Goal: Check status: Check status

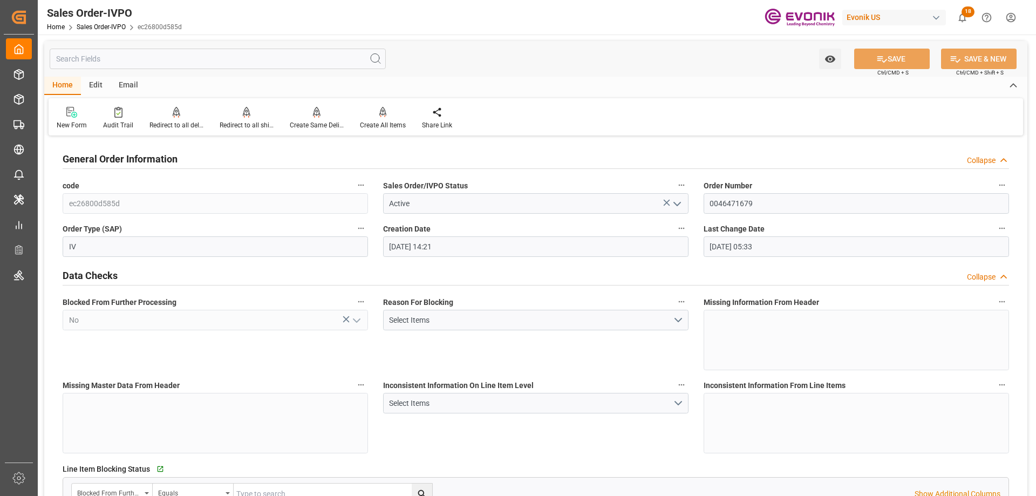
scroll to position [270, 0]
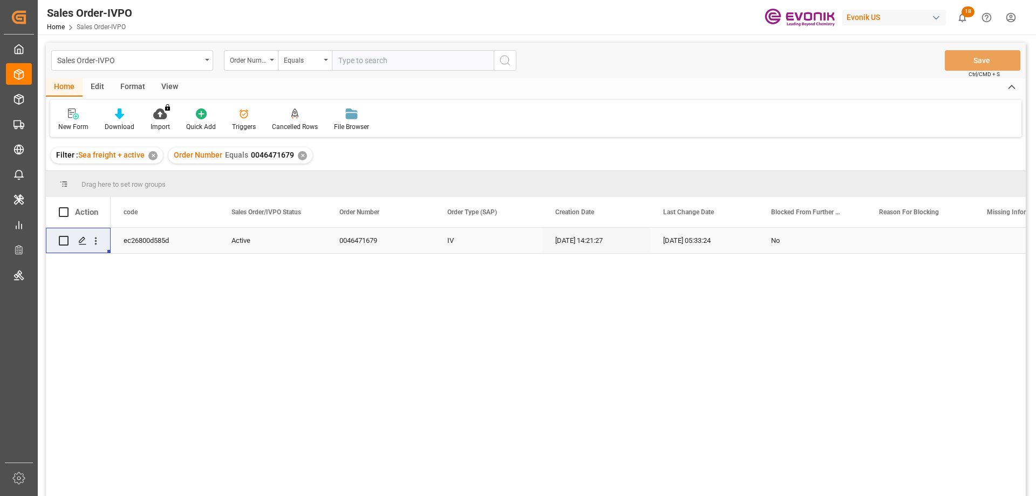
click at [377, 77] on div "Sales Order-IVPO Order Number Equals Save Ctrl/CMD + S" at bounding box center [536, 61] width 980 height 36
click at [372, 63] on input "text" at bounding box center [413, 60] width 162 height 21
paste input "0046464923"
type input "0046464923"
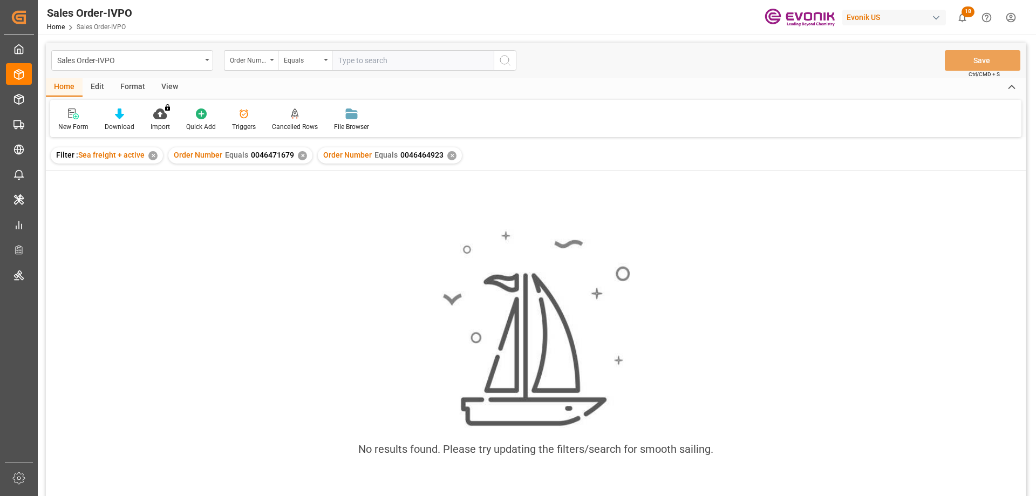
click at [298, 158] on div "✕" at bounding box center [302, 155] width 9 height 9
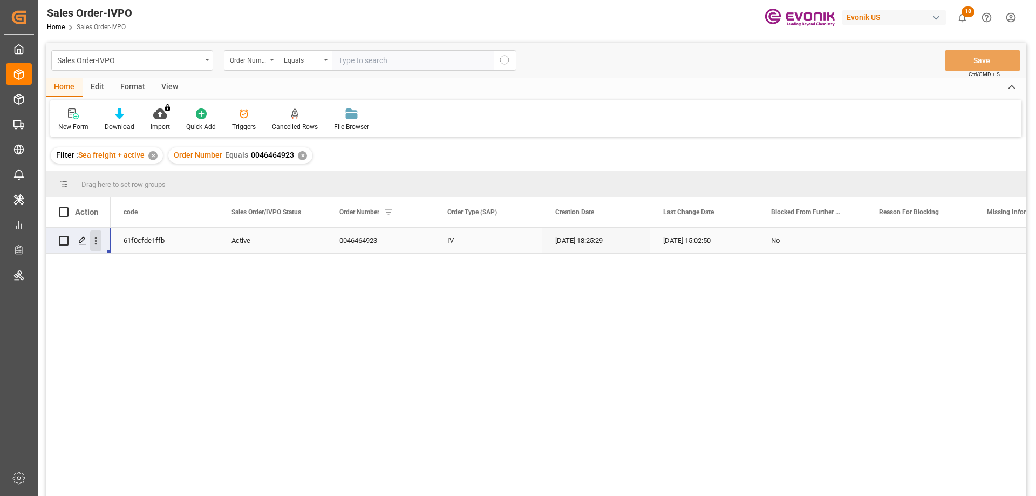
click at [99, 239] on icon "open menu" at bounding box center [95, 240] width 11 height 11
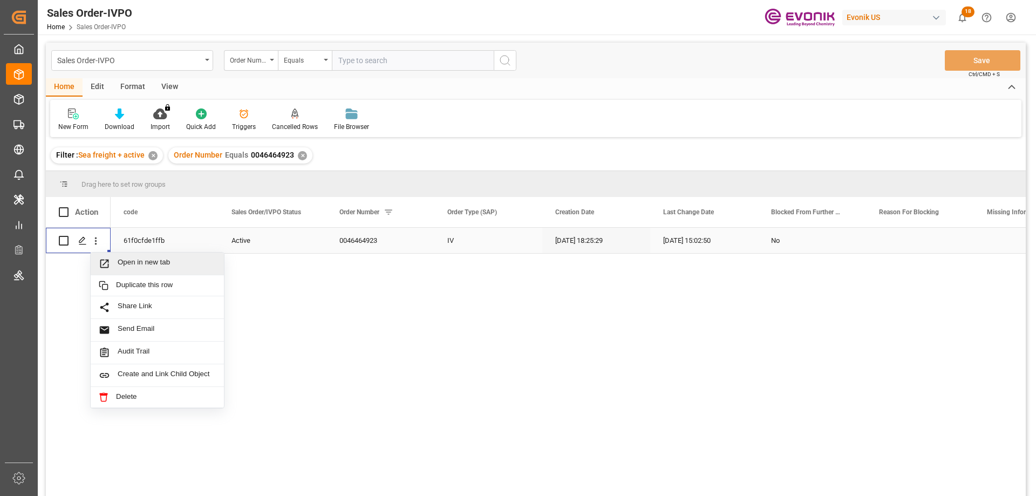
click at [141, 261] on span "Open in new tab" at bounding box center [167, 263] width 98 height 11
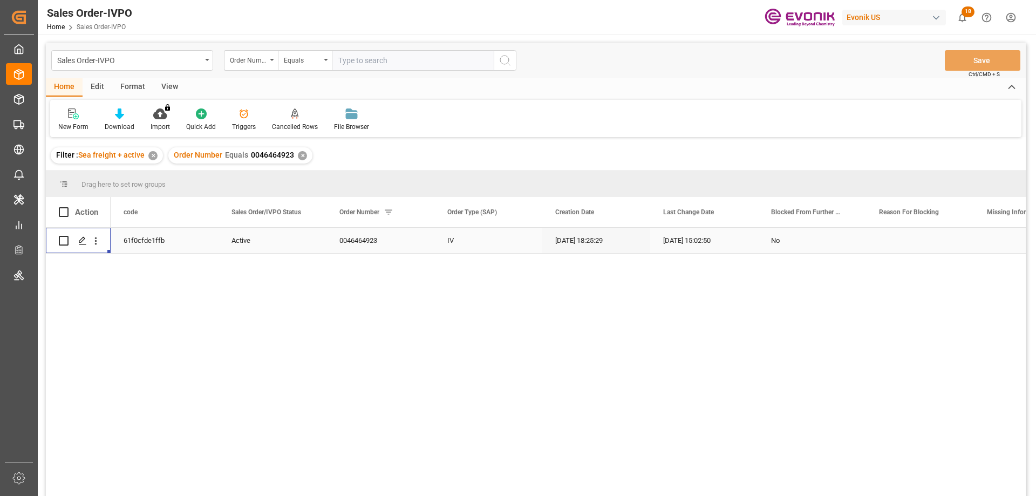
click at [404, 59] on input "text" at bounding box center [413, 60] width 162 height 21
paste input "0046472401"
type input "0046472401"
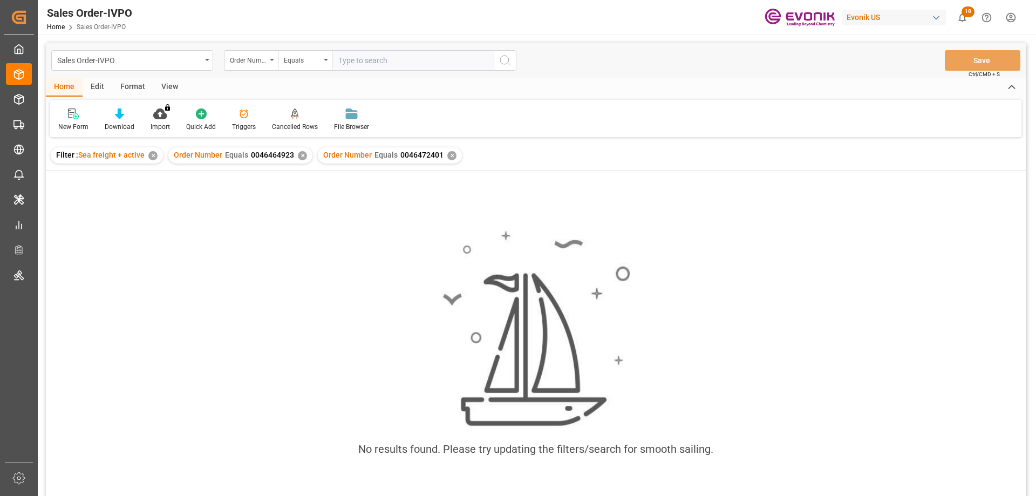
click at [302, 157] on div "✕" at bounding box center [302, 155] width 9 height 9
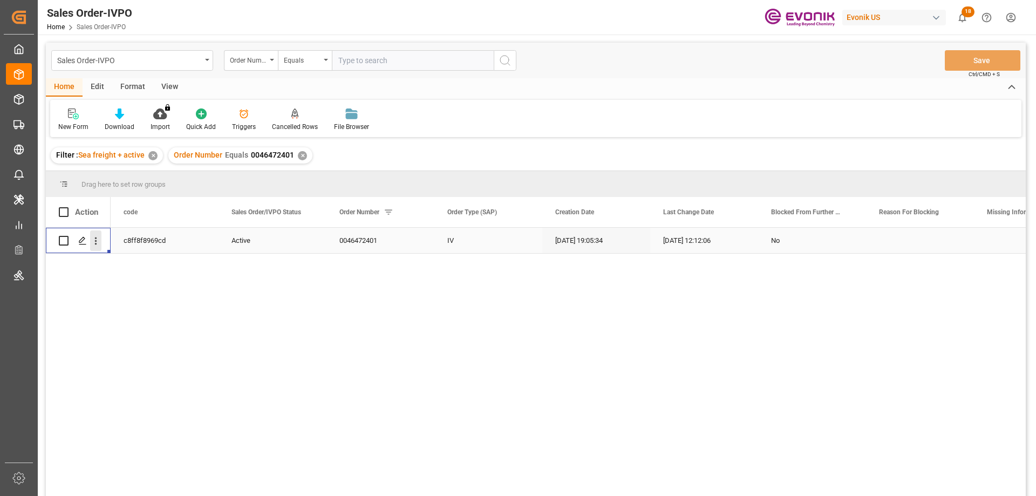
click at [94, 238] on icon "open menu" at bounding box center [95, 240] width 11 height 11
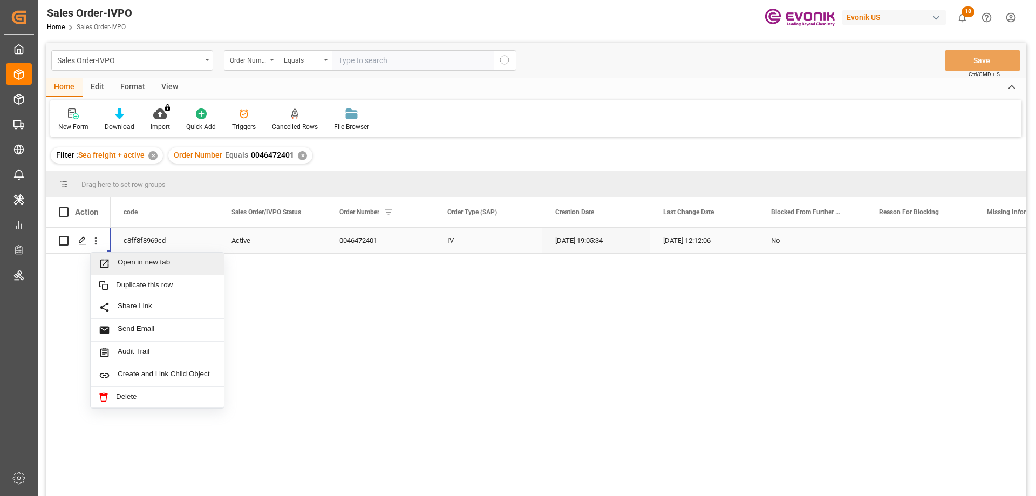
click at [128, 264] on span "Open in new tab" at bounding box center [167, 263] width 98 height 11
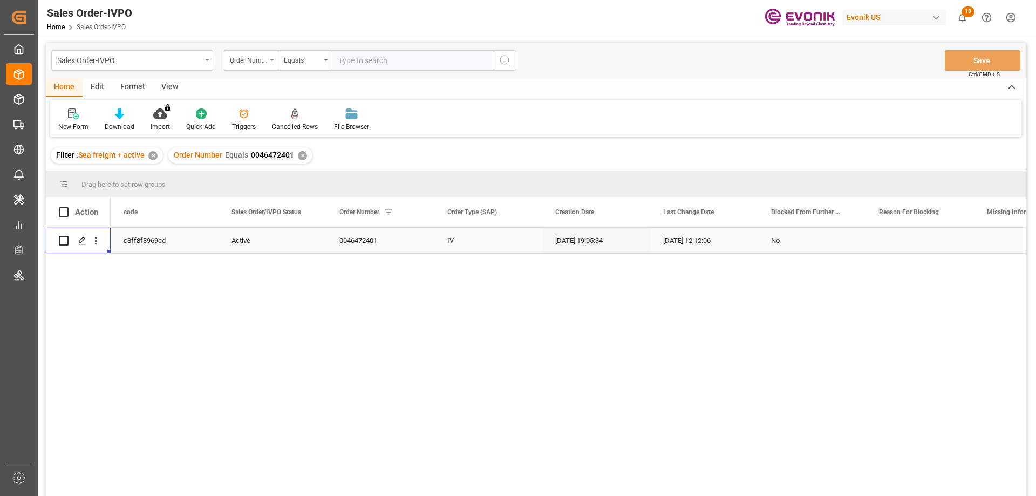
click at [376, 58] on input "text" at bounding box center [413, 60] width 162 height 21
paste input "0046441509"
type input "0046441509"
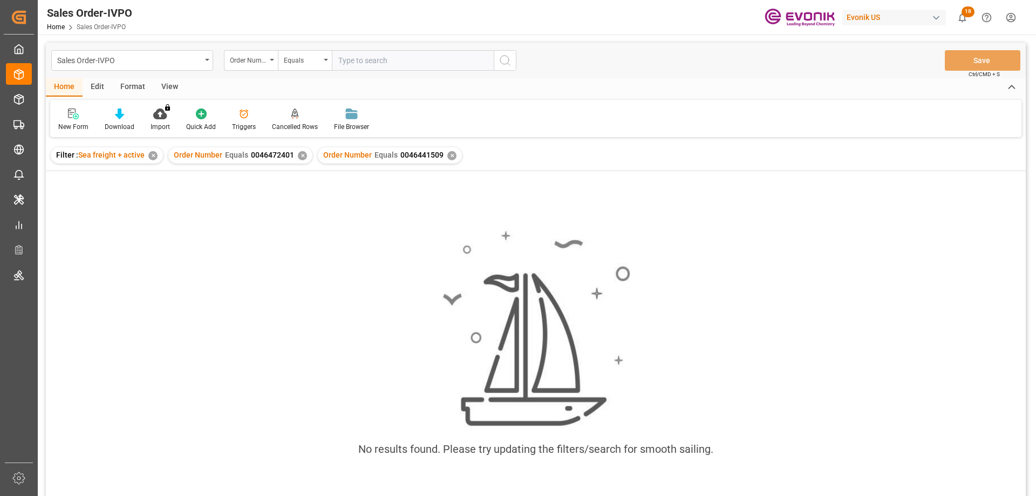
click at [304, 151] on div "Order Number Equals 0046472401 ✕" at bounding box center [240, 155] width 144 height 16
click at [303, 153] on div "✕" at bounding box center [302, 155] width 9 height 9
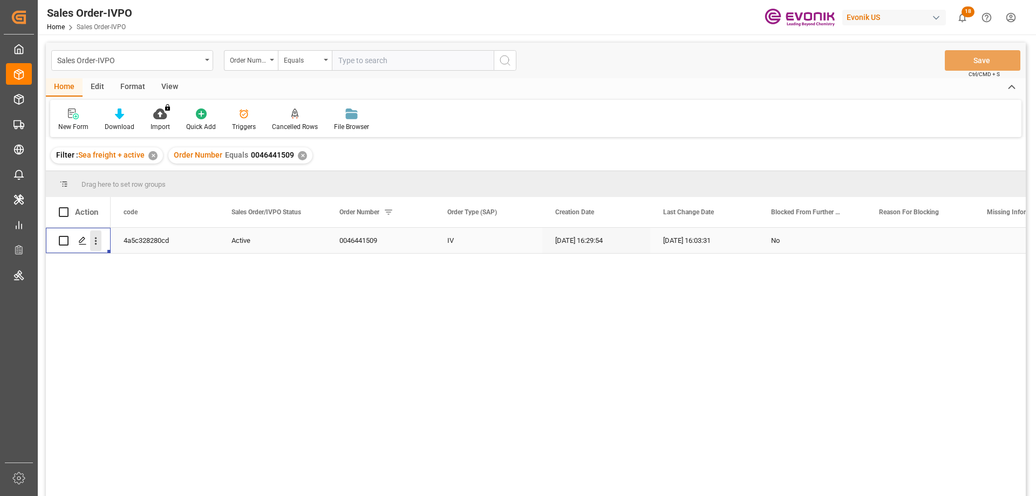
click at [97, 238] on icon "open menu" at bounding box center [96, 242] width 2 height 8
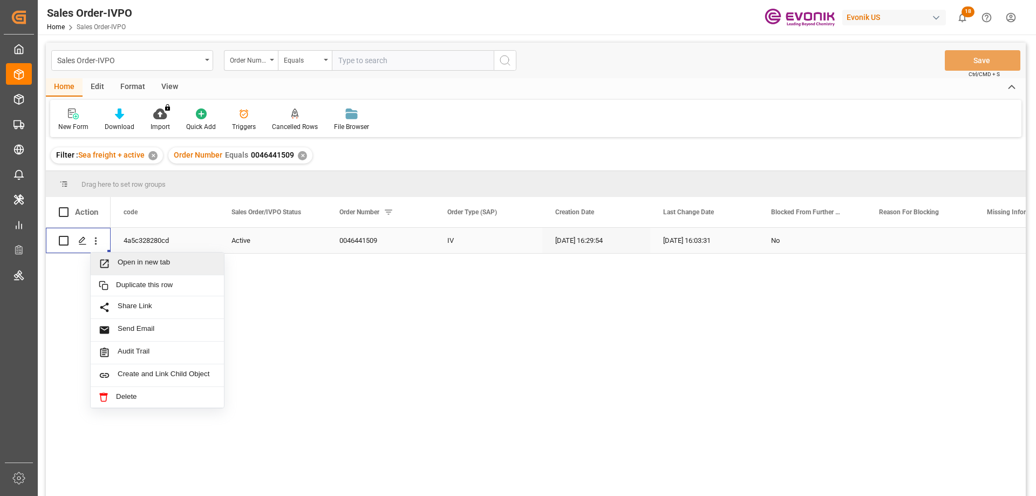
click at [123, 264] on span "Open in new tab" at bounding box center [167, 263] width 98 height 11
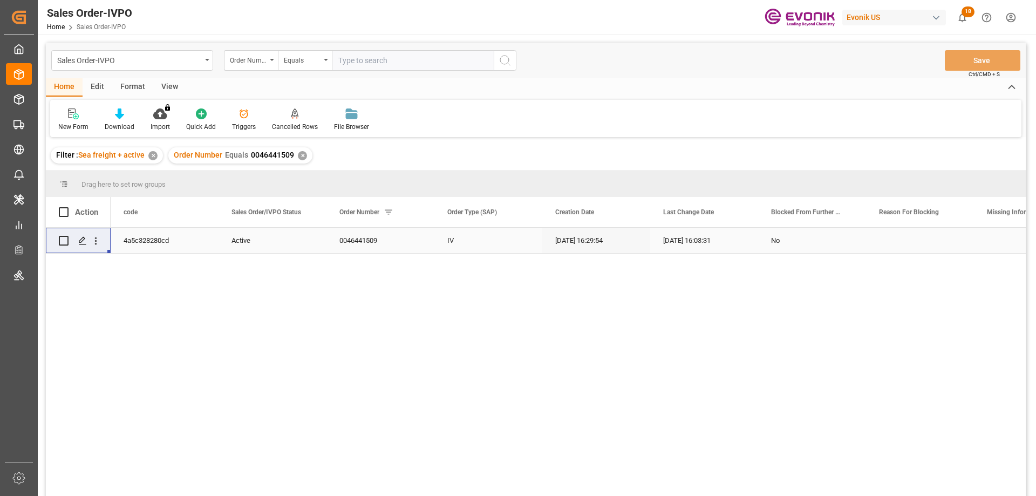
click at [385, 58] on input "text" at bounding box center [413, 60] width 162 height 21
paste input "0046456375"
type input "0046456375"
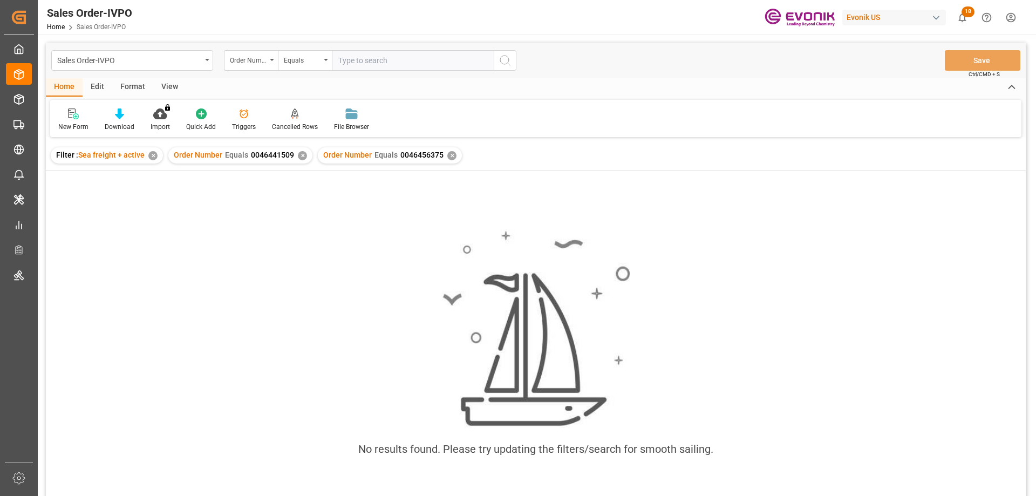
click at [301, 155] on div "✕" at bounding box center [302, 155] width 9 height 9
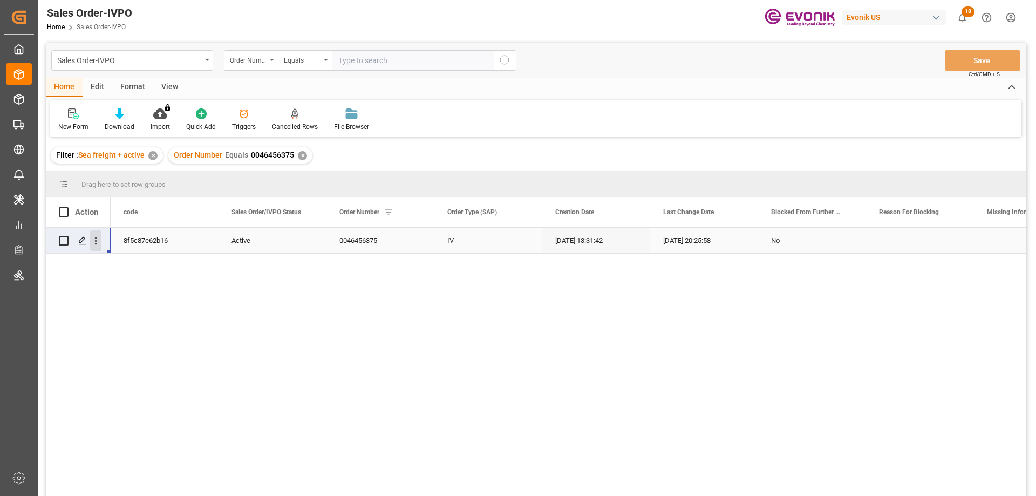
click at [96, 239] on icon "open menu" at bounding box center [96, 242] width 2 height 8
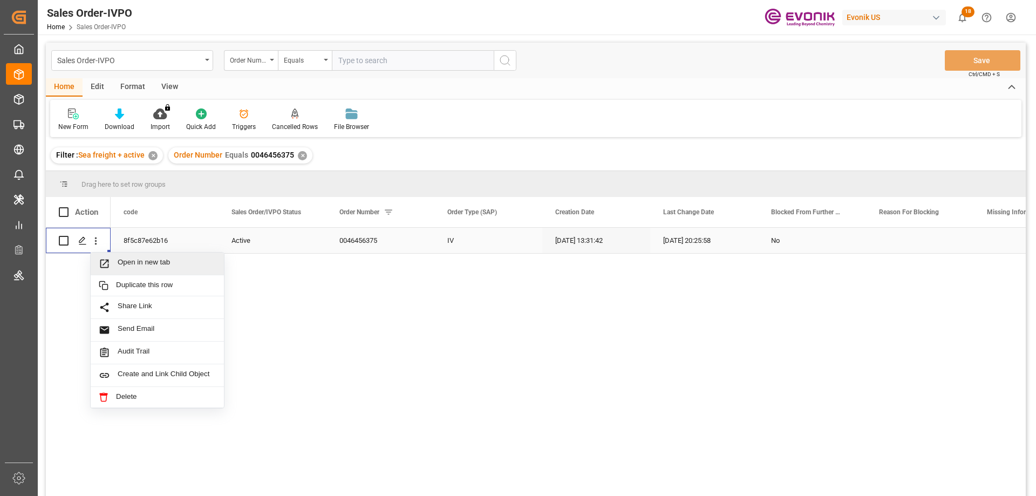
click at [143, 258] on span "Open in new tab" at bounding box center [167, 263] width 98 height 11
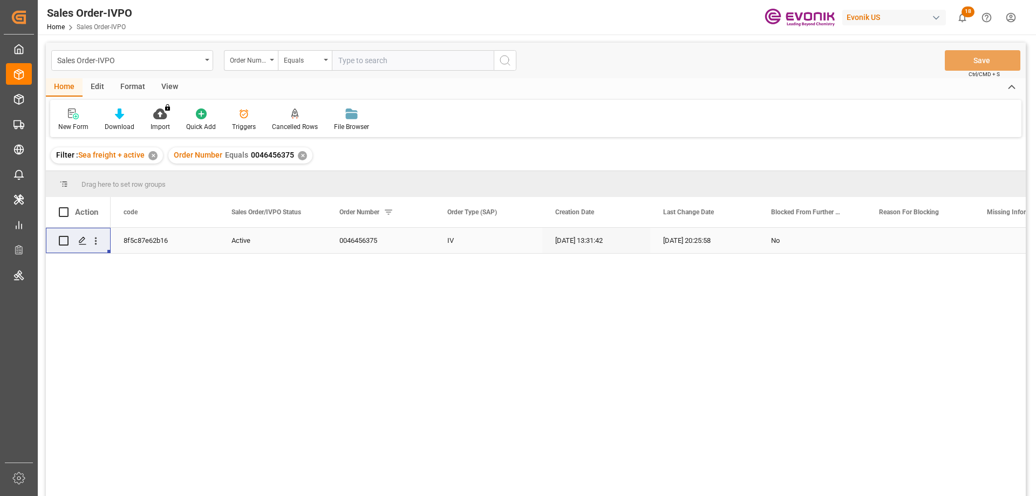
click at [367, 70] on input "text" at bounding box center [413, 60] width 162 height 21
paste input "0046441510"
type input "0046441510"
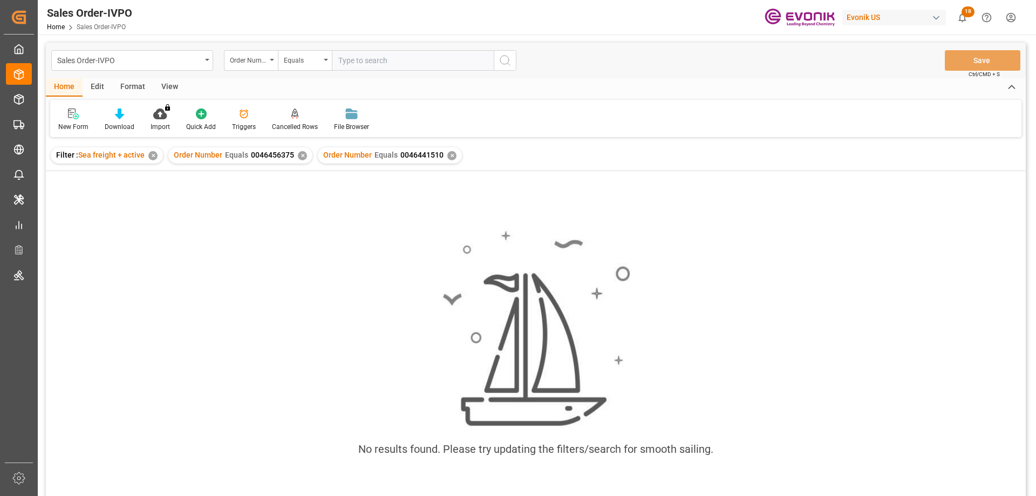
click at [302, 154] on div "✕" at bounding box center [302, 155] width 9 height 9
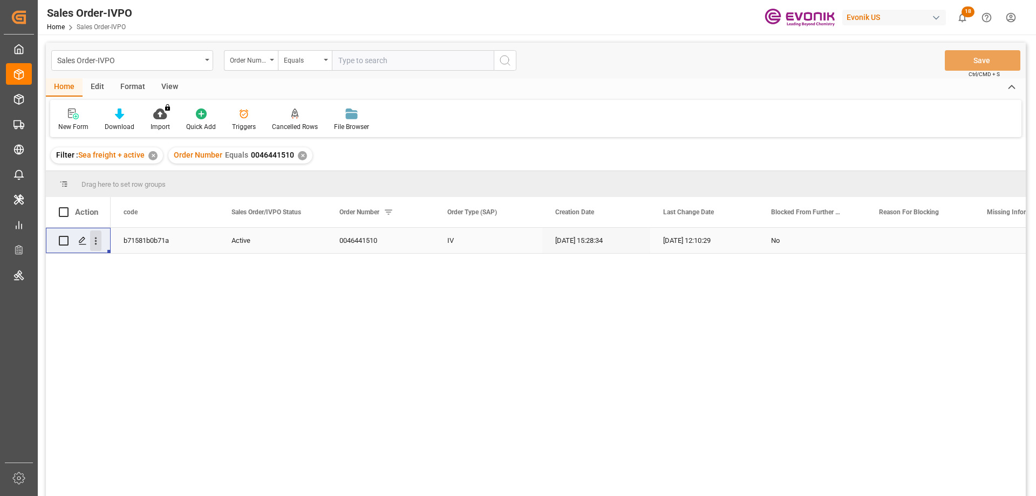
click at [97, 238] on icon "open menu" at bounding box center [95, 240] width 11 height 11
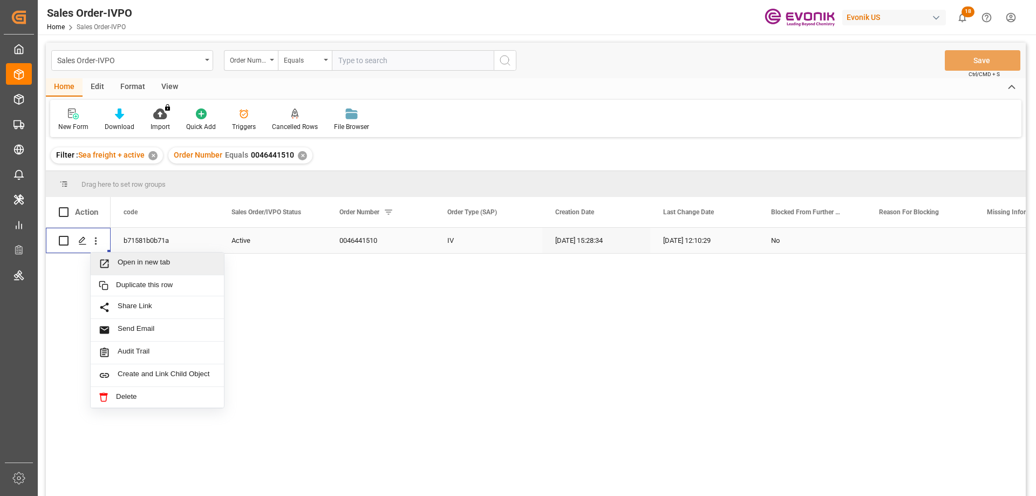
click at [128, 260] on span "Open in new tab" at bounding box center [167, 263] width 98 height 11
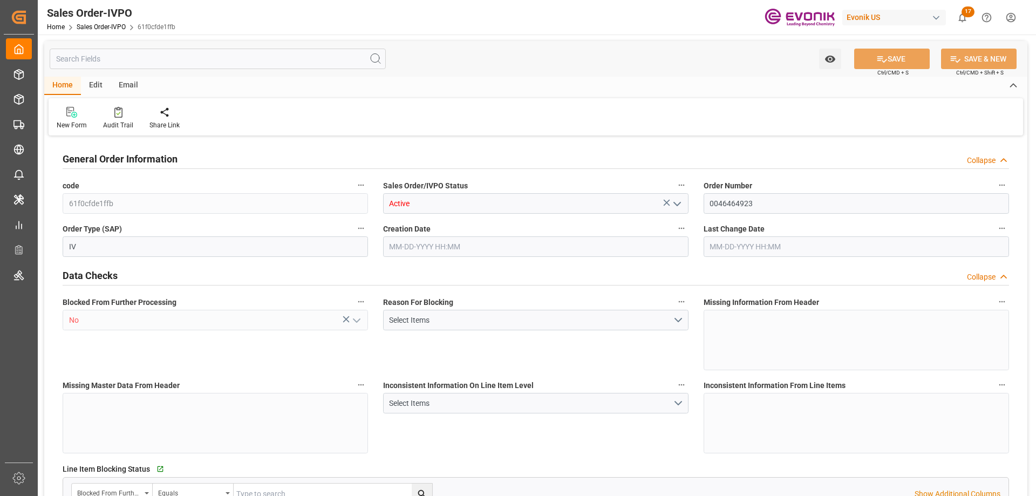
type input "TWKHH"
type input "0"
type input "1"
type input "2"
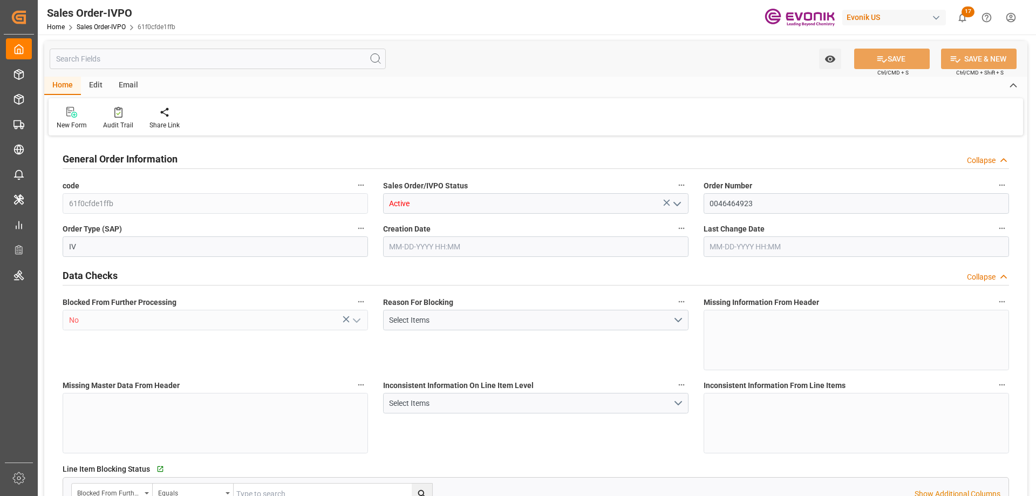
type input "5316.576"
type input "73.3146"
type input "19000"
type input "60"
type input "08-25-2025 18:25"
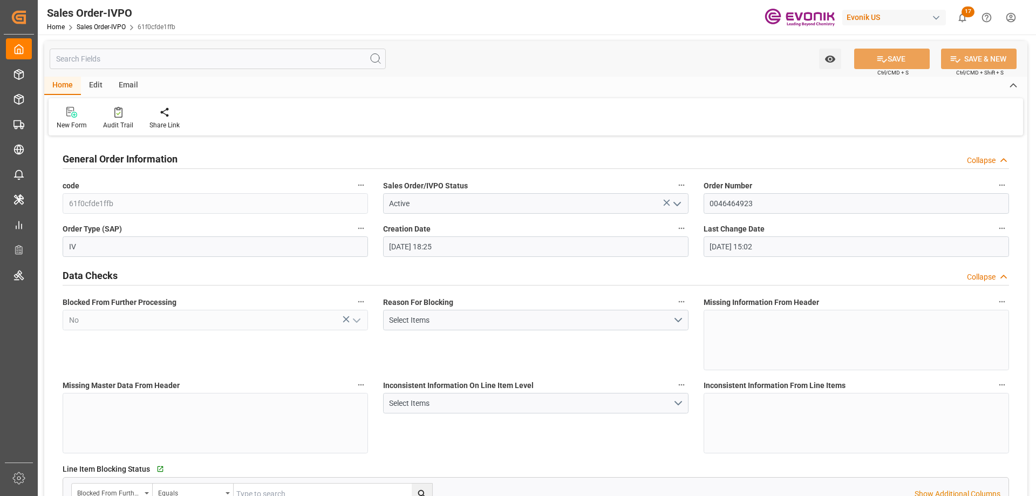
type input "09-24-2025 15:02"
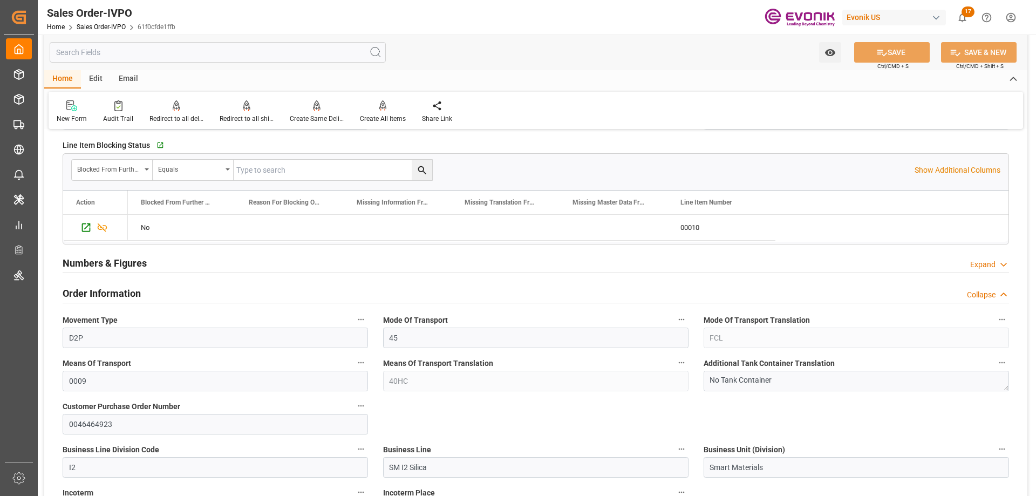
scroll to position [648, 0]
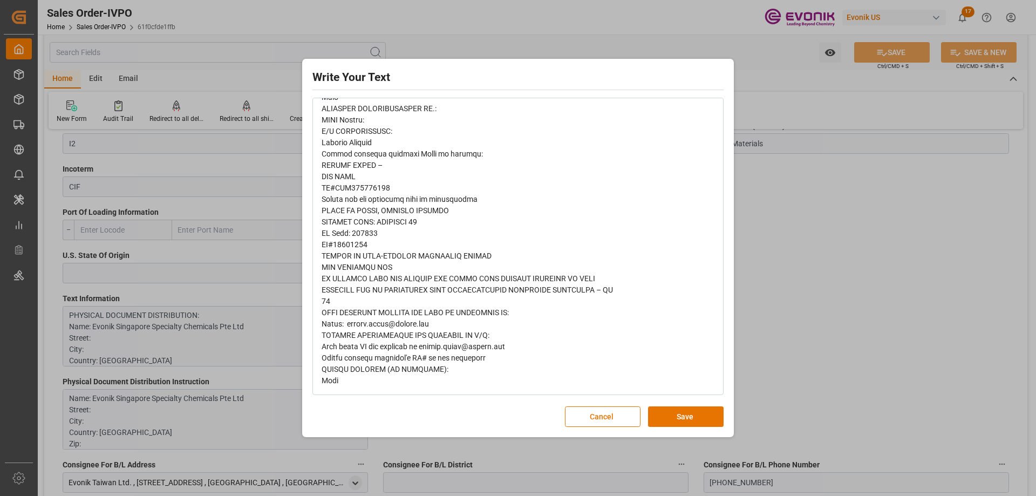
scroll to position [424, 0]
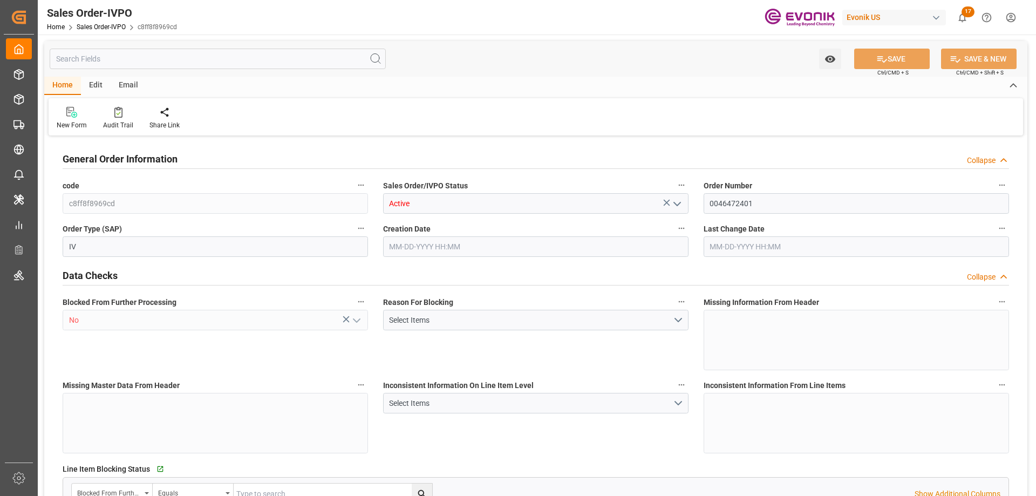
type input "KRPUS"
type input "0"
type input "1"
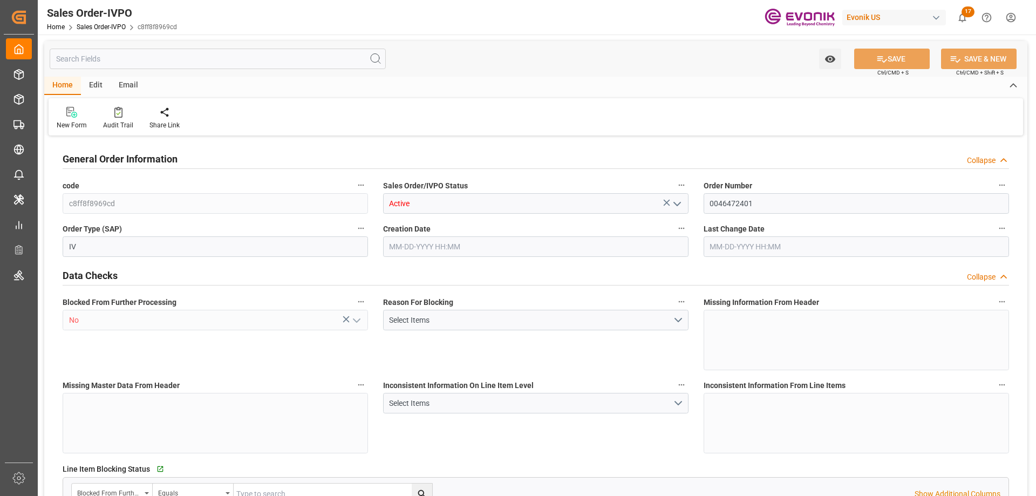
type input "16810.58"
type input "25.557"
type input "17000"
type input "30"
type input "[DATE] 19:05"
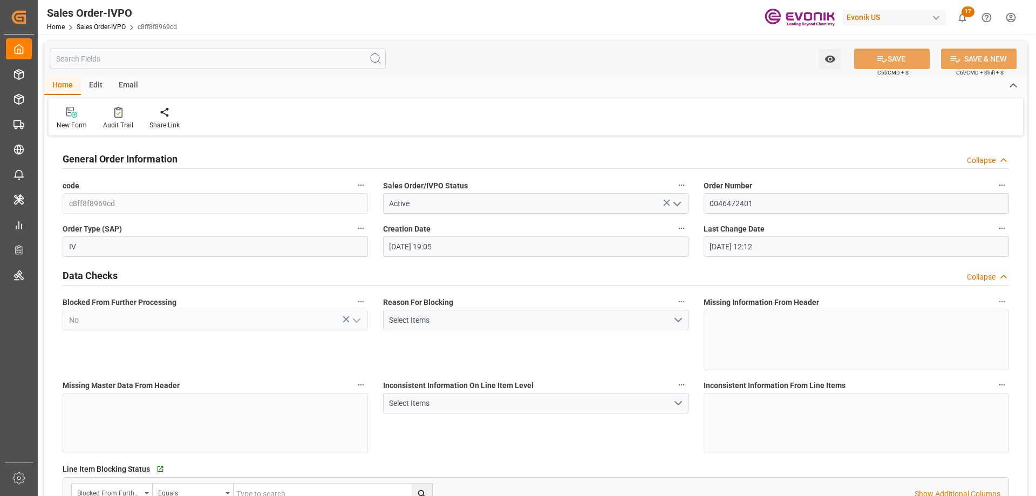
type input "09-22-2025 12:12"
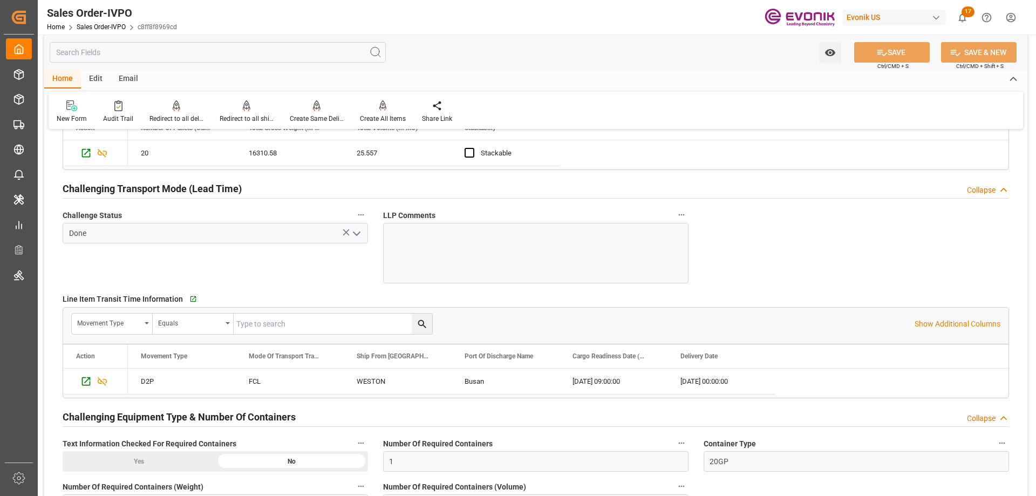
scroll to position [1727, 0]
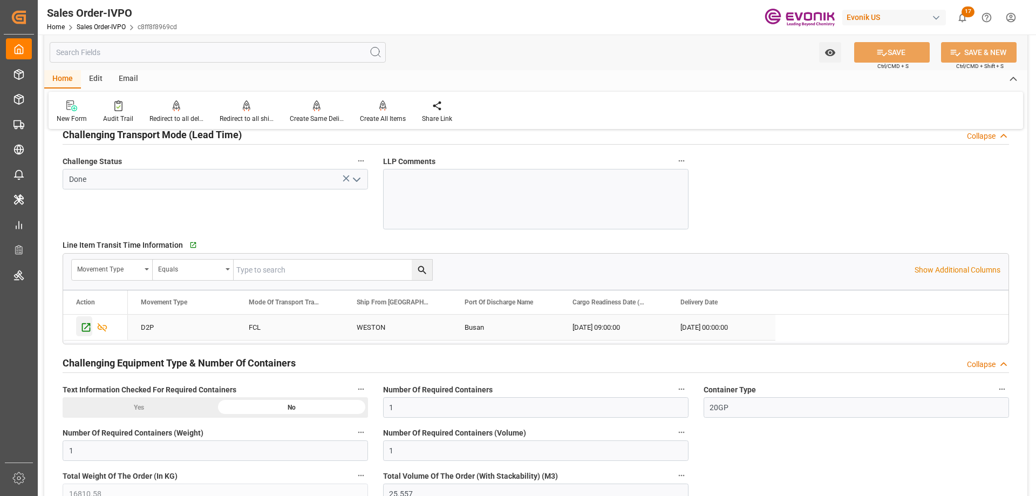
click at [86, 322] on icon "Press SPACE to select this row." at bounding box center [85, 327] width 11 height 11
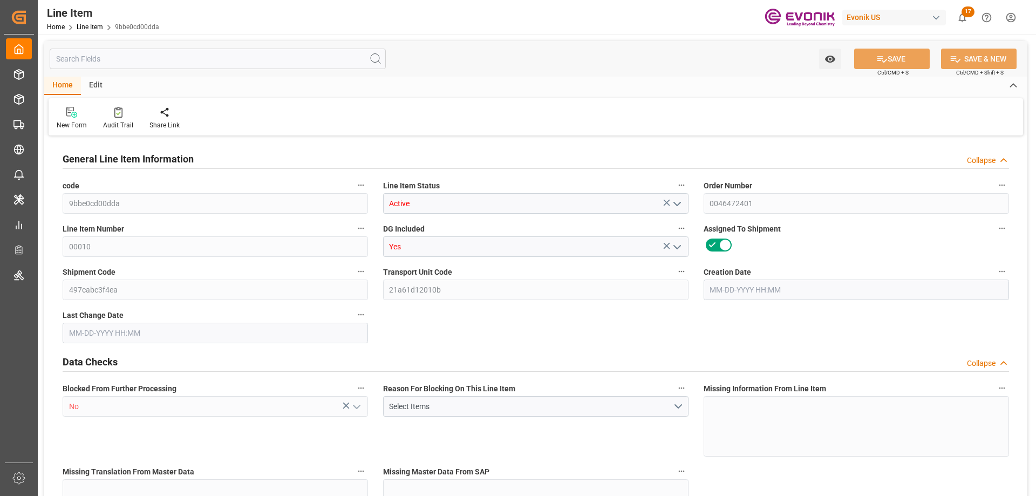
type input "20"
type input "16310.58"
type input "15107.82"
type input "25.557"
type input "78"
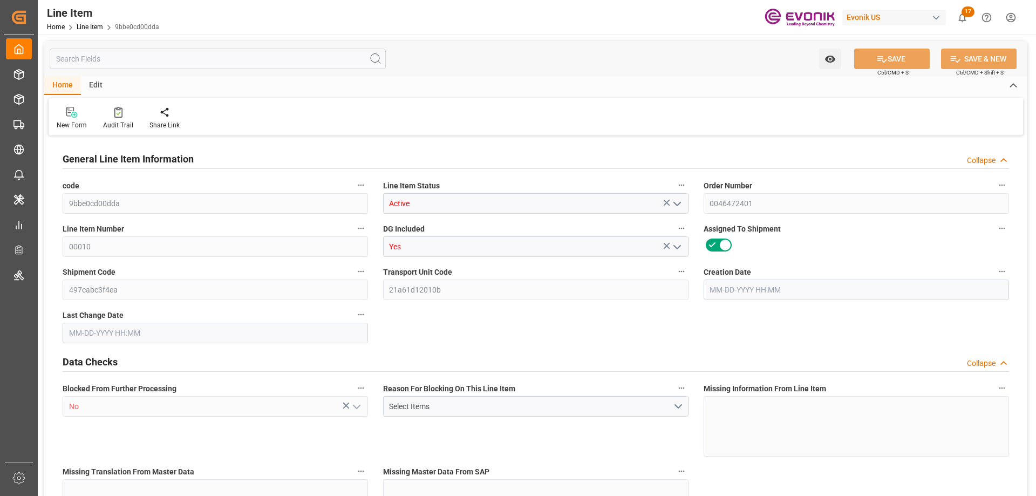
type input "77503.12"
type input "78"
type input "16310.58"
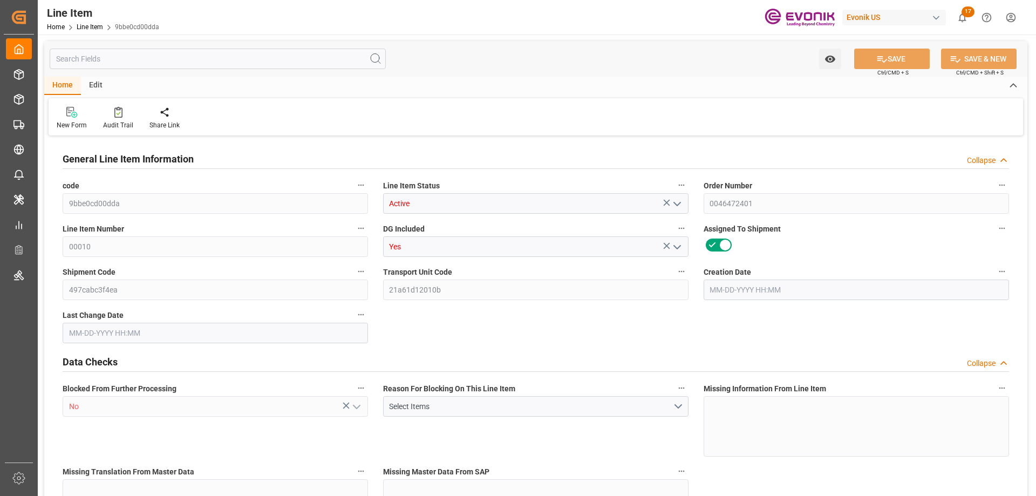
type input "16810.58"
type input "15107.82"
type input "25.557"
type input "25557.012"
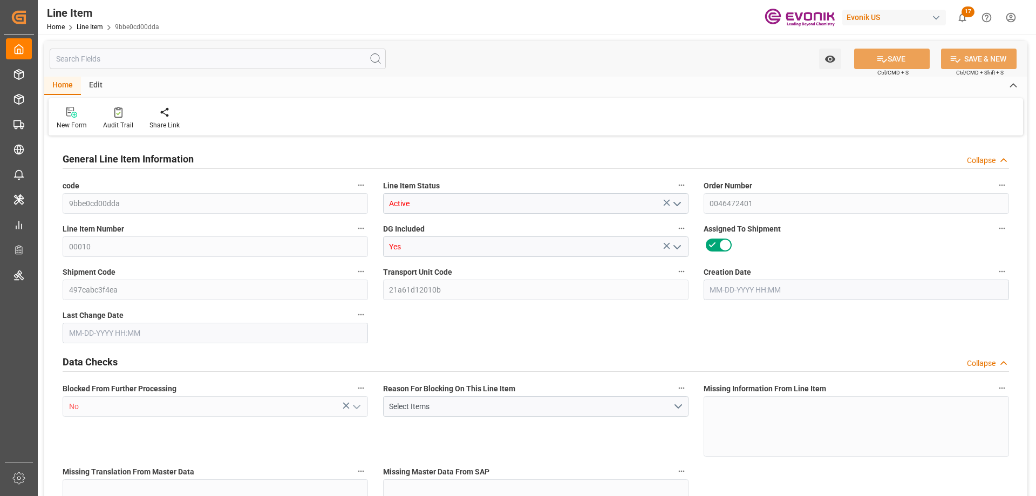
type input "78"
type input "16310.58"
type input "15107.82"
type input "25.557"
type input "09-15-2025 19:05"
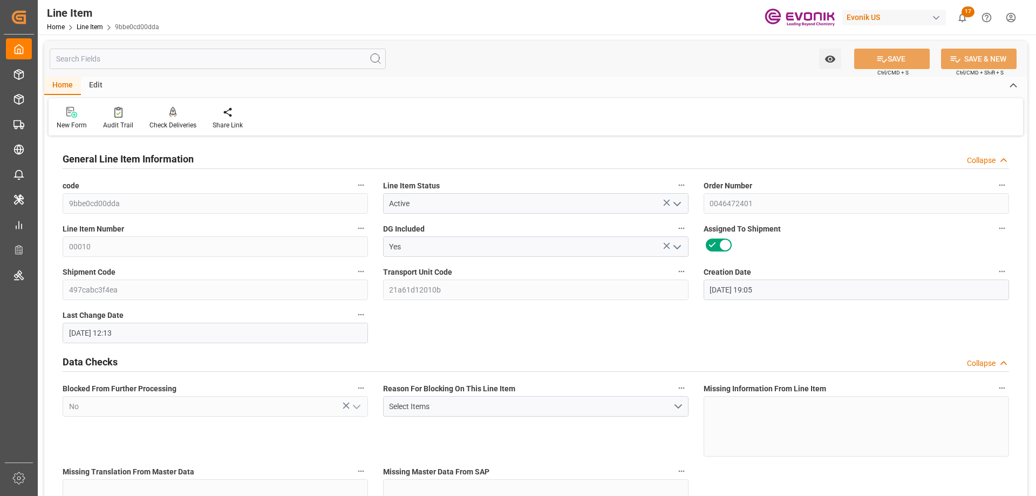
type input "09-22-2025 12:13"
type input "11-20-2025"
type input "09-25-2025"
click at [177, 65] on input "text" at bounding box center [218, 59] width 336 height 21
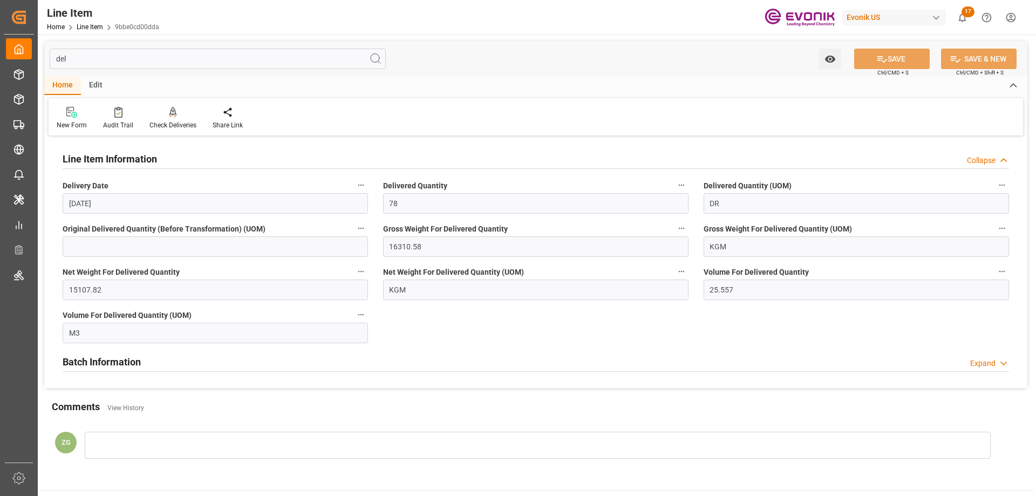
type input "del"
click at [358, 184] on icon "button" at bounding box center [361, 185] width 9 height 9
click at [393, 184] on li "Audits" at bounding box center [381, 186] width 55 height 18
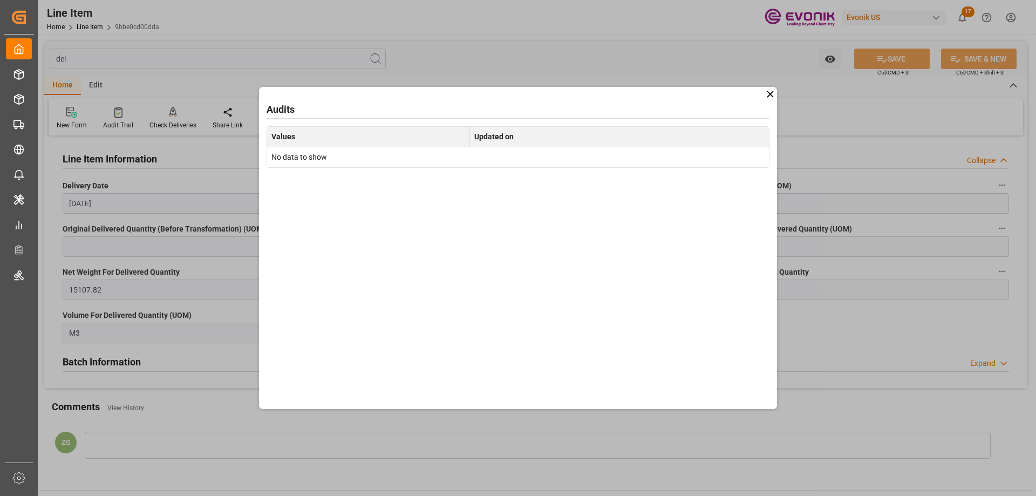
click at [769, 94] on icon at bounding box center [770, 94] width 11 height 11
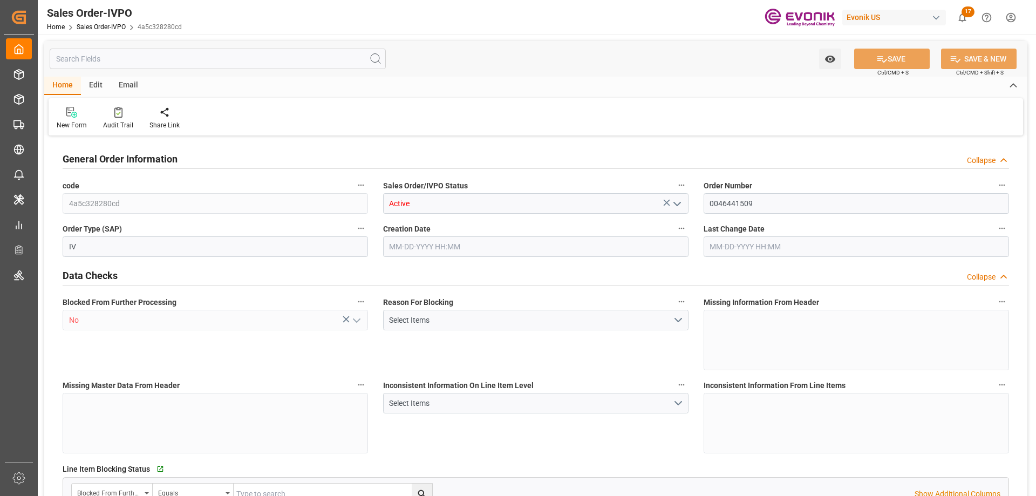
type input "KRPUS"
type input "0"
type input "1"
type input "2"
type input "1"
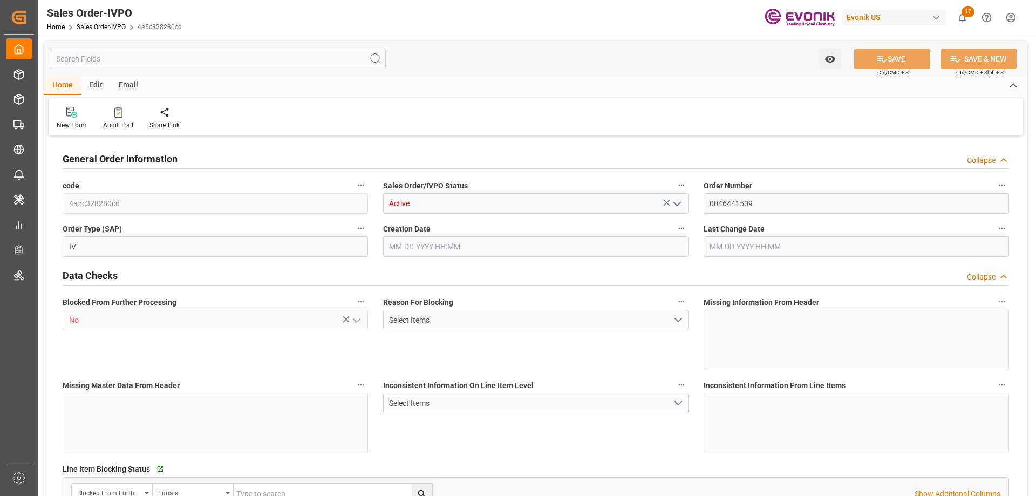
type input "17228.8"
type input "26.2123"
type input "17000"
type input "30"
type input "[DATE] 16:29"
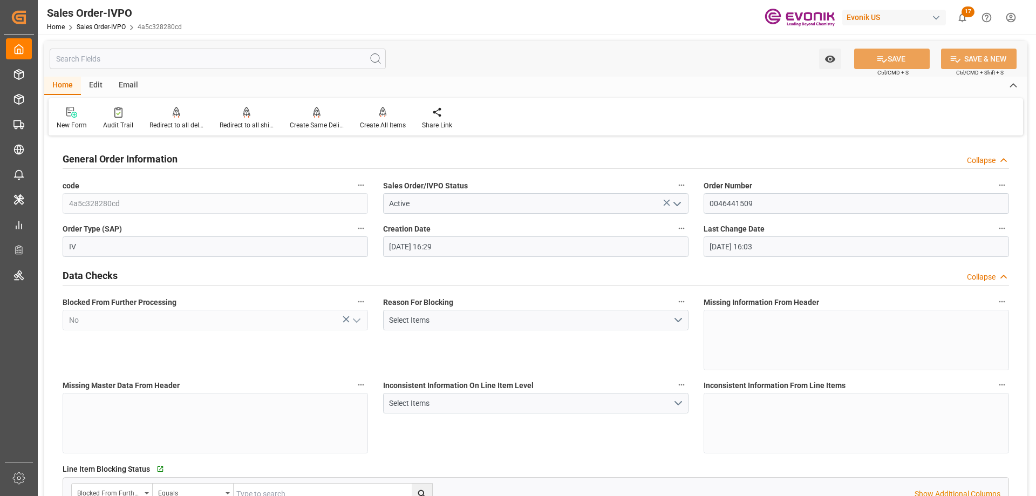
type input "09-17-2025 16:03"
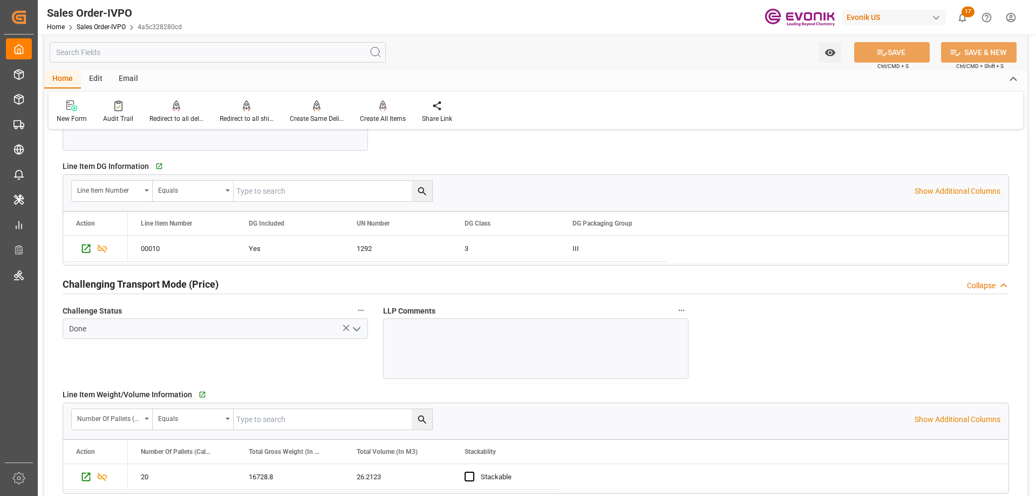
scroll to position [1727, 0]
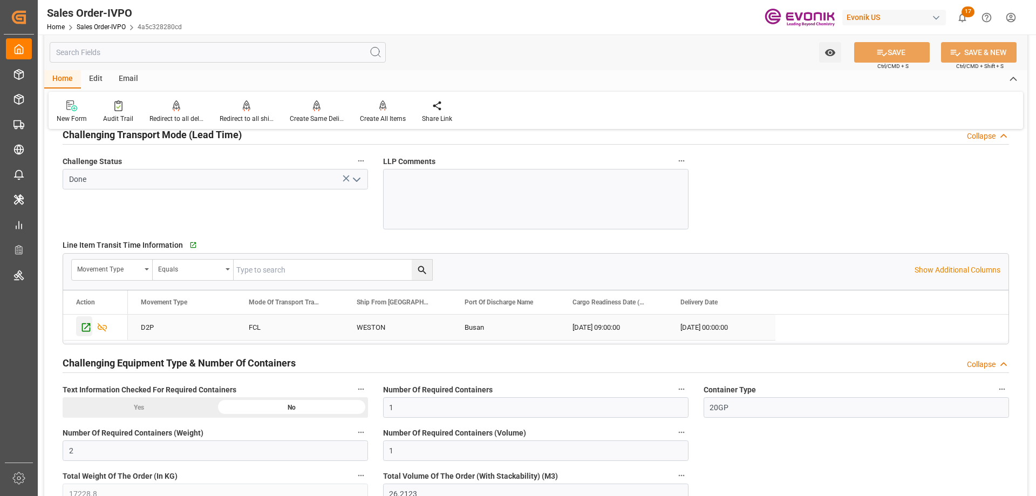
click at [89, 322] on icon "Press SPACE to select this row." at bounding box center [85, 327] width 11 height 11
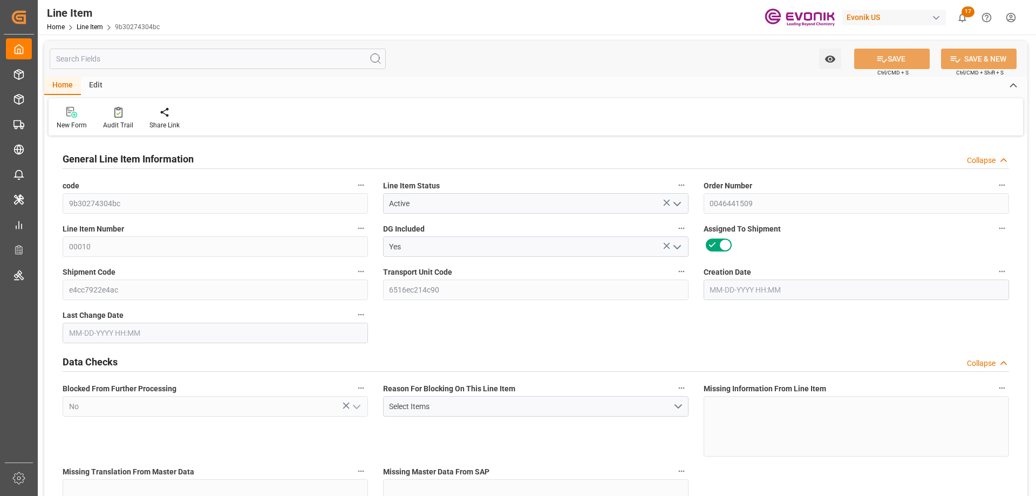
type input "20"
type input "16728.8"
type input "15495.2"
type input "26.2123"
type input "80"
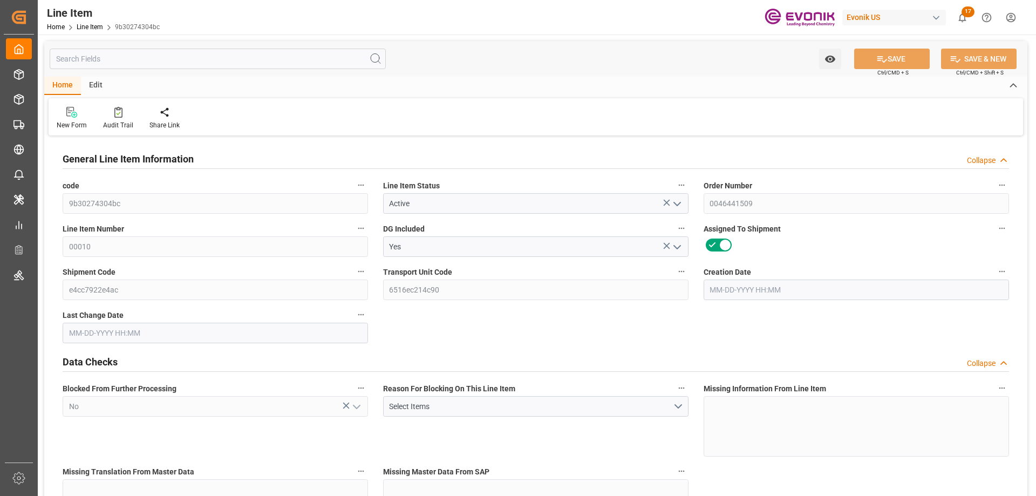
type input "79490.38"
type input "80"
type input "16728.8"
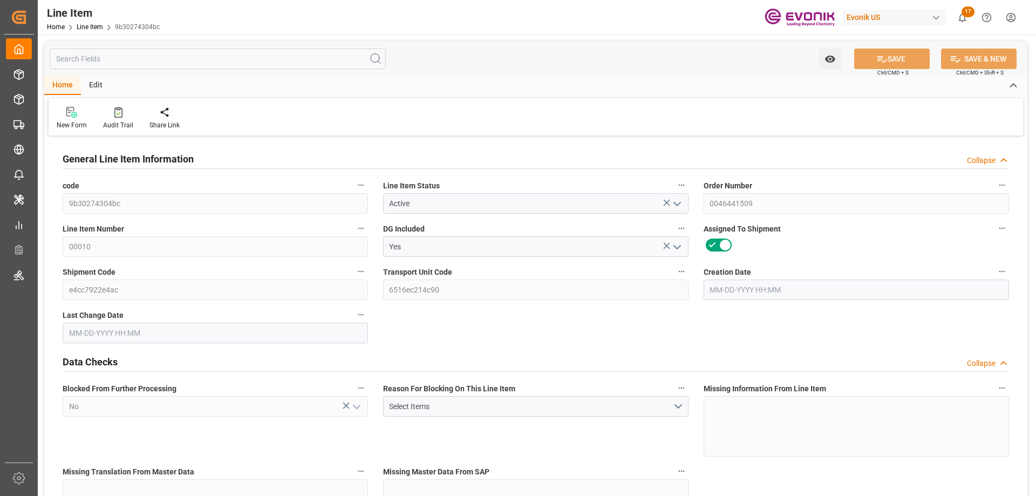
type input "17228.8"
type input "15495.2"
type input "26.2123"
type input "26212.32"
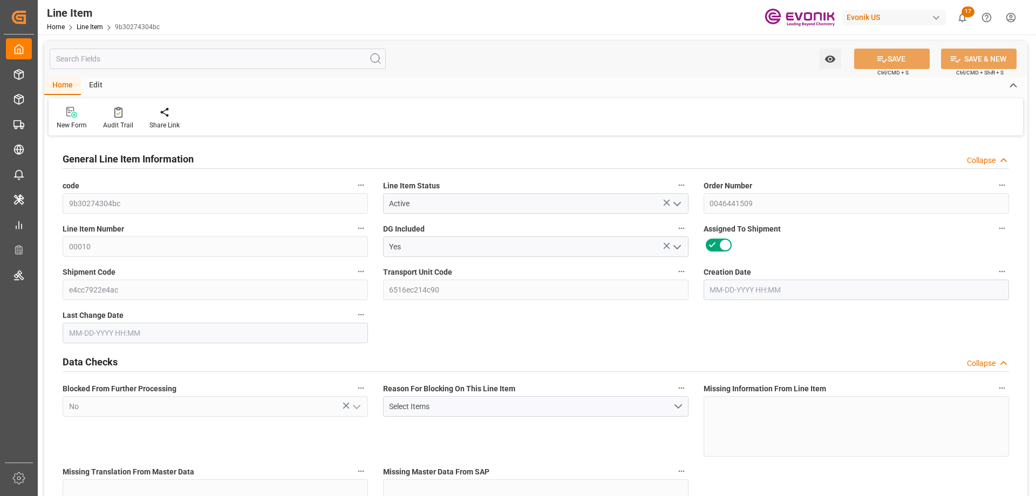
type input "80"
type input "16728.8"
type input "15495.2"
type input "26.2123"
type input "08-04-2025 16:29"
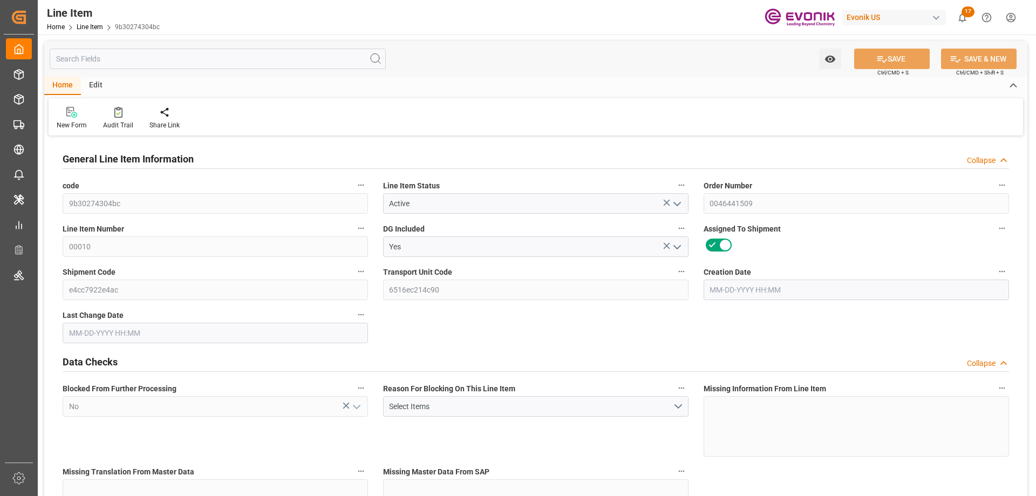
type input "09-17-2025 16:04"
type input "11-09-2025"
type input "09-22-2025"
click at [181, 64] on input "text" at bounding box center [218, 59] width 336 height 21
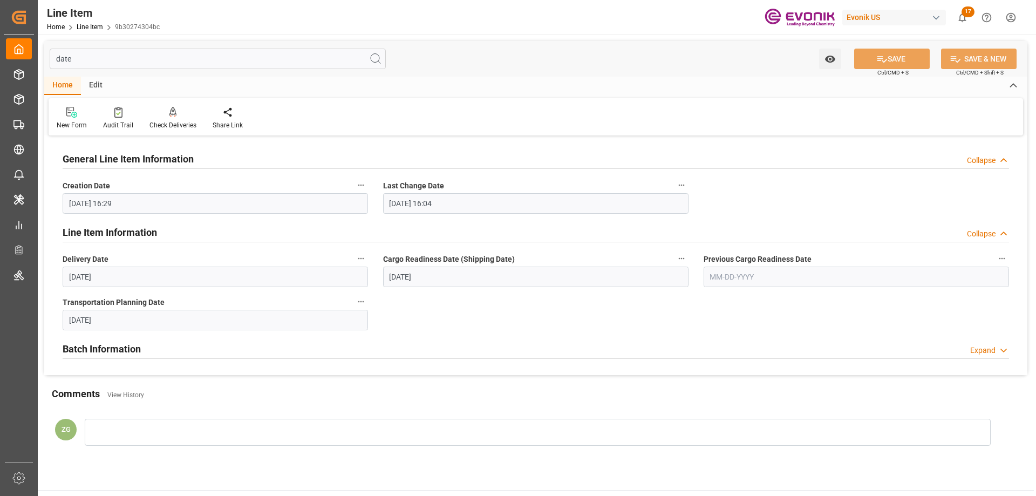
type input "date"
click at [357, 257] on icon "button" at bounding box center [361, 258] width 9 height 9
click at [389, 260] on li "Audits" at bounding box center [381, 259] width 55 height 18
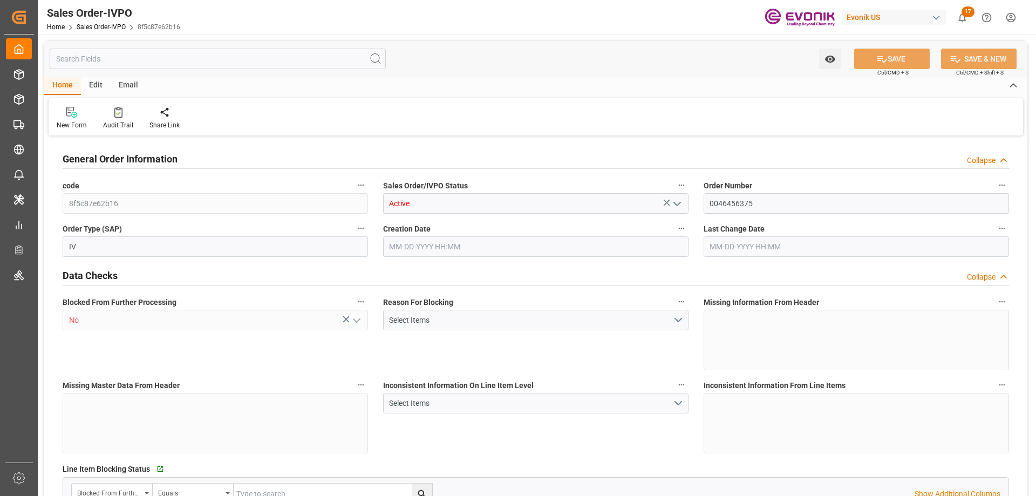
type input "THLCH"
type input "0"
type input "2"
type input "1"
type input "2"
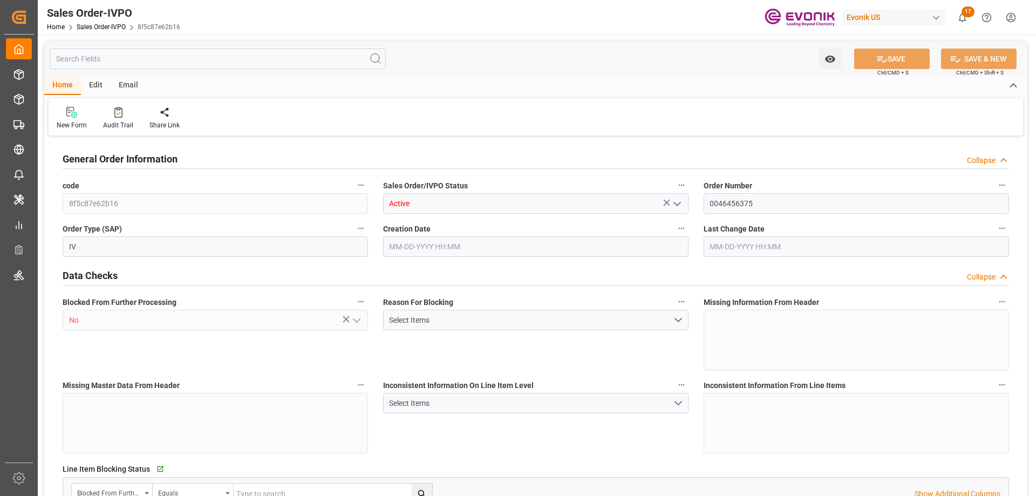
type input "12492.96"
type input "103.8624"
type input "38000"
type input "120"
type input "[DATE] 13:31"
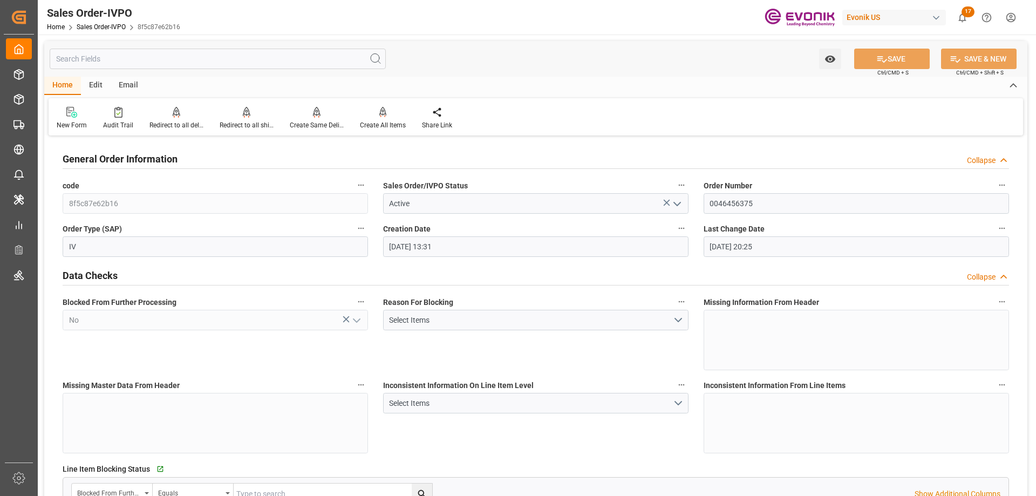
type input "[DATE] 20:25"
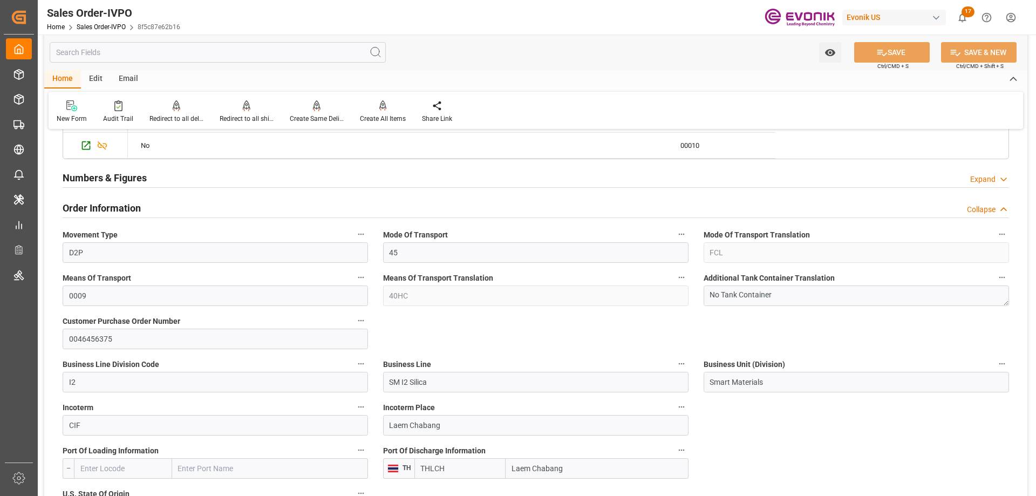
scroll to position [648, 0]
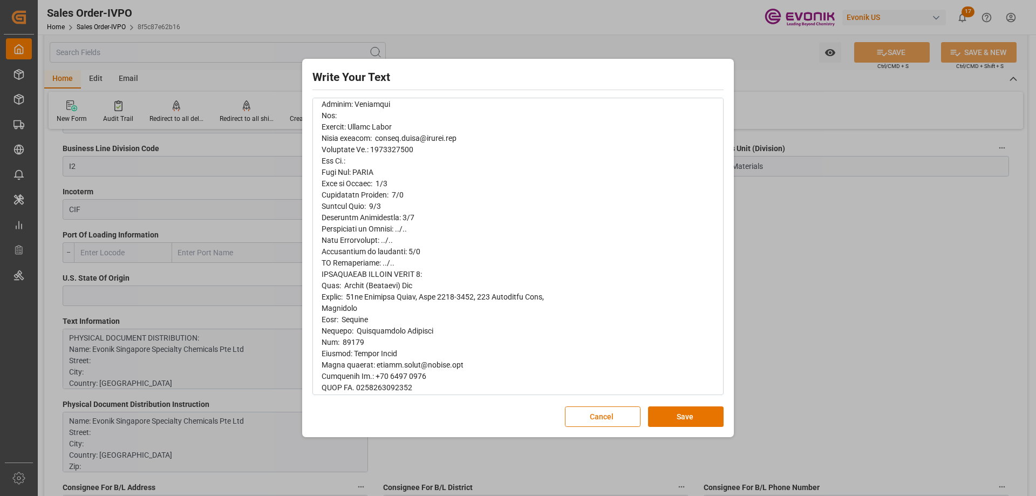
scroll to position [0, 0]
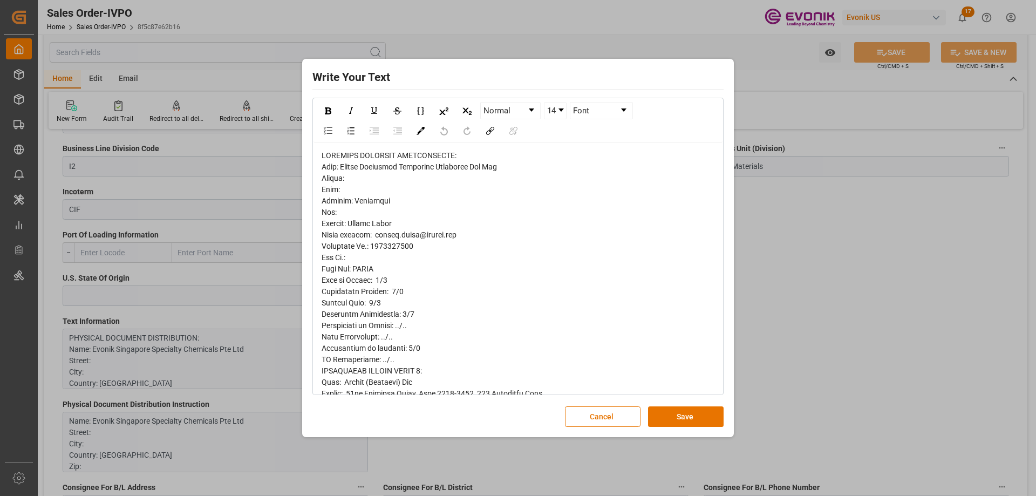
click at [776, 301] on div "Write Your Text Normal 14 Font Cancel Save" at bounding box center [518, 248] width 1036 height 496
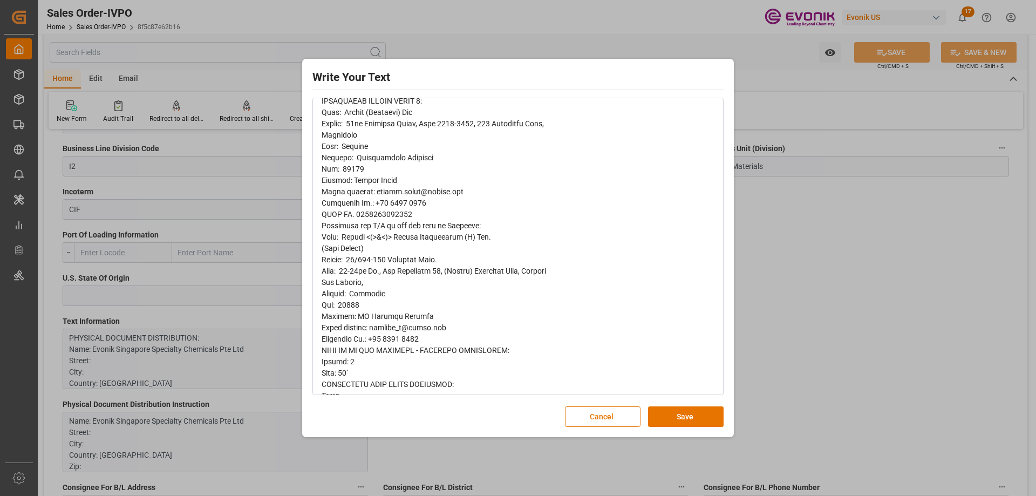
scroll to position [324, 0]
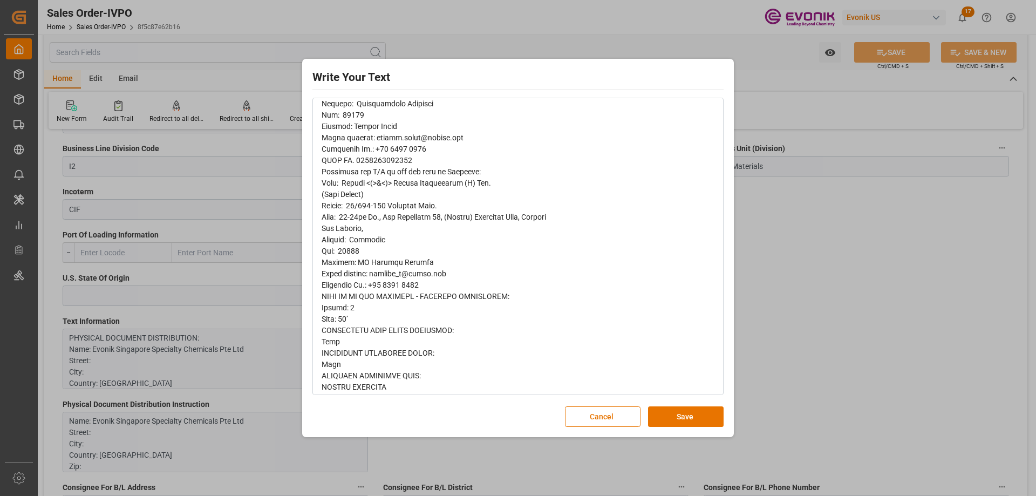
click at [793, 279] on div "Write Your Text Normal 14 Font Cancel Save" at bounding box center [518, 248] width 1036 height 496
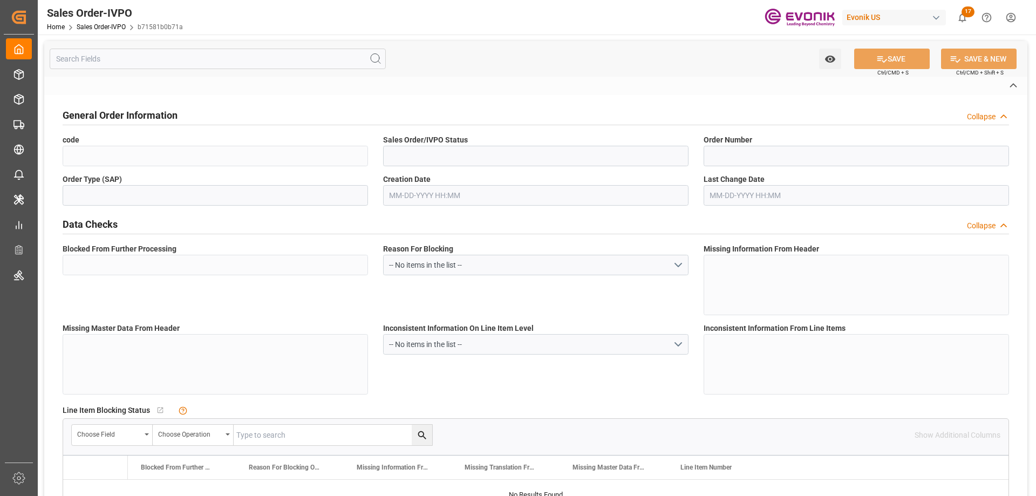
type input "b71581b0b71a"
type input "Active"
type input "0046441510"
type input "IV"
type input "No"
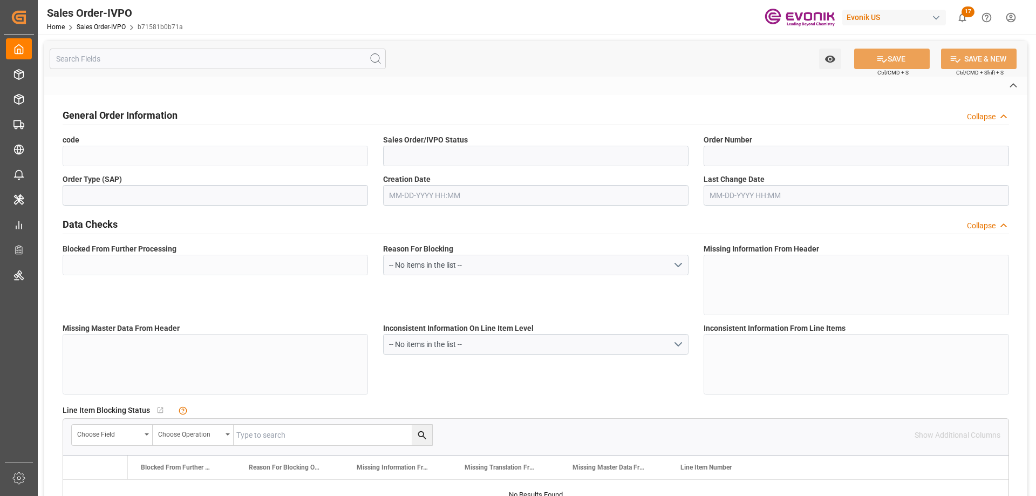
type input "D2P"
type input "45"
type input "FCL"
type input "0006"
type input "20GP"
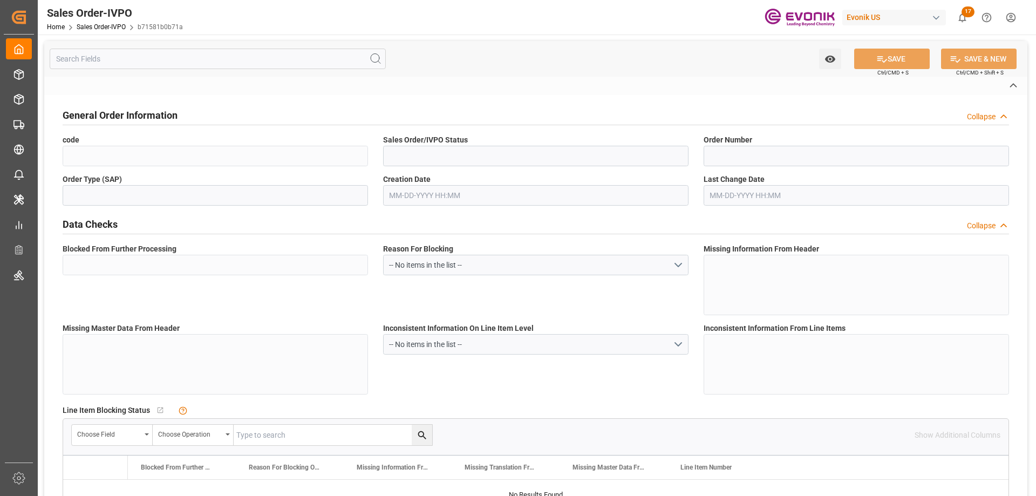
type textarea "No Tank Container"
type input "0046441510"
type input "I4"
type input "SM I4 [PERSON_NAME]"
type input "Smart Materials"
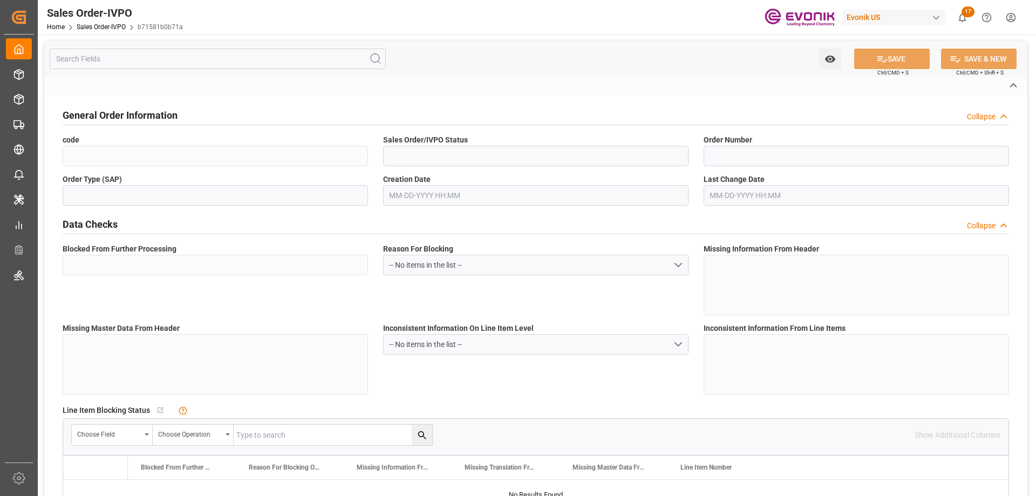
type input "CIF"
type input "Busan"
type textarea "Not required"
type textarea "AIRFREIGHT SPOT QUOTE REFERENCE / PRICE :"
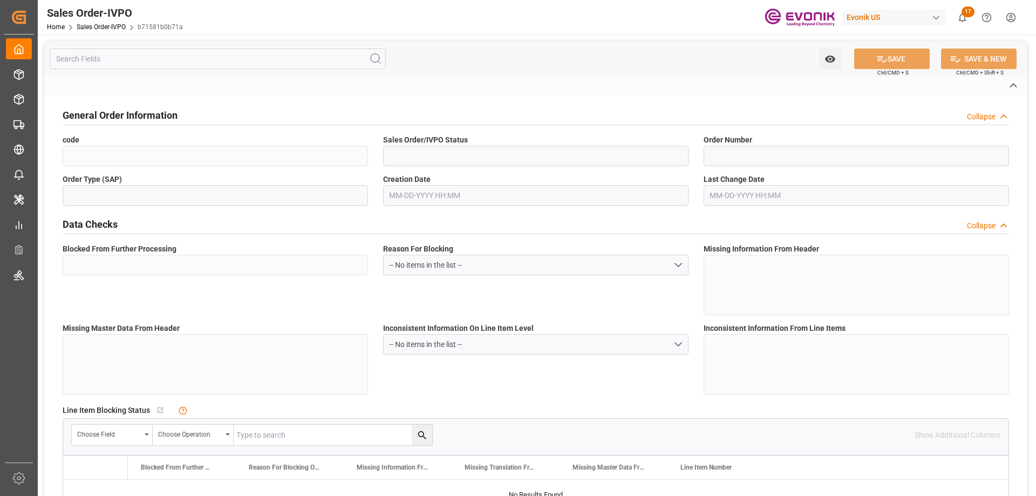
type input "KR"
type input "Done"
type input "20GP"
type input "Done"
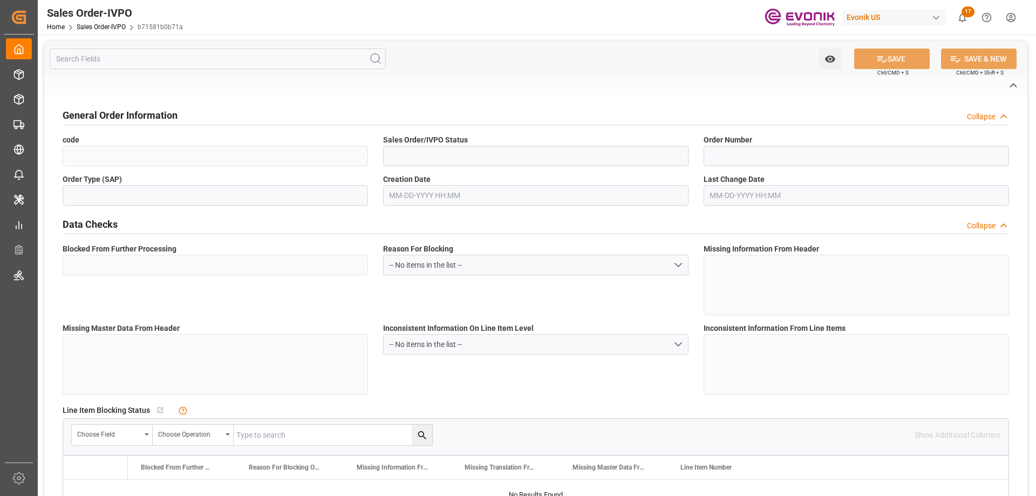
type input "Done"
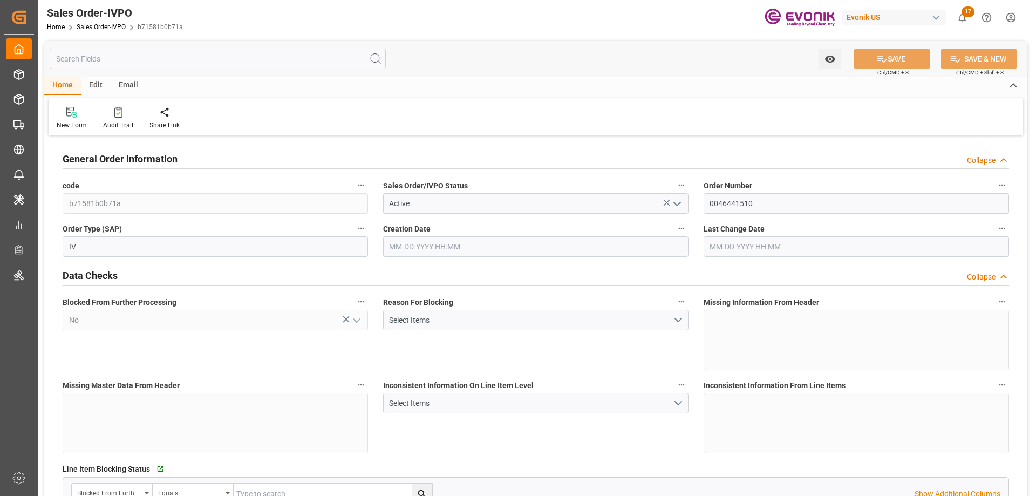
type input "KRPUS"
type input "0"
type input "1"
type input "2"
type input "1"
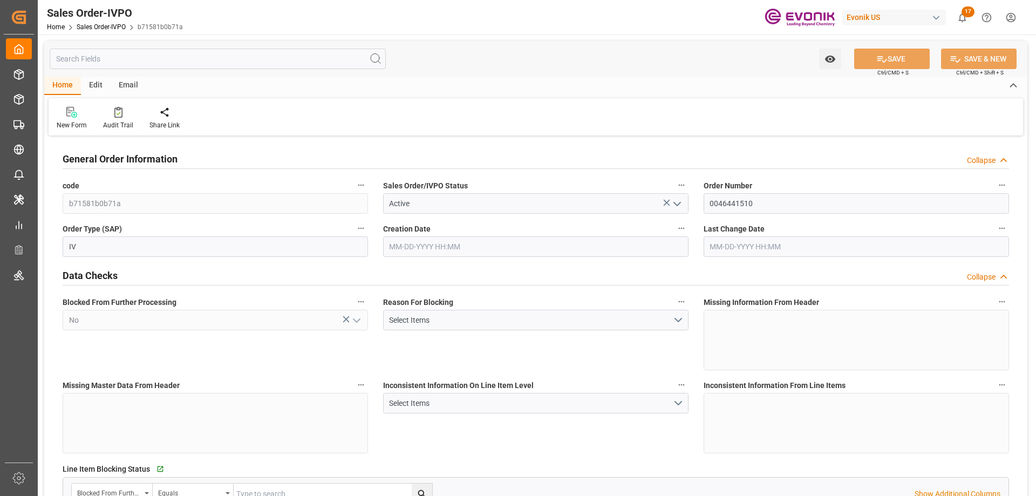
type input "17228.8"
type input "26.2123"
type input "17000"
type input "30"
type input "[DATE] 15:28"
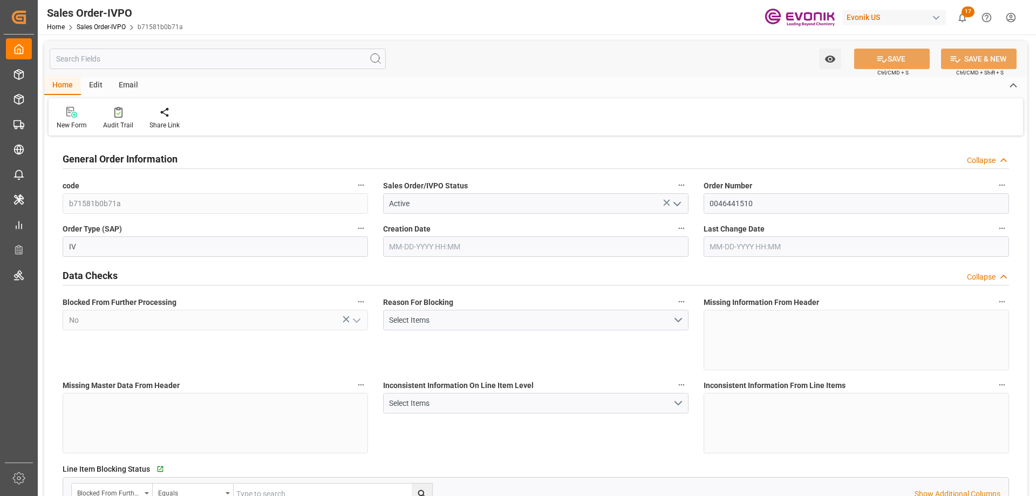
type input "09-22-2025 12:10"
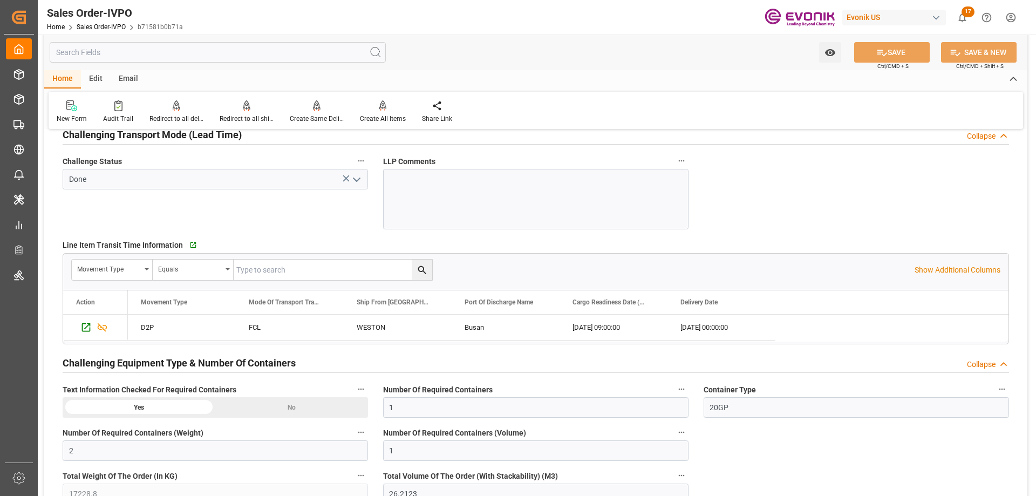
scroll to position [1781, 0]
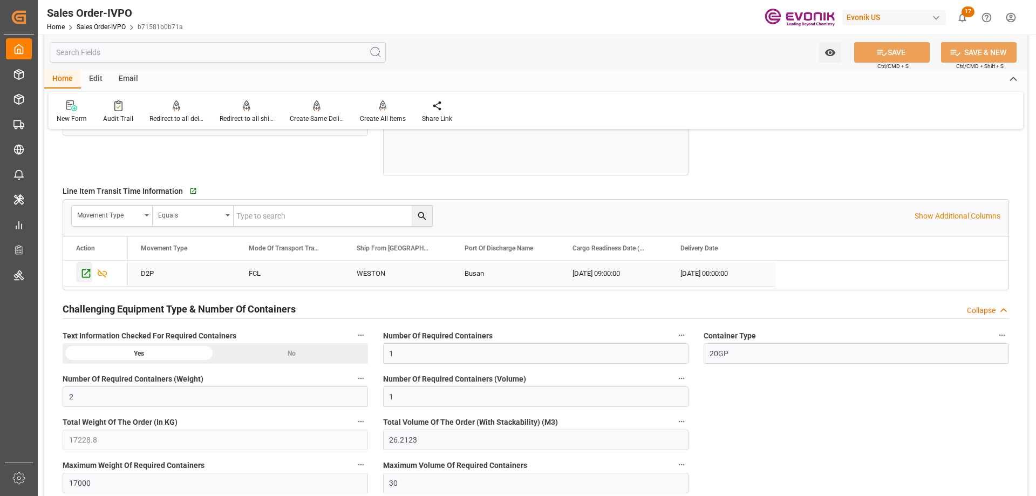
click at [85, 276] on icon "Press SPACE to select this row." at bounding box center [85, 273] width 11 height 11
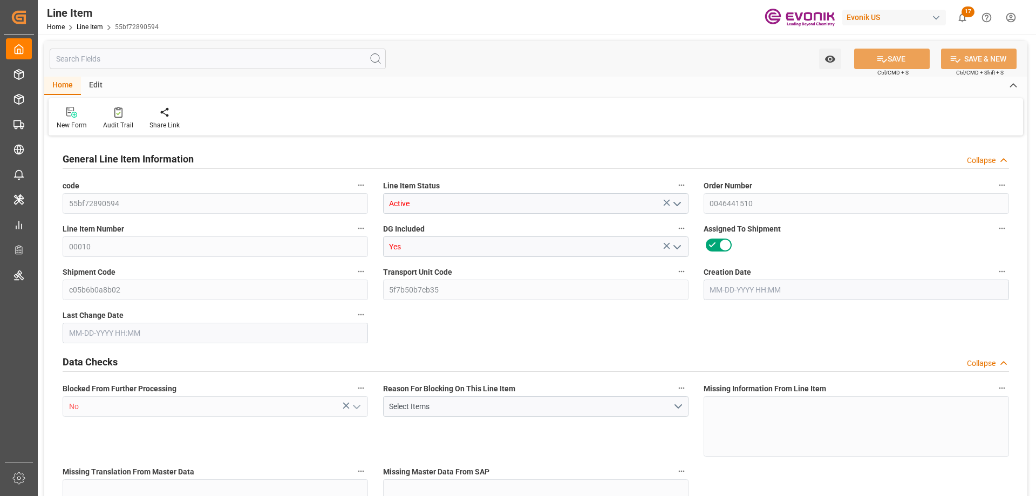
type input "20"
type input "16728.8"
type input "15495.2"
type input "26.2123"
type input "80"
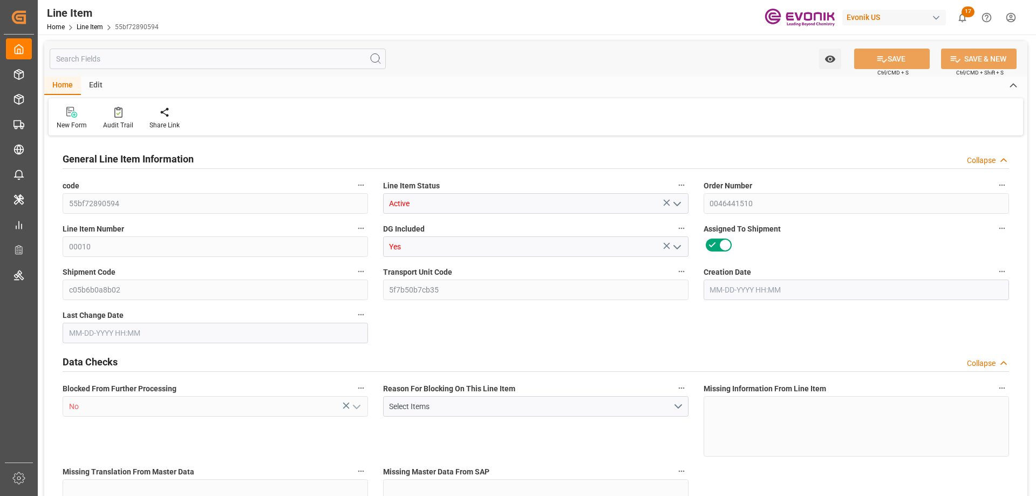
type input "79490.38"
type input "80"
type input "16728.8"
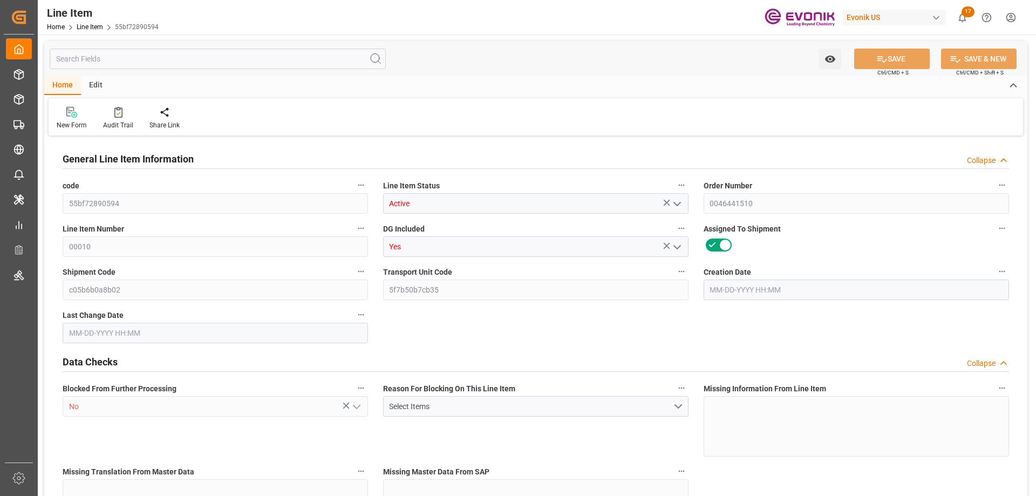
type input "17228.8"
type input "15495.2"
type input "26.2123"
type input "26212.32"
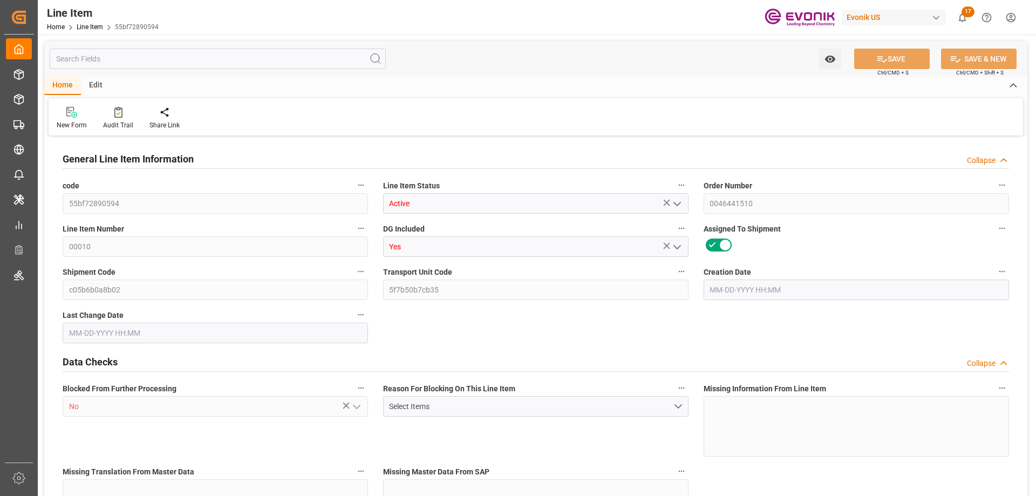
type input "80"
type input "16728.8"
type input "15495.2"
type input "26.2123"
type input "09-08-2025 15:28"
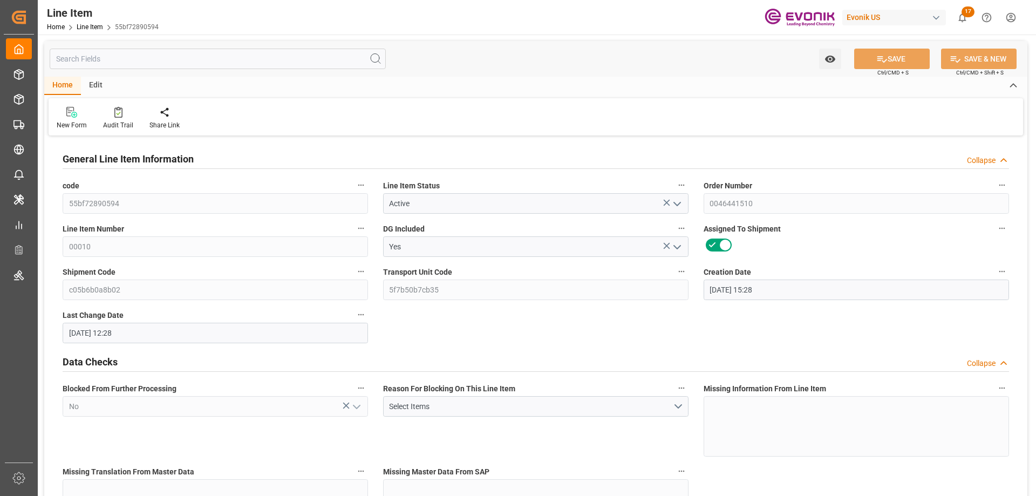
type input "09-25-2025 12:28"
type input "11-14-2025"
type input "09-29-2025"
click at [173, 61] on input "text" at bounding box center [218, 59] width 336 height 21
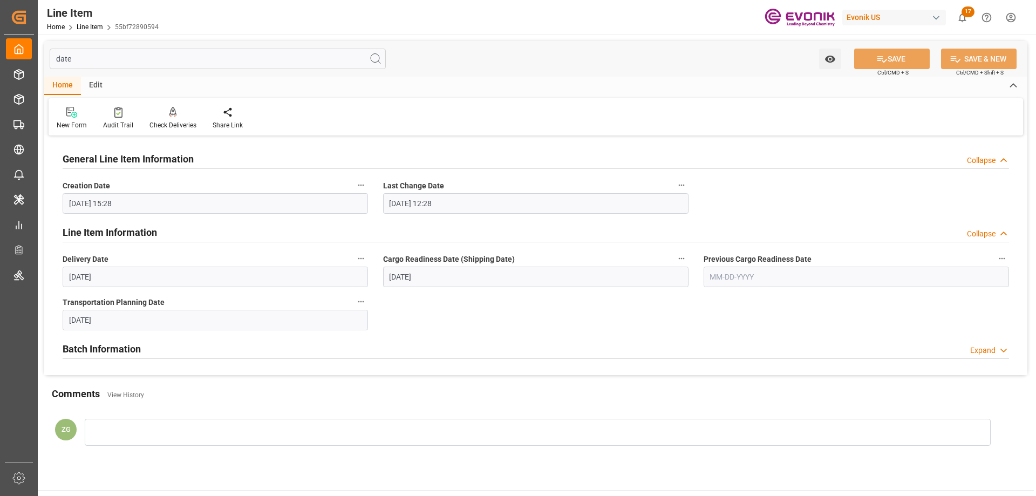
type input "date"
click at [358, 260] on icon "button" at bounding box center [361, 258] width 9 height 9
click at [389, 258] on li "Audits" at bounding box center [381, 259] width 55 height 18
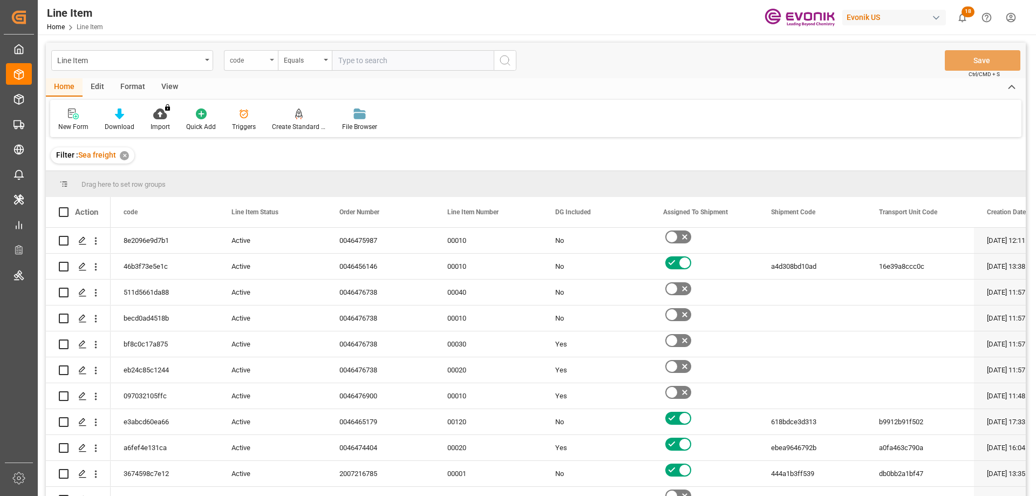
click at [251, 61] on div "code" at bounding box center [248, 59] width 37 height 12
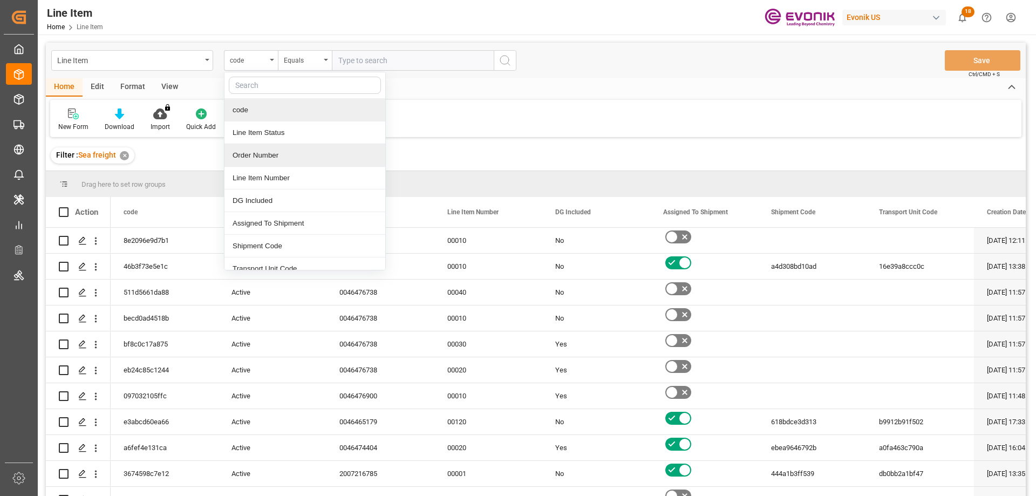
click at [259, 151] on div "Order Number" at bounding box center [305, 155] width 161 height 23
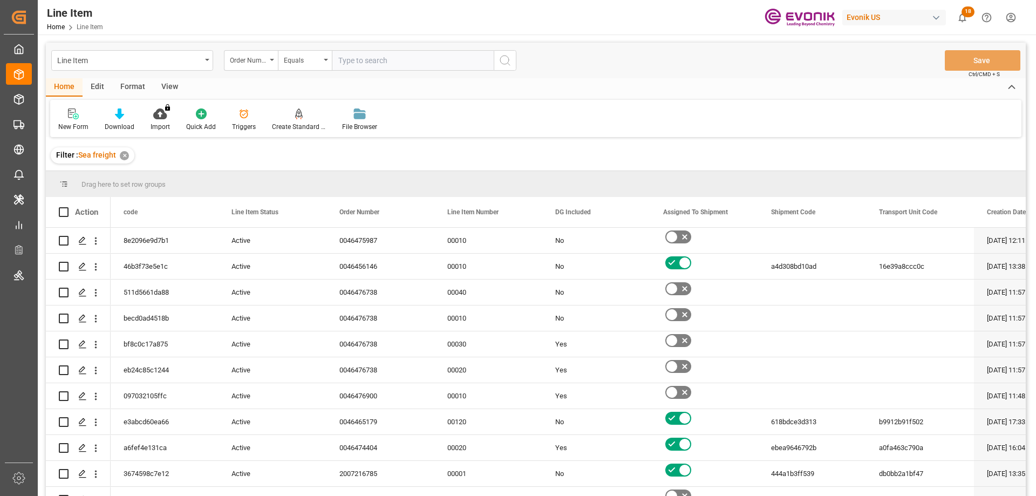
click at [171, 86] on div "View" at bounding box center [169, 87] width 33 height 18
click at [124, 124] on div "Standard Templates" at bounding box center [123, 127] width 54 height 10
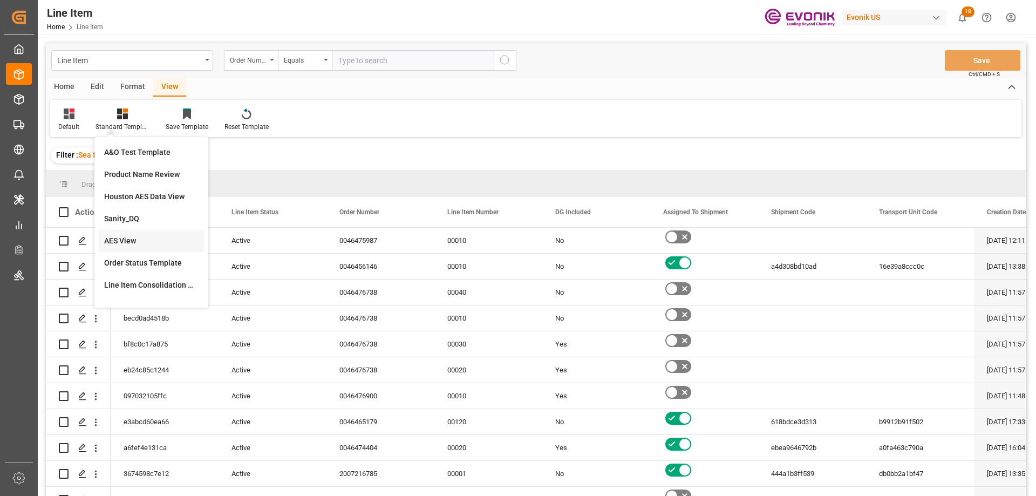
click at [128, 241] on div "AES View" at bounding box center [151, 240] width 94 height 11
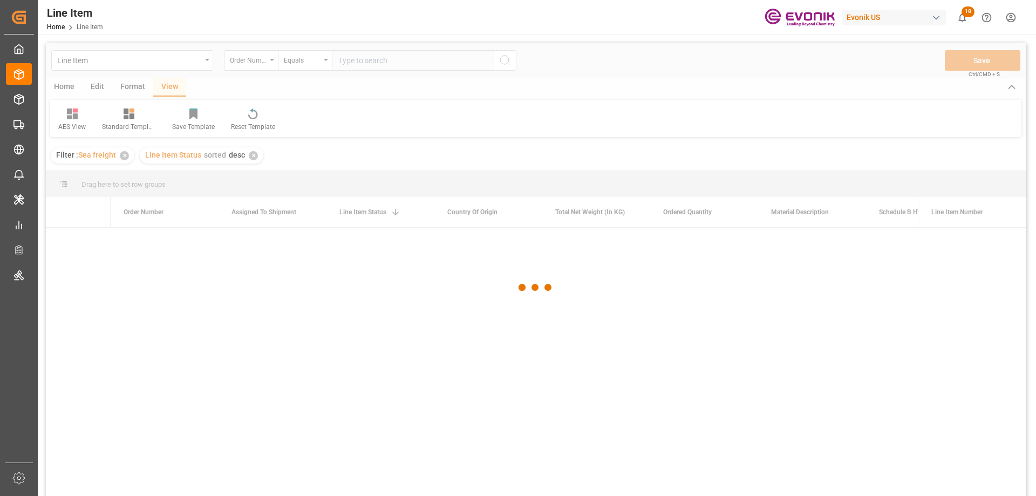
click at [359, 62] on div at bounding box center [536, 288] width 980 height 490
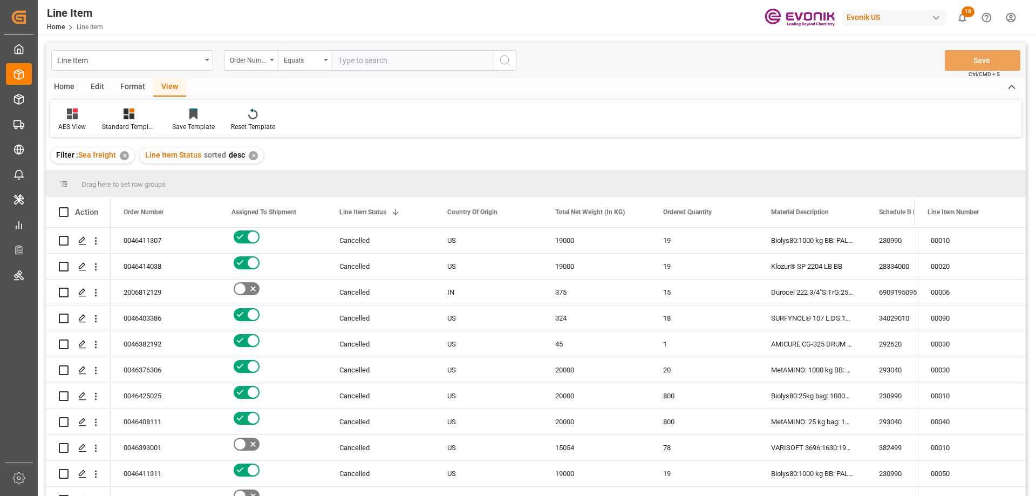
click at [362, 63] on input "text" at bounding box center [413, 60] width 162 height 21
paste input "2007196756"
type input "2007196756"
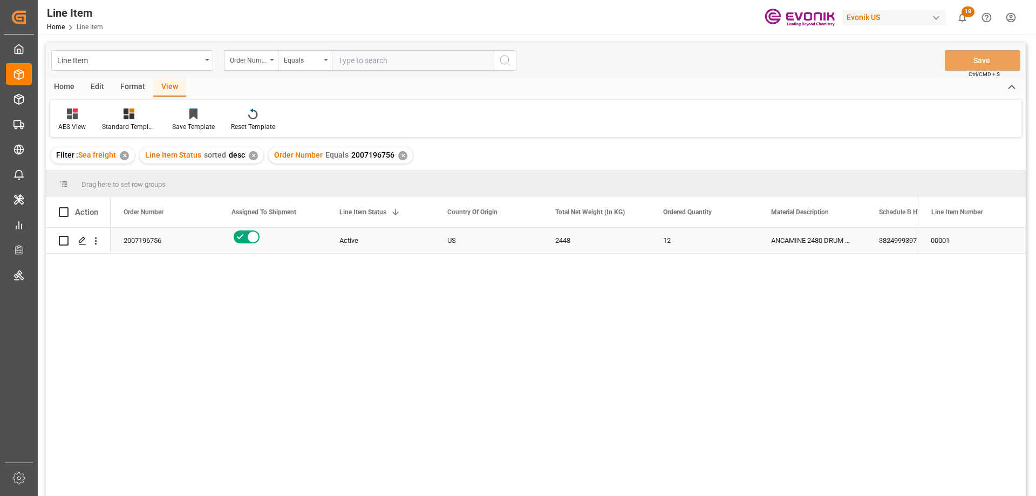
click at [167, 239] on div "2007196756" at bounding box center [165, 240] width 108 height 25
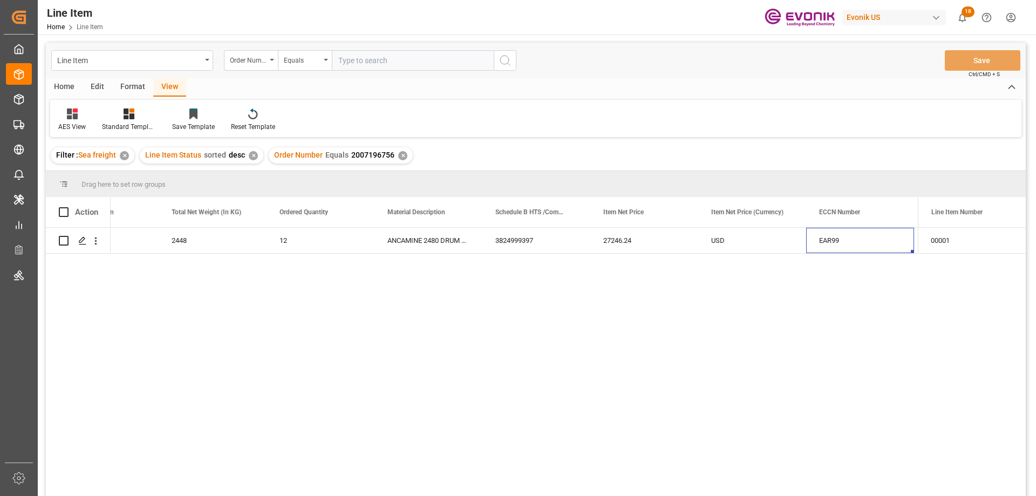
scroll to position [0, 492]
click at [123, 239] on div "2448" at bounding box center [105, 240] width 108 height 25
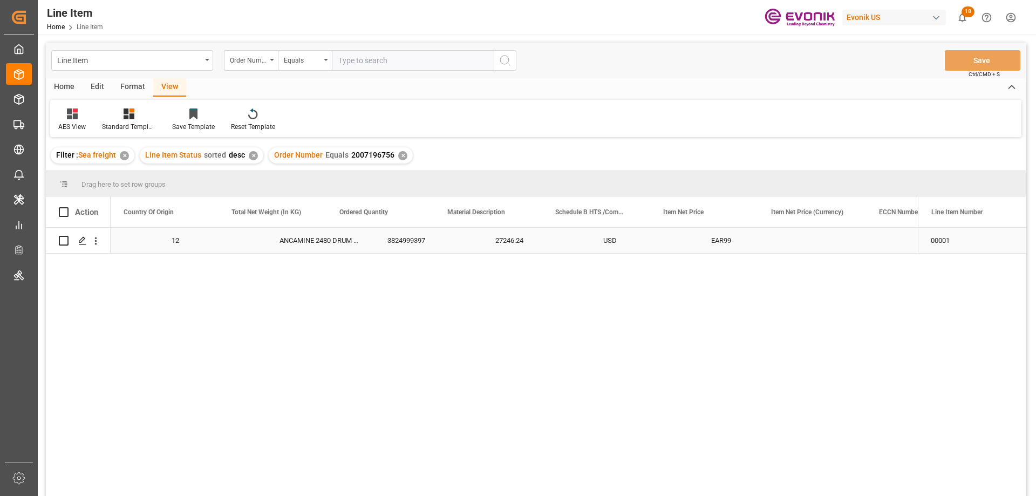
scroll to position [0, 324]
click at [96, 239] on icon "open menu" at bounding box center [96, 242] width 2 height 8
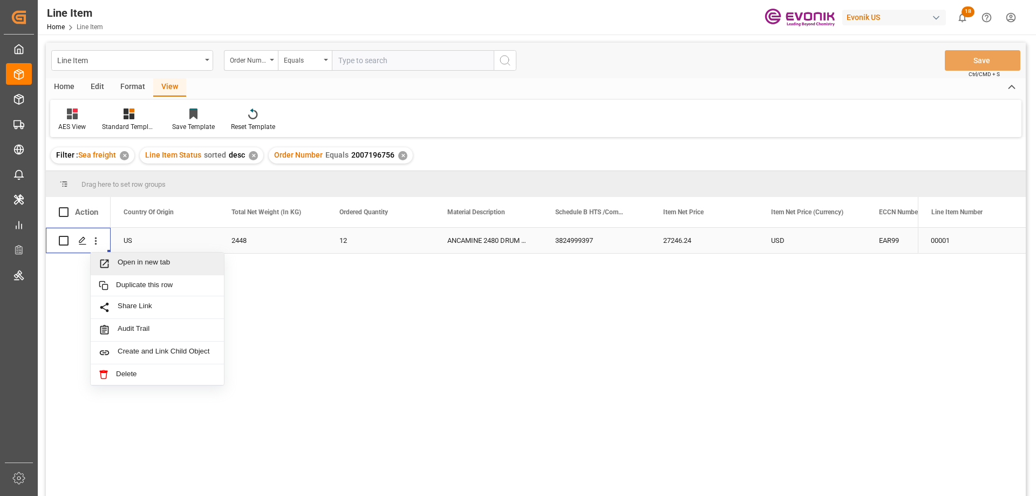
click at [132, 262] on span "Open in new tab" at bounding box center [167, 263] width 98 height 11
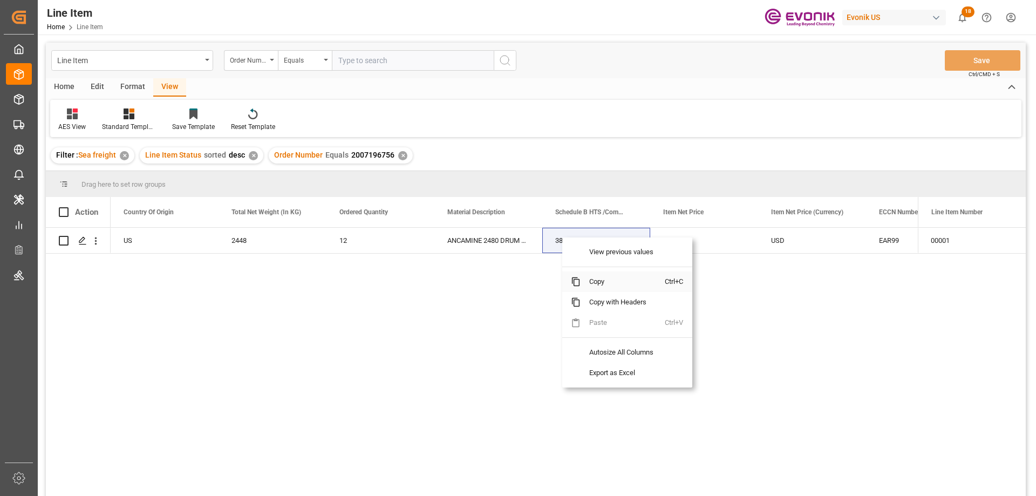
click at [608, 286] on span "Copy" at bounding box center [623, 282] width 84 height 21
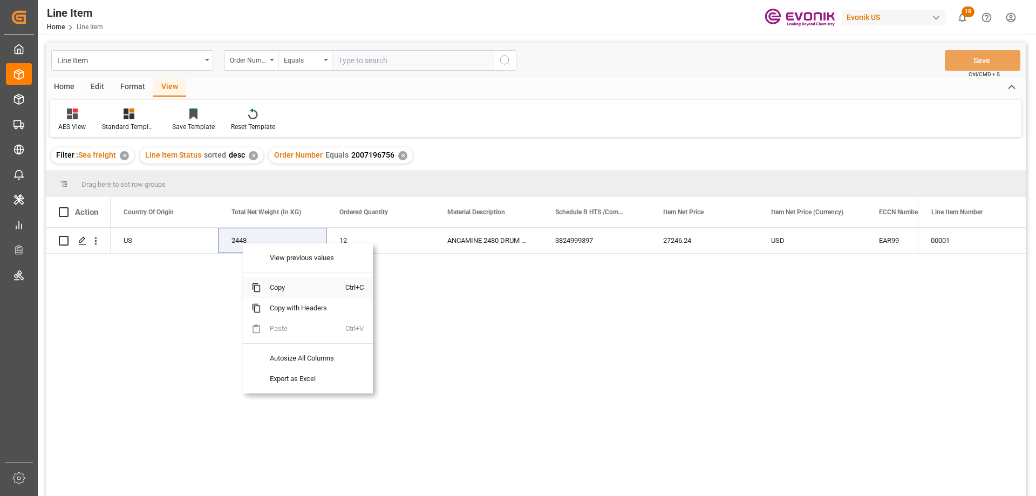
click at [280, 284] on span "Copy" at bounding box center [303, 287] width 84 height 21
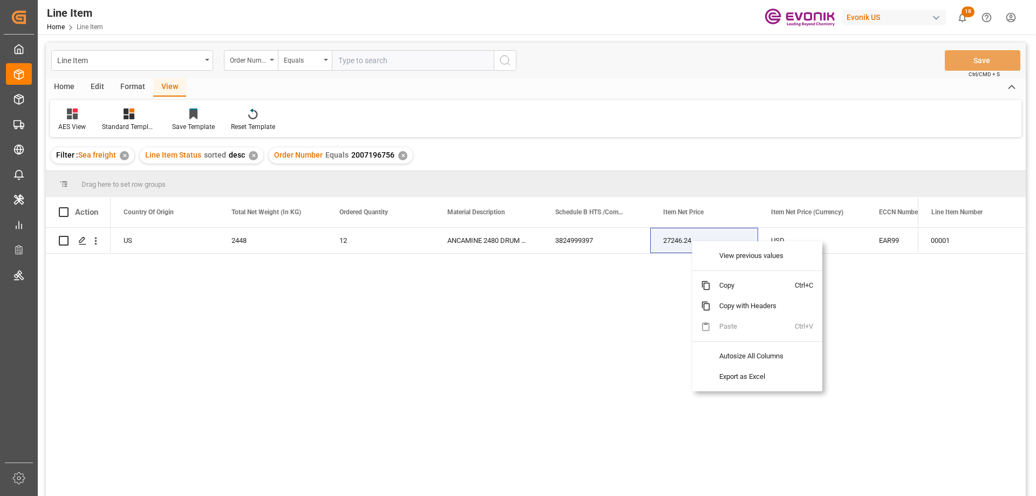
click at [729, 283] on span "Copy" at bounding box center [753, 285] width 84 height 21
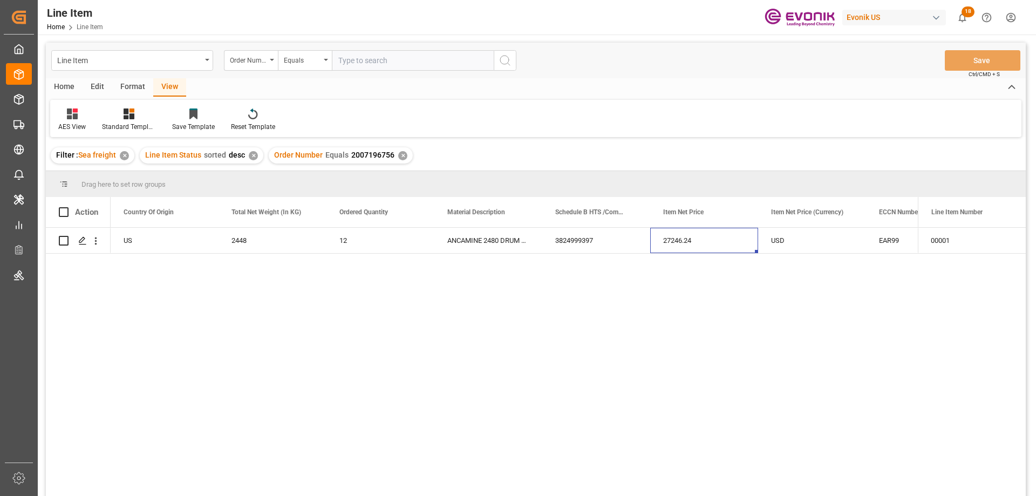
click at [366, 55] on input "text" at bounding box center [413, 60] width 162 height 21
paste input "0046473259"
type input "0046473259"
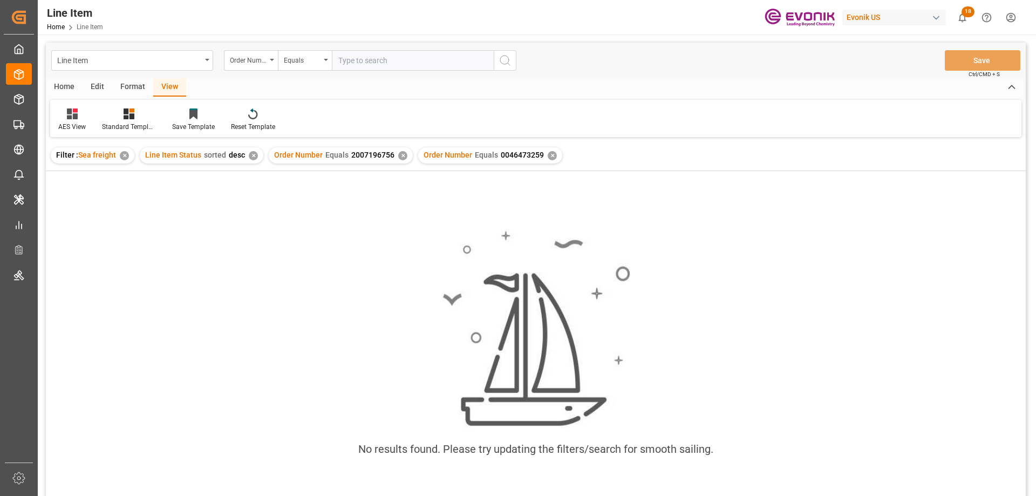
click at [398, 153] on div "✕" at bounding box center [402, 155] width 9 height 9
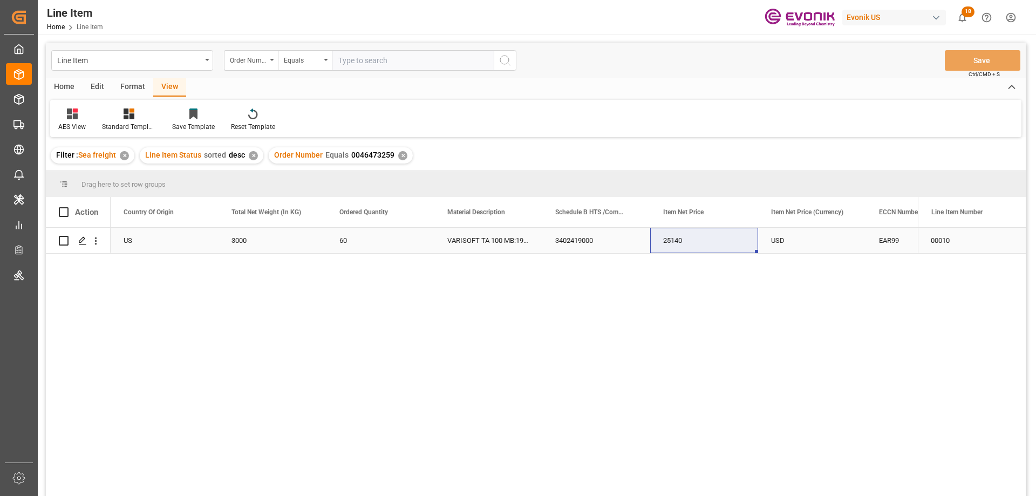
click at [158, 238] on div "US" at bounding box center [165, 240] width 108 height 25
click at [884, 246] on div "USD" at bounding box center [920, 240] width 108 height 25
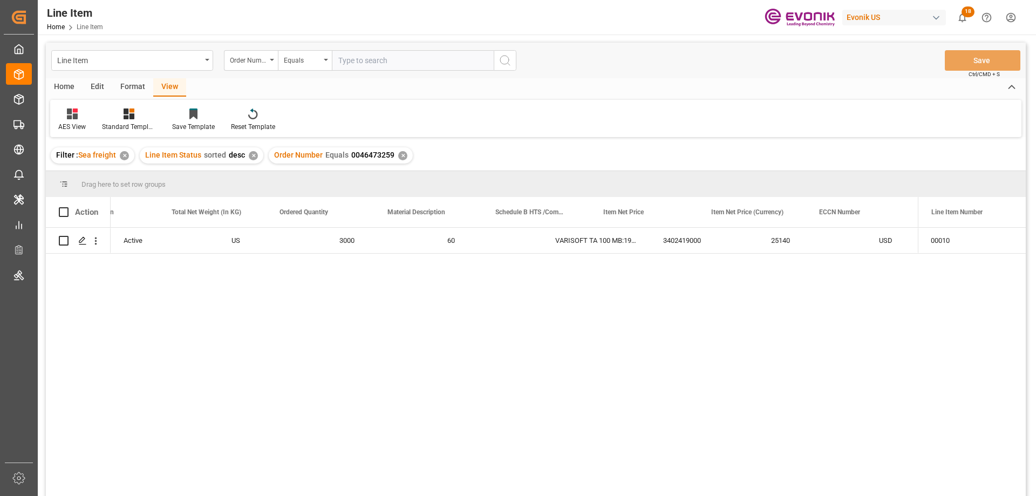
scroll to position [0, 384]
click at [95, 239] on icon "open menu" at bounding box center [96, 242] width 2 height 8
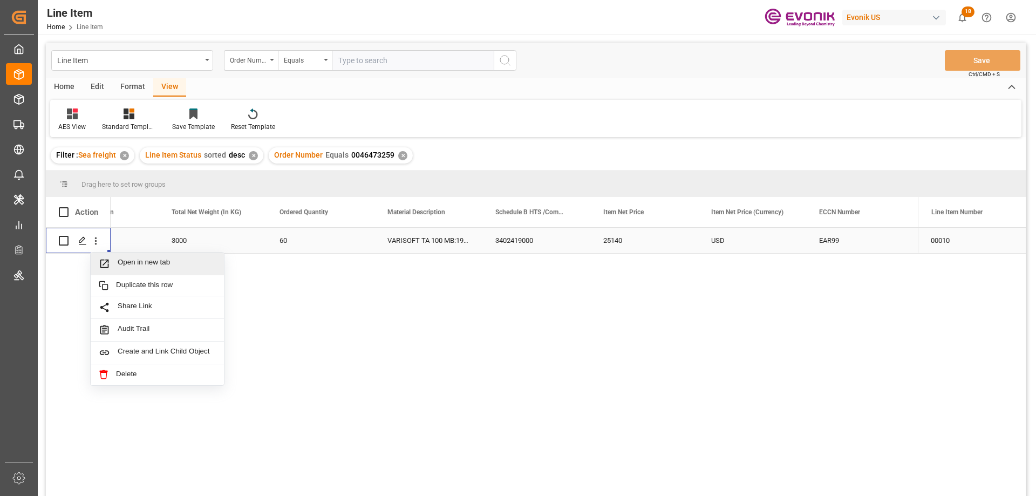
click at [123, 259] on span "Open in new tab" at bounding box center [167, 263] width 98 height 11
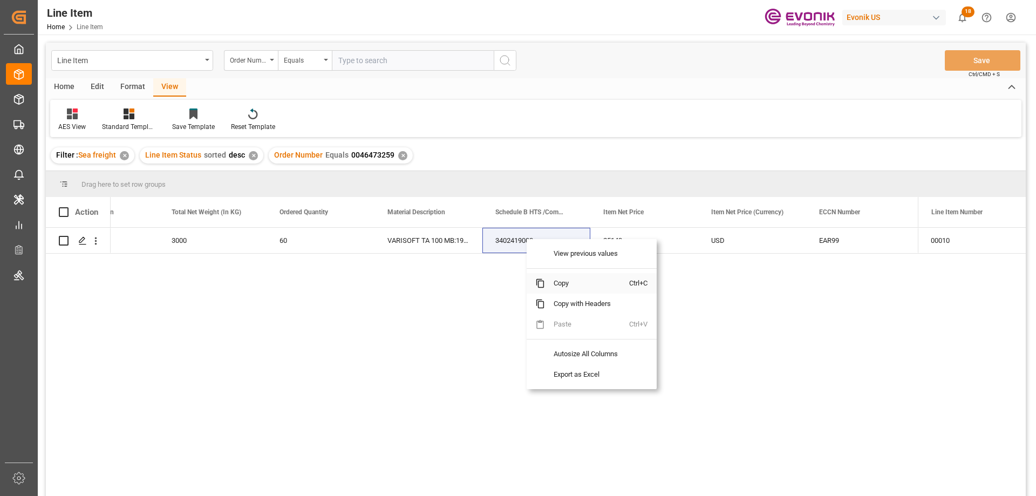
click at [554, 286] on span "Copy" at bounding box center [587, 283] width 84 height 21
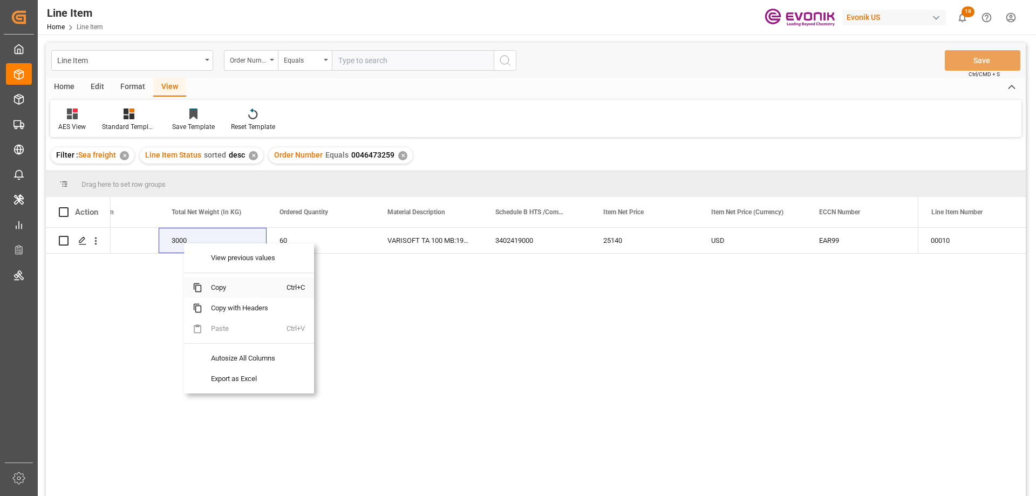
click at [222, 287] on span "Copy" at bounding box center [244, 287] width 84 height 21
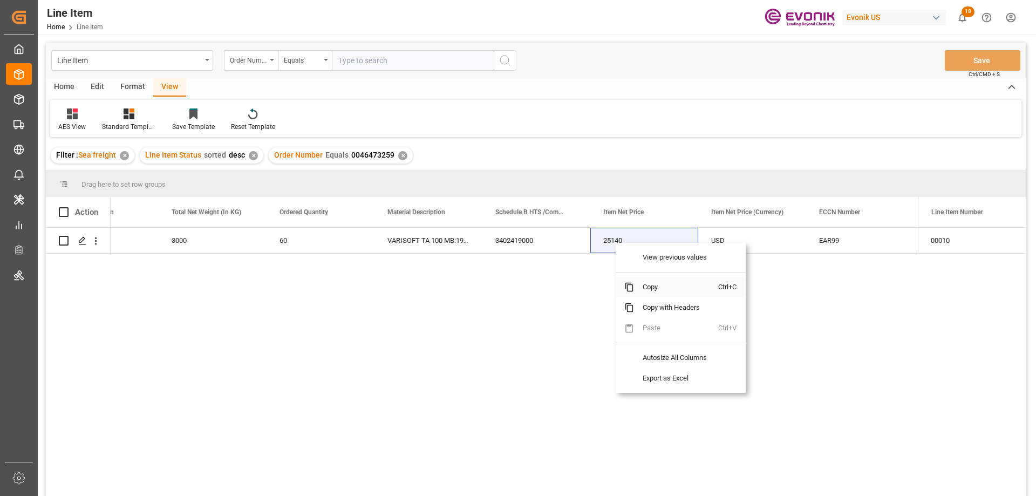
click at [648, 282] on span "Copy" at bounding box center [676, 287] width 84 height 21
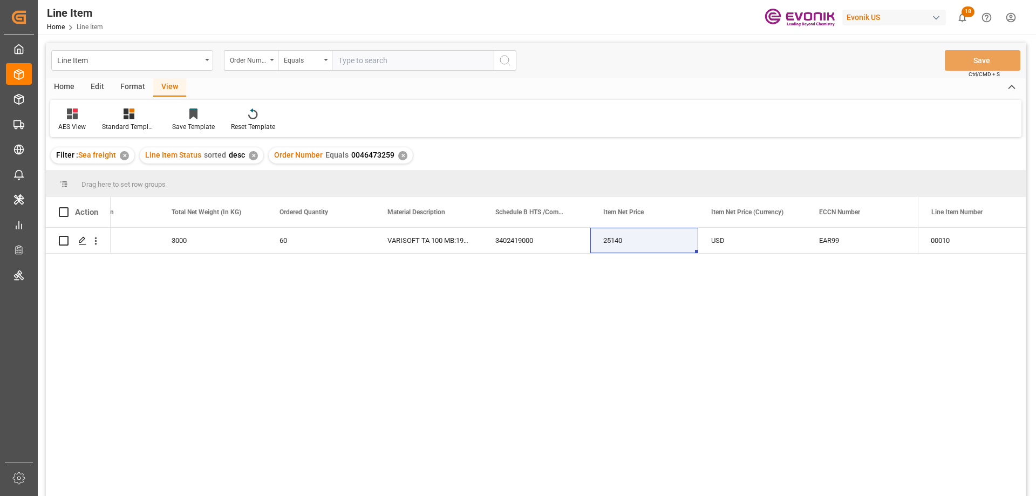
click at [375, 70] on input "text" at bounding box center [413, 60] width 162 height 21
paste input "0046463528"
type input "0046463528"
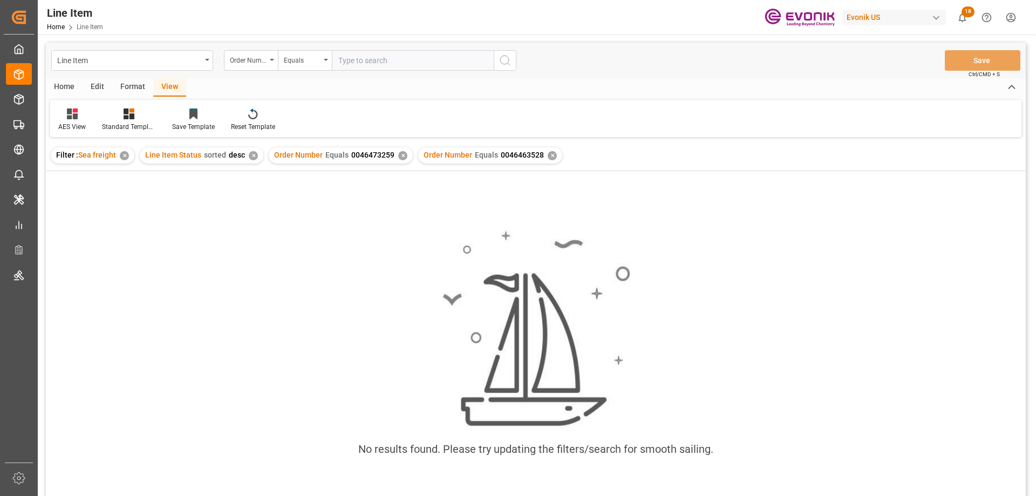
click at [398, 157] on div "✕" at bounding box center [402, 155] width 9 height 9
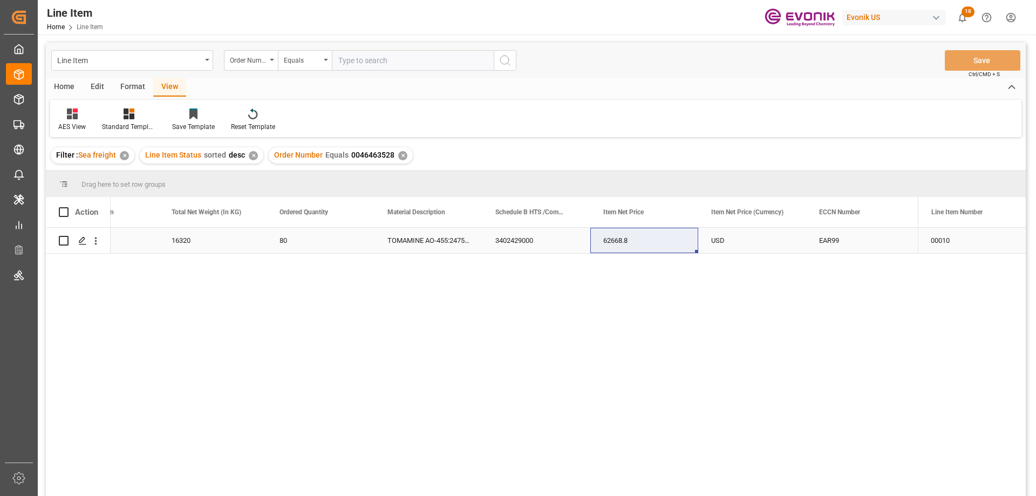
click at [132, 230] on div "US" at bounding box center [105, 240] width 108 height 25
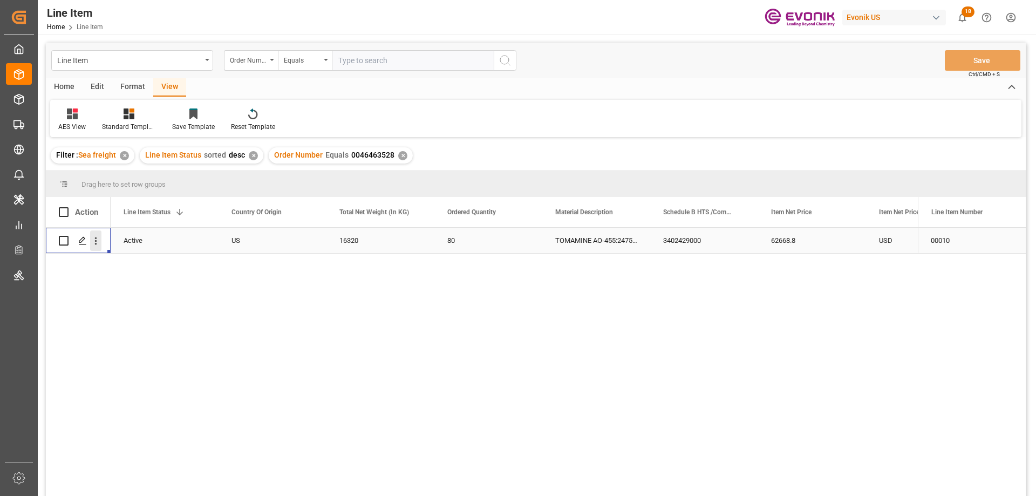
click at [96, 241] on icon "open menu" at bounding box center [96, 242] width 2 height 8
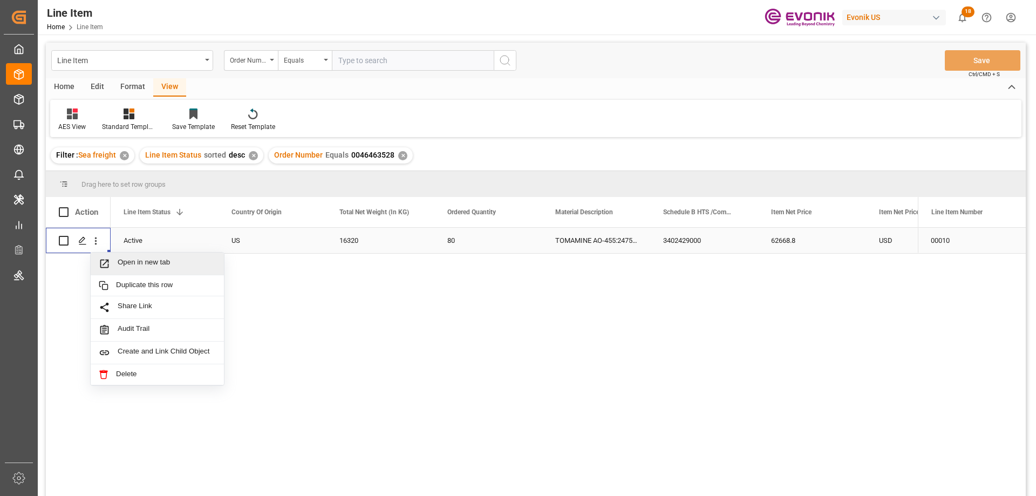
click at [113, 266] on span "Press SPACE to select this row." at bounding box center [108, 263] width 19 height 11
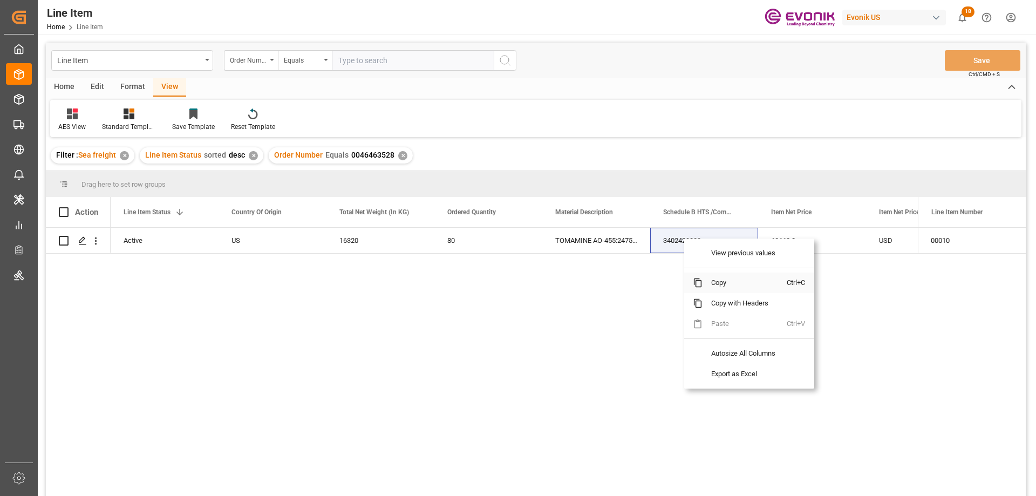
click at [716, 279] on span "Copy" at bounding box center [745, 283] width 84 height 21
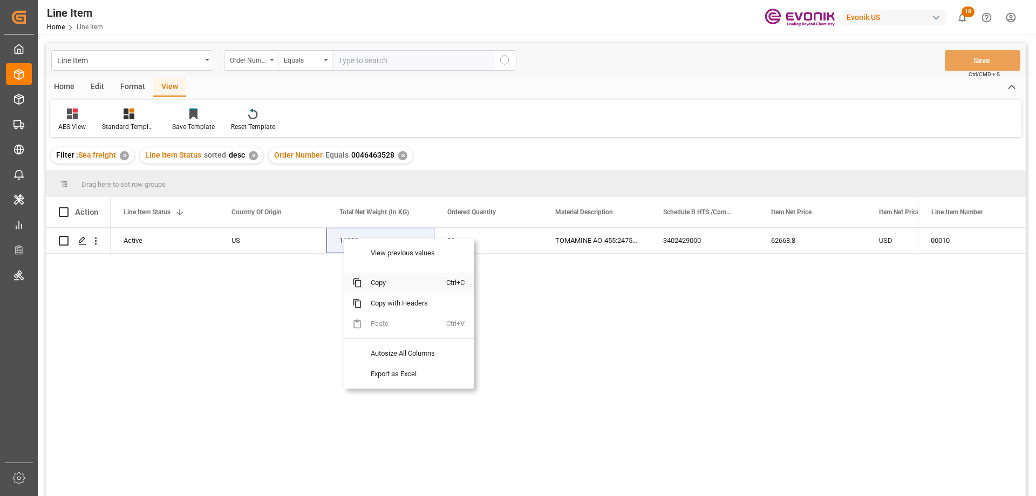
click at [379, 283] on span "Copy" at bounding box center [404, 283] width 84 height 21
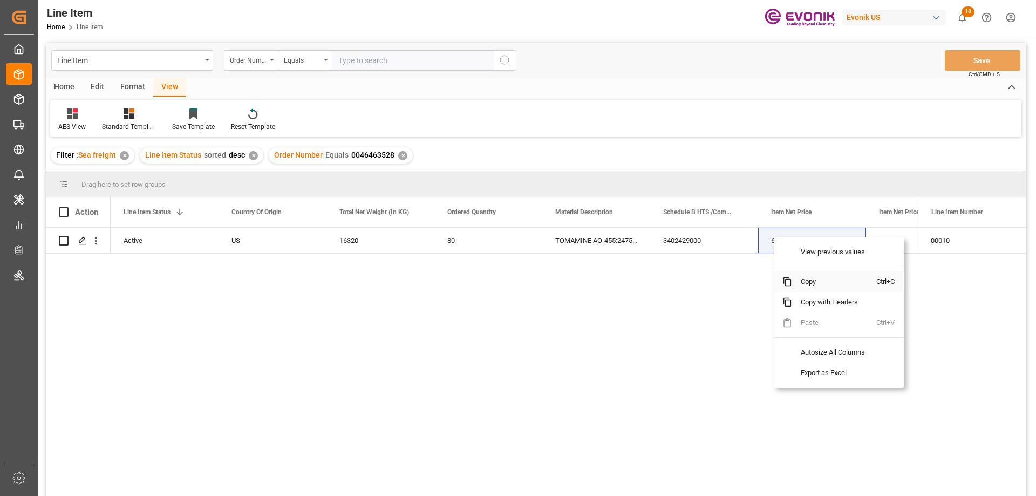
click at [815, 286] on span "Copy" at bounding box center [834, 282] width 84 height 21
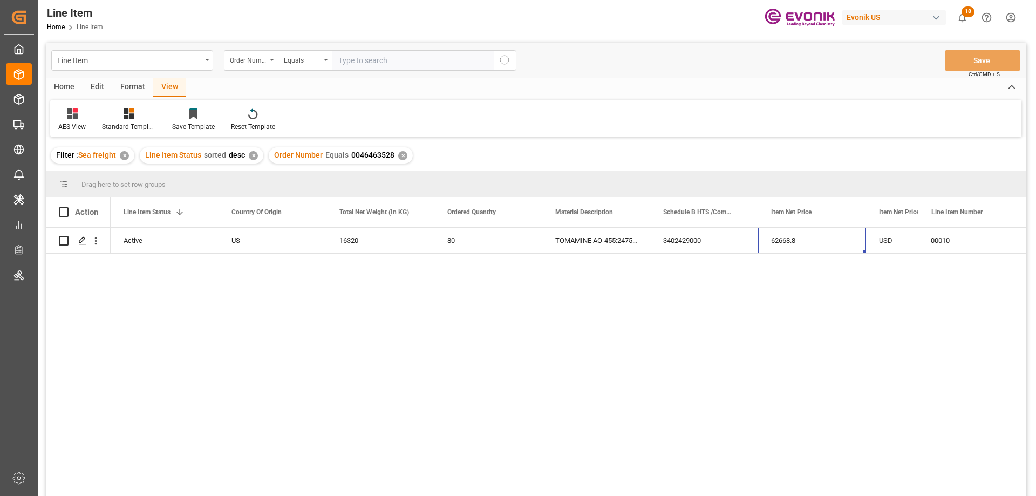
click at [392, 71] on div "Line Item Order Number Equals Save Ctrl/CMD + S" at bounding box center [536, 61] width 980 height 36
click at [388, 62] on input "text" at bounding box center [413, 60] width 162 height 21
paste input "2007172380"
type input "2007172380"
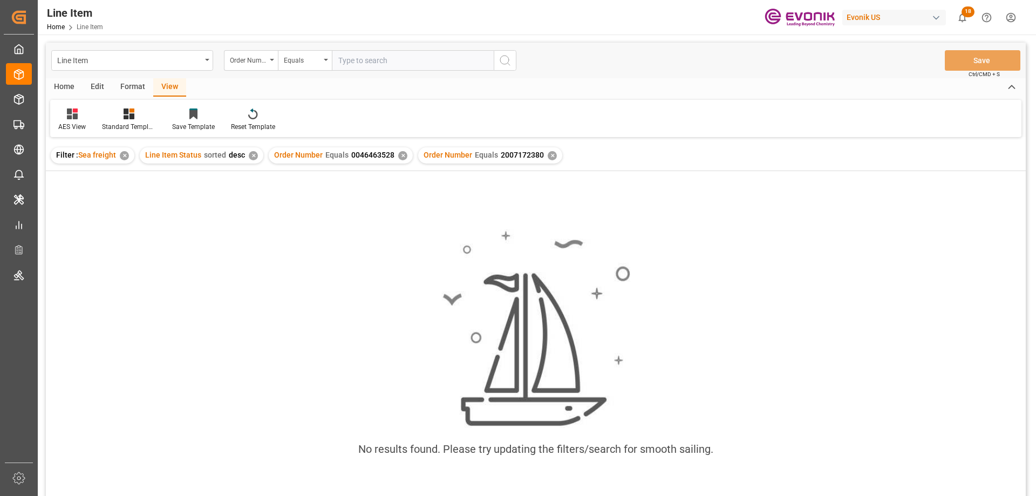
click at [398, 153] on div "✕" at bounding box center [402, 155] width 9 height 9
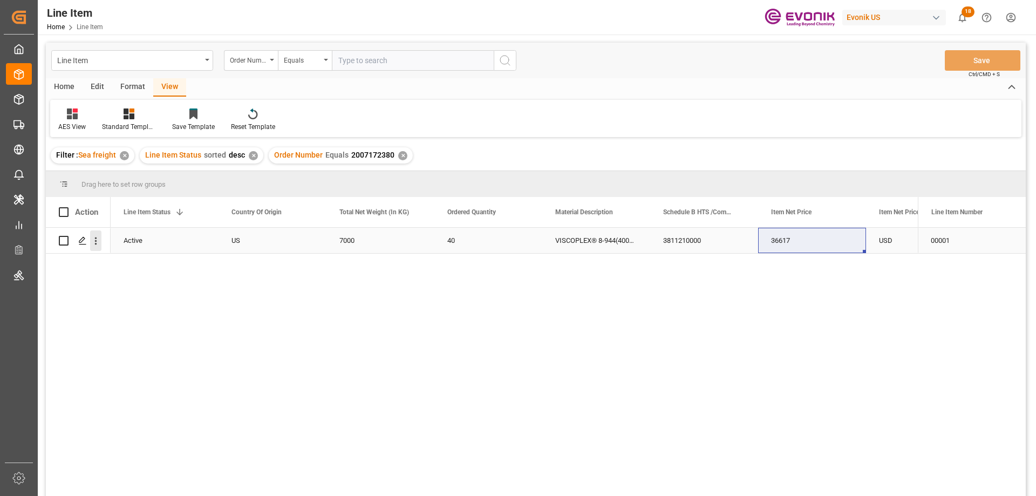
click at [95, 241] on icon "open menu" at bounding box center [96, 242] width 2 height 8
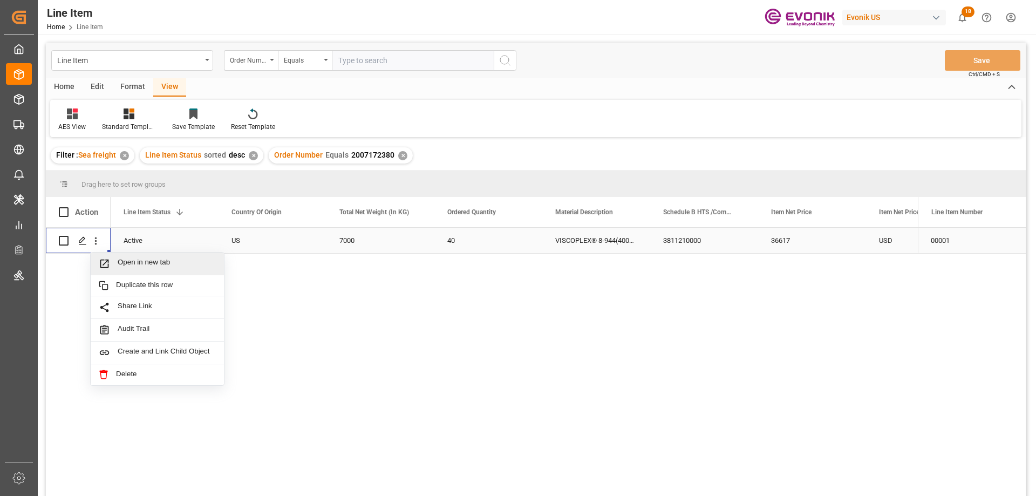
click at [122, 259] on span "Open in new tab" at bounding box center [167, 263] width 98 height 11
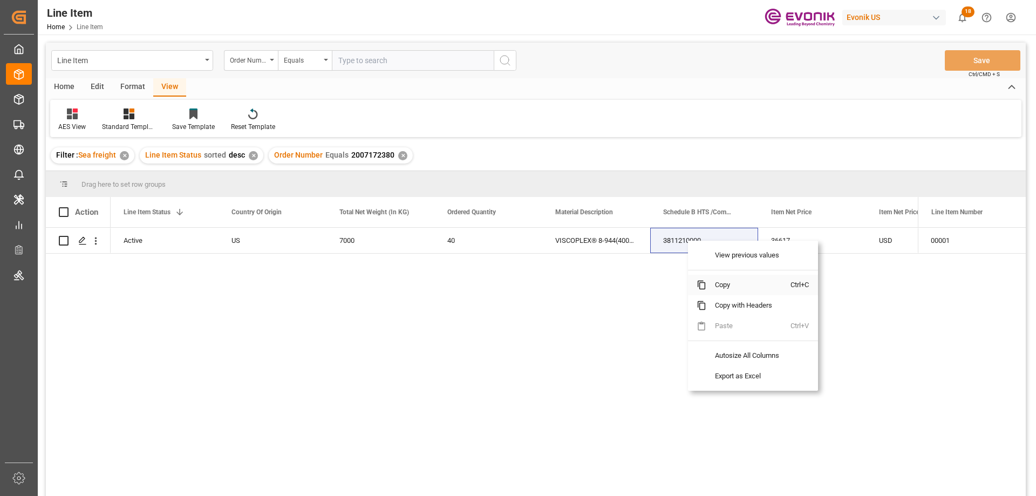
click at [725, 286] on span "Copy" at bounding box center [749, 285] width 84 height 21
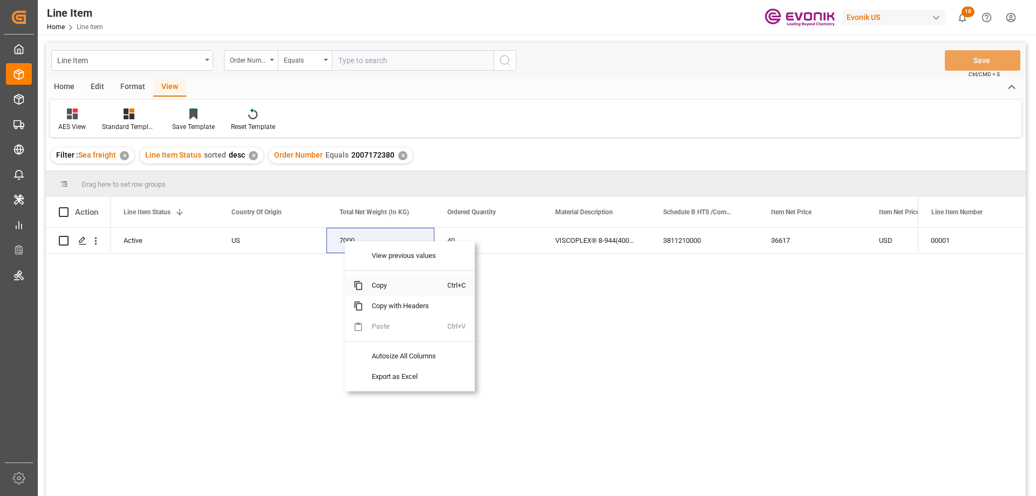
click at [391, 281] on span "Copy" at bounding box center [405, 285] width 84 height 21
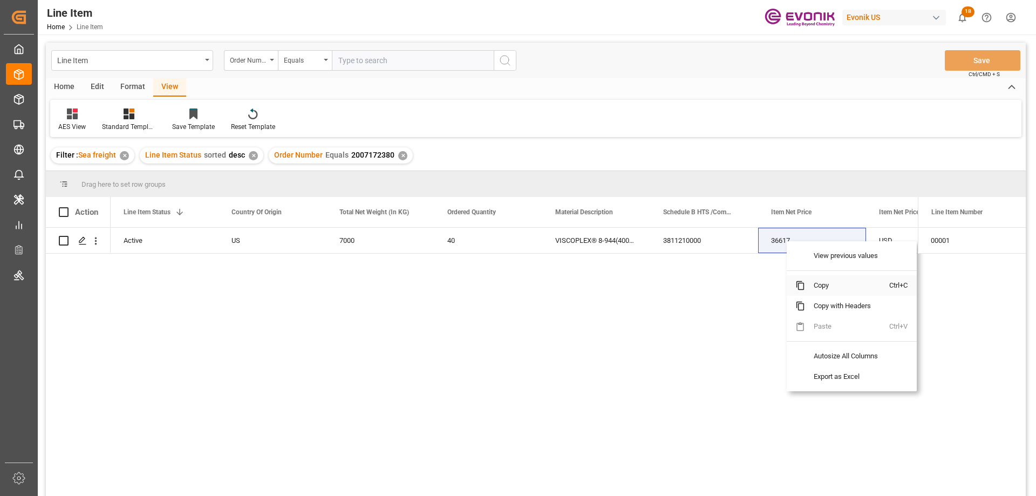
click at [827, 289] on span "Copy" at bounding box center [847, 285] width 84 height 21
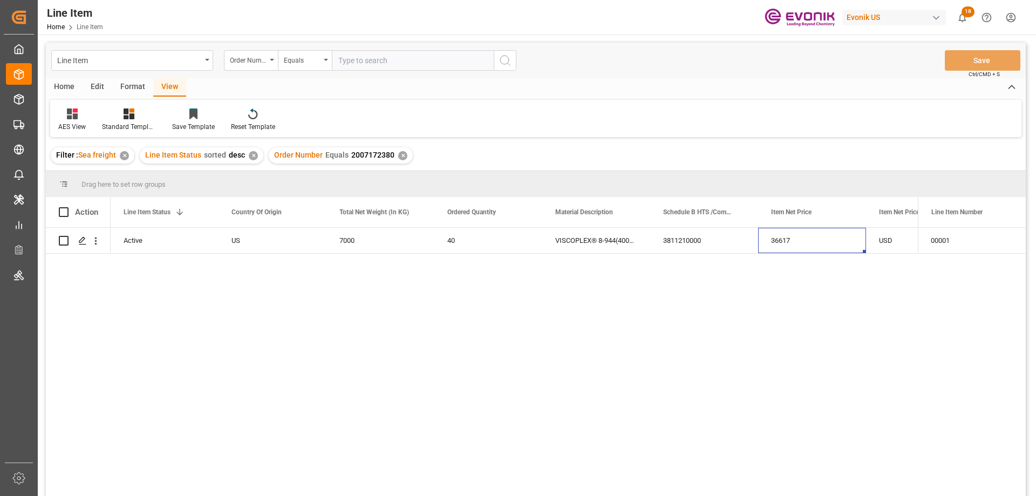
click at [393, 57] on input "text" at bounding box center [413, 60] width 162 height 21
paste input "2007138857"
type input "2007138857"
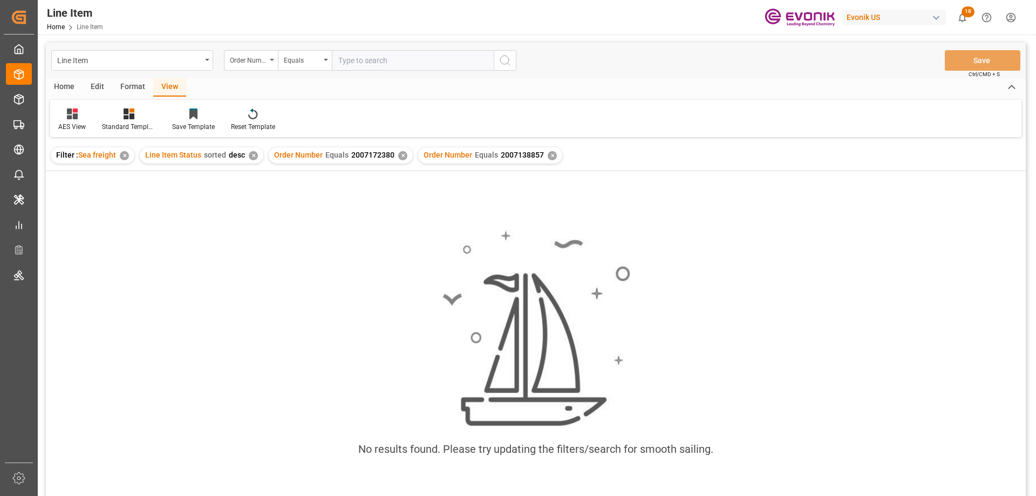
click at [401, 156] on div "✕" at bounding box center [402, 155] width 9 height 9
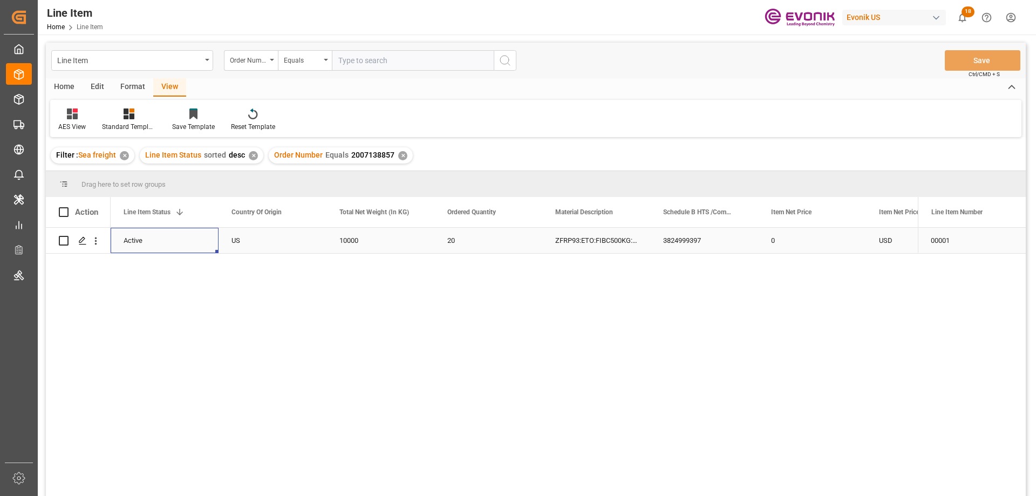
click at [163, 241] on div "Active" at bounding box center [165, 240] width 82 height 25
click at [810, 248] on div "3824999397" at bounding box center [812, 240] width 108 height 25
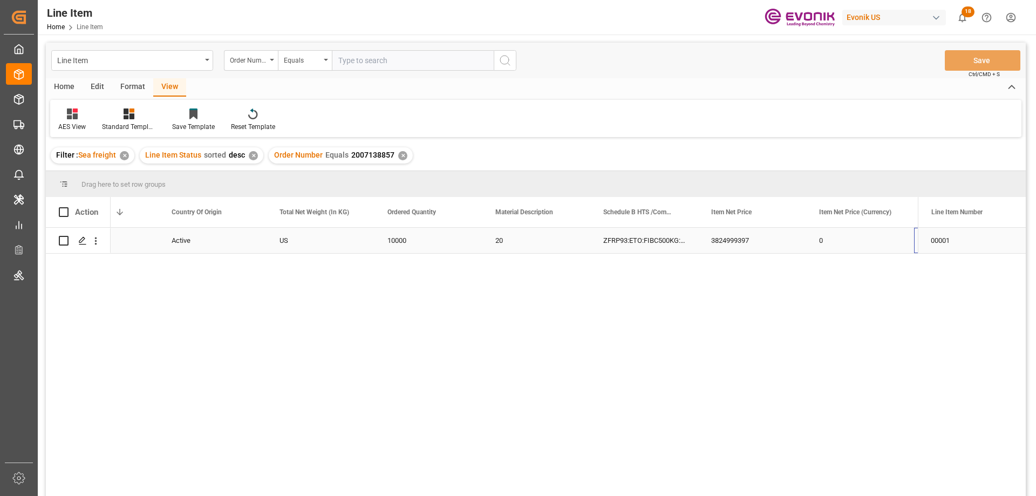
scroll to position [0, 276]
click at [386, 59] on input "text" at bounding box center [413, 60] width 162 height 21
paste input "0046462106"
type input "0046462106"
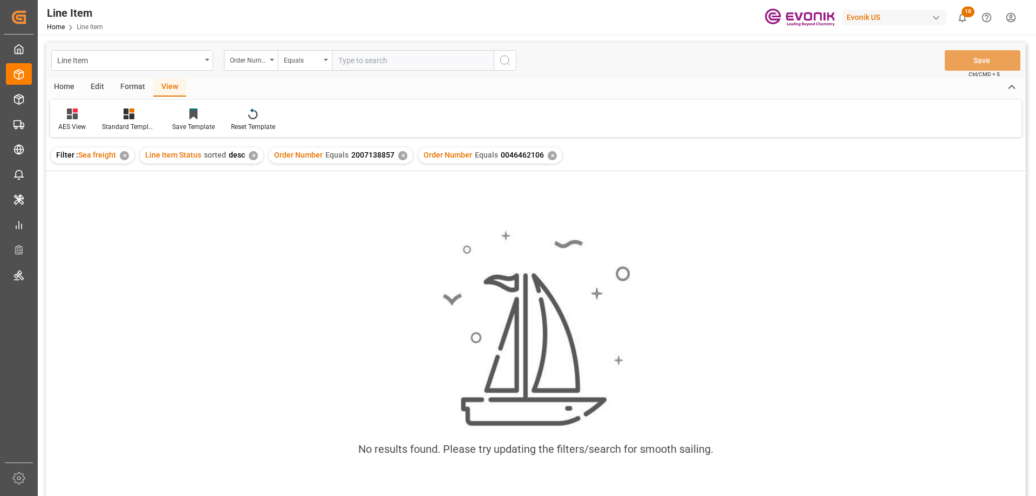
click at [395, 157] on div "Order Number Equals 2007138857 ✕" at bounding box center [341, 155] width 144 height 16
click at [398, 157] on div "✕" at bounding box center [402, 155] width 9 height 9
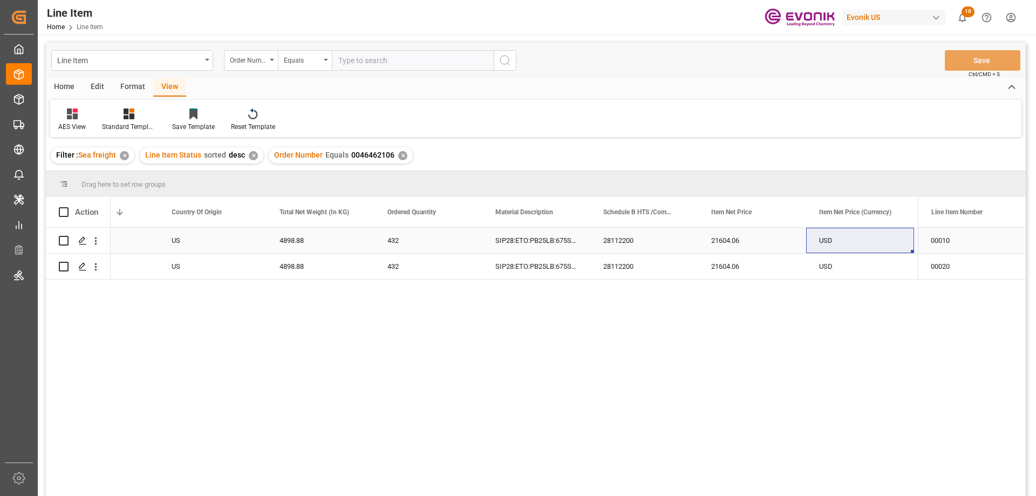
click at [144, 233] on div "Active" at bounding box center [105, 240] width 82 height 25
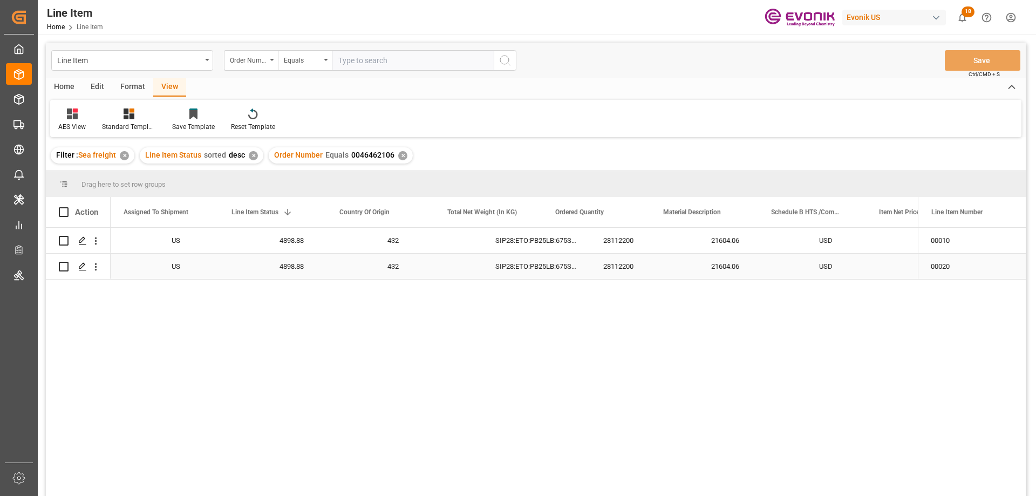
scroll to position [0, 108]
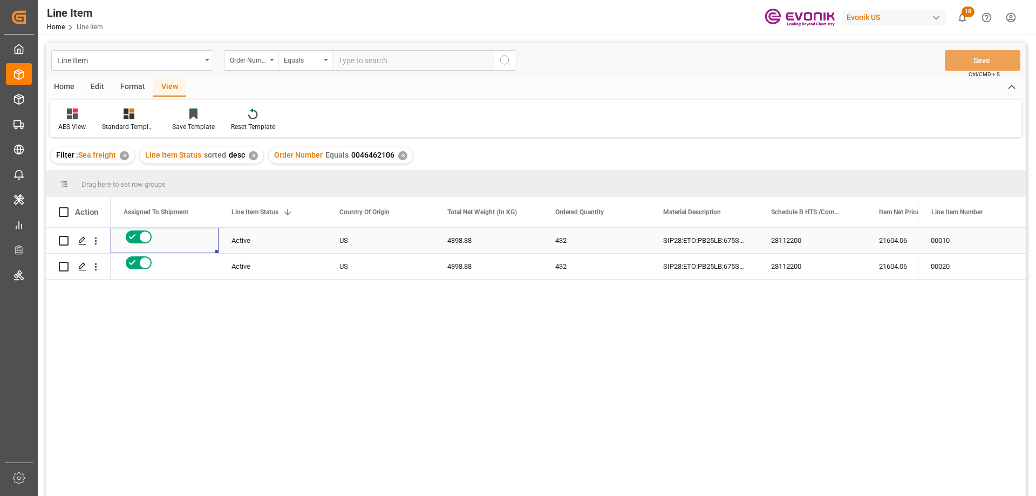
click at [857, 237] on div "28112200" at bounding box center [812, 240] width 108 height 25
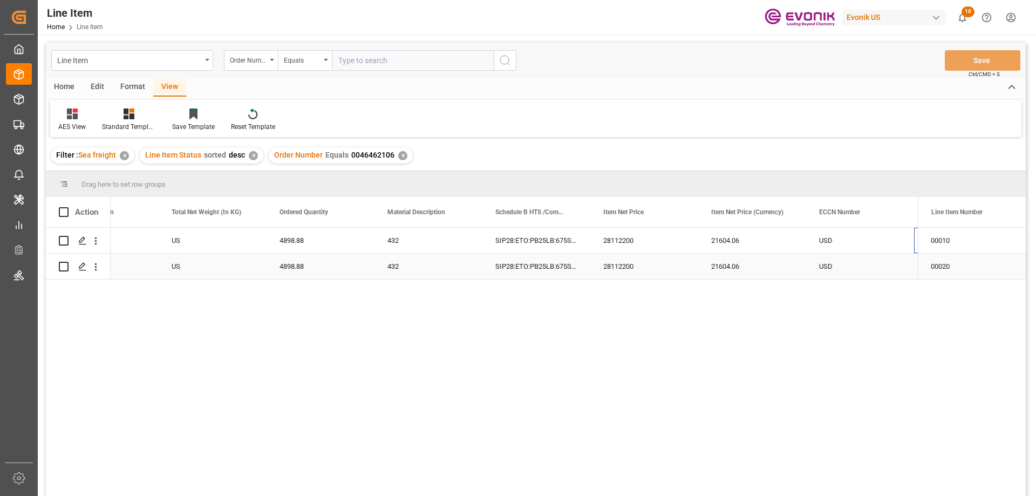
scroll to position [0, 384]
drag, startPoint x: 161, startPoint y: 244, endPoint x: 172, endPoint y: 242, distance: 10.4
click at [171, 242] on div "4898.88" at bounding box center [213, 240] width 108 height 25
click at [97, 236] on icon "open menu" at bounding box center [95, 240] width 11 height 11
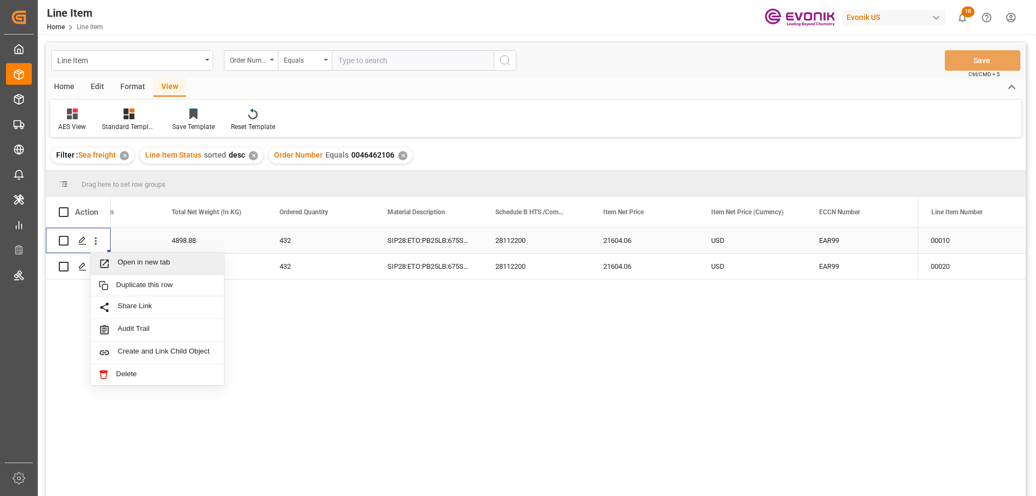
click at [128, 260] on span "Open in new tab" at bounding box center [167, 263] width 98 height 11
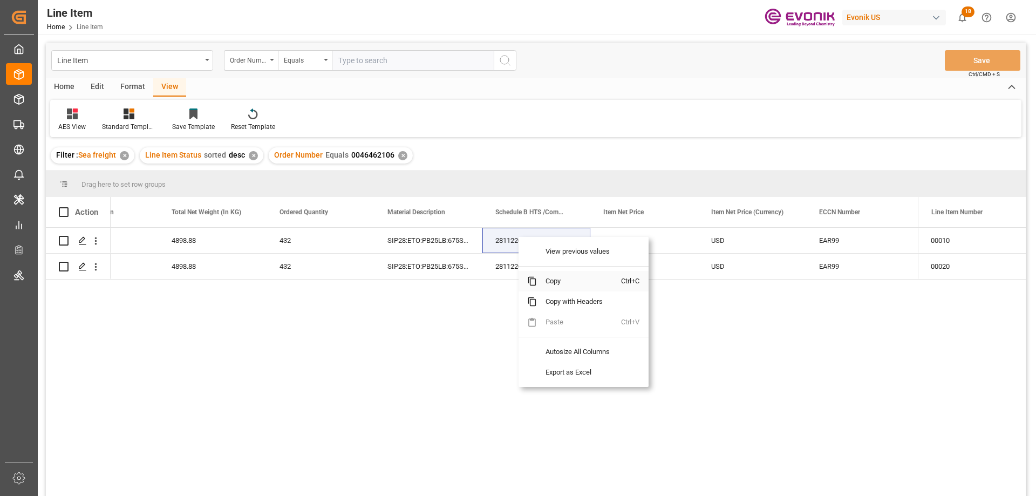
click at [554, 283] on span "Copy" at bounding box center [579, 281] width 84 height 21
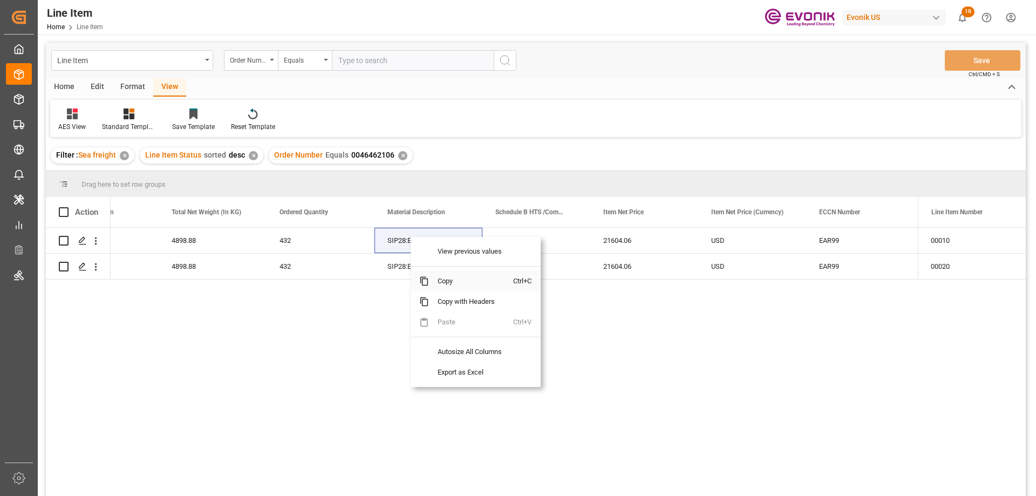
click at [462, 279] on span "Copy" at bounding box center [471, 281] width 84 height 21
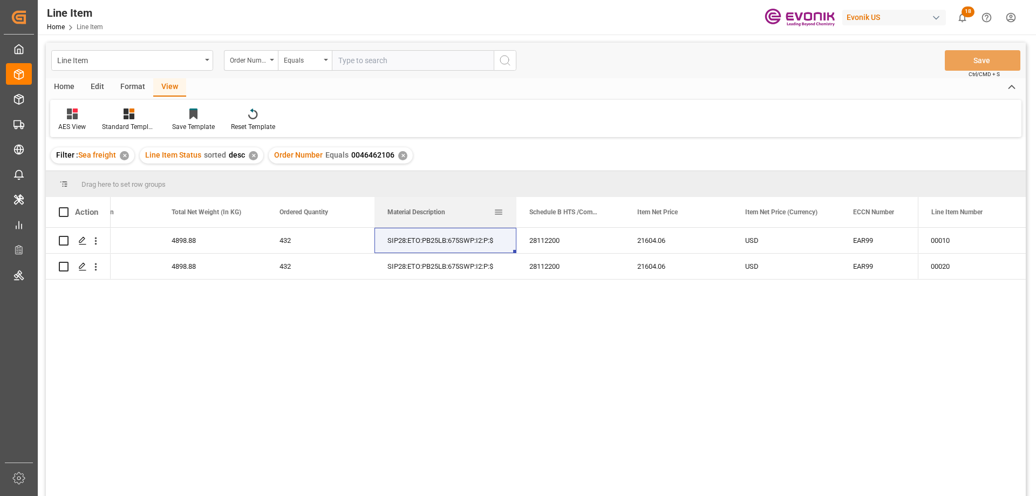
drag, startPoint x: 481, startPoint y: 210, endPoint x: 515, endPoint y: 213, distance: 34.2
click at [515, 213] on div at bounding box center [516, 212] width 4 height 30
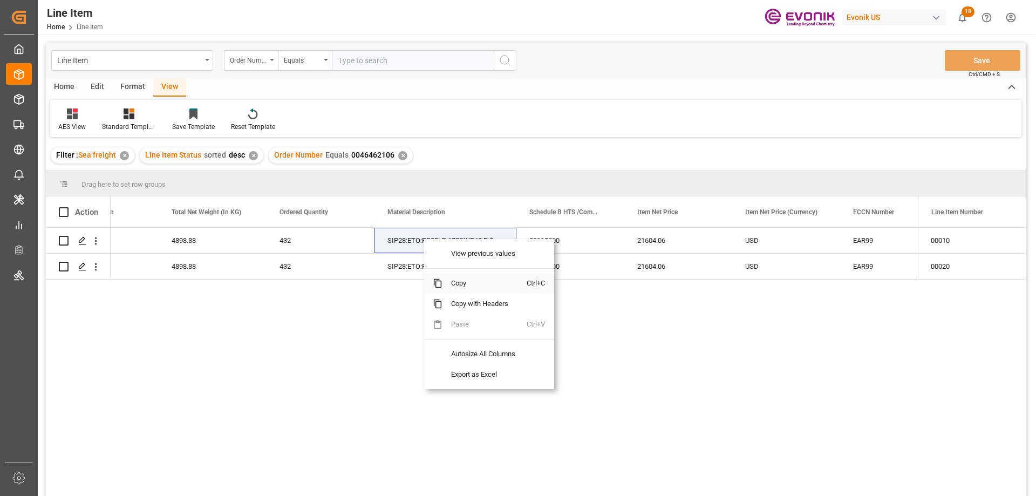
click at [487, 283] on span "Copy" at bounding box center [485, 283] width 84 height 21
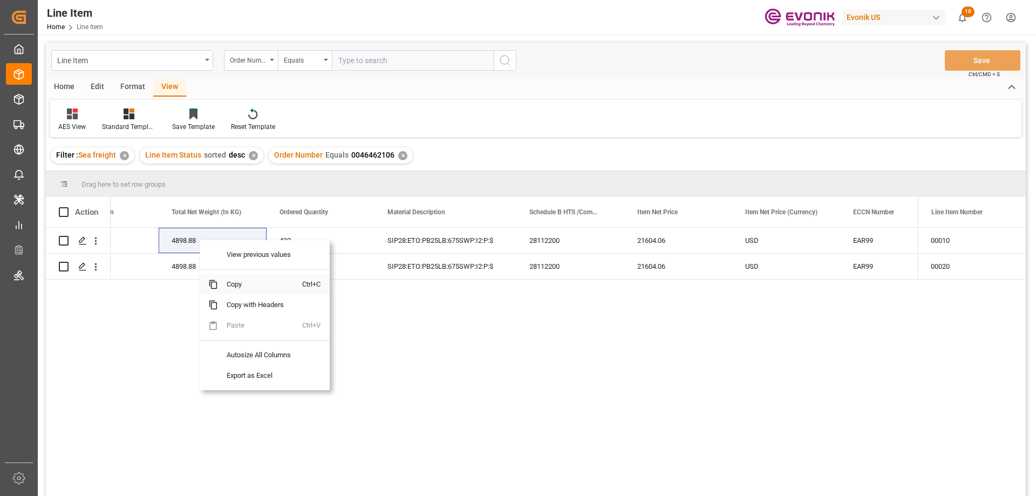
click at [243, 282] on span "Copy" at bounding box center [260, 284] width 84 height 21
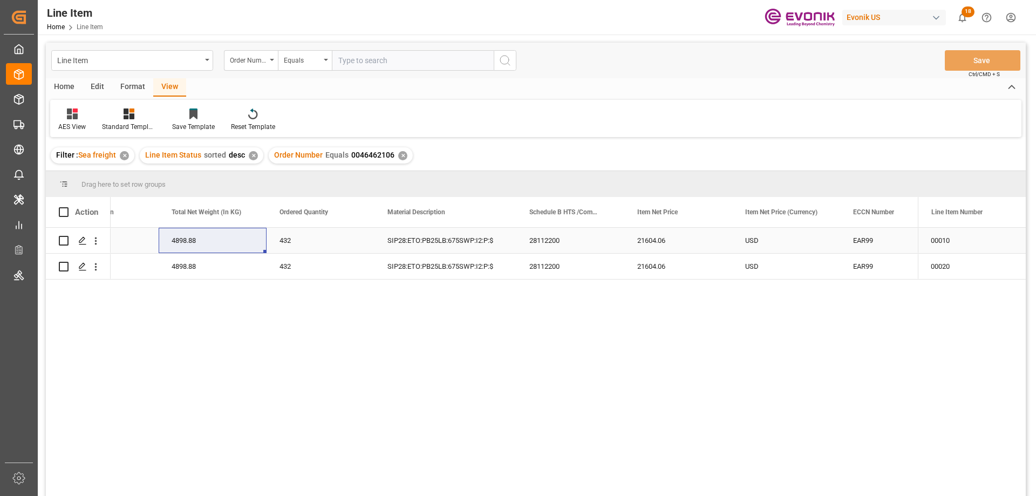
drag, startPoint x: 577, startPoint y: 238, endPoint x: 589, endPoint y: 238, distance: 12.4
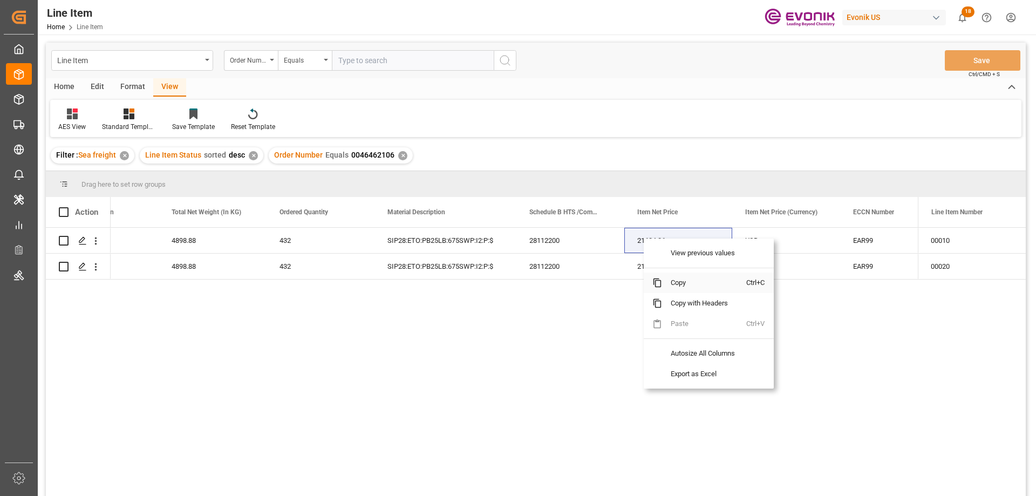
click at [691, 281] on span "Copy" at bounding box center [704, 283] width 84 height 21
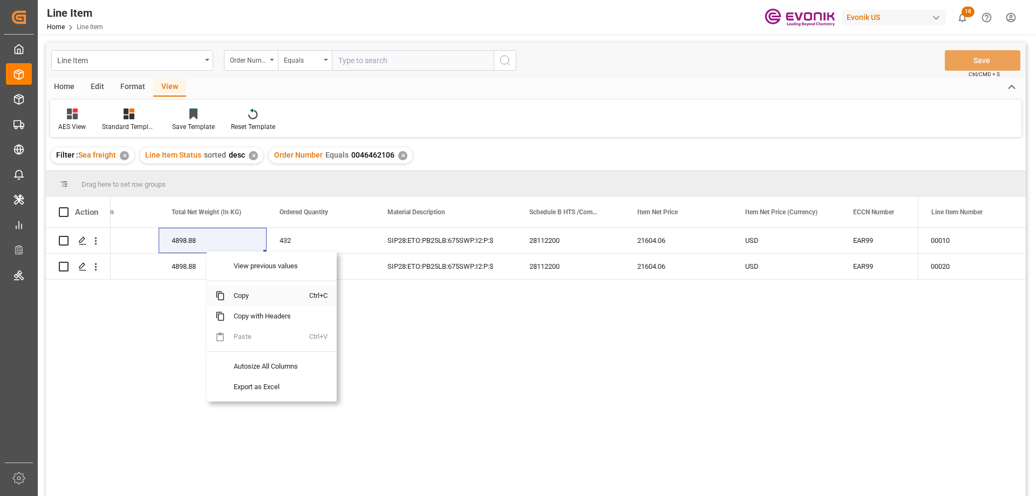
click at [235, 289] on span "Copy" at bounding box center [267, 296] width 84 height 21
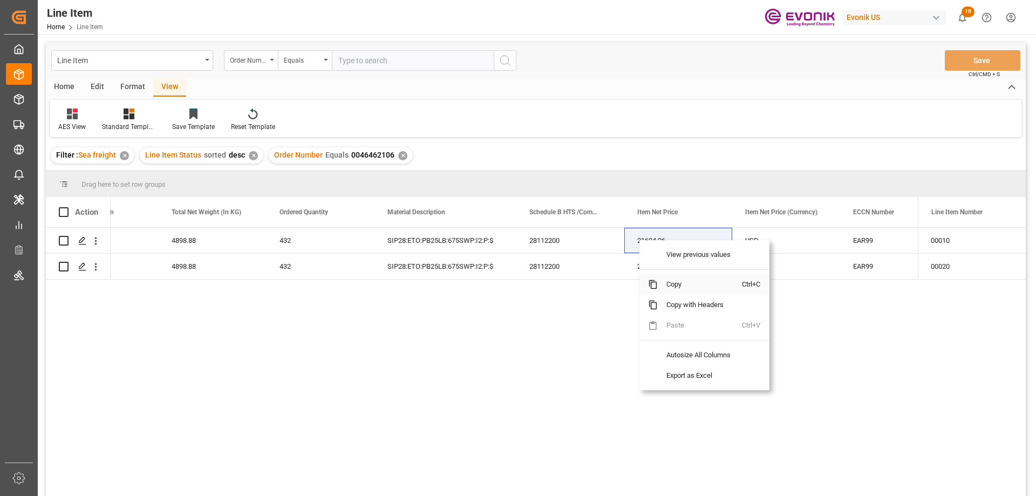
click at [669, 282] on span "Copy" at bounding box center [700, 284] width 84 height 21
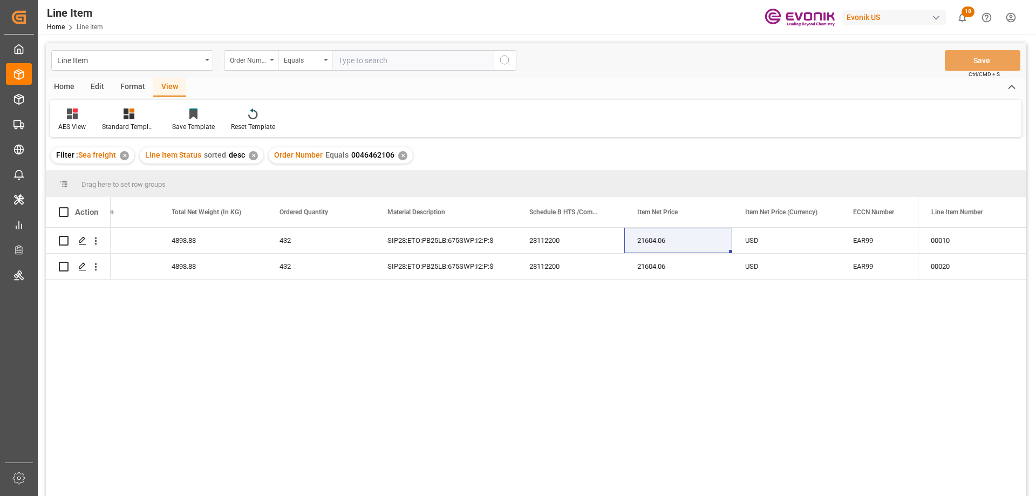
click at [406, 63] on input "text" at bounding box center [413, 60] width 162 height 21
paste input "2007138857"
type input "2007138857"
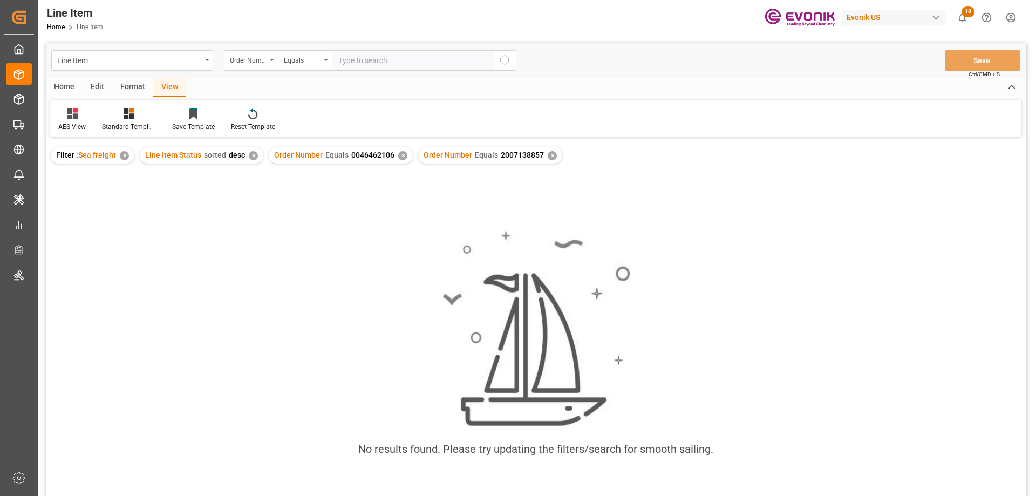
click at [403, 153] on div "✕" at bounding box center [402, 155] width 9 height 9
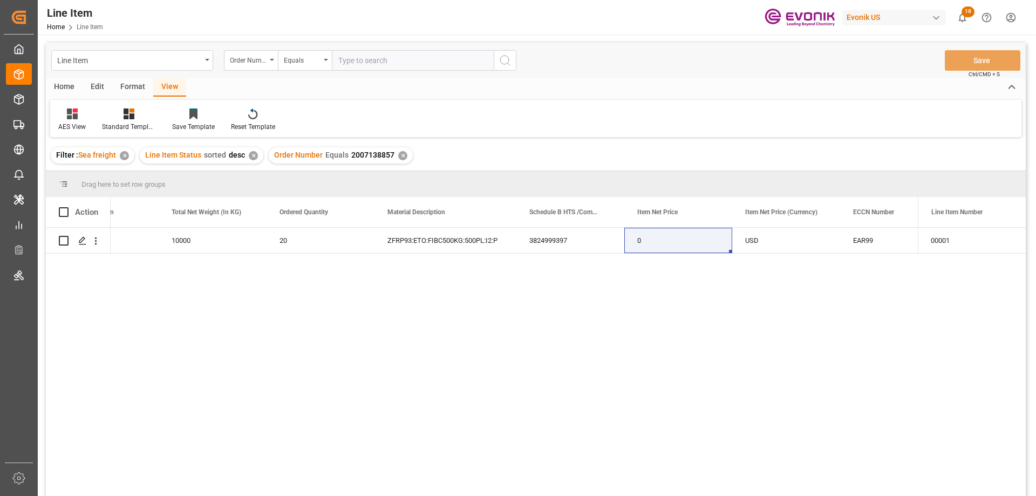
click at [420, 61] on input "text" at bounding box center [413, 60] width 162 height 21
paste input "0046471541"
type input "0046471541"
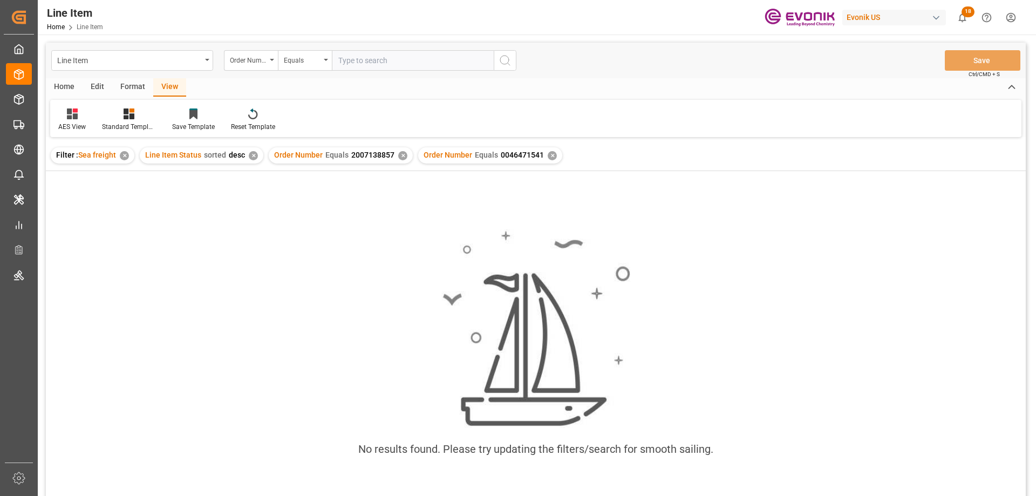
click at [398, 152] on div "✕" at bounding box center [402, 155] width 9 height 9
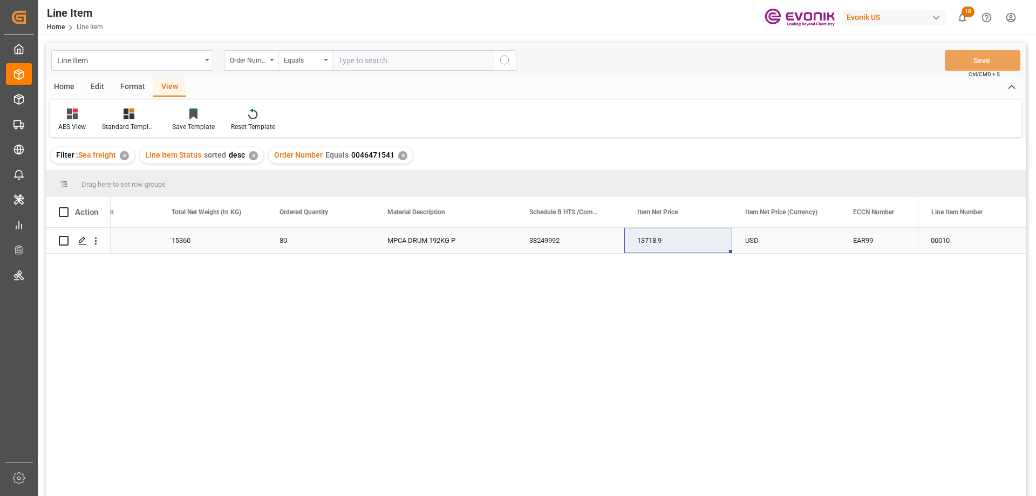
click at [181, 240] on div "15360" at bounding box center [213, 240] width 108 height 25
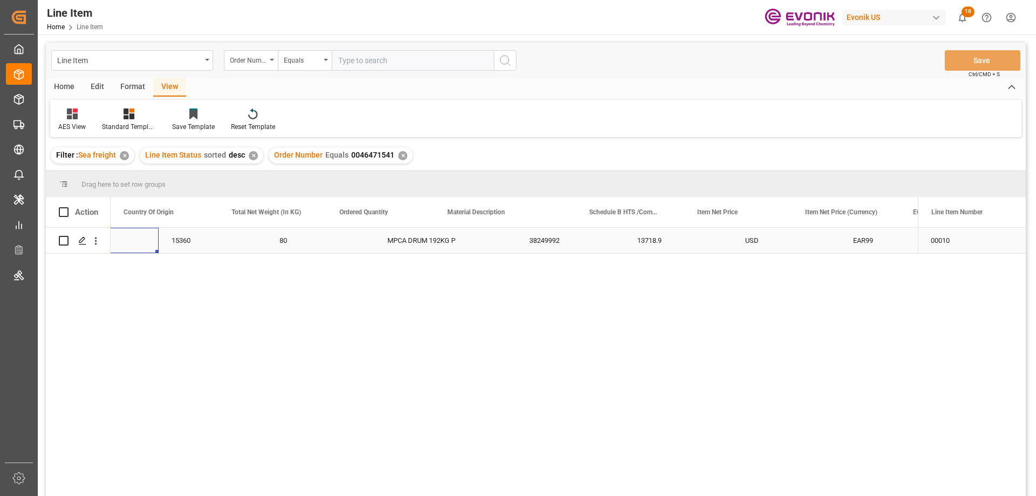
scroll to position [0, 324]
click at [845, 248] on div "USD" at bounding box center [846, 240] width 108 height 25
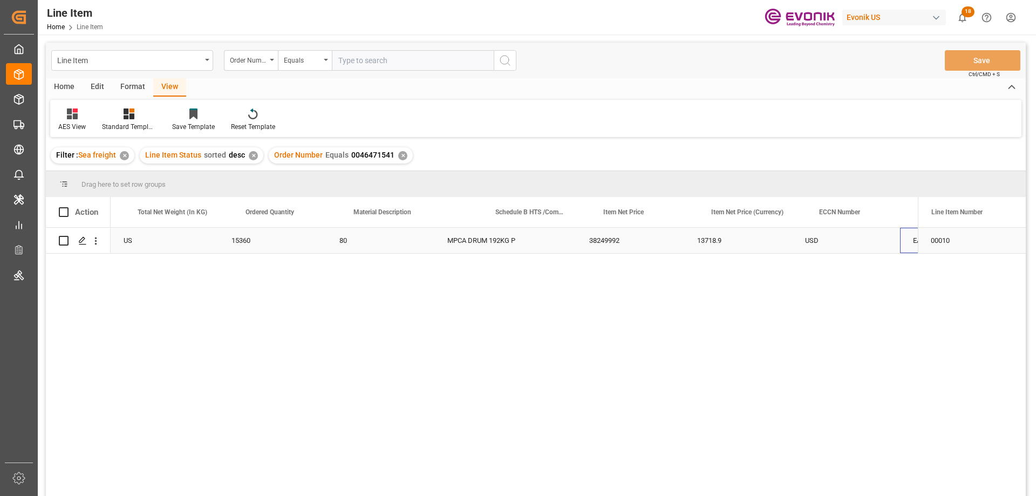
scroll to position [0, 418]
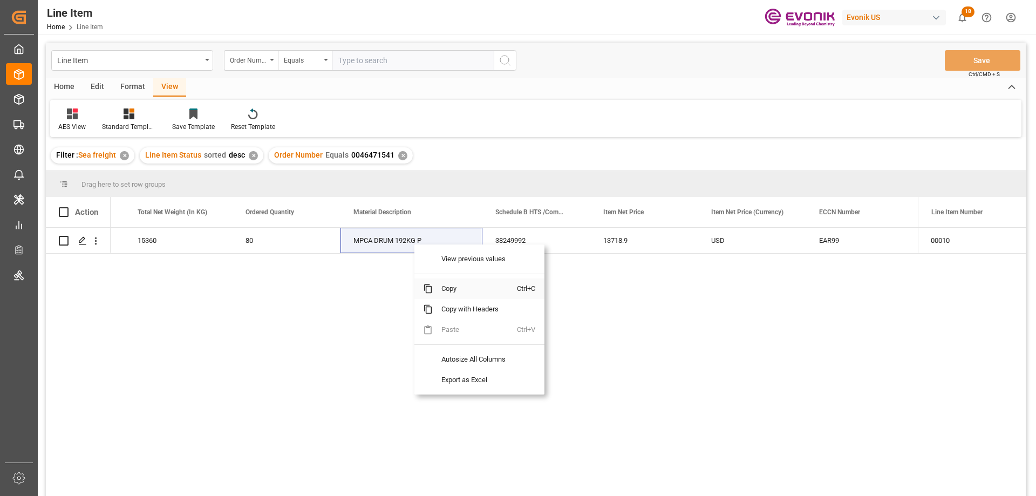
click at [444, 289] on span "Copy" at bounding box center [475, 289] width 84 height 21
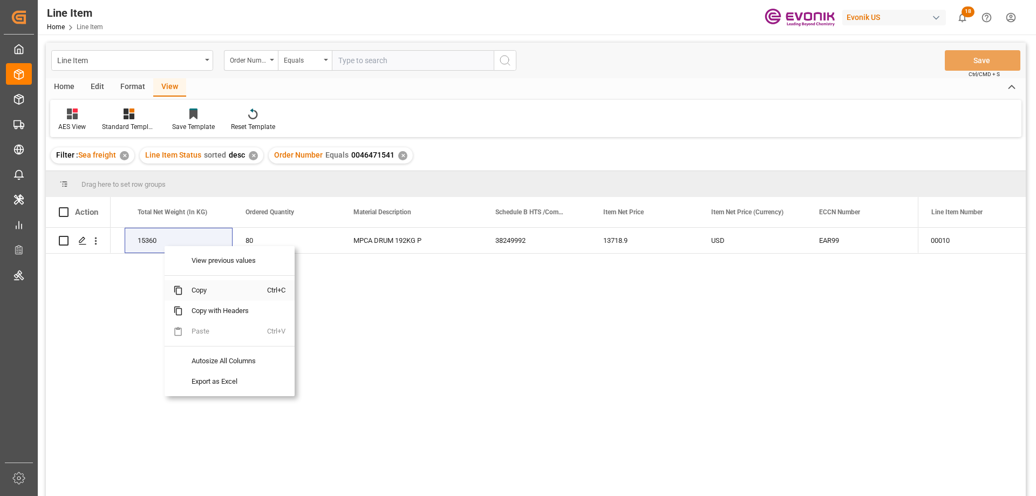
click at [203, 289] on span "Copy" at bounding box center [225, 290] width 84 height 21
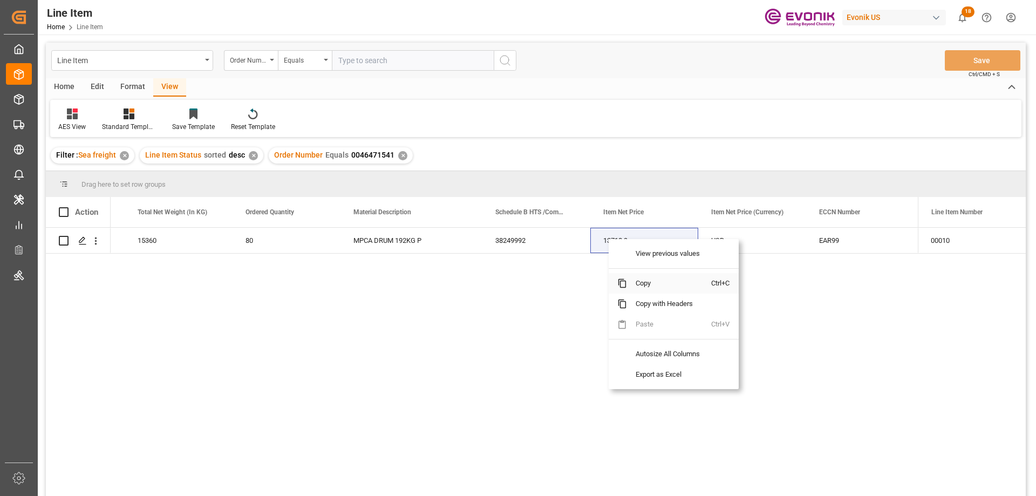
click at [645, 280] on span "Copy" at bounding box center [669, 283] width 84 height 21
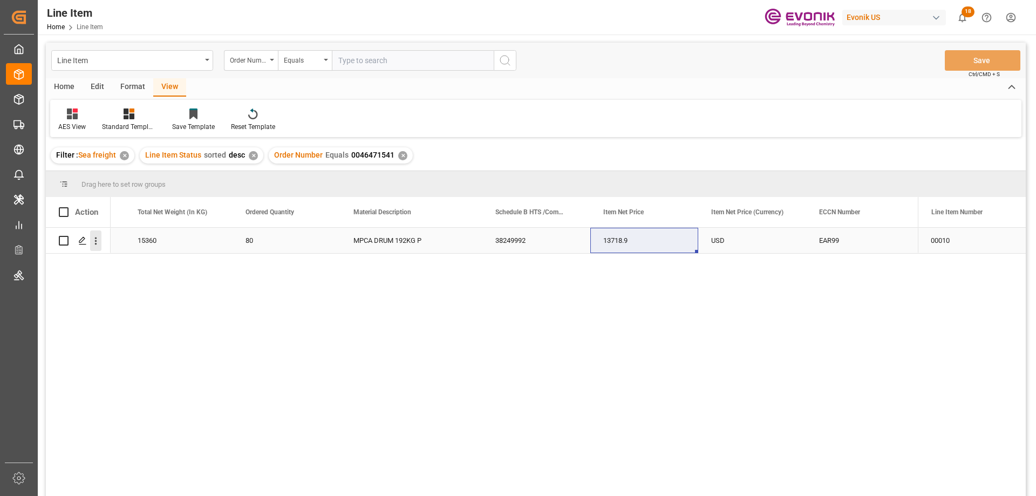
click at [97, 240] on icon "open menu" at bounding box center [95, 240] width 11 height 11
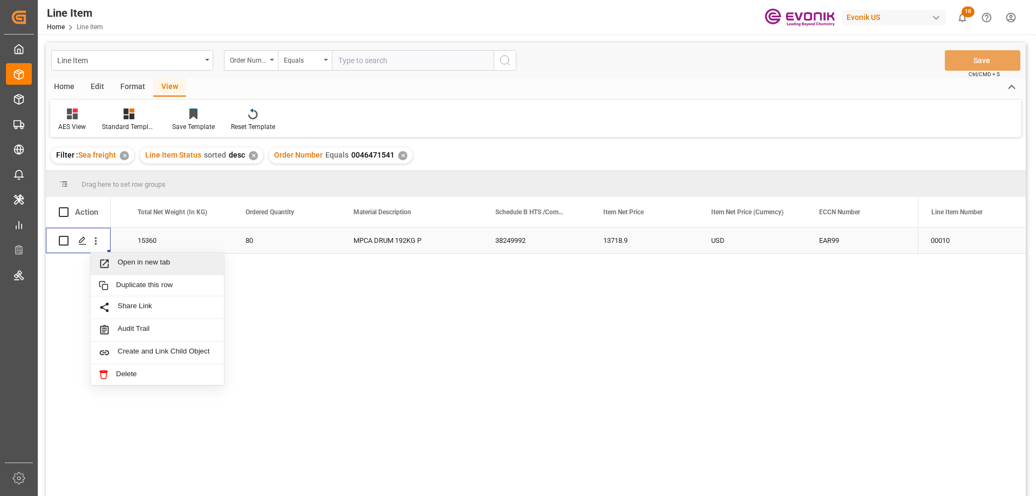
click at [135, 259] on span "Open in new tab" at bounding box center [167, 263] width 98 height 11
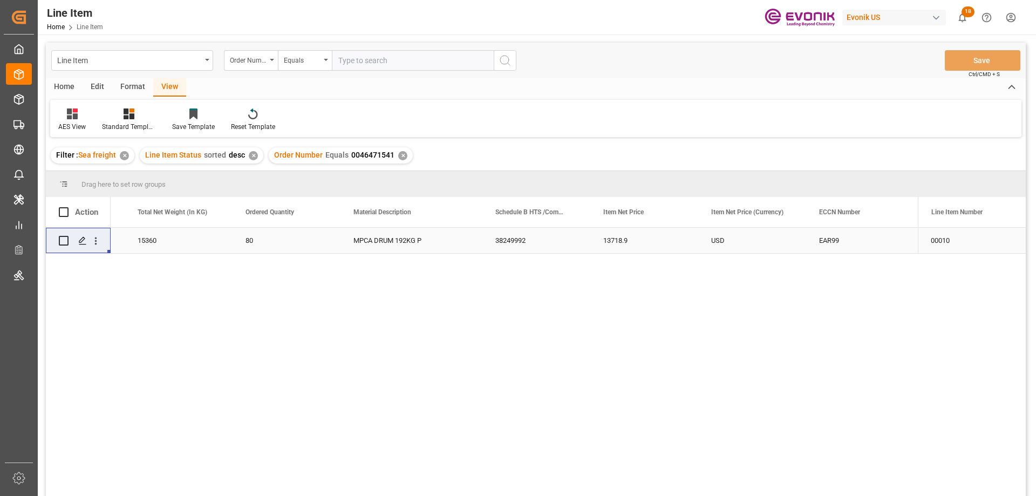
click at [372, 57] on input "text" at bounding box center [413, 60] width 162 height 21
paste input "2007201248"
type input "2007201248"
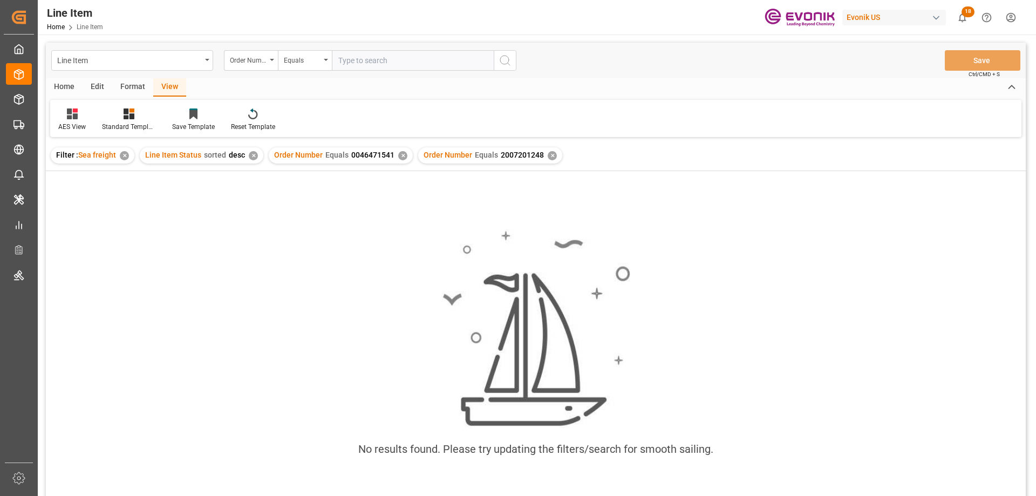
click at [401, 155] on div "✕" at bounding box center [402, 155] width 9 height 9
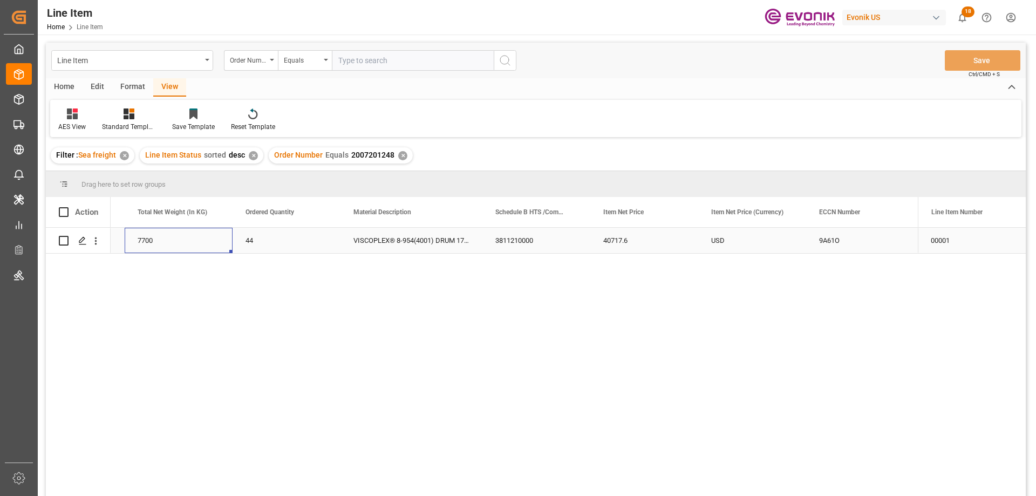
click at [160, 242] on div "7700" at bounding box center [179, 240] width 108 height 25
click at [826, 239] on div "USD" at bounding box center [846, 240] width 108 height 25
click at [92, 243] on icon "open menu" at bounding box center [95, 240] width 11 height 11
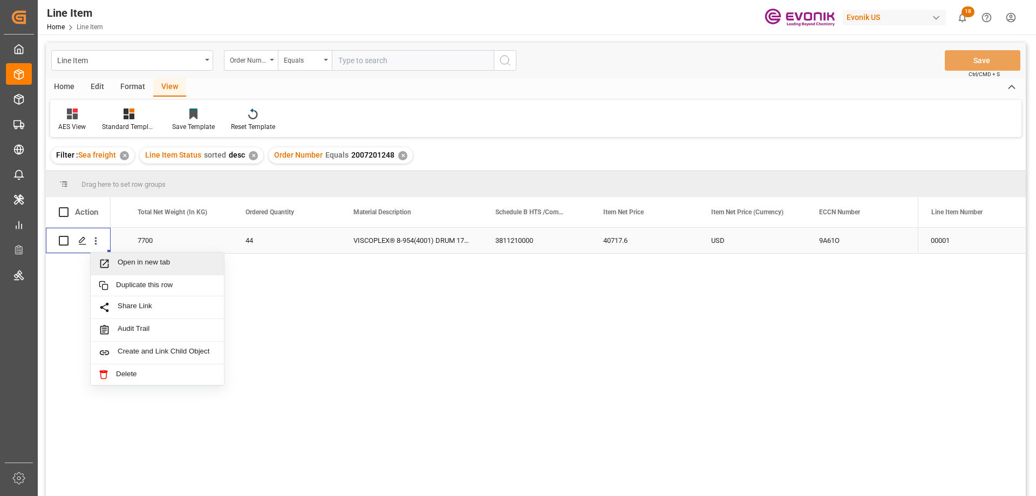
click at [133, 262] on span "Open in new tab" at bounding box center [167, 263] width 98 height 11
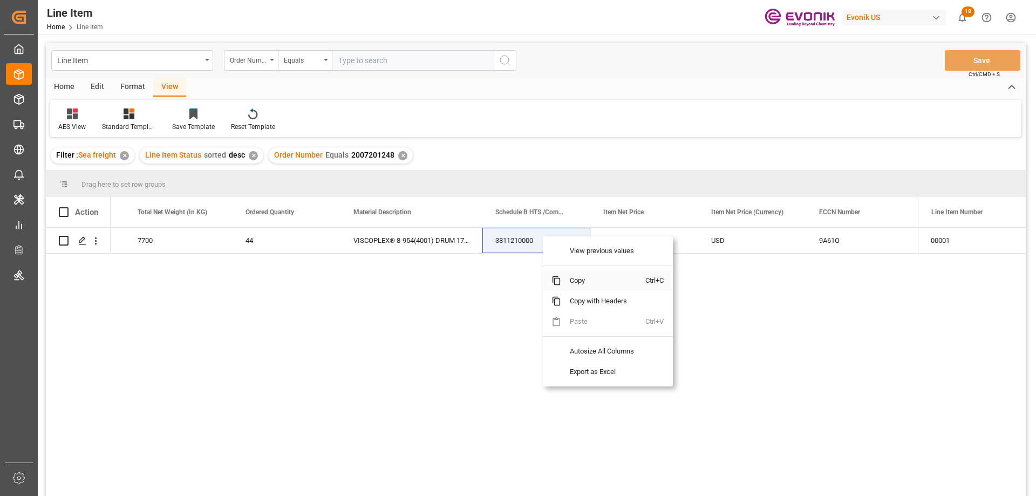
click at [578, 277] on span "Copy" at bounding box center [603, 280] width 84 height 21
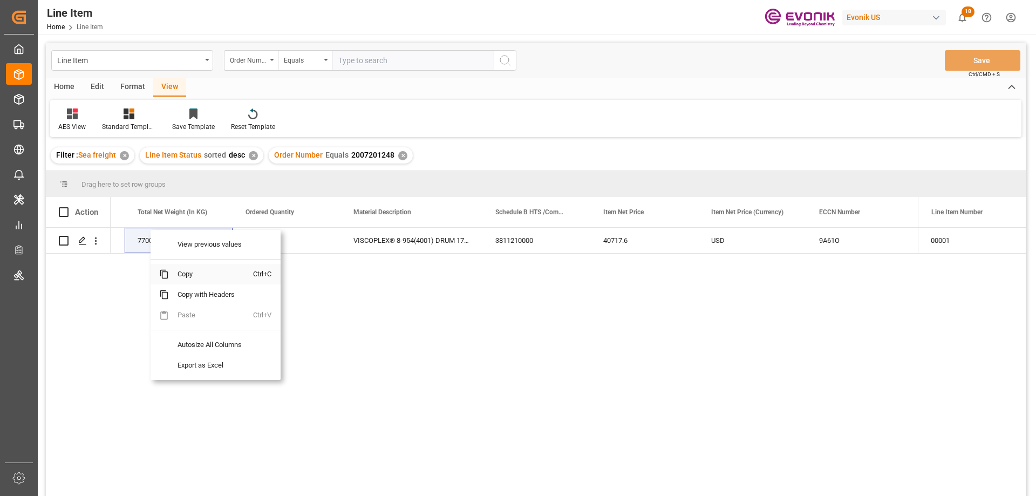
click at [182, 277] on span "Copy" at bounding box center [211, 274] width 84 height 21
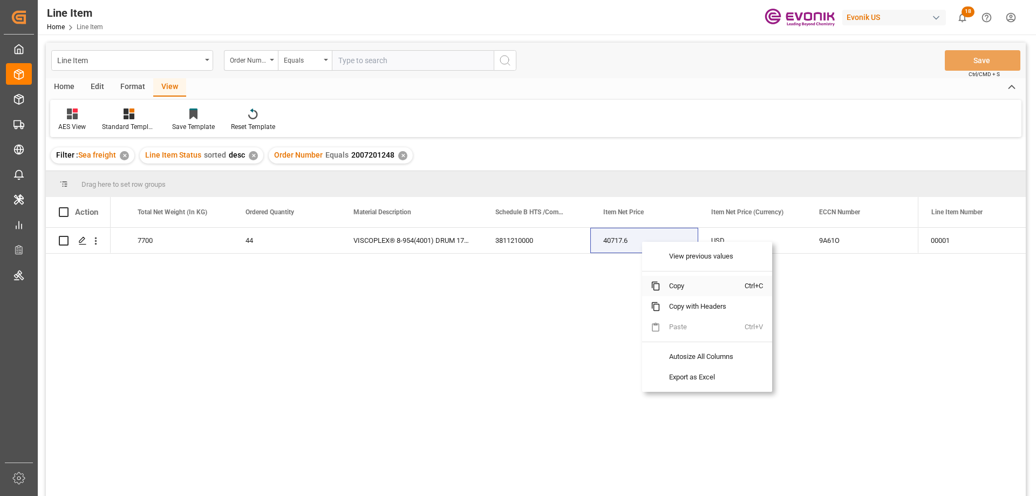
click at [682, 282] on span "Copy" at bounding box center [703, 286] width 84 height 21
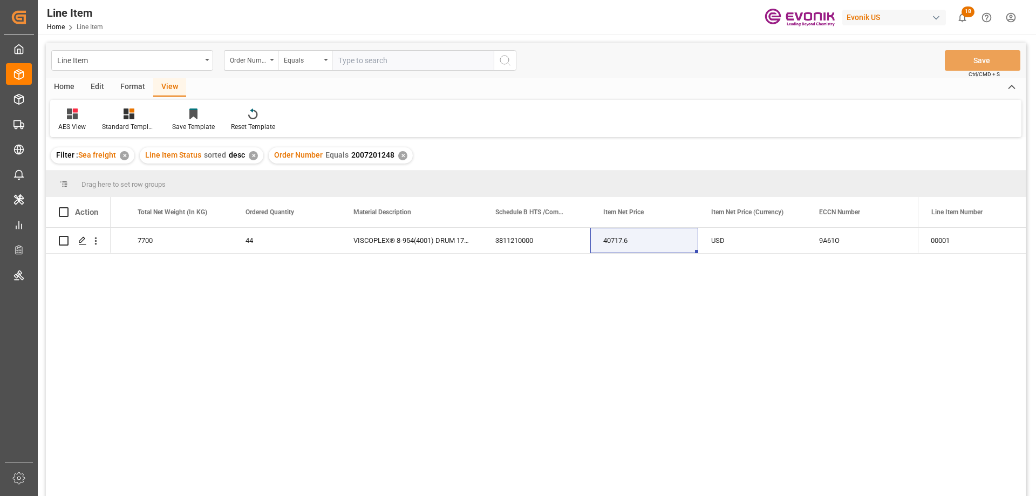
click at [400, 57] on input "text" at bounding box center [413, 60] width 162 height 21
paste input "0046476013"
type input "0046476013"
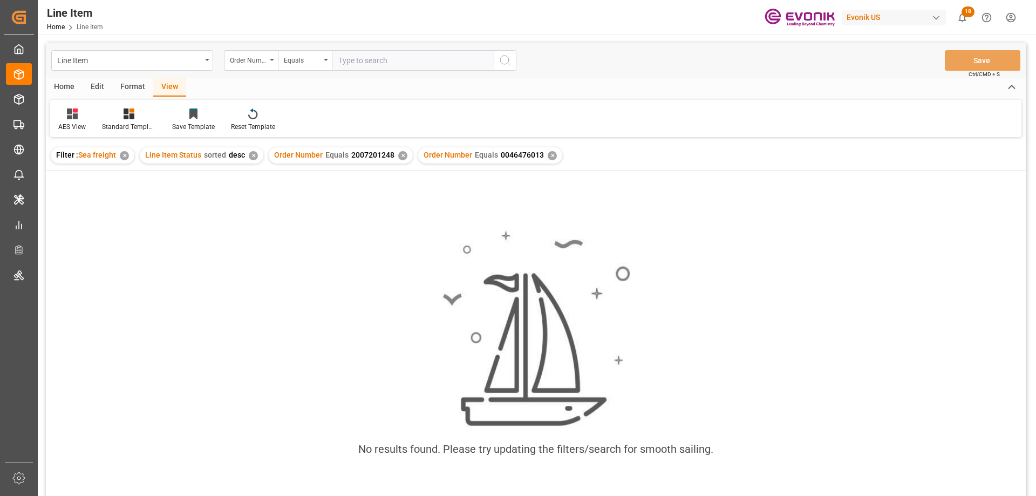
click at [399, 157] on div "✕" at bounding box center [402, 155] width 9 height 9
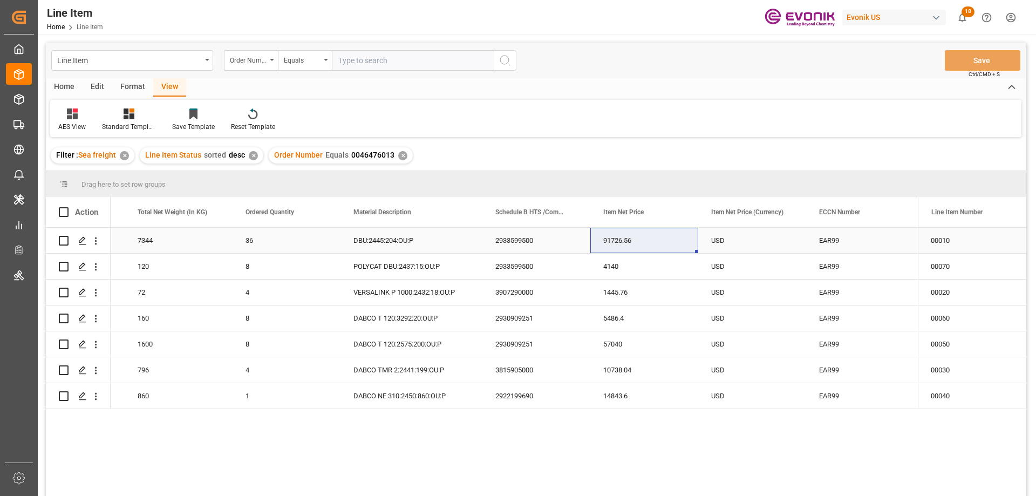
click at [146, 239] on div "7344" at bounding box center [179, 240] width 108 height 25
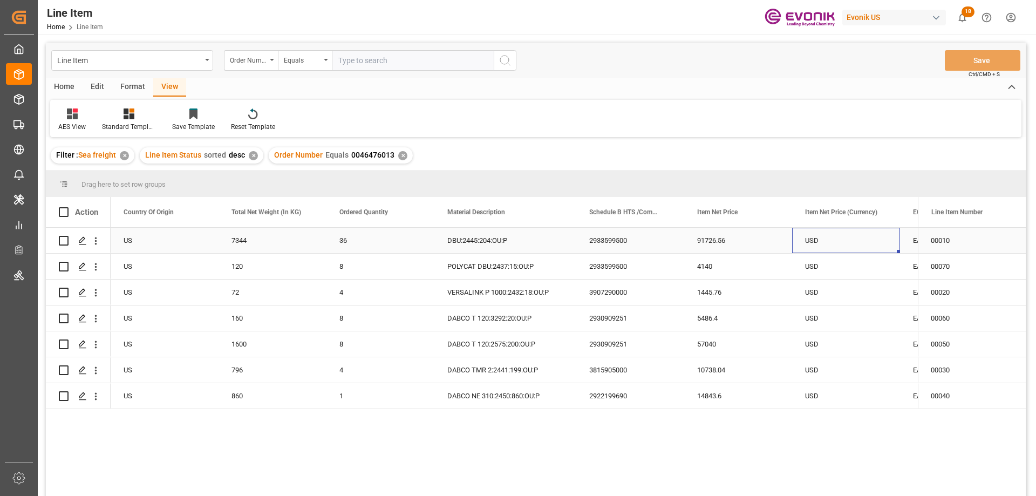
click at [856, 232] on div "USD" at bounding box center [846, 240] width 108 height 25
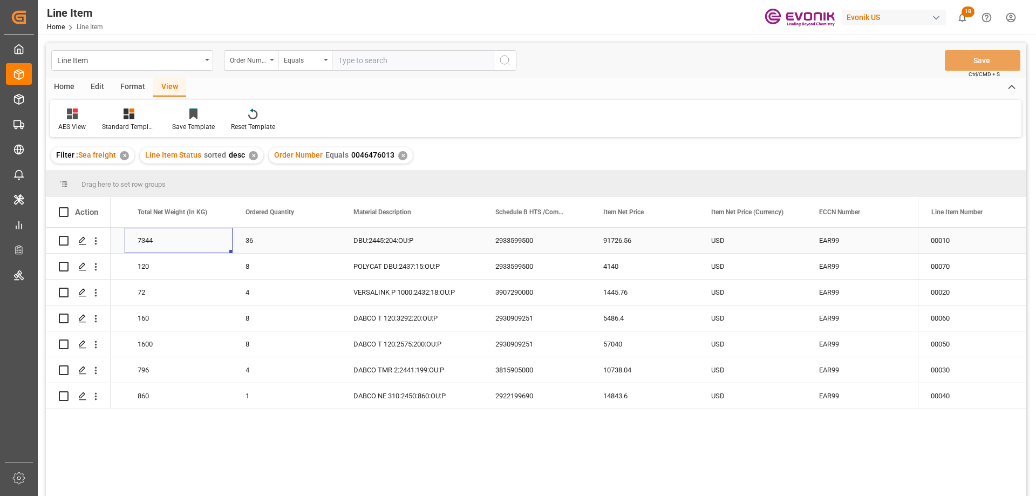
click at [194, 245] on div "7344" at bounding box center [179, 240] width 108 height 25
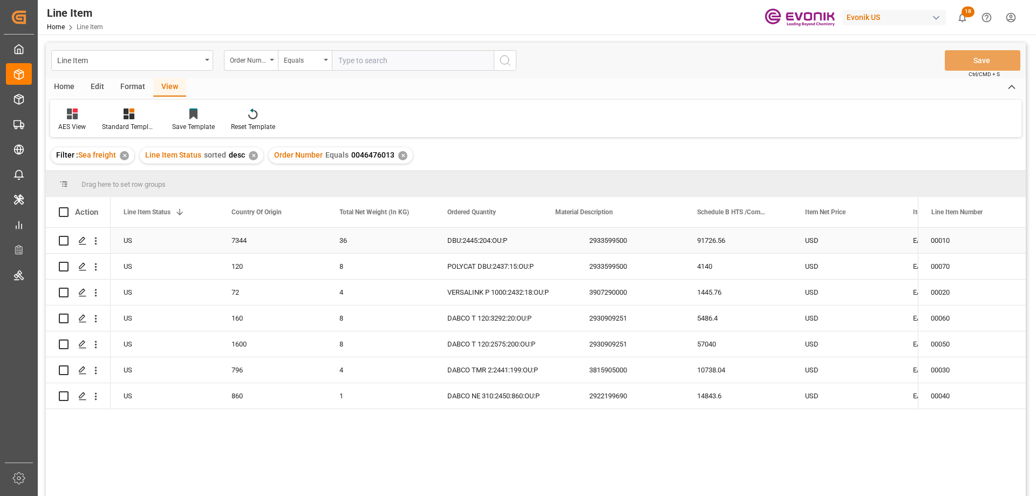
scroll to position [0, 216]
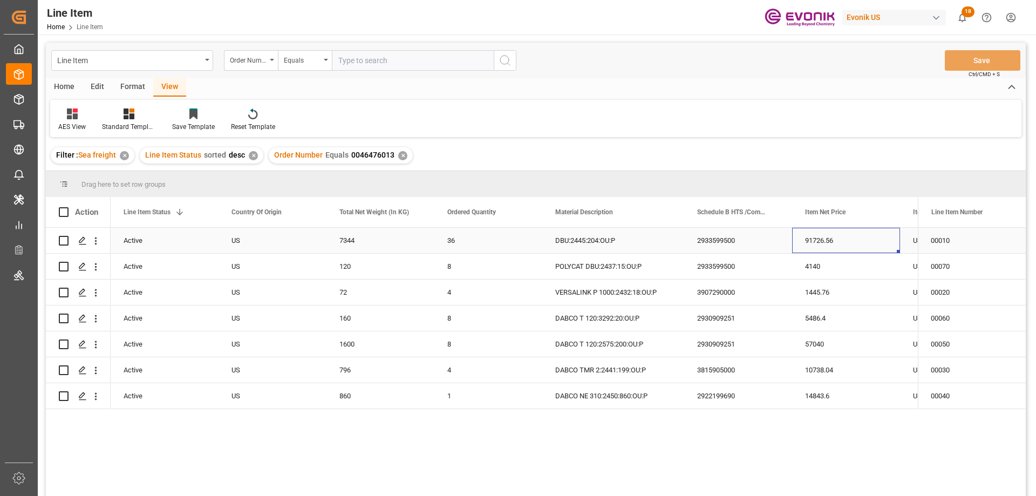
click at [880, 239] on div "91726.56" at bounding box center [846, 240] width 108 height 25
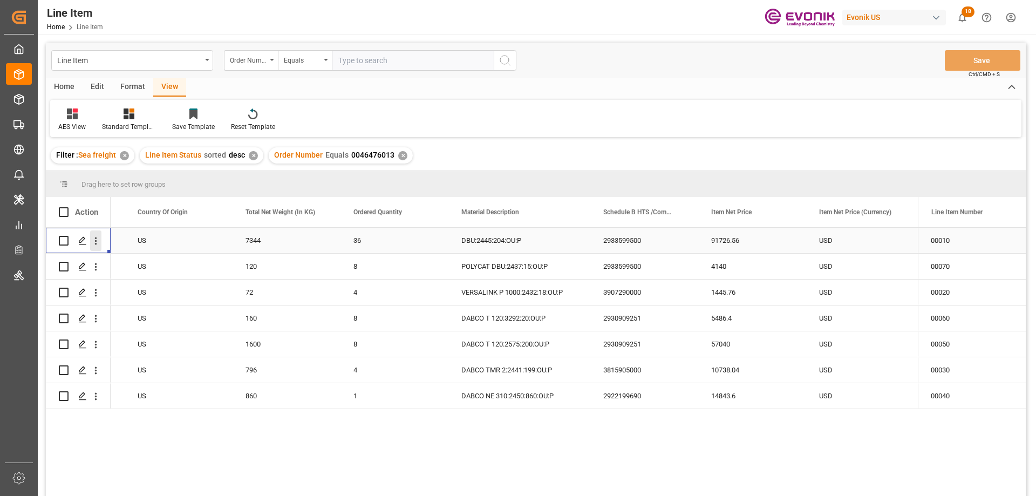
click at [97, 246] on icon "open menu" at bounding box center [95, 240] width 11 height 11
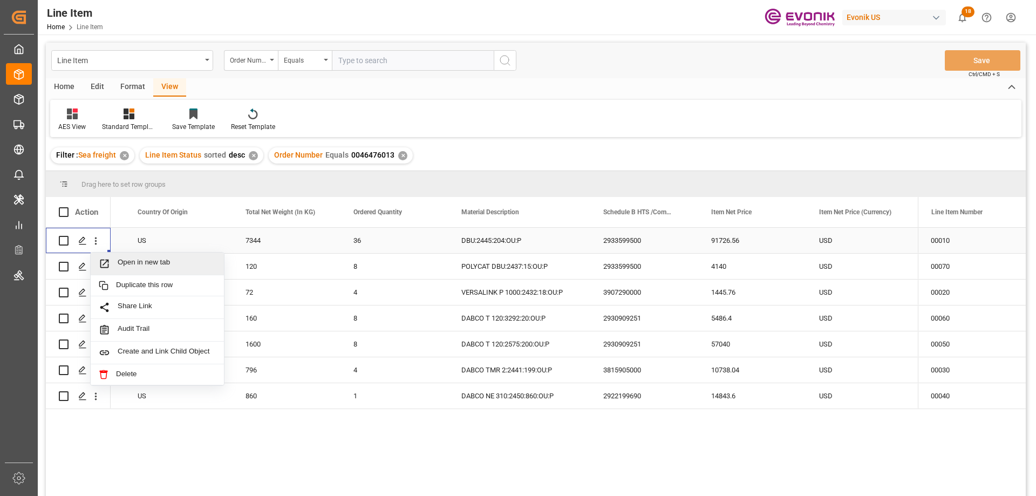
click at [119, 264] on span "Open in new tab" at bounding box center [167, 263] width 98 height 11
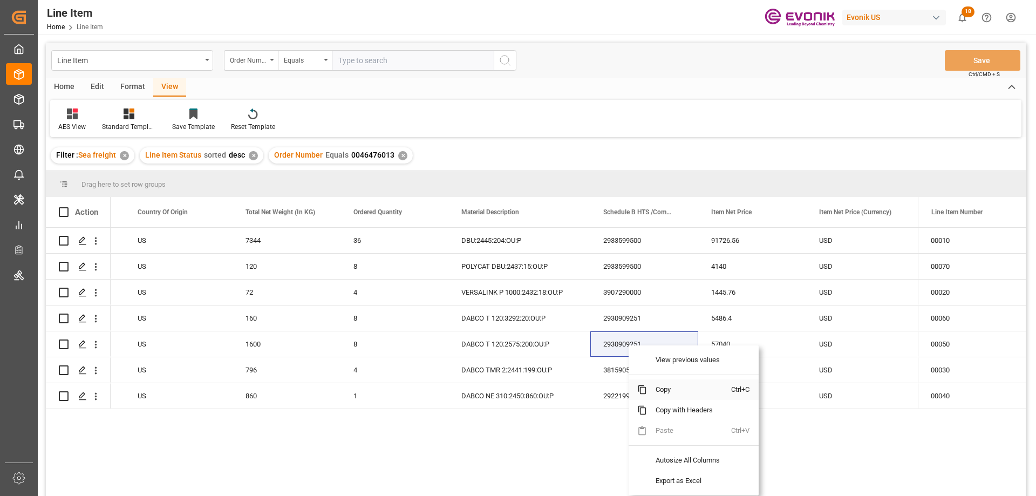
click at [660, 386] on span "Copy" at bounding box center [689, 389] width 84 height 21
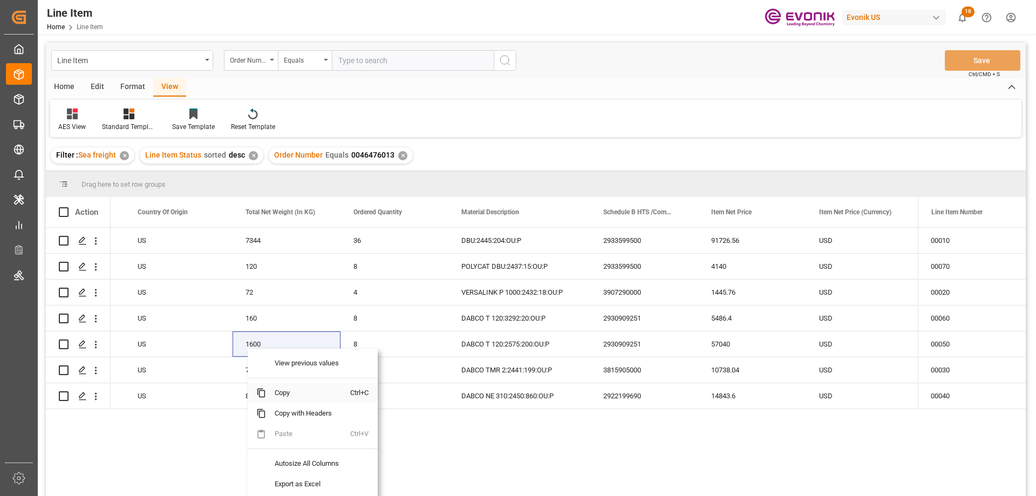
click at [284, 389] on span "Copy" at bounding box center [308, 393] width 84 height 21
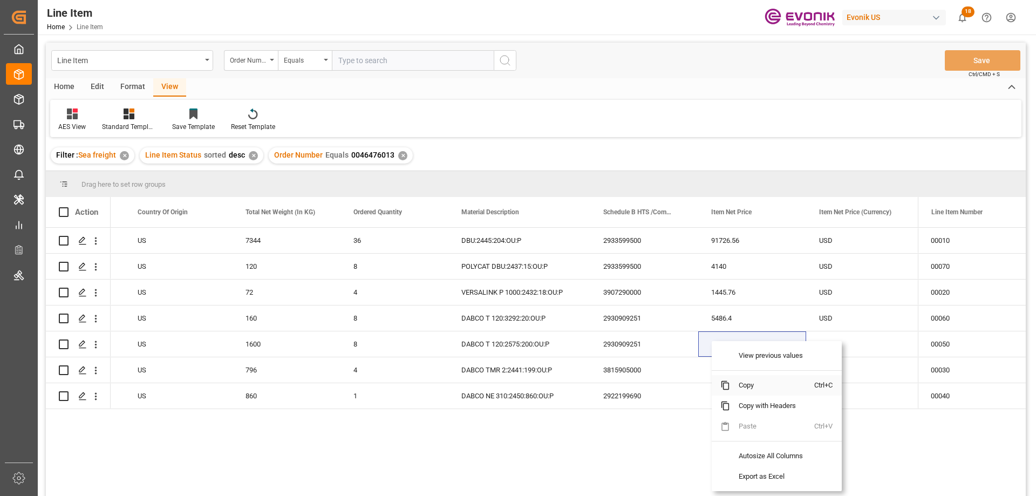
click at [742, 389] on span "Copy" at bounding box center [772, 385] width 84 height 21
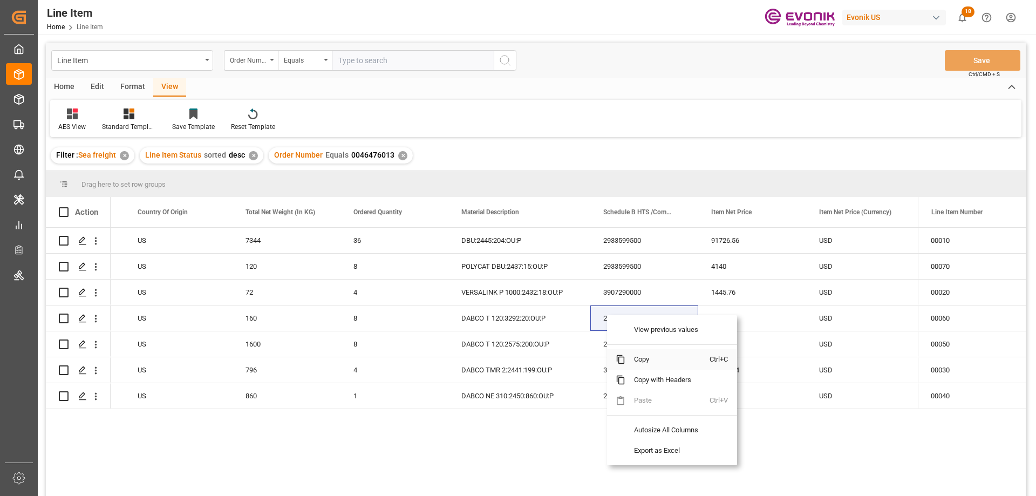
click at [650, 357] on span "Copy" at bounding box center [668, 359] width 84 height 21
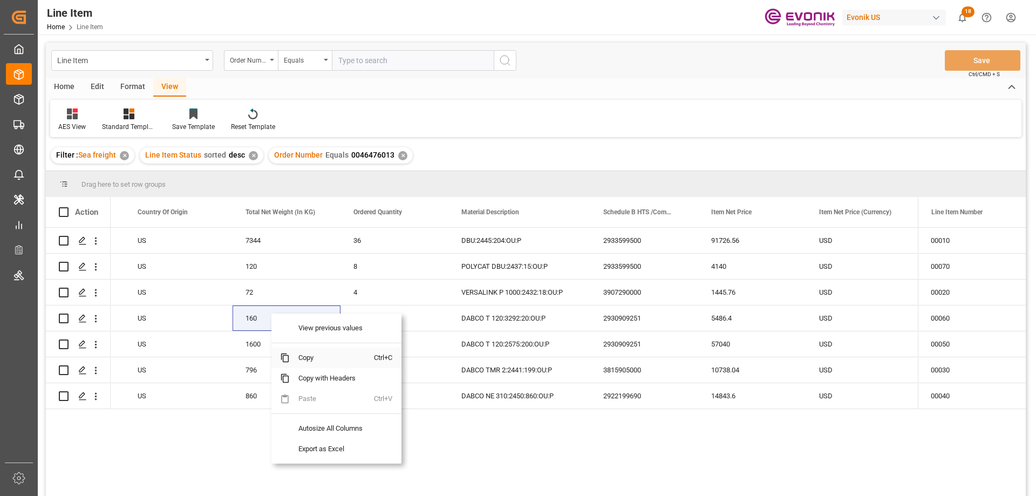
click at [313, 357] on span "Copy" at bounding box center [332, 358] width 84 height 21
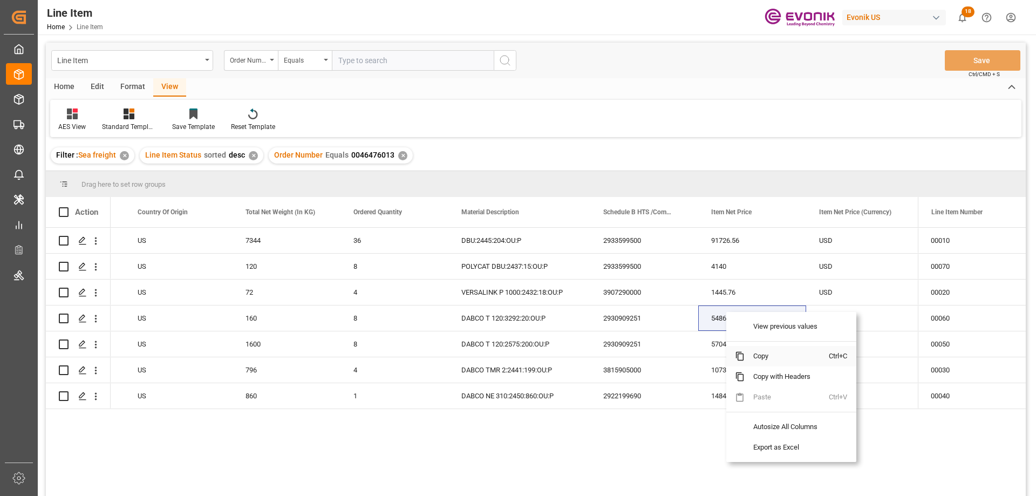
click at [761, 356] on span "Copy" at bounding box center [787, 356] width 84 height 21
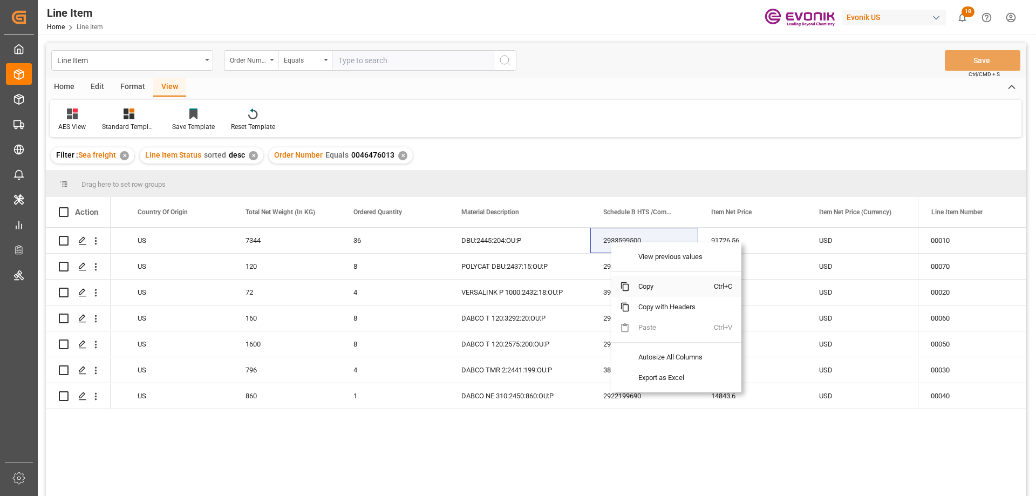
drag, startPoint x: 642, startPoint y: 286, endPoint x: 652, endPoint y: 287, distance: 9.7
click at [642, 287] on span "Copy" at bounding box center [672, 286] width 84 height 21
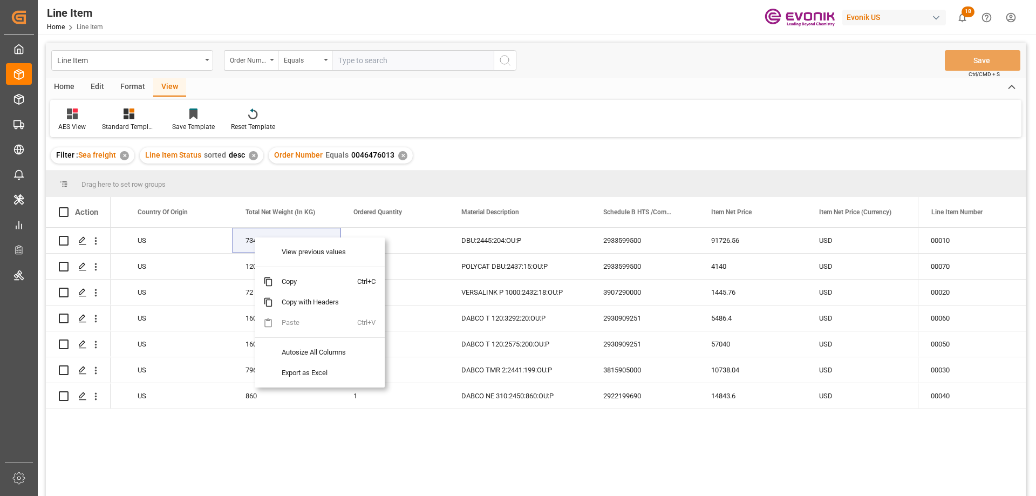
click at [295, 279] on span "Copy" at bounding box center [315, 282] width 84 height 21
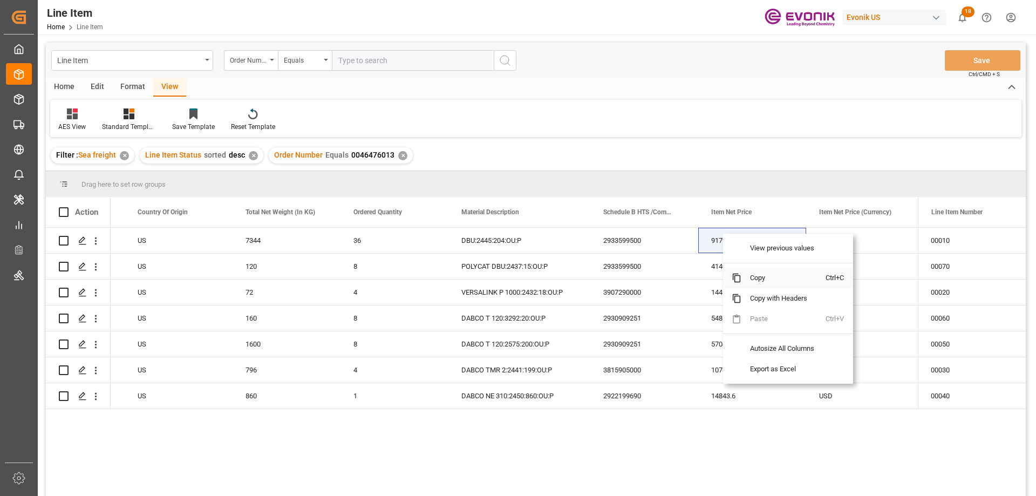
click at [760, 277] on span "Copy" at bounding box center [784, 278] width 84 height 21
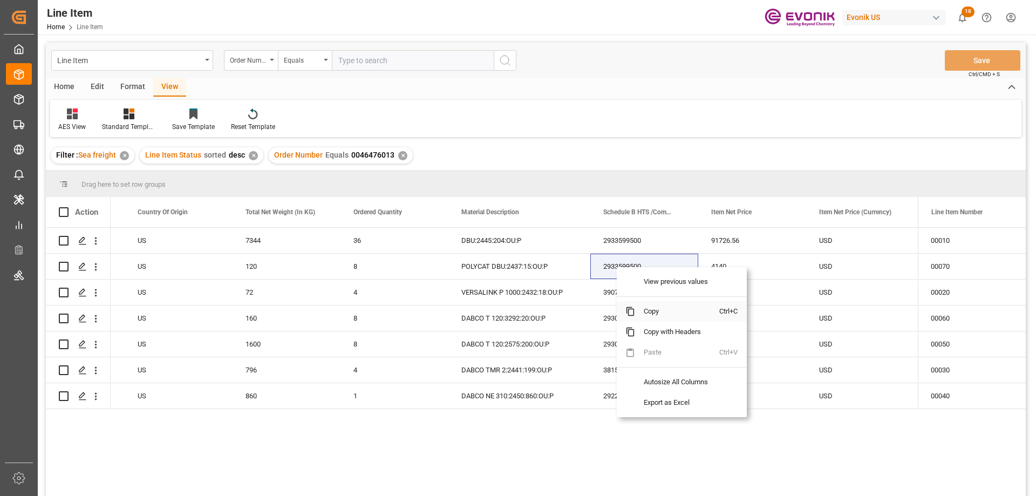
click at [640, 309] on span "Copy" at bounding box center [677, 311] width 84 height 21
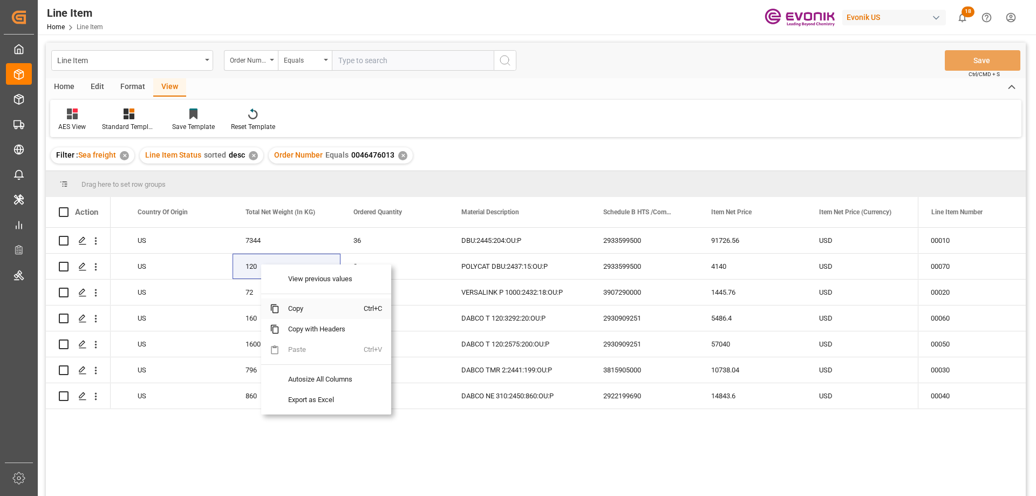
click at [300, 308] on span "Copy" at bounding box center [322, 308] width 84 height 21
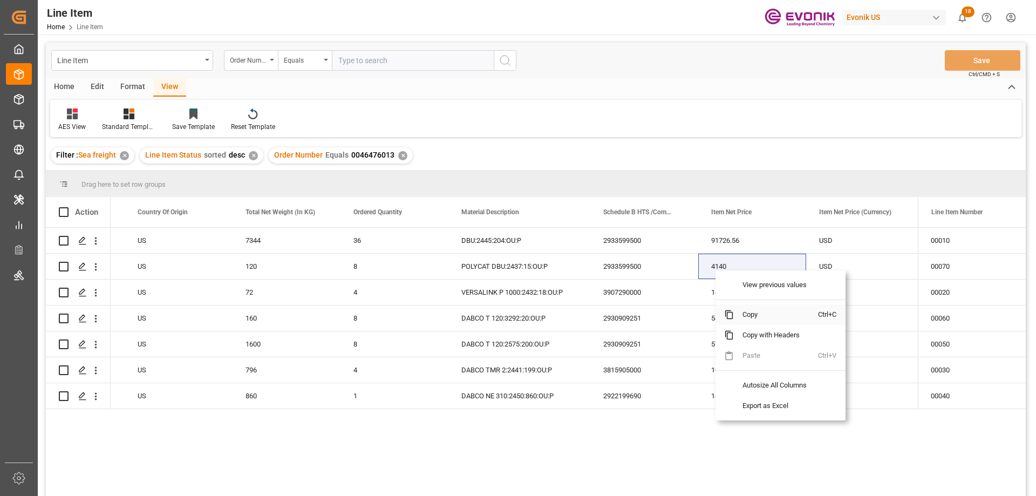
click at [744, 314] on span "Copy" at bounding box center [776, 314] width 84 height 21
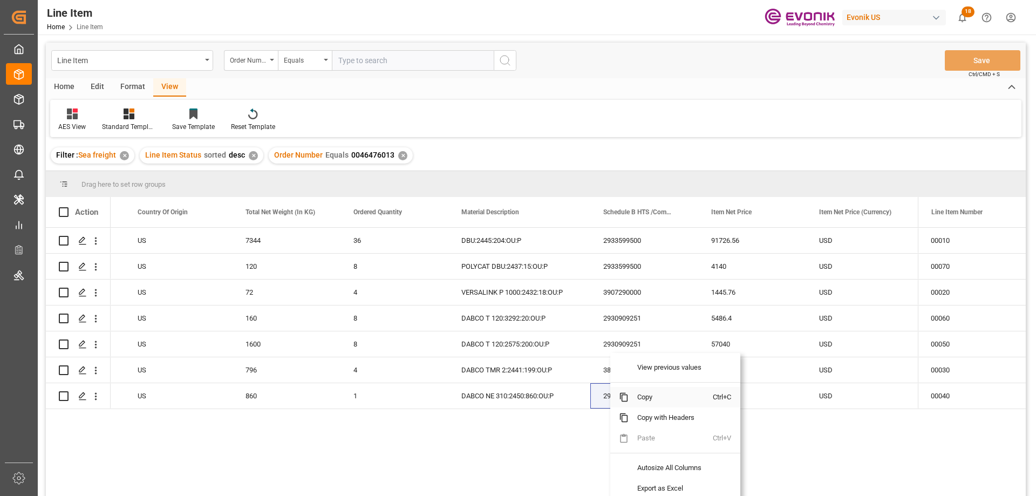
click at [648, 402] on span "Copy" at bounding box center [671, 397] width 84 height 21
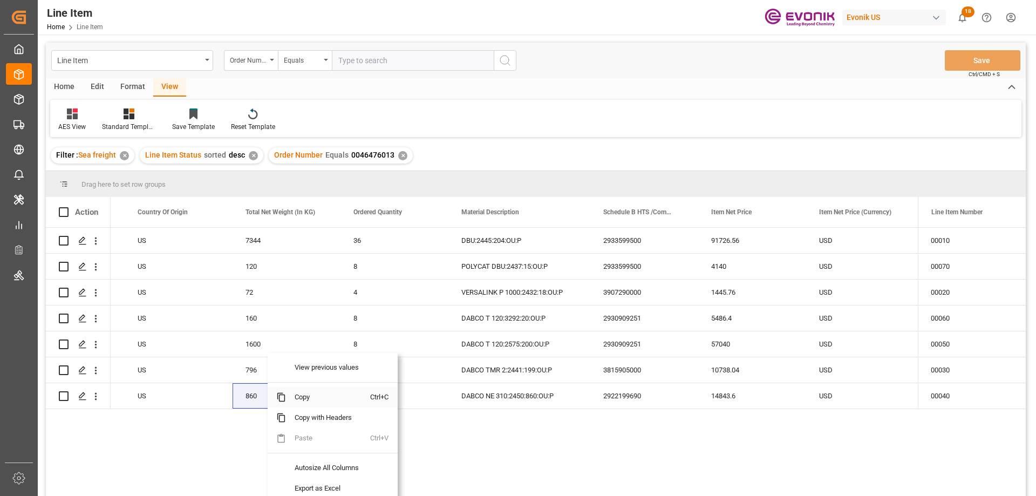
click at [302, 402] on span "Copy" at bounding box center [328, 397] width 84 height 21
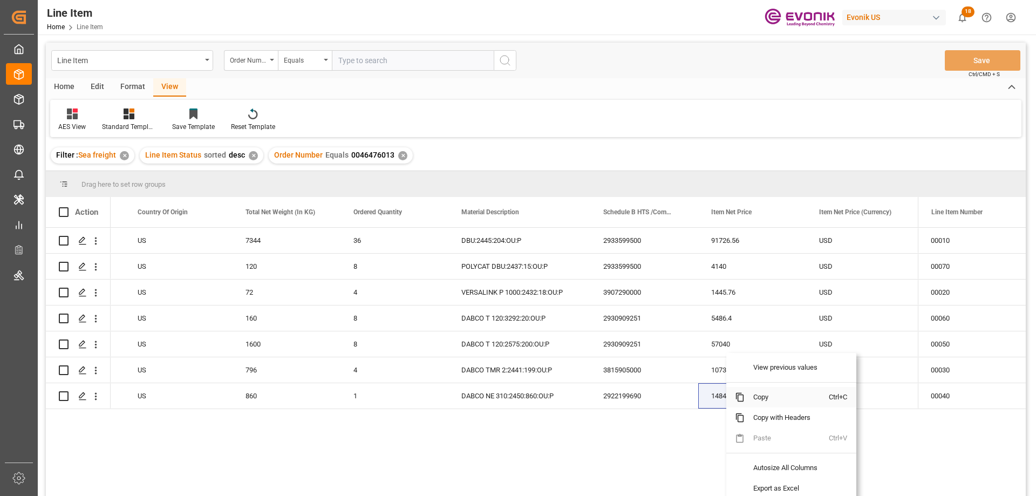
click at [765, 397] on span "Copy" at bounding box center [787, 397] width 84 height 21
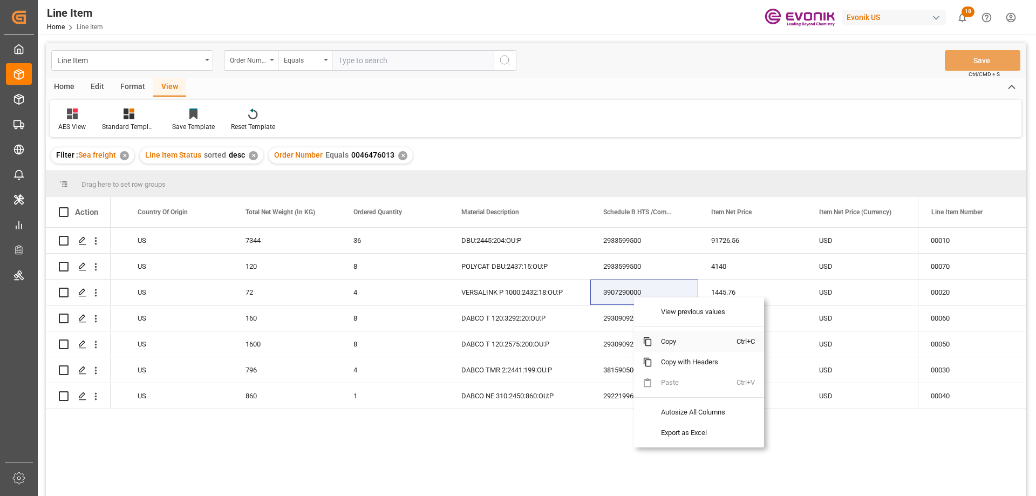
click at [672, 342] on span "Copy" at bounding box center [695, 341] width 84 height 21
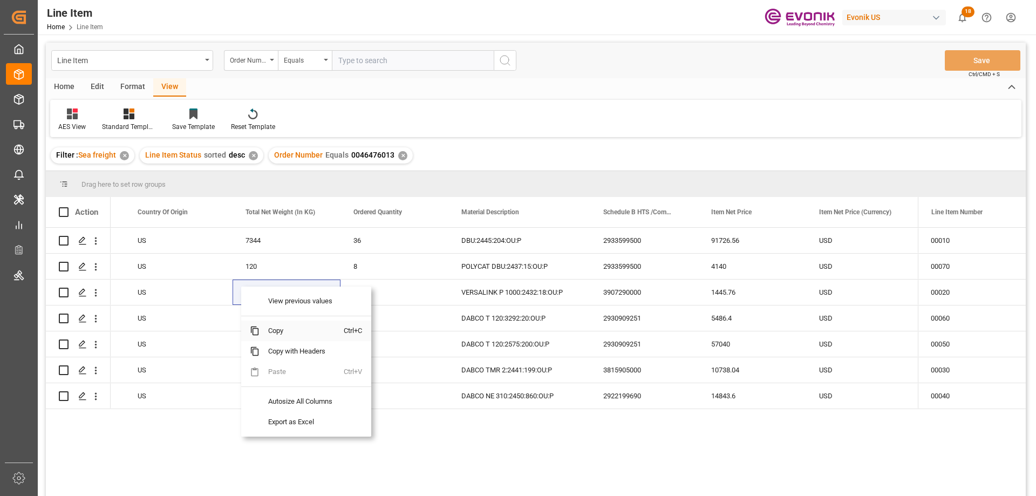
click at [270, 323] on span "Copy" at bounding box center [302, 331] width 84 height 21
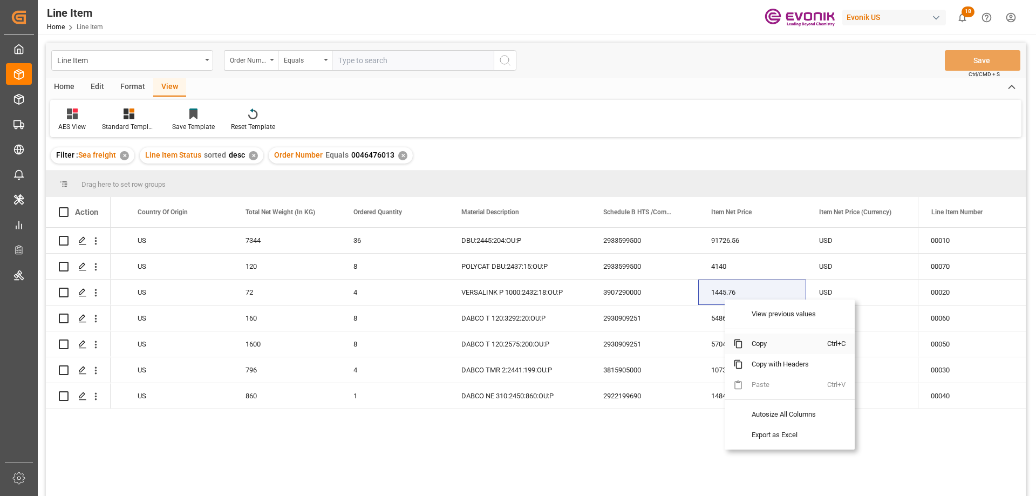
drag, startPoint x: 754, startPoint y: 342, endPoint x: 1025, endPoint y: 241, distance: 289.0
click at [755, 342] on span "Copy" at bounding box center [785, 344] width 84 height 21
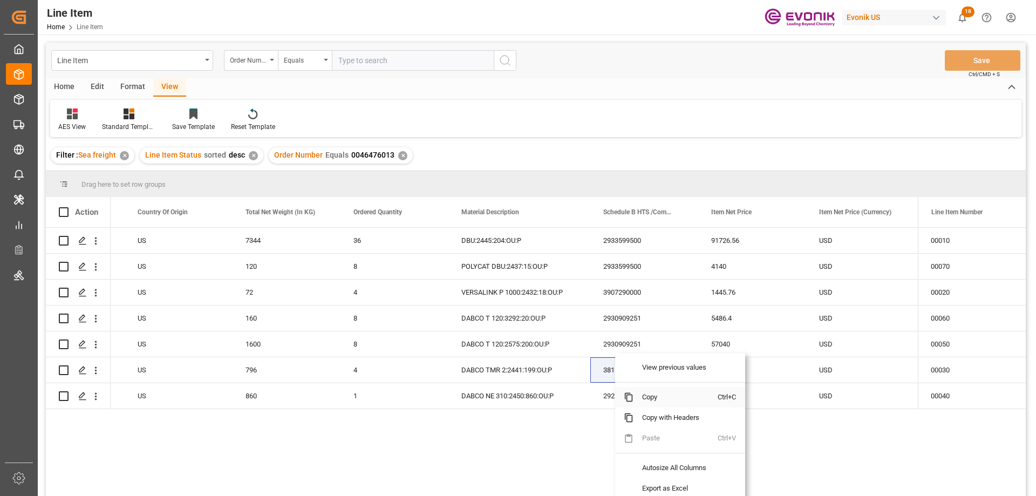
click at [657, 398] on span "Copy" at bounding box center [676, 397] width 84 height 21
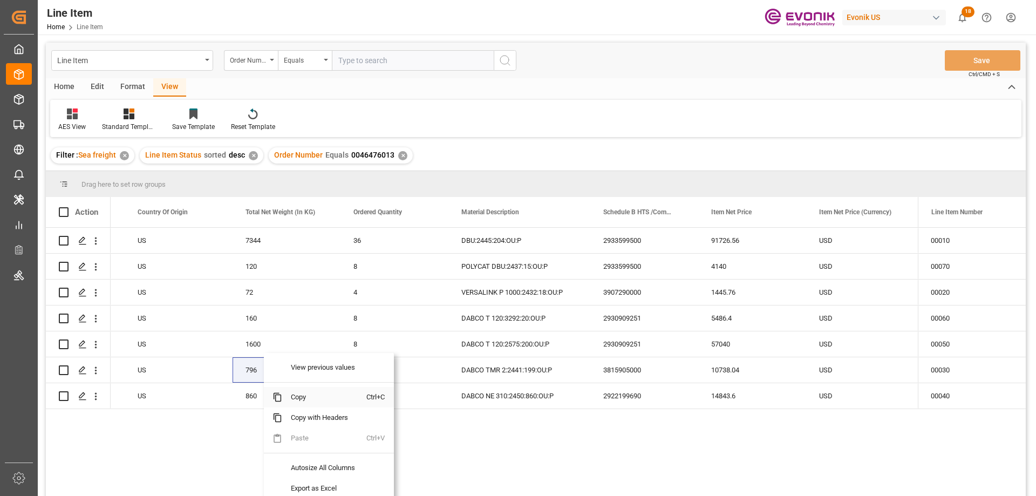
click at [280, 391] on span at bounding box center [273, 397] width 18 height 21
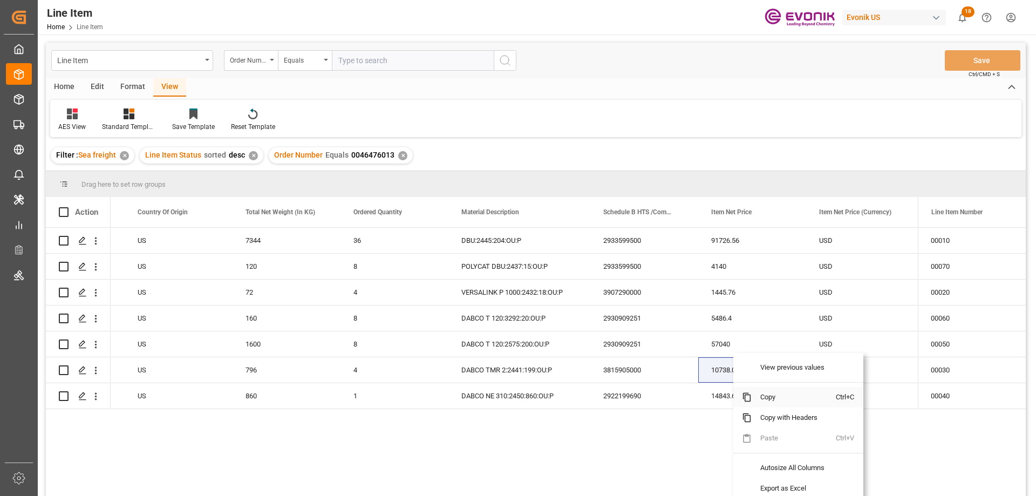
click at [778, 399] on span "Copy" at bounding box center [794, 397] width 84 height 21
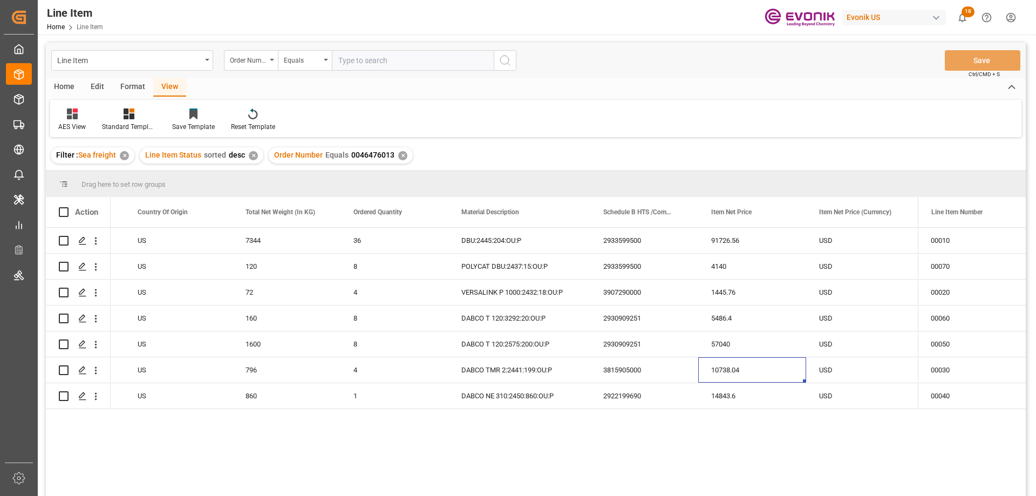
click at [383, 67] on input "text" at bounding box center [413, 60] width 162 height 21
paste input "0046459495"
type input "0046459495"
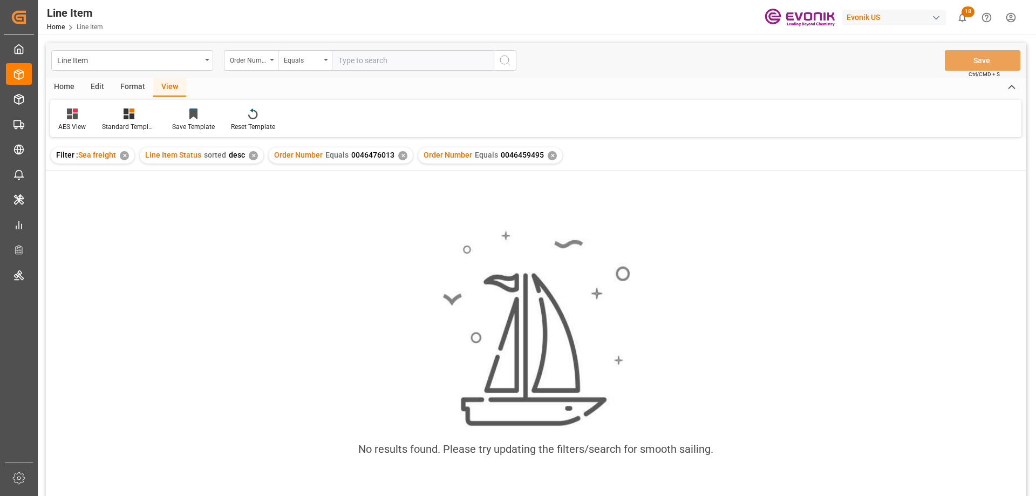
click at [398, 153] on div "✕" at bounding box center [402, 155] width 9 height 9
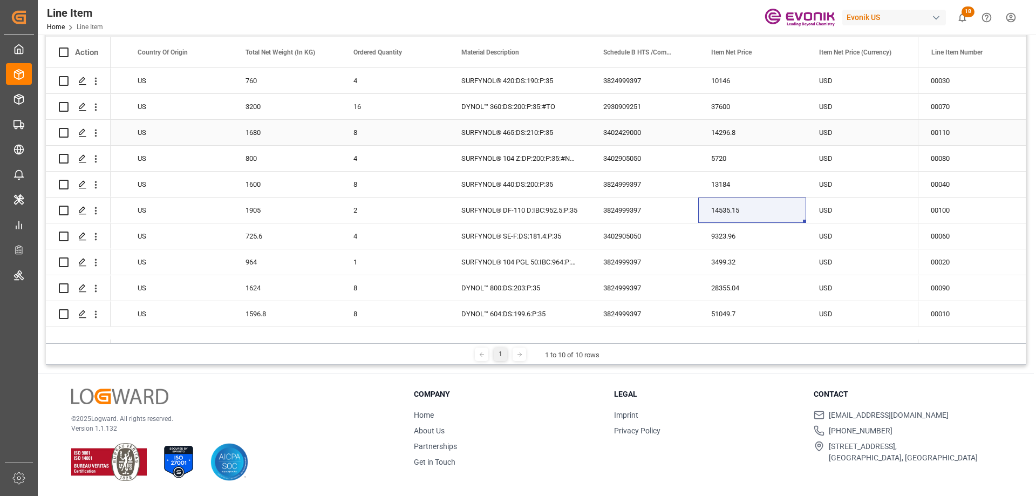
scroll to position [52, 0]
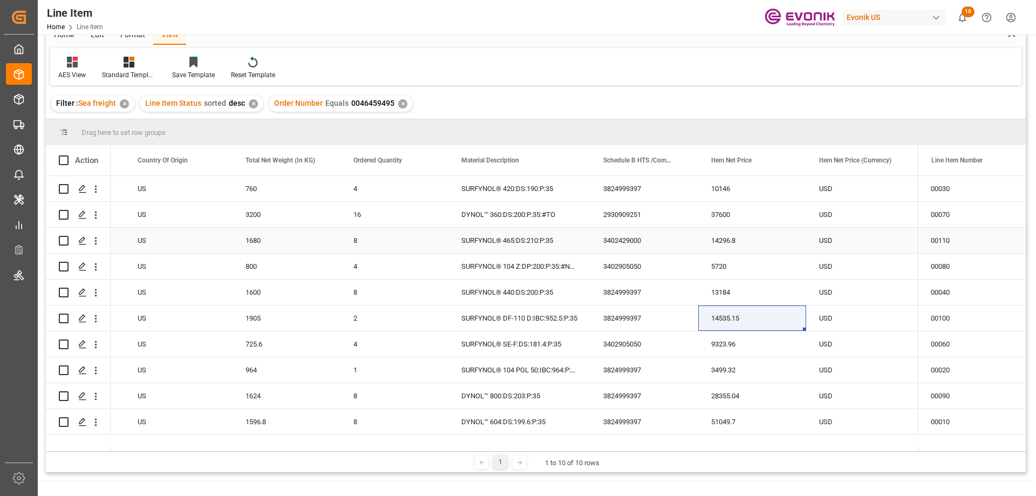
click at [147, 235] on div "US" at bounding box center [179, 240] width 108 height 25
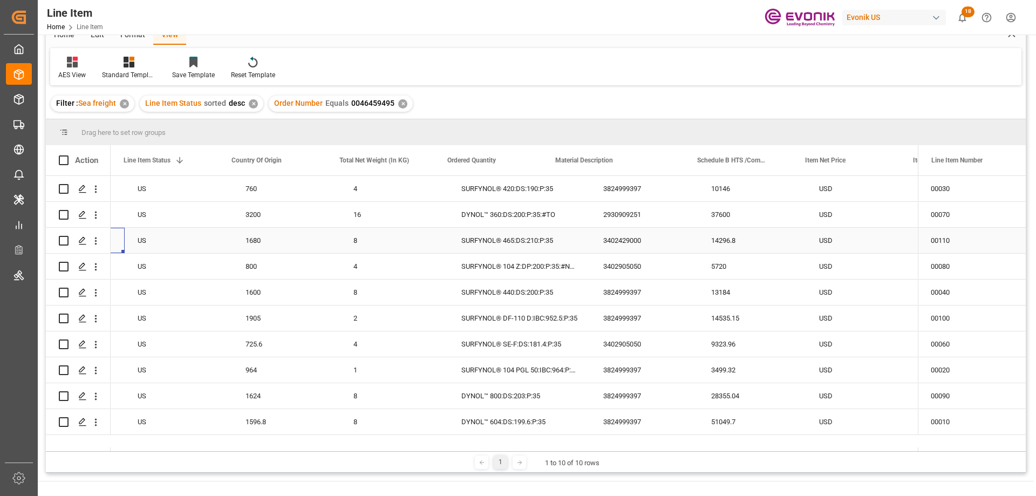
scroll to position [0, 216]
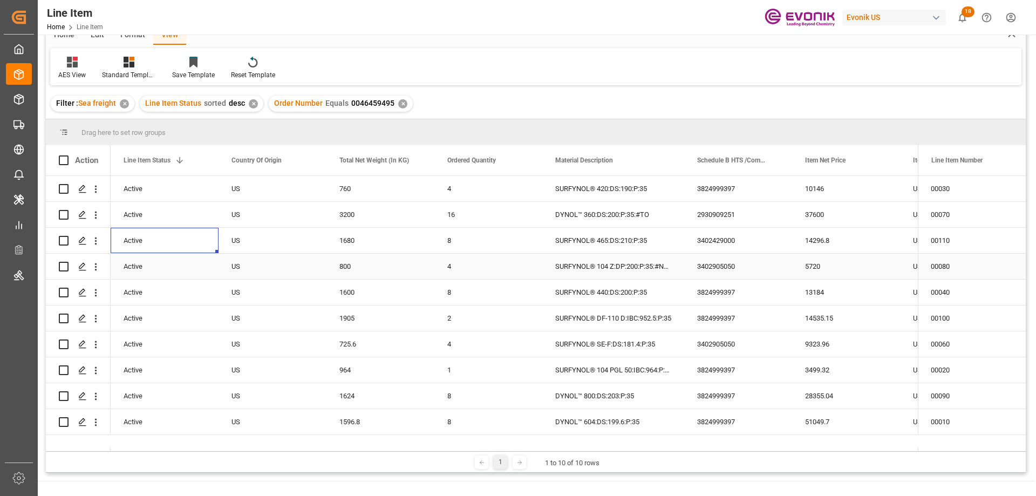
click at [832, 284] on div "13184" at bounding box center [846, 292] width 108 height 25
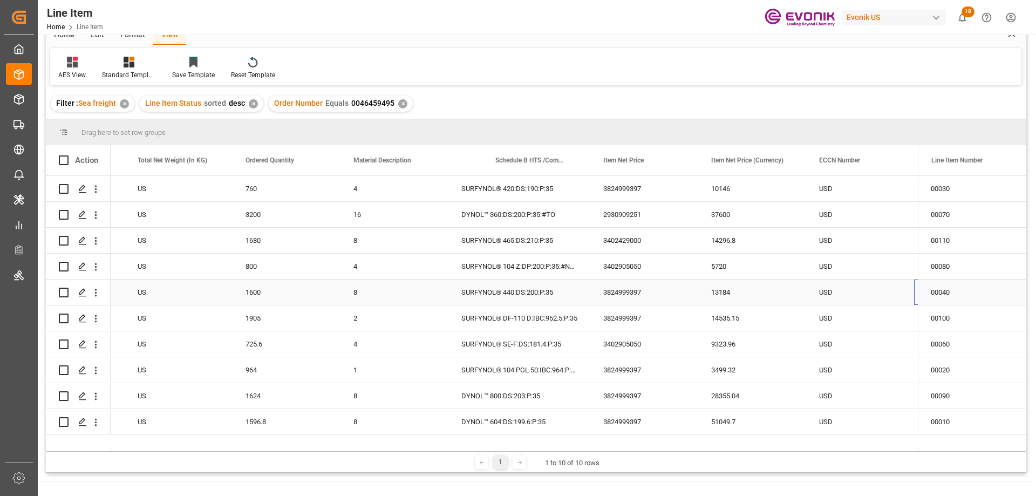
scroll to position [0, 418]
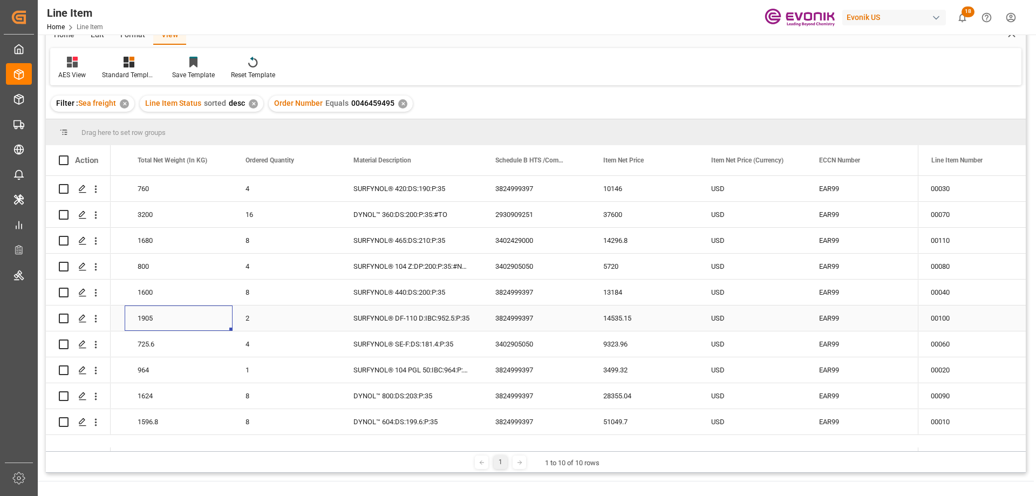
click at [167, 311] on div "1905" at bounding box center [179, 318] width 108 height 25
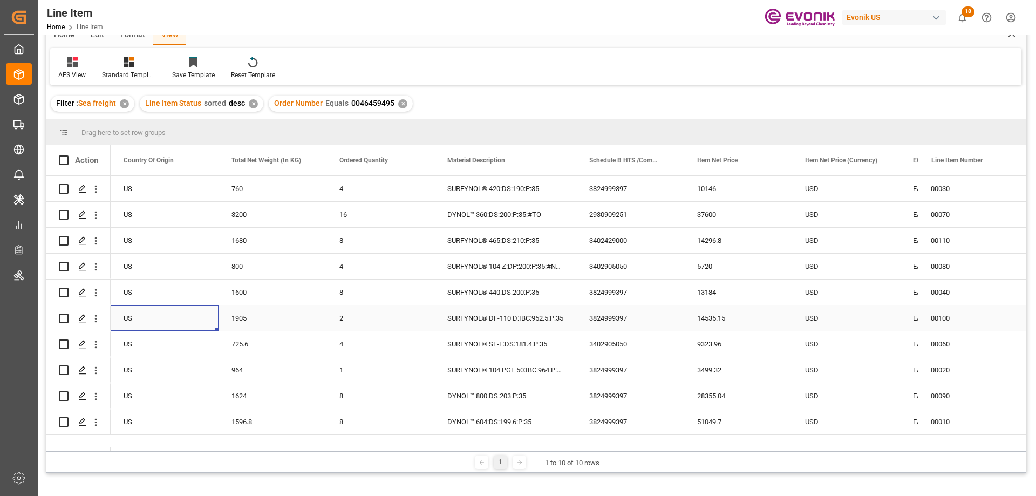
scroll to position [0, 216]
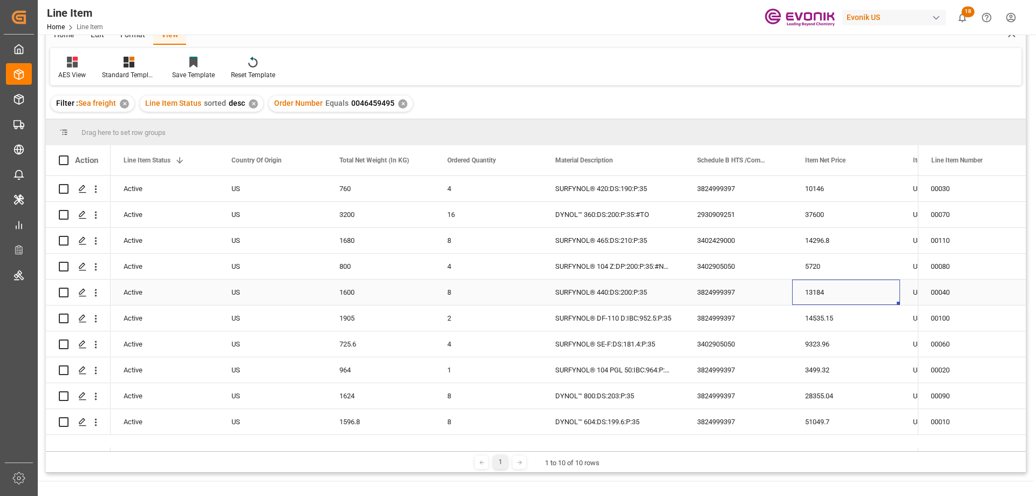
click at [877, 300] on div "13184" at bounding box center [846, 292] width 108 height 25
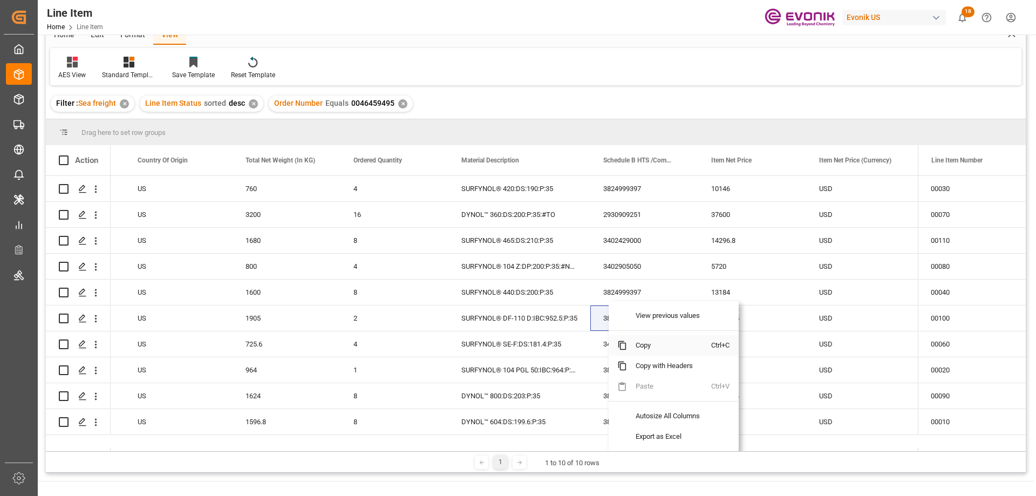
click at [654, 349] on span "Copy" at bounding box center [669, 345] width 84 height 21
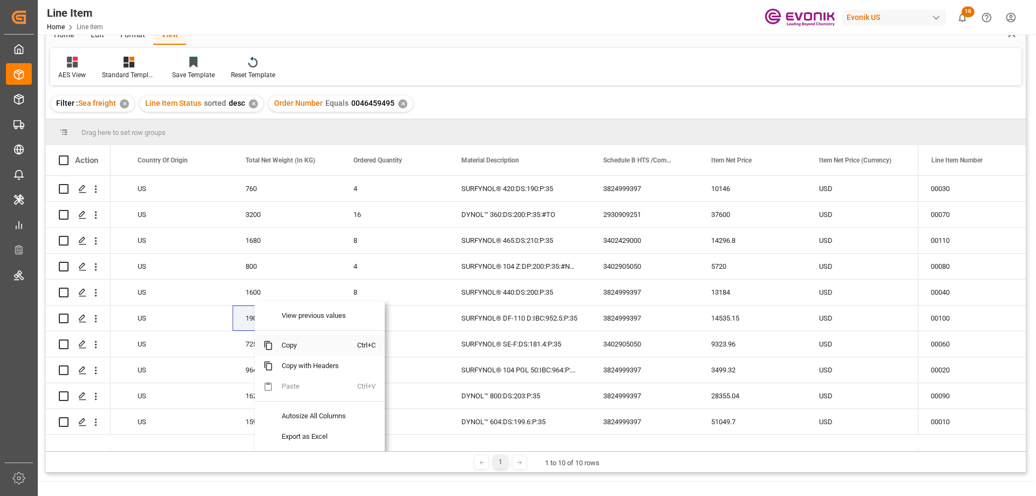
click at [303, 353] on span "Copy" at bounding box center [315, 345] width 84 height 21
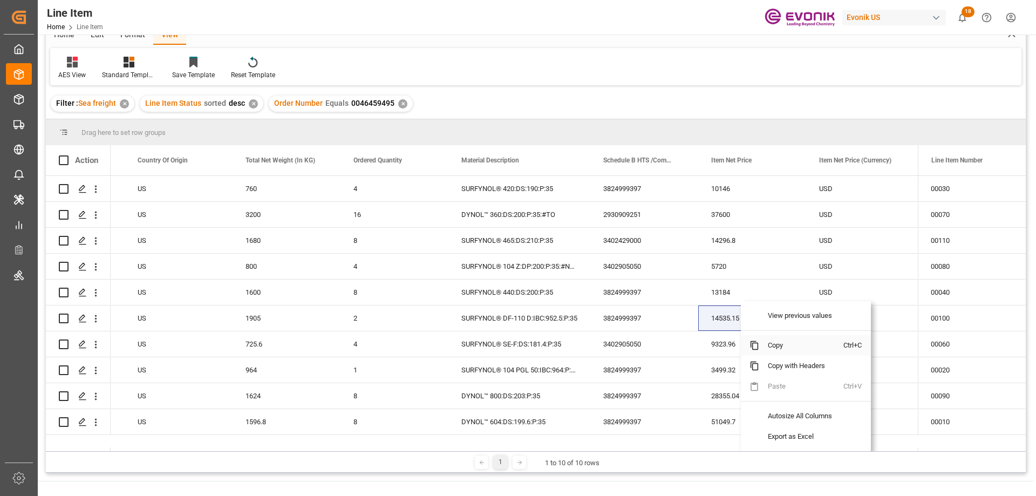
click at [776, 350] on span "Copy" at bounding box center [801, 345] width 84 height 21
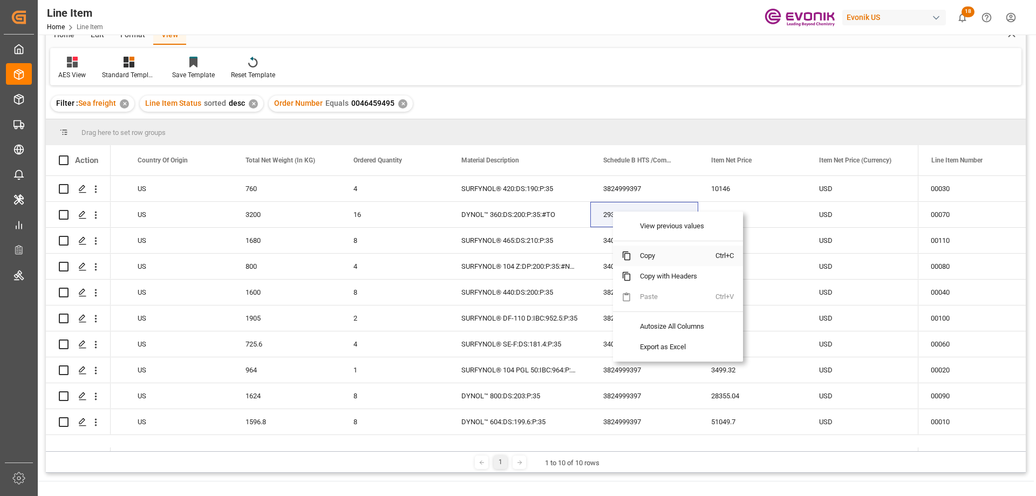
click at [642, 254] on span "Copy" at bounding box center [674, 256] width 84 height 21
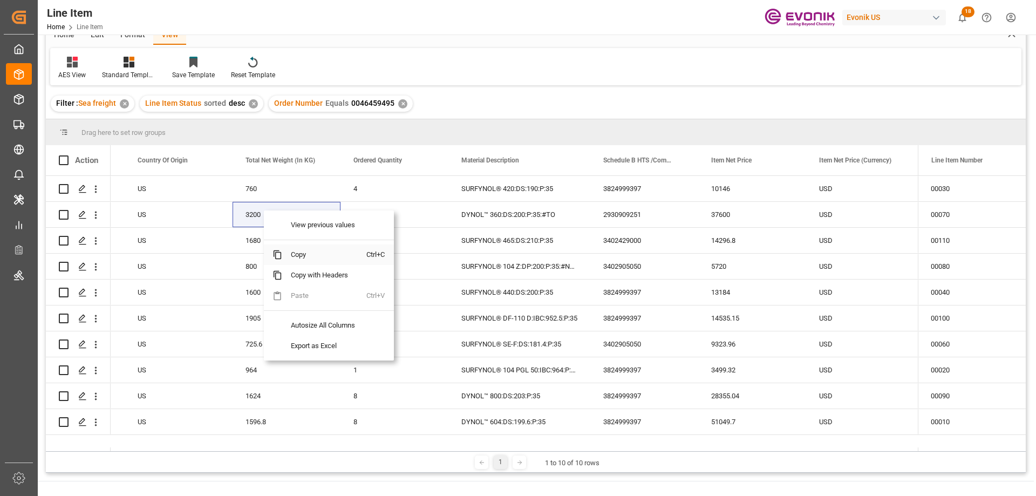
click at [300, 248] on span "Copy" at bounding box center [324, 255] width 84 height 21
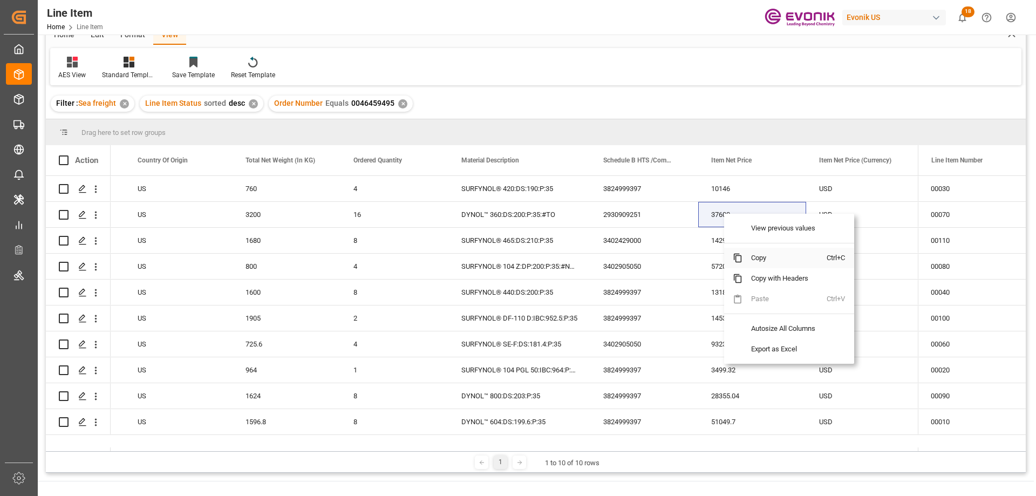
click at [756, 252] on span "Copy" at bounding box center [785, 258] width 84 height 21
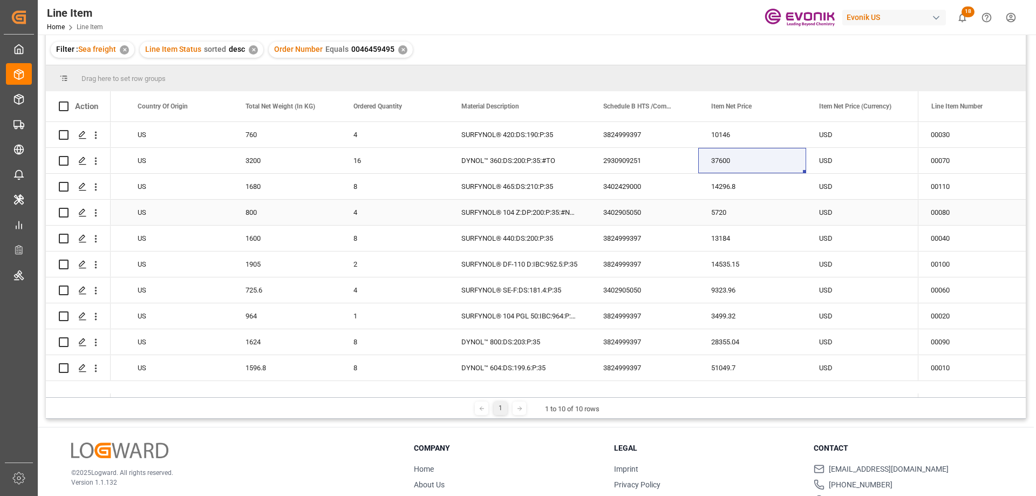
scroll to position [52, 0]
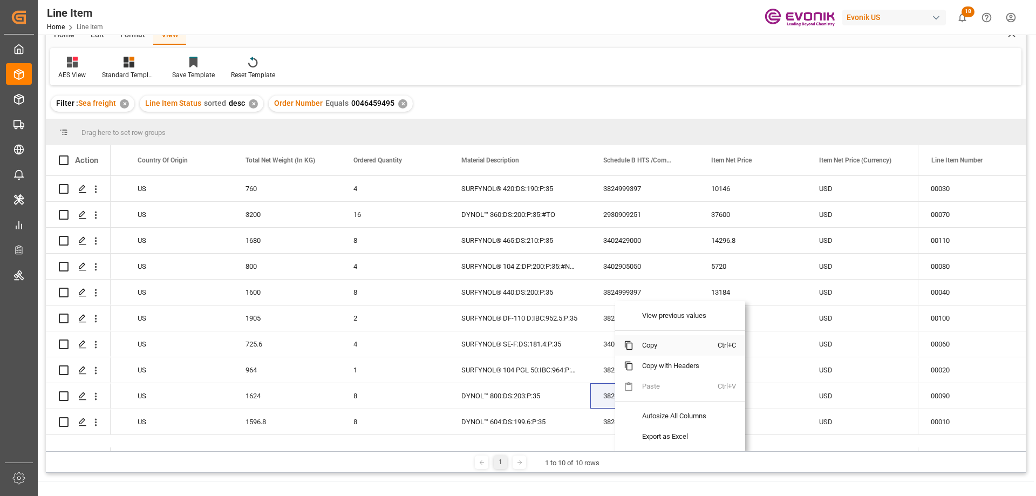
click at [655, 343] on span "Copy" at bounding box center [676, 345] width 84 height 21
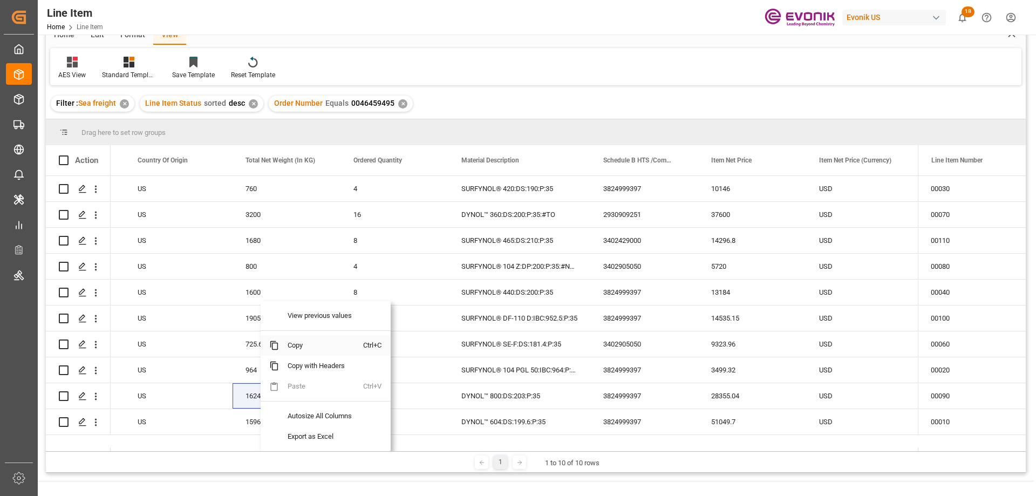
click at [296, 348] on span "Copy" at bounding box center [321, 345] width 84 height 21
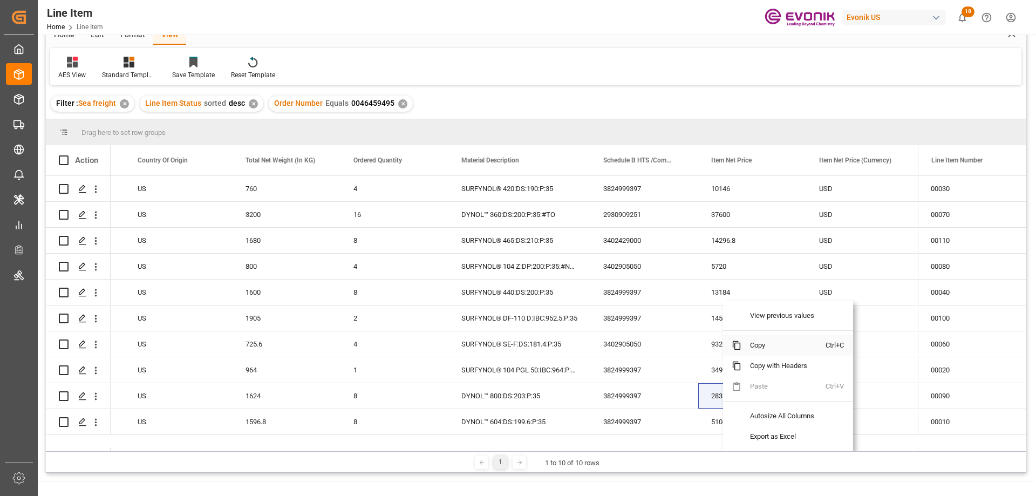
click at [771, 348] on span "Copy" at bounding box center [784, 345] width 84 height 21
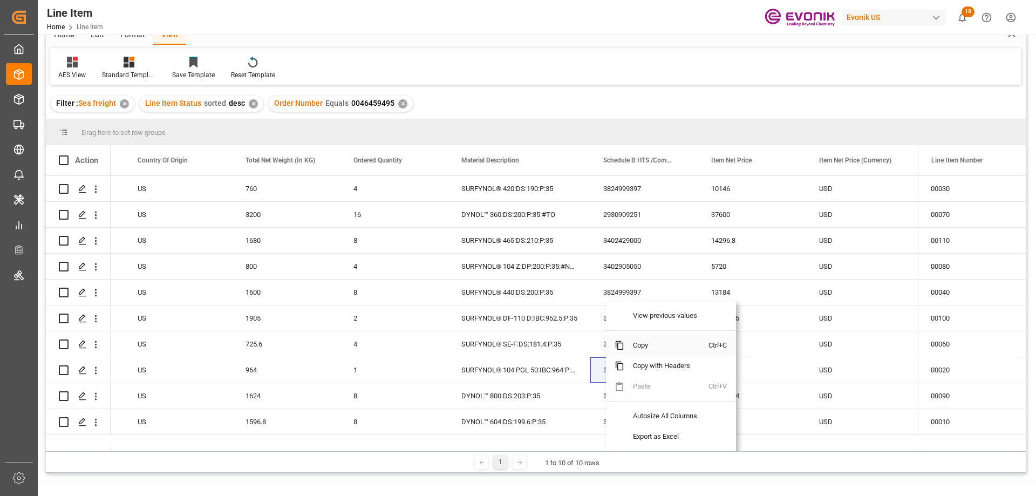
click at [652, 342] on span "Copy" at bounding box center [667, 345] width 84 height 21
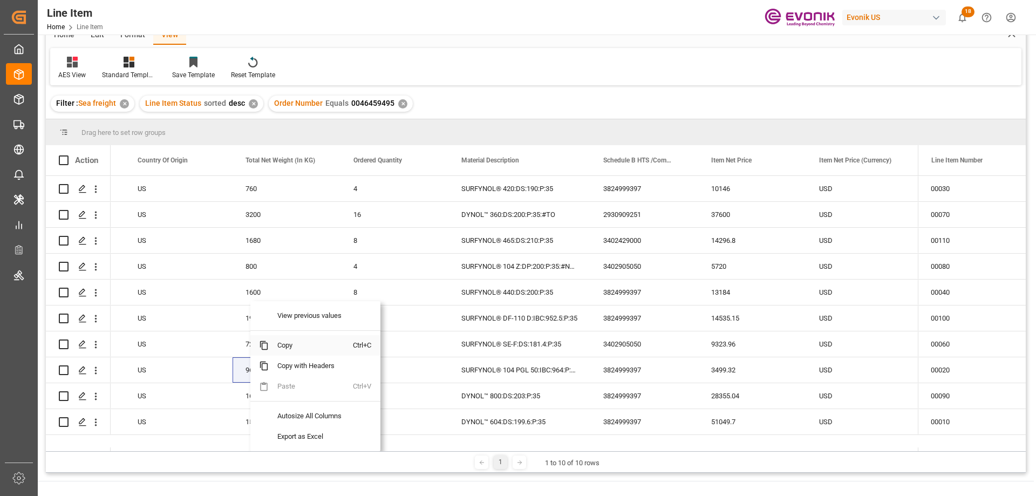
click at [280, 347] on span "Copy" at bounding box center [311, 345] width 84 height 21
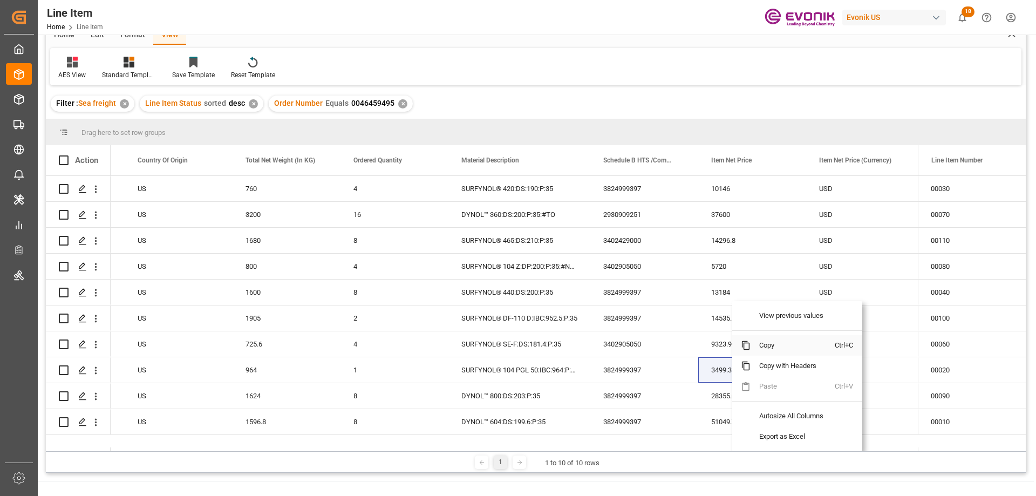
click at [763, 347] on span "Copy" at bounding box center [793, 345] width 84 height 21
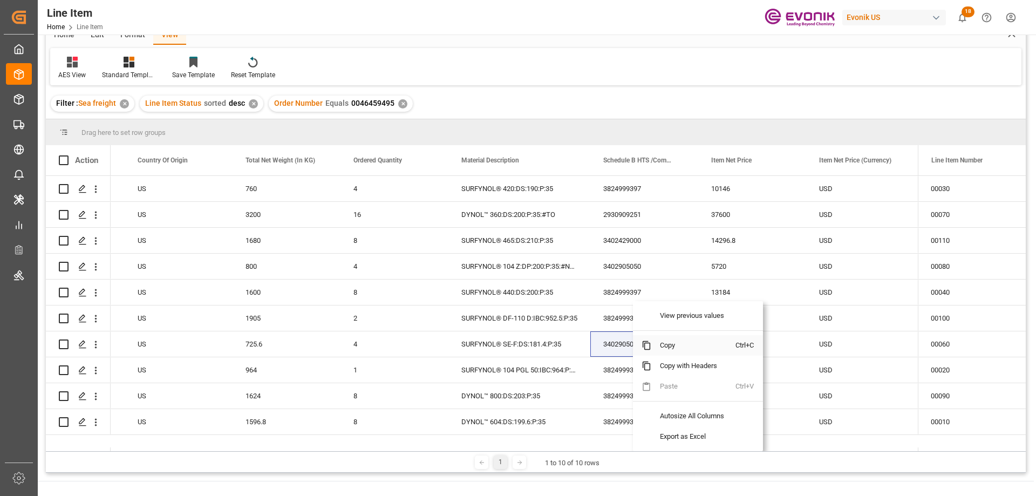
click at [665, 348] on span "Copy" at bounding box center [694, 345] width 84 height 21
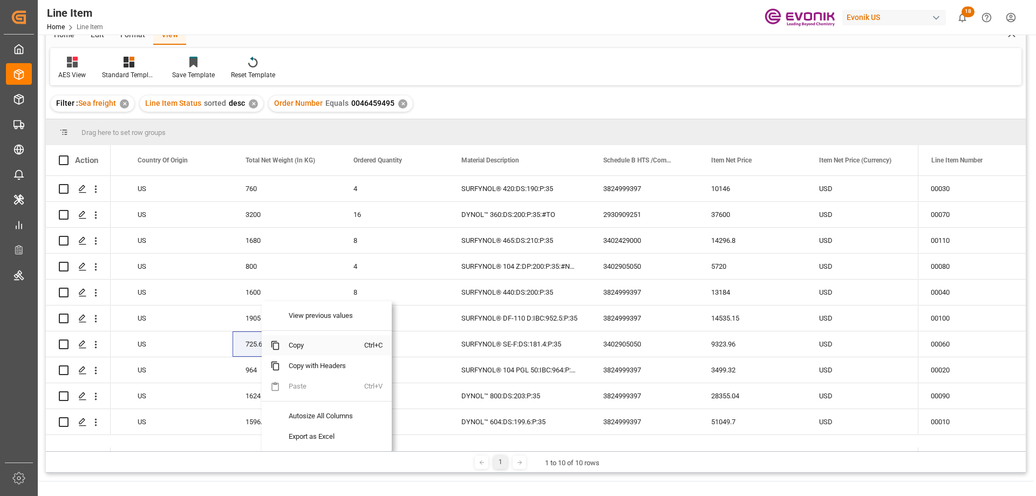
click at [287, 343] on span "Copy" at bounding box center [322, 345] width 84 height 21
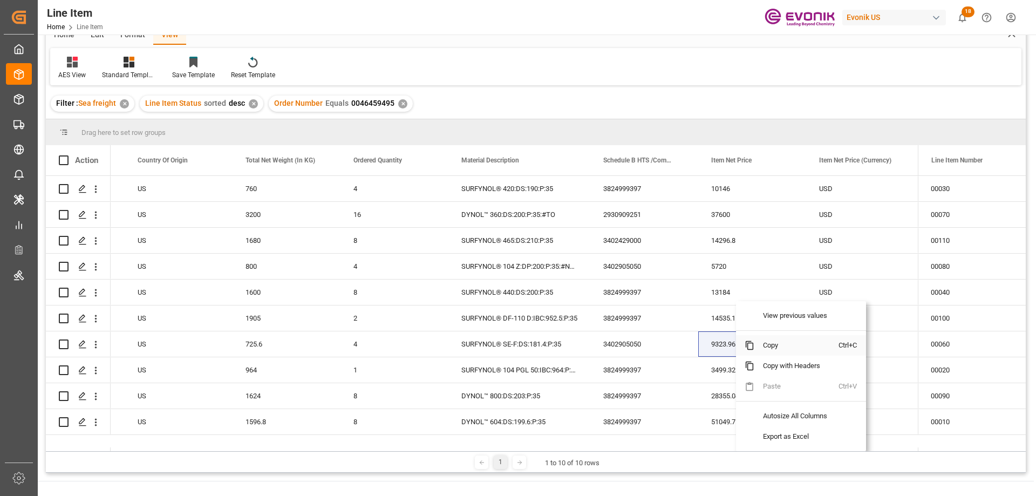
click at [781, 341] on span "Copy" at bounding box center [797, 345] width 84 height 21
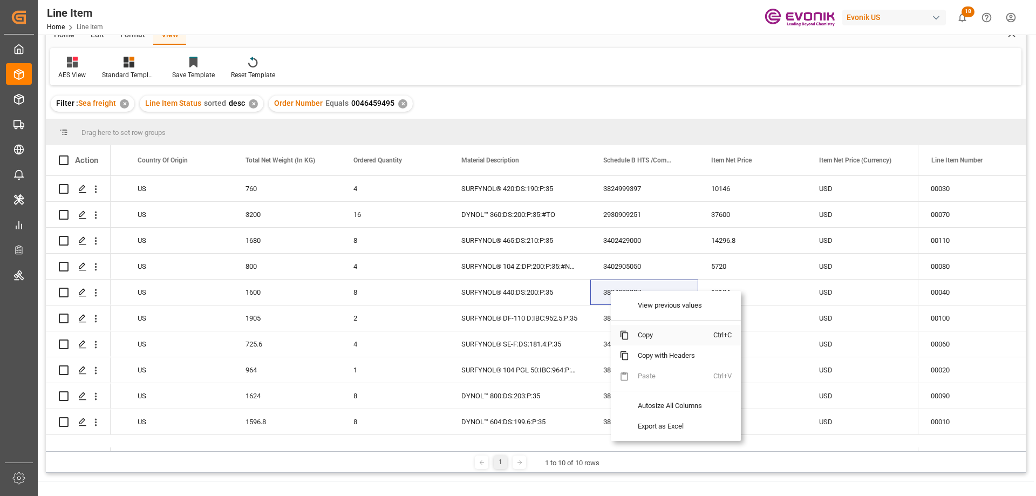
click at [646, 338] on span "Copy" at bounding box center [671, 335] width 84 height 21
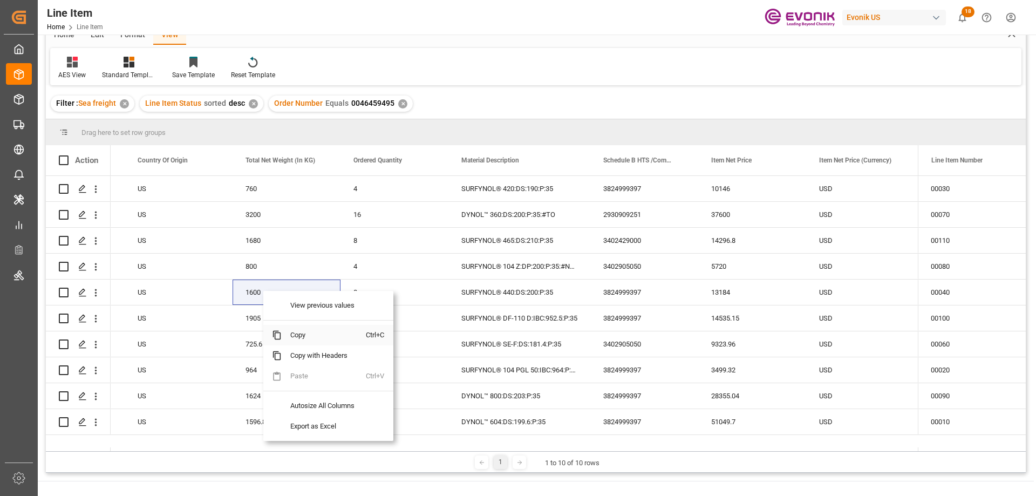
click at [301, 335] on span "Copy" at bounding box center [324, 335] width 84 height 21
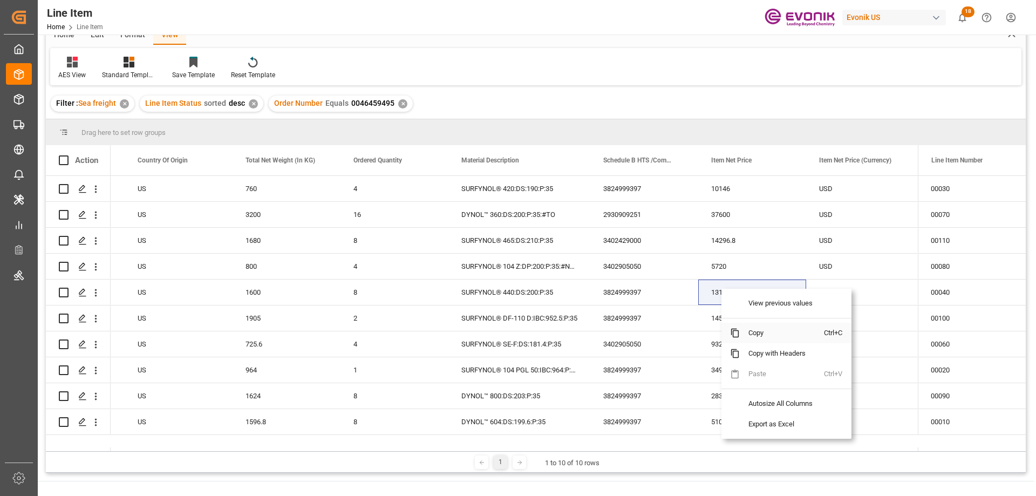
click at [762, 324] on span "Copy" at bounding box center [782, 333] width 84 height 21
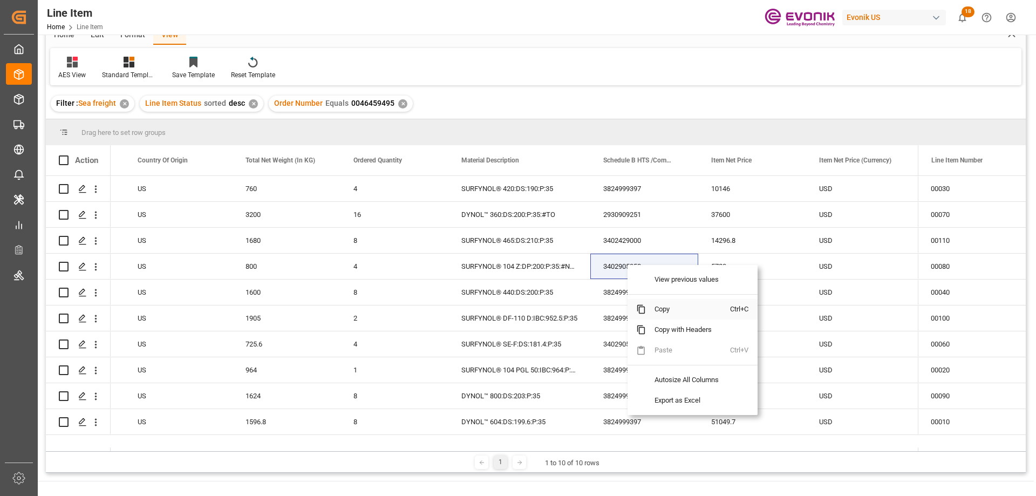
click at [661, 308] on span "Copy" at bounding box center [688, 309] width 84 height 21
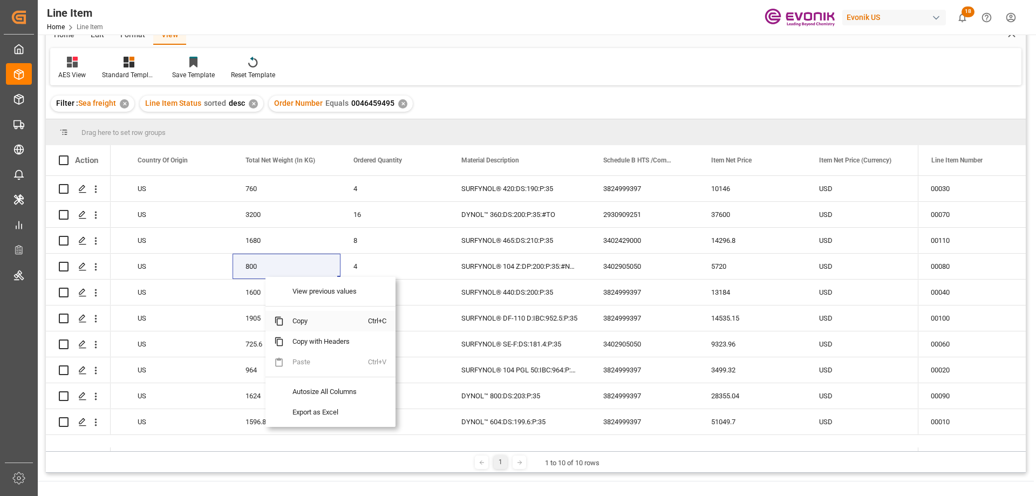
click at [308, 321] on span "Copy" at bounding box center [326, 321] width 84 height 21
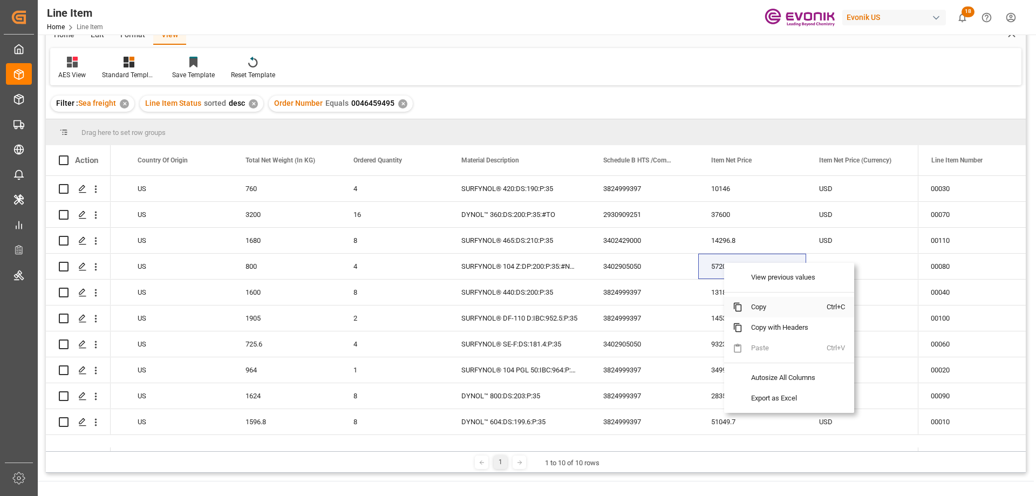
click at [759, 306] on span "Copy" at bounding box center [785, 307] width 84 height 21
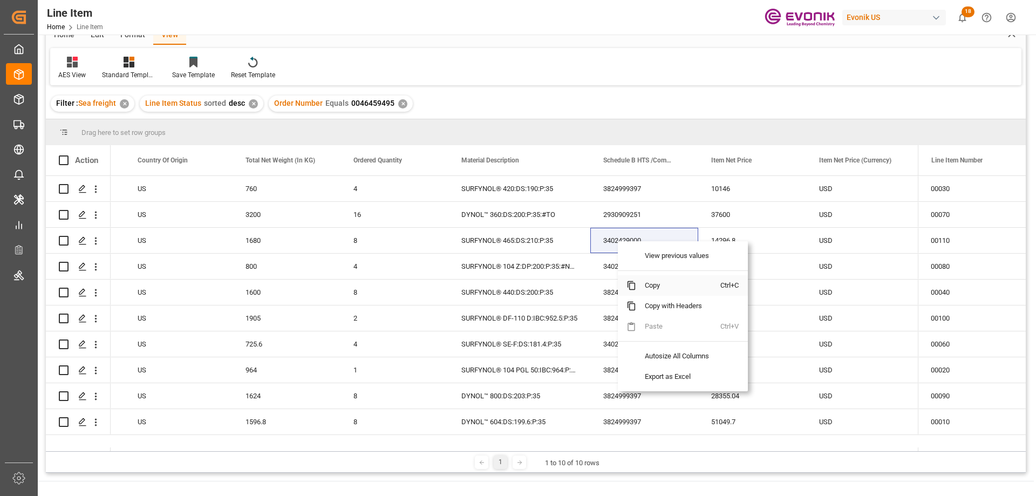
click at [658, 286] on span "Copy" at bounding box center [678, 285] width 84 height 21
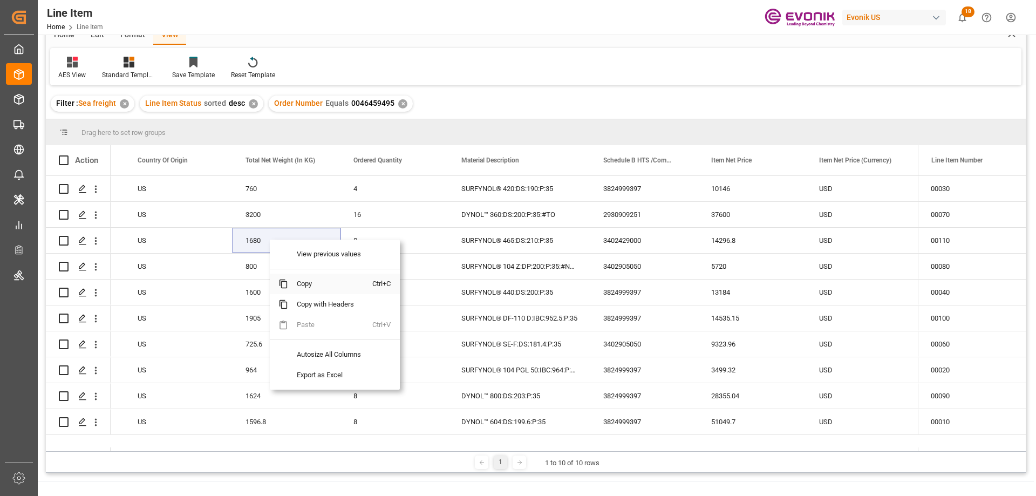
click at [302, 285] on span "Copy" at bounding box center [330, 284] width 84 height 21
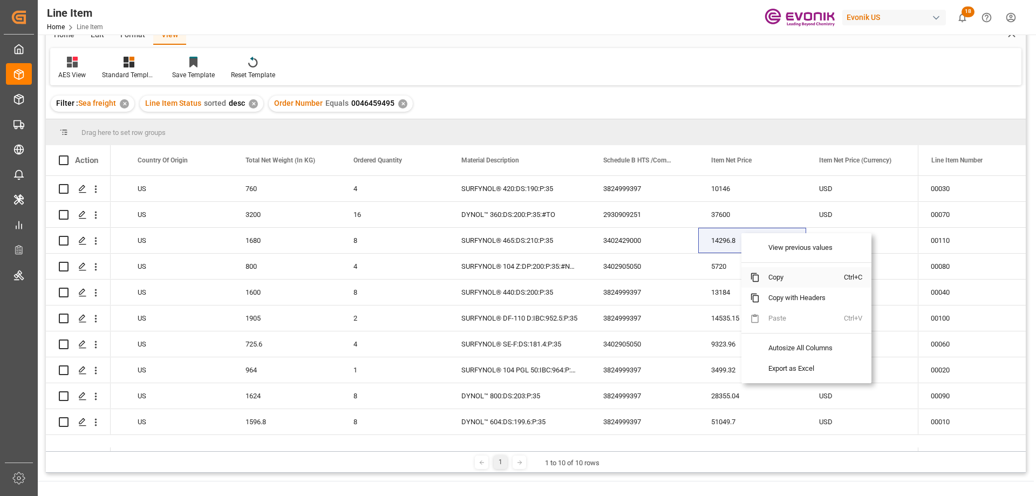
click at [770, 277] on span "Copy" at bounding box center [802, 277] width 84 height 21
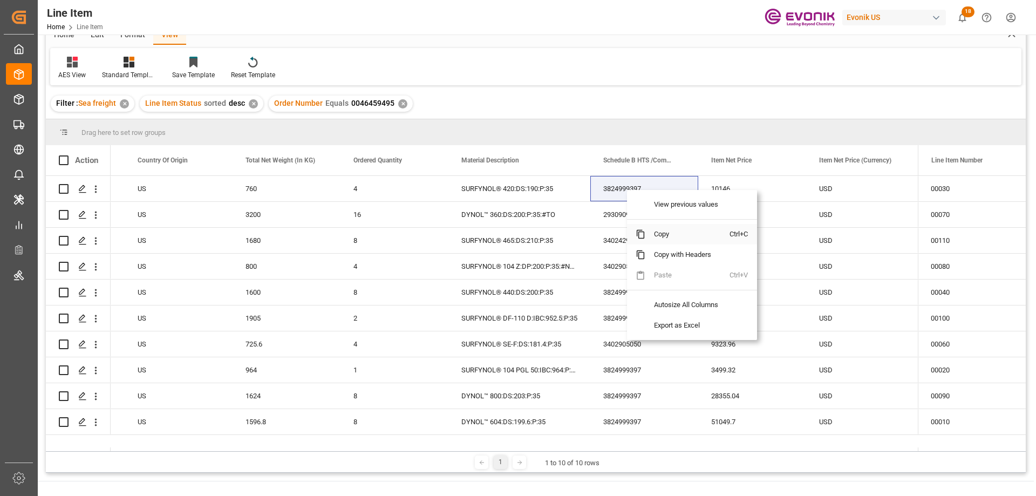
click at [663, 232] on span "Copy" at bounding box center [688, 234] width 84 height 21
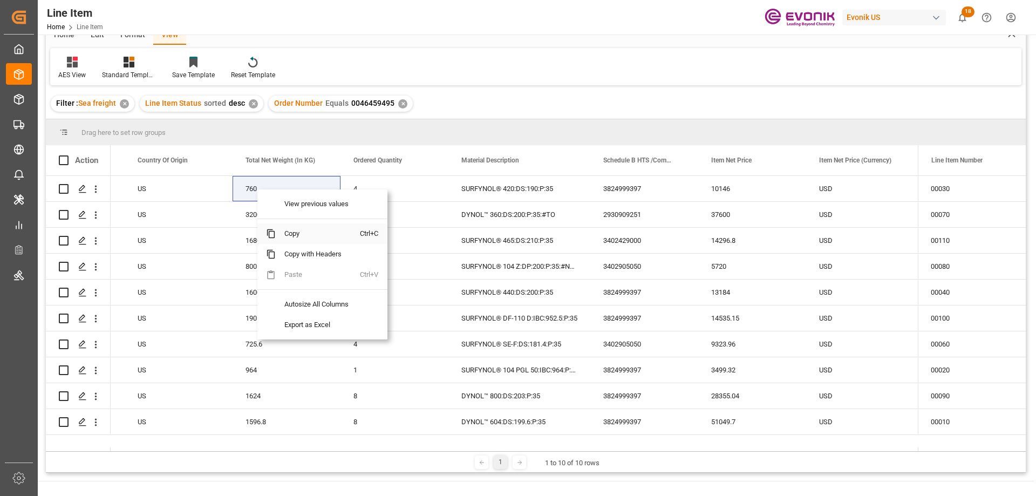
drag, startPoint x: 290, startPoint y: 228, endPoint x: 310, endPoint y: 228, distance: 19.4
click at [290, 228] on span "Copy" at bounding box center [318, 233] width 84 height 21
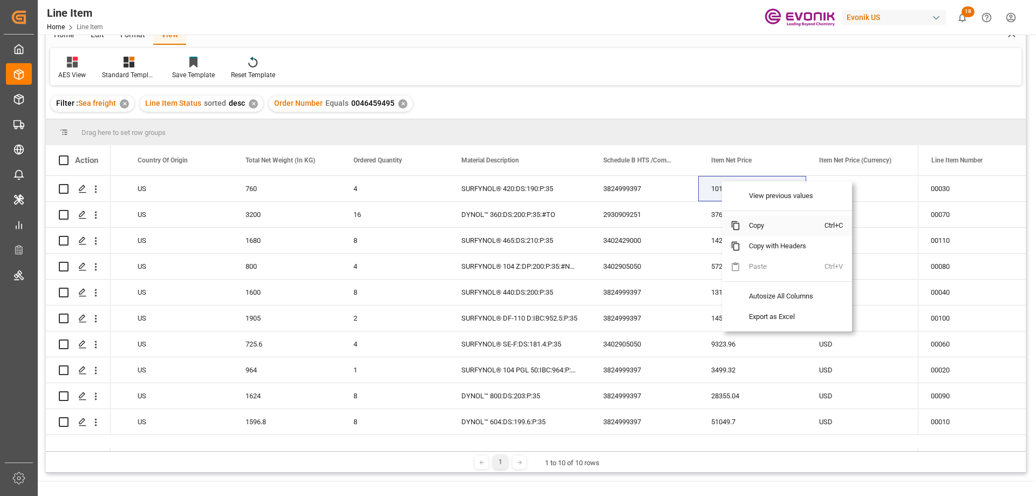
click at [754, 226] on span "Copy" at bounding box center [783, 225] width 84 height 21
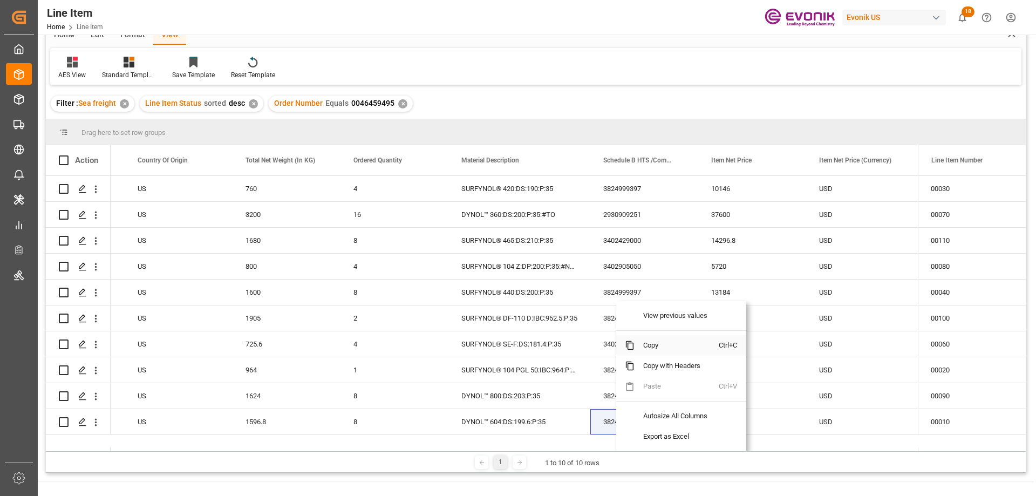
click at [645, 345] on span "Copy" at bounding box center [677, 345] width 84 height 21
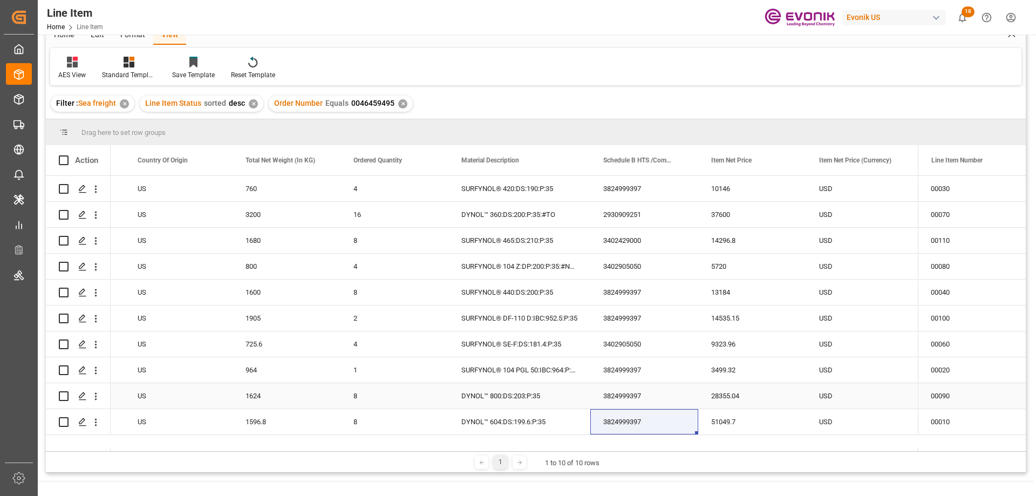
drag, startPoint x: 249, startPoint y: 409, endPoint x: 255, endPoint y: 414, distance: 7.7
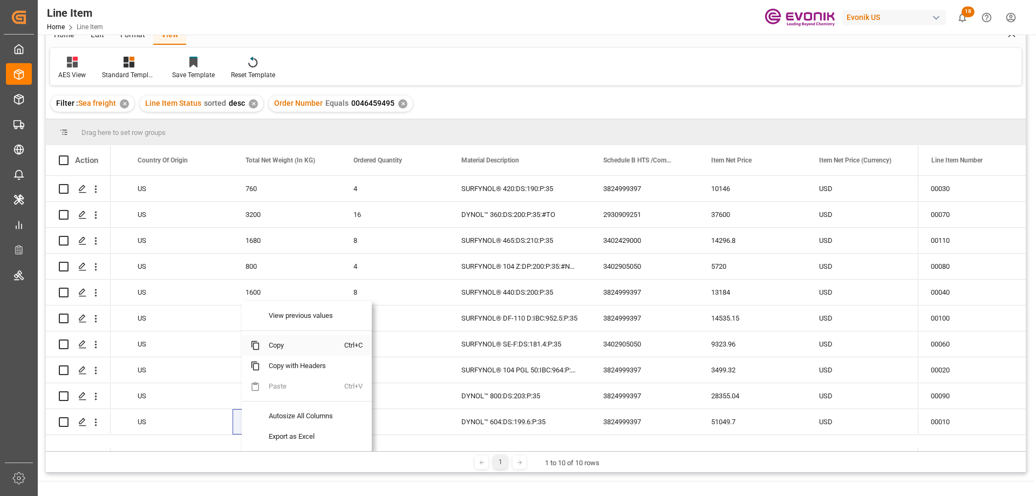
click at [287, 346] on span "Copy" at bounding box center [302, 345] width 84 height 21
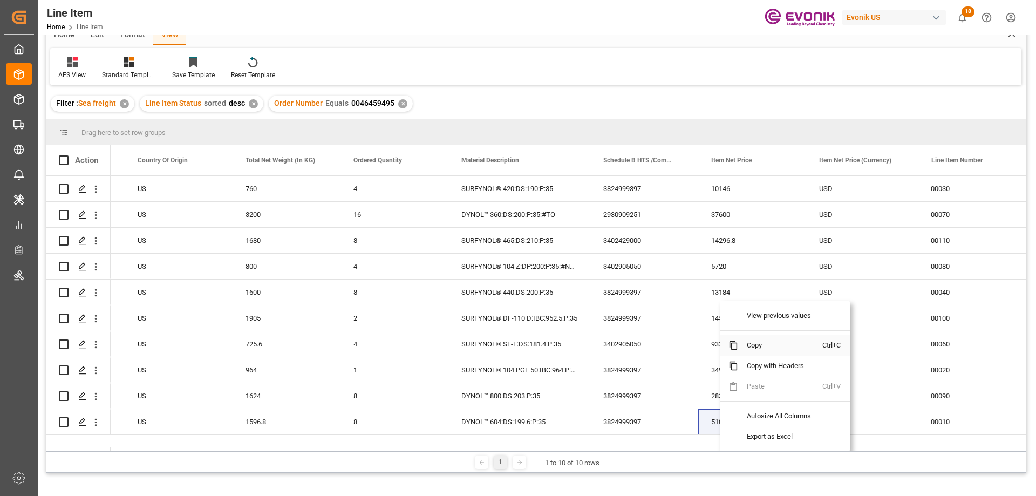
click at [756, 350] on span "Copy" at bounding box center [780, 345] width 84 height 21
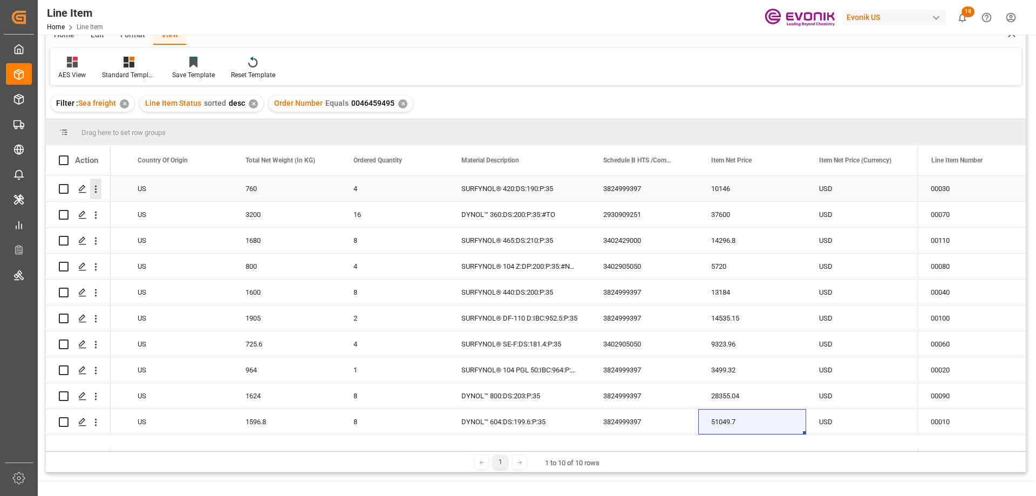
click at [98, 192] on icon "open menu" at bounding box center [95, 189] width 11 height 11
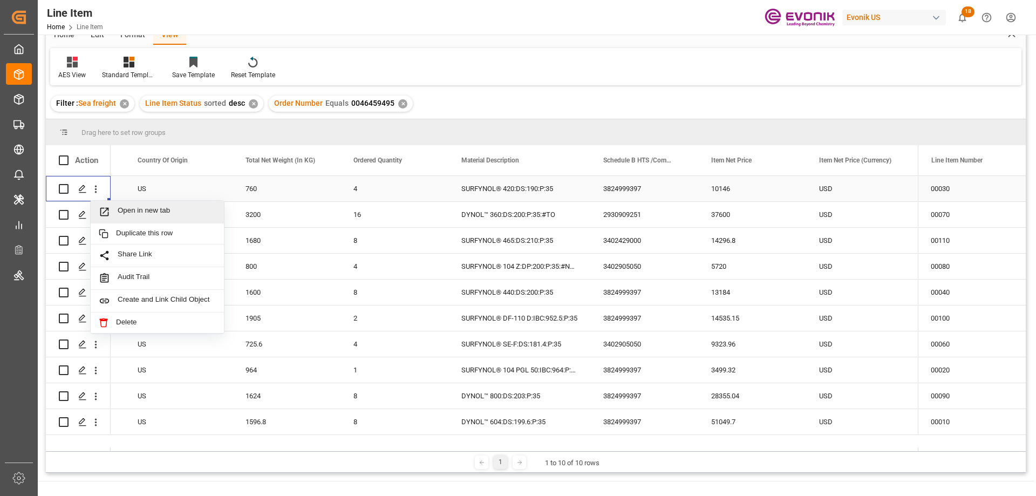
click at [135, 212] on span "Open in new tab" at bounding box center [167, 211] width 98 height 11
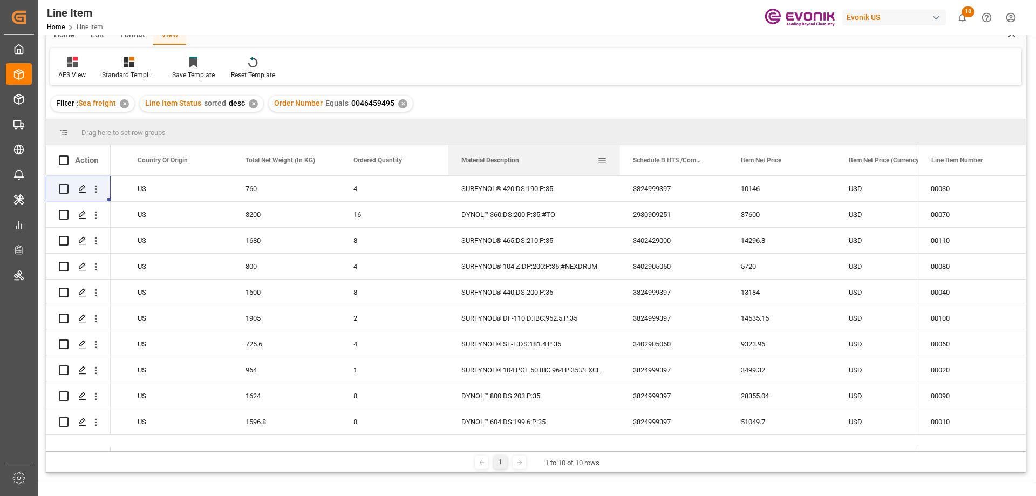
drag, startPoint x: 589, startPoint y: 156, endPoint x: 619, endPoint y: 162, distance: 30.4
click at [619, 162] on div at bounding box center [620, 160] width 4 height 30
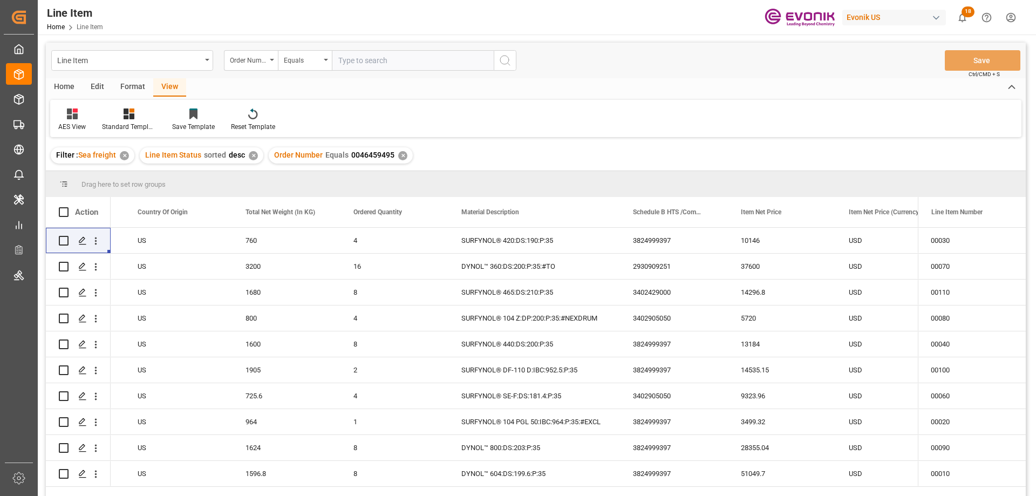
click at [338, 69] on input "text" at bounding box center [413, 60] width 162 height 21
paste input "2007138857"
type input "2007138857"
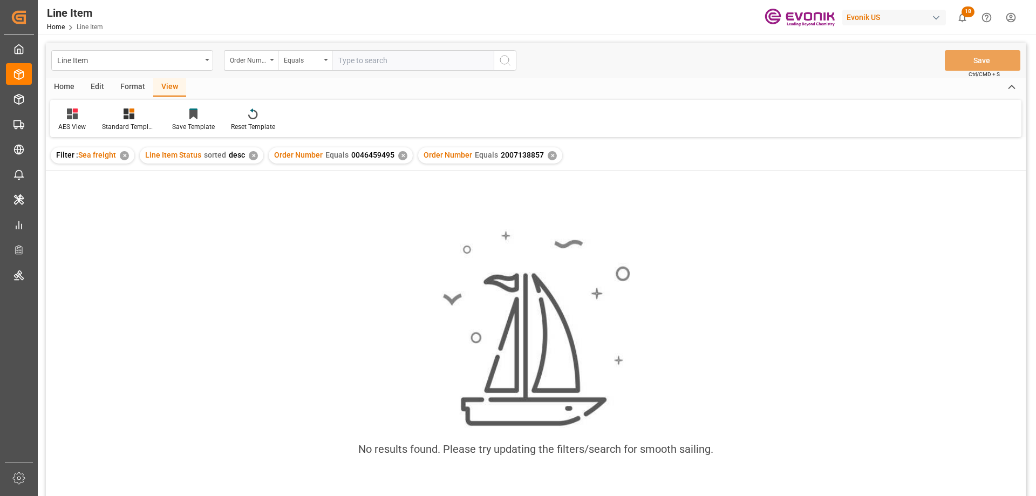
click at [399, 152] on div "✕" at bounding box center [402, 155] width 9 height 9
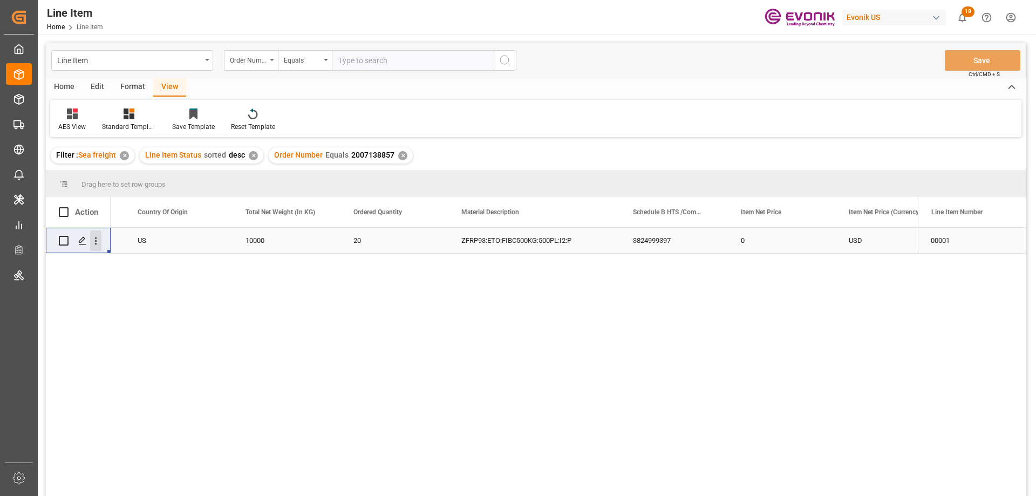
click at [93, 238] on icon "open menu" at bounding box center [95, 240] width 11 height 11
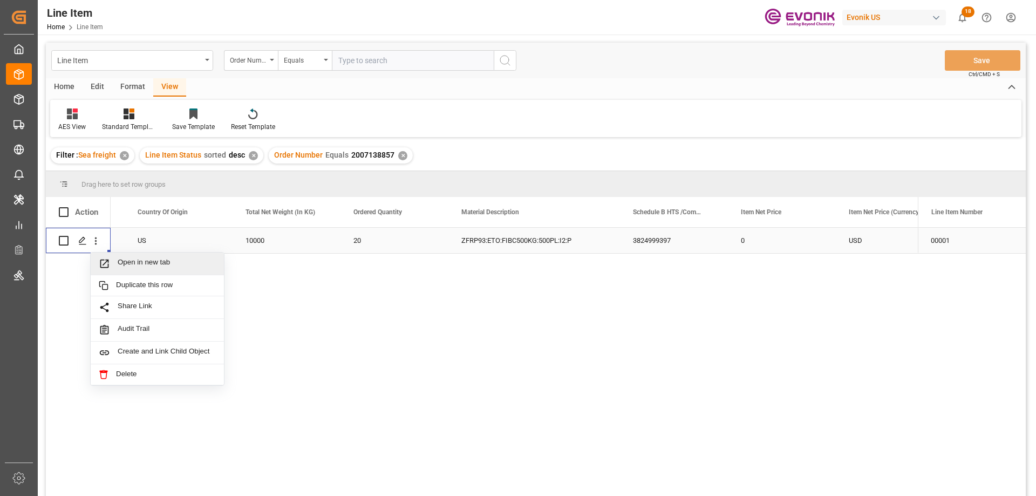
click at [131, 268] on span "Open in new tab" at bounding box center [167, 263] width 98 height 11
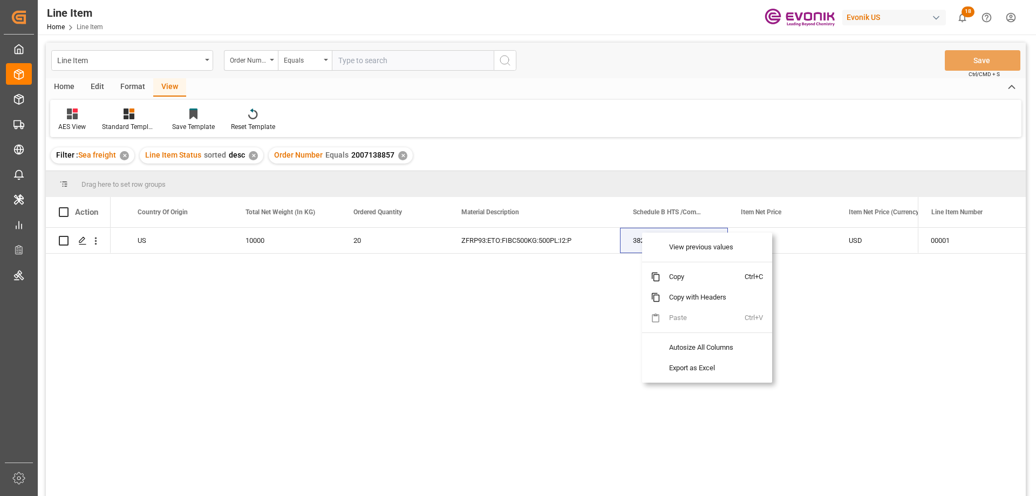
click at [680, 273] on span "Copy" at bounding box center [703, 277] width 84 height 21
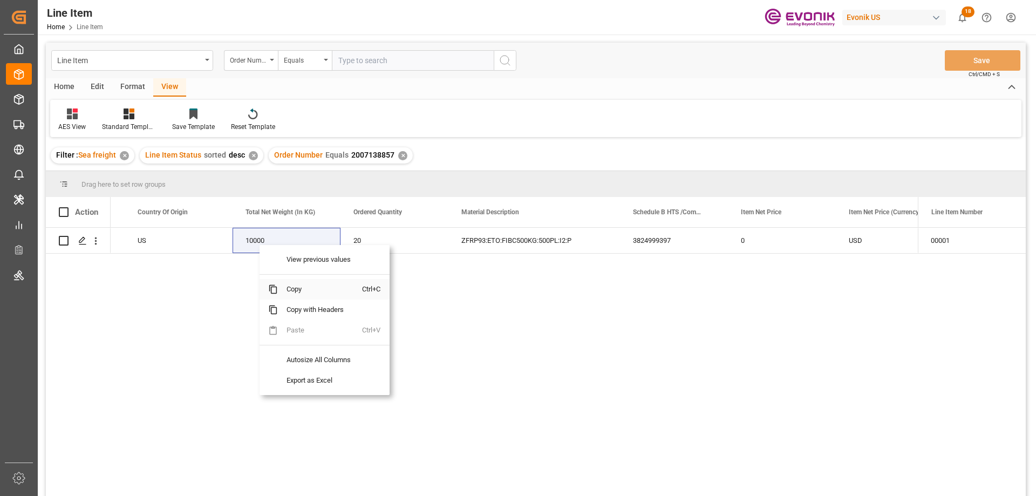
click at [311, 298] on span "Copy" at bounding box center [320, 289] width 84 height 21
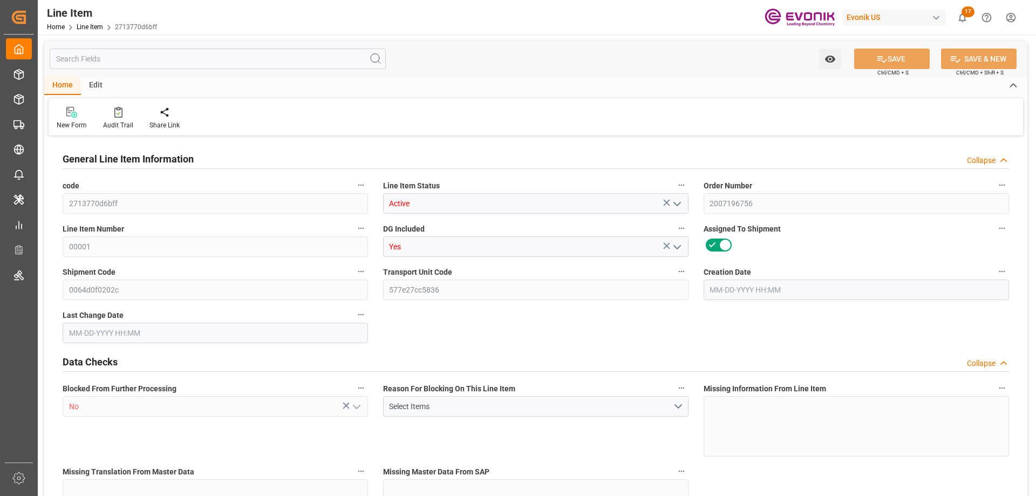
type input "3"
type input "2649.6"
type input "2448"
type input "3.4387"
type input "12"
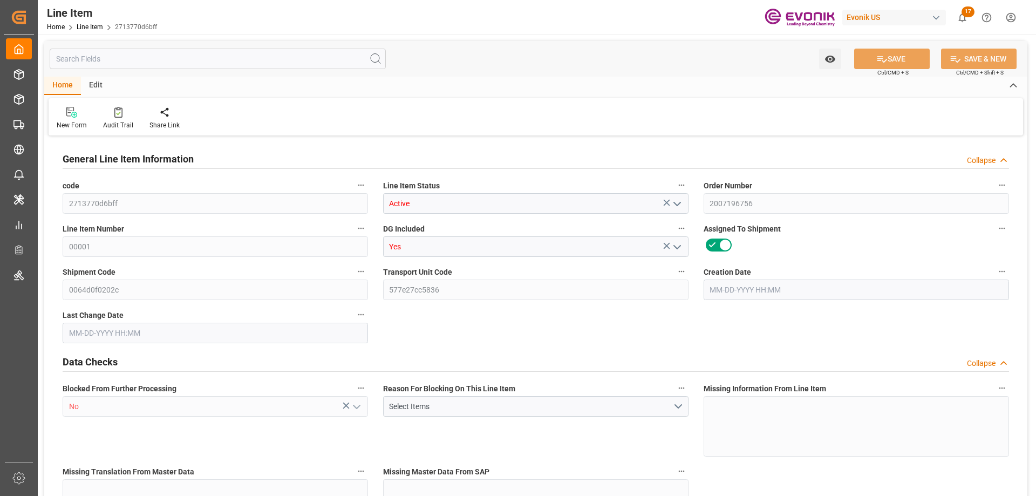
type input "27246.24"
type input "12"
type input "2649.6"
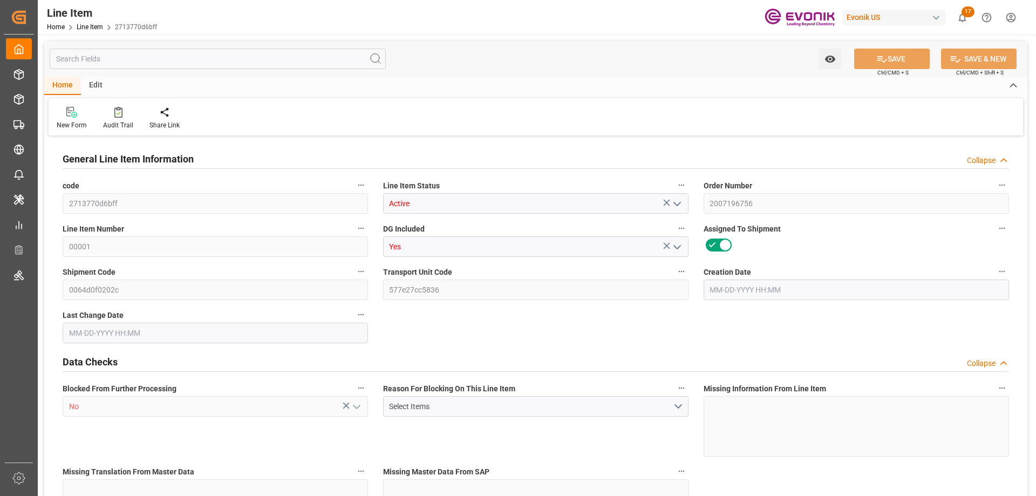
type input "2709.6"
type input "2448"
type input "3.4387"
type input "3438.744"
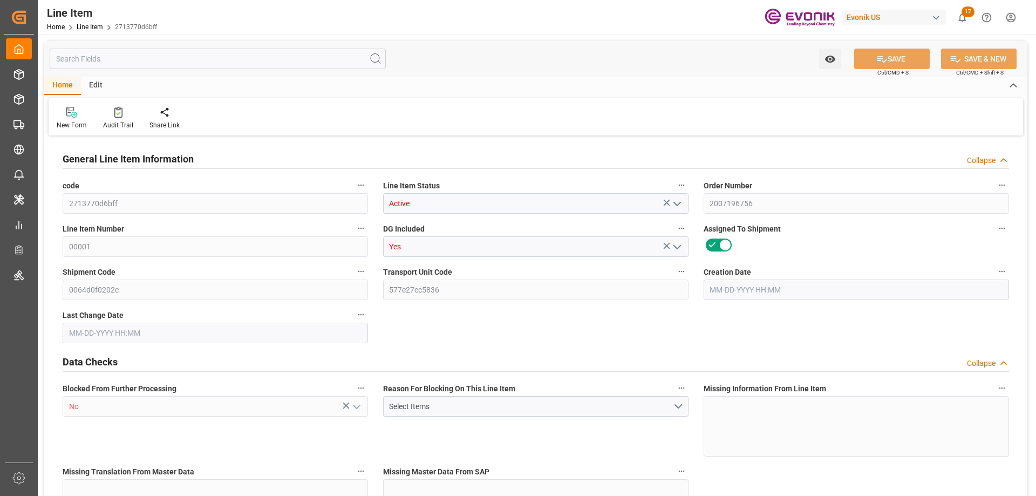
type input "0"
type input "09-25-2025 18:47"
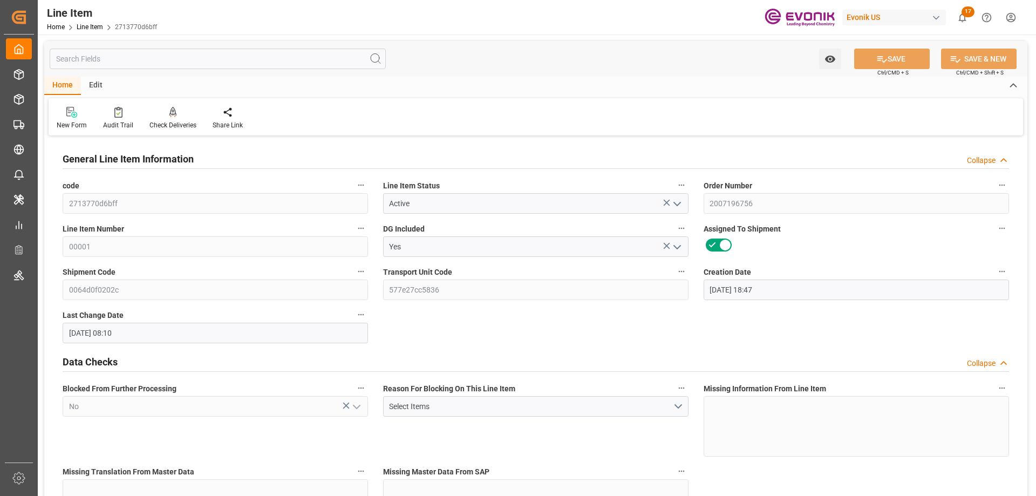
type input "09-26-2025 08:10"
type input "12-15-2025"
type input "10-20-2025"
type input "10-10-2025"
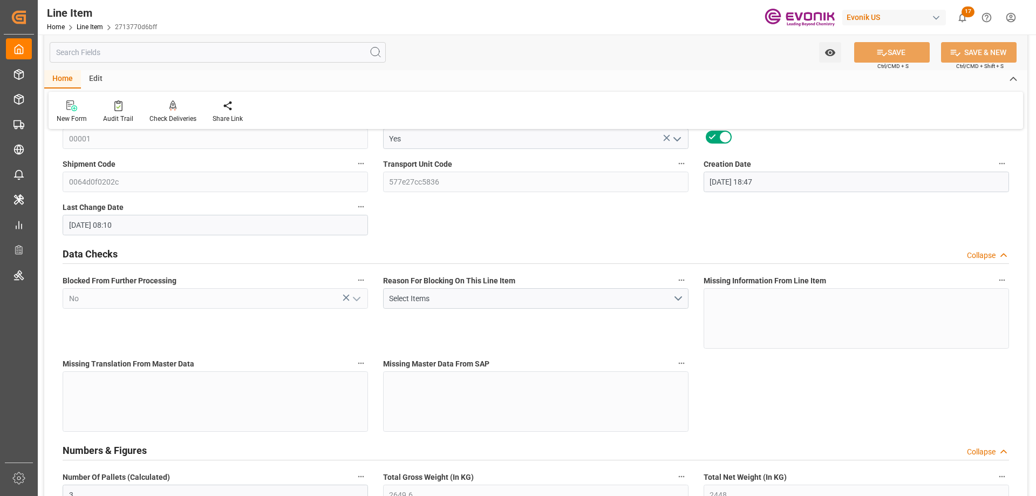
scroll to position [216, 0]
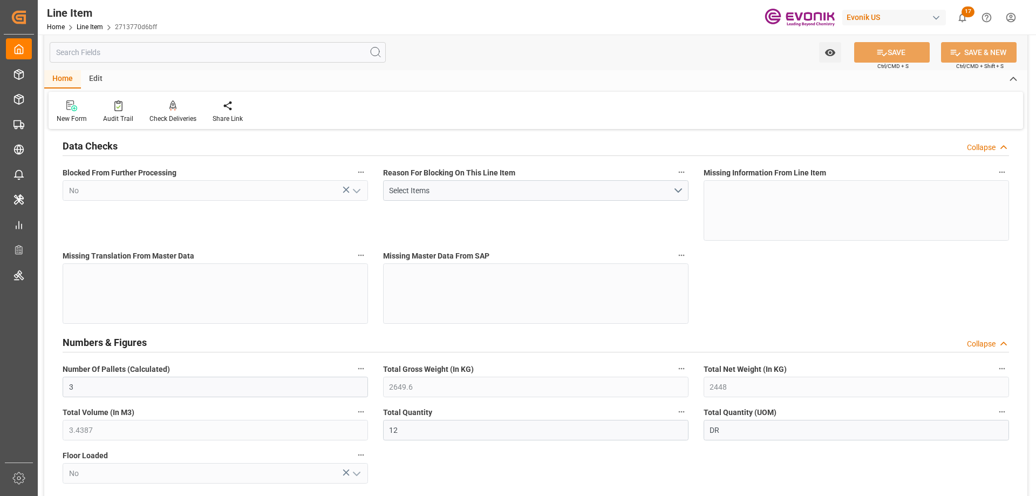
click at [185, 49] on input "text" at bounding box center [218, 52] width 336 height 21
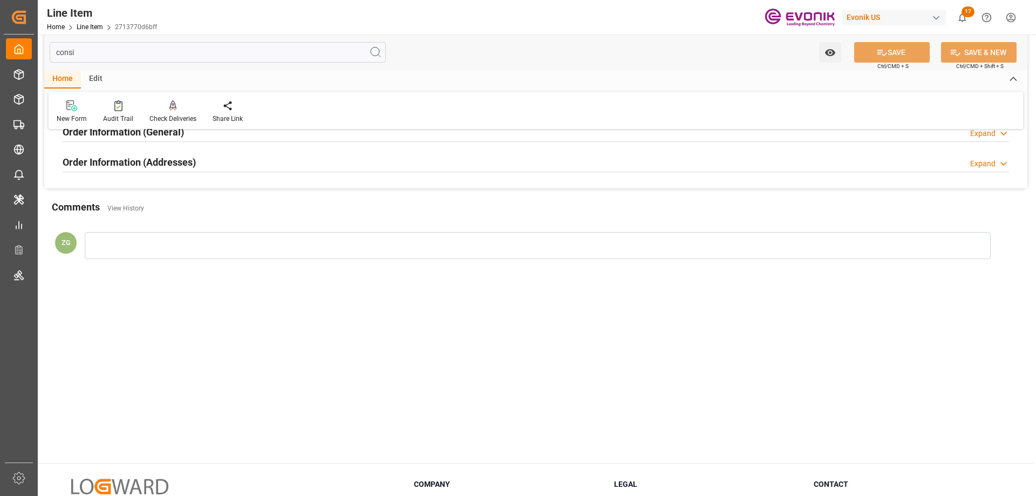
scroll to position [0, 0]
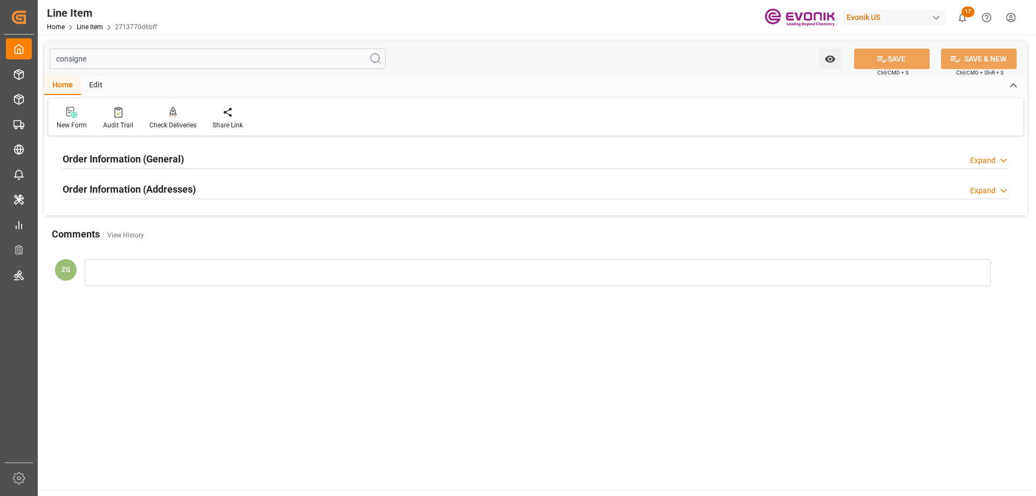
type input "consigne"
click at [152, 195] on h2 "Order Information (Addresses)" at bounding box center [129, 189] width 133 height 15
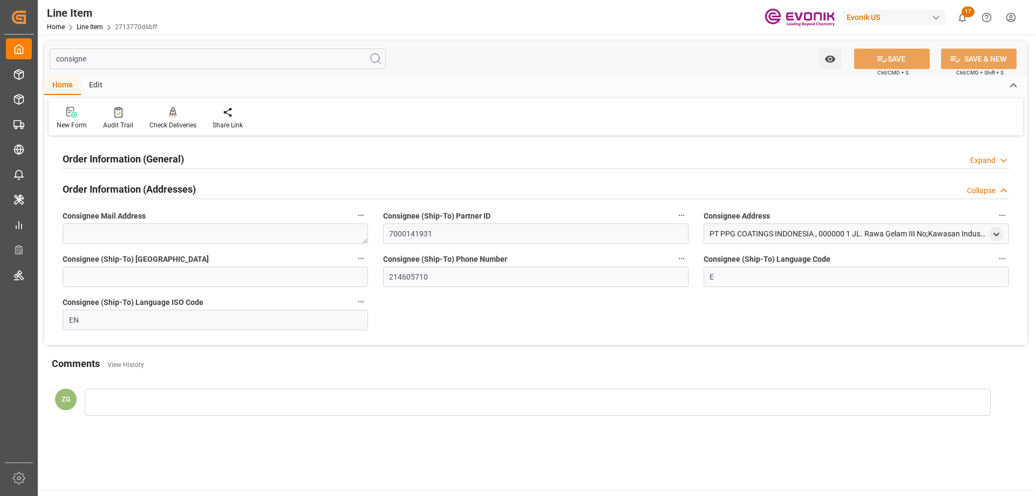
click at [137, 160] on h2 "Order Information (General)" at bounding box center [123, 159] width 121 height 15
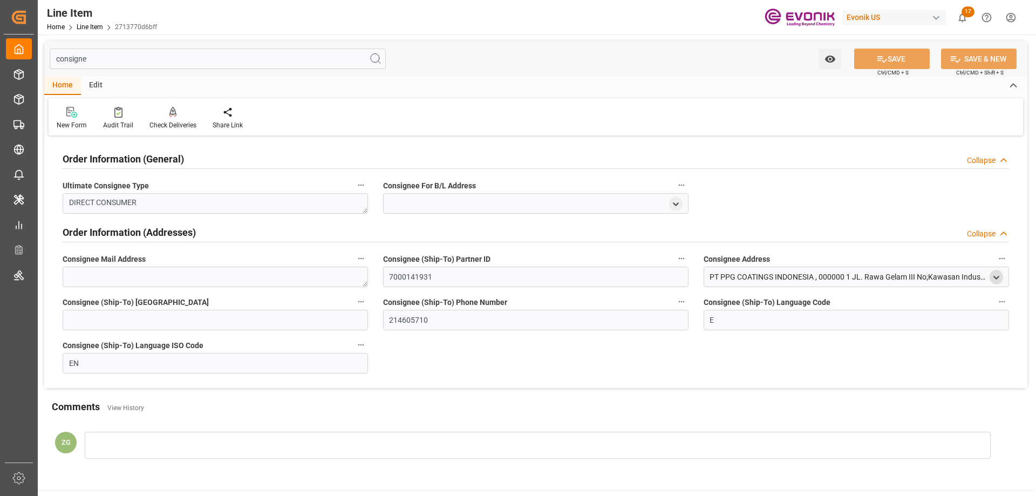
click at [995, 279] on icon "open menu" at bounding box center [996, 277] width 9 height 9
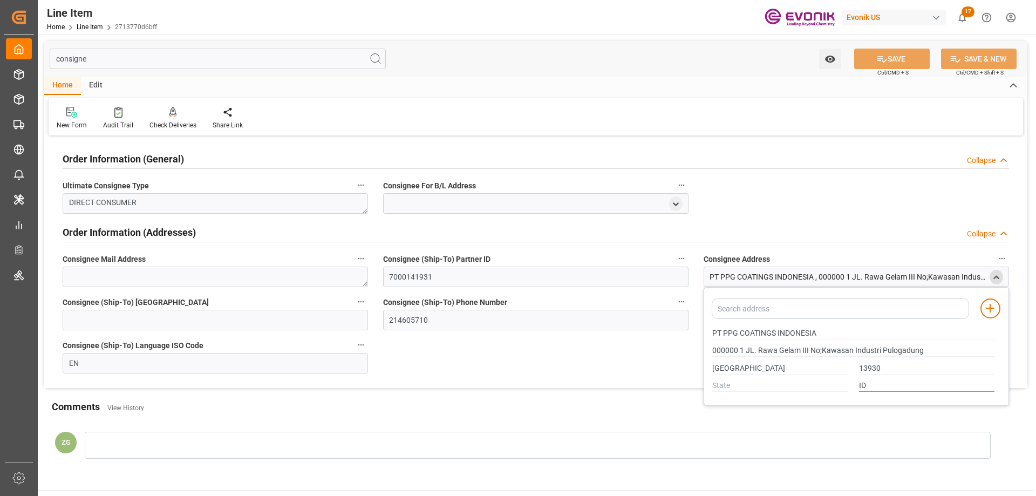
drag, startPoint x: 874, startPoint y: 381, endPoint x: 859, endPoint y: 383, distance: 15.2
click at [859, 383] on div "ID" at bounding box center [927, 386] width 147 height 18
drag, startPoint x: 713, startPoint y: 332, endPoint x: 737, endPoint y: 330, distance: 24.3
click at [737, 330] on input "PT PPG COATINGS INDONESIA" at bounding box center [854, 334] width 282 height 12
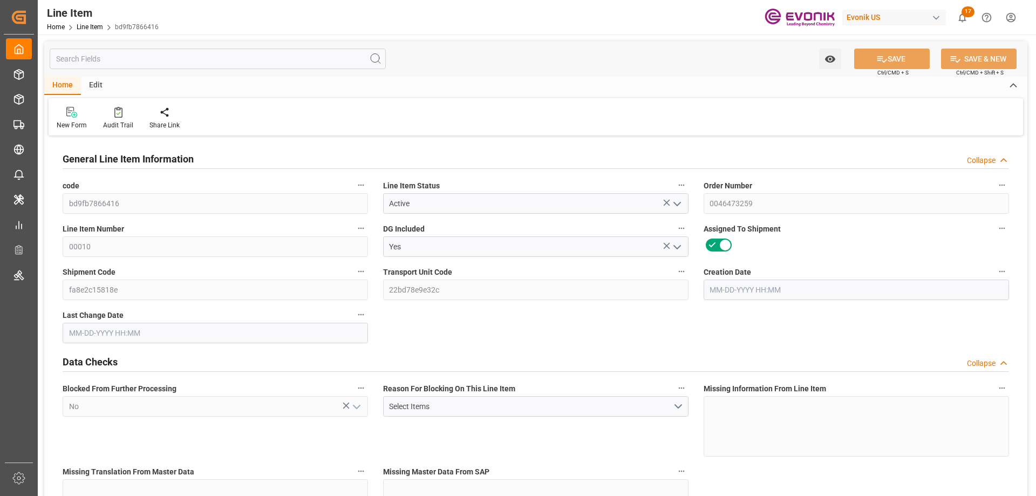
type input "10"
type input "3270"
type input "3000"
type input "10.614"
type input "60"
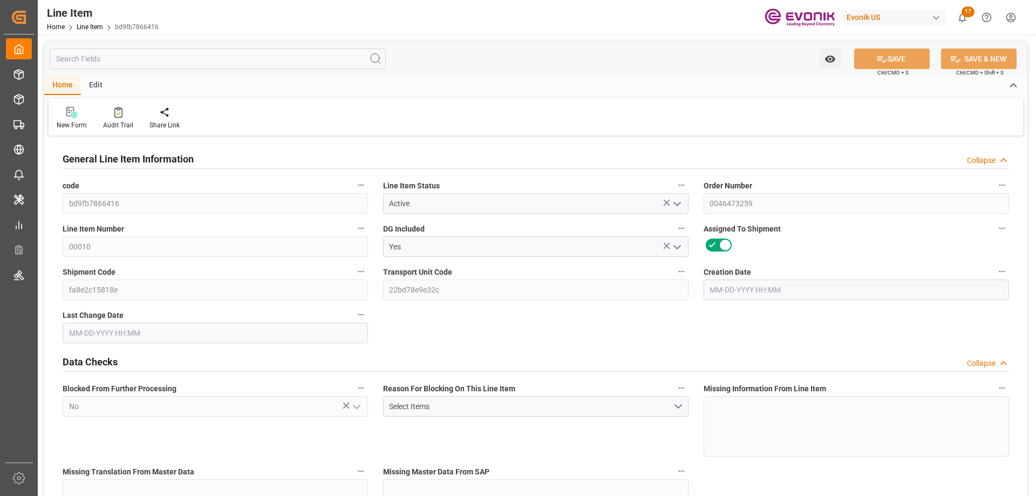
type input "25140"
type input "60"
type input "3270"
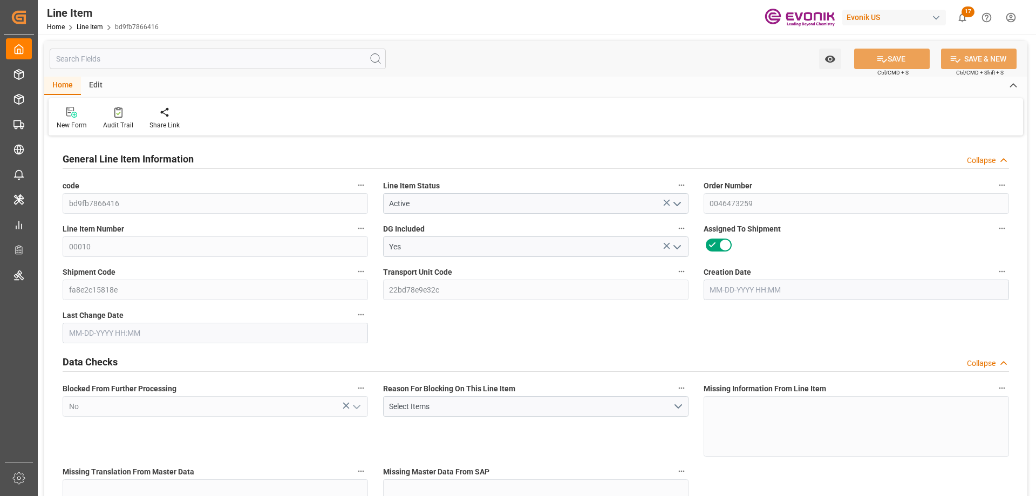
type input "3542"
type input "3000"
type input "10.614"
type input "10614"
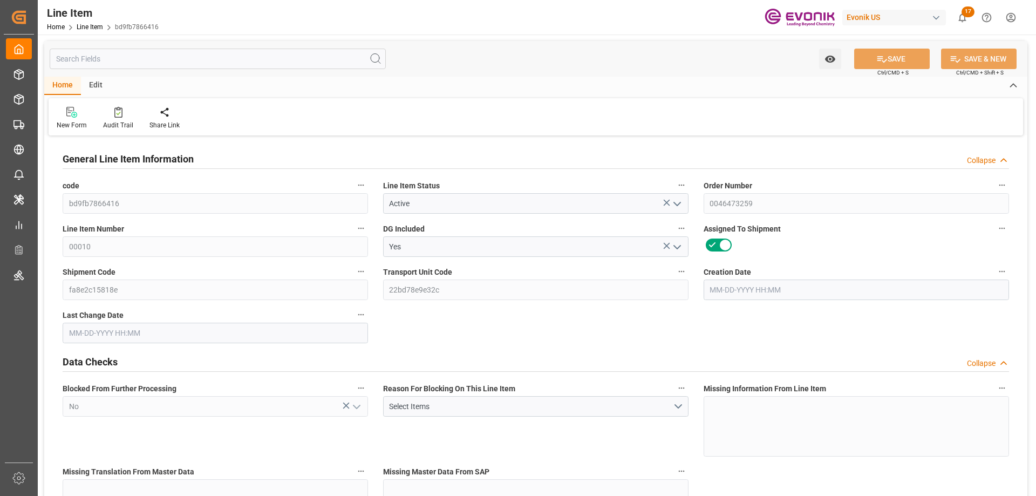
type input "60"
type input "3270"
type input "3000"
type input "10.614"
type input "10-03-2025 15:46"
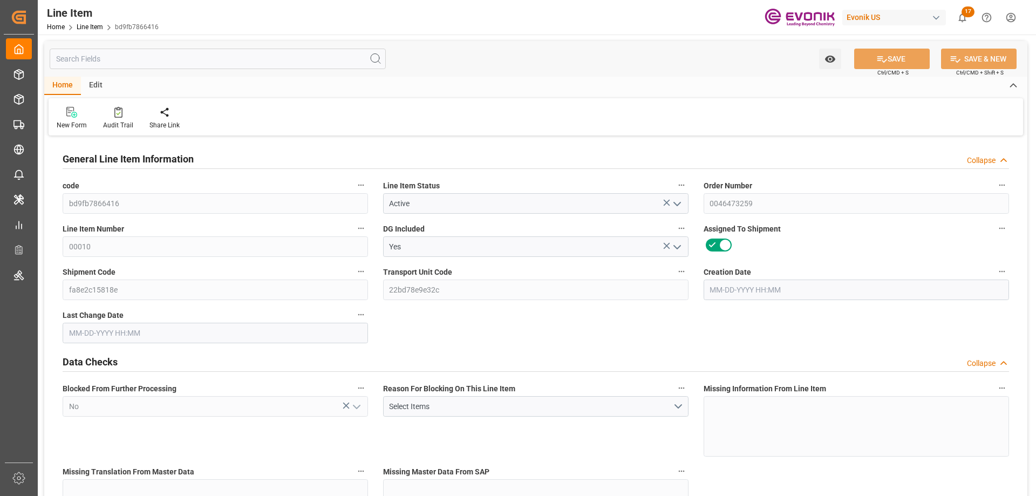
type input "10-08-2025 13:57"
type input "10-31-2025"
type input "10-10-2025"
type input "10-16-2025"
type input "10-10-2025"
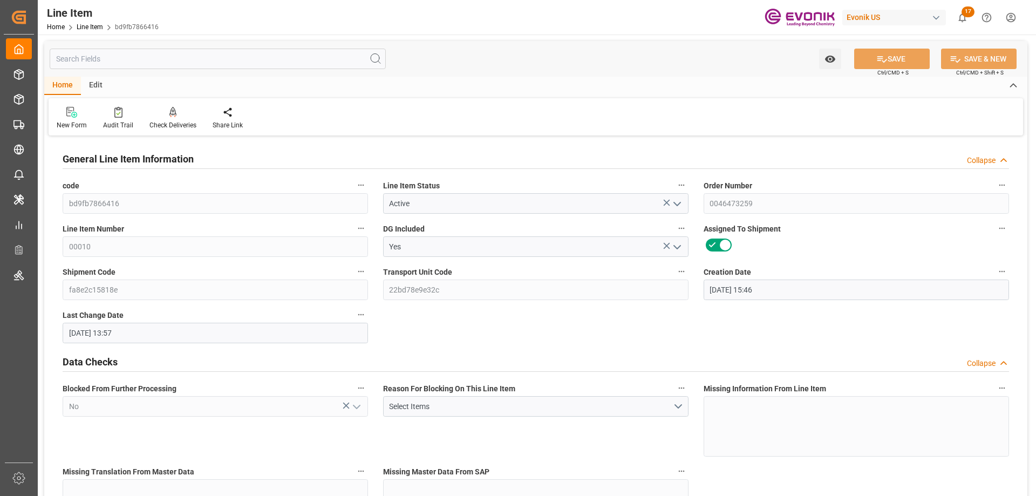
click at [560, 109] on div "New Form Audit Trail Check Deliveries Redirects to all the deliveries assigned …" at bounding box center [536, 116] width 975 height 37
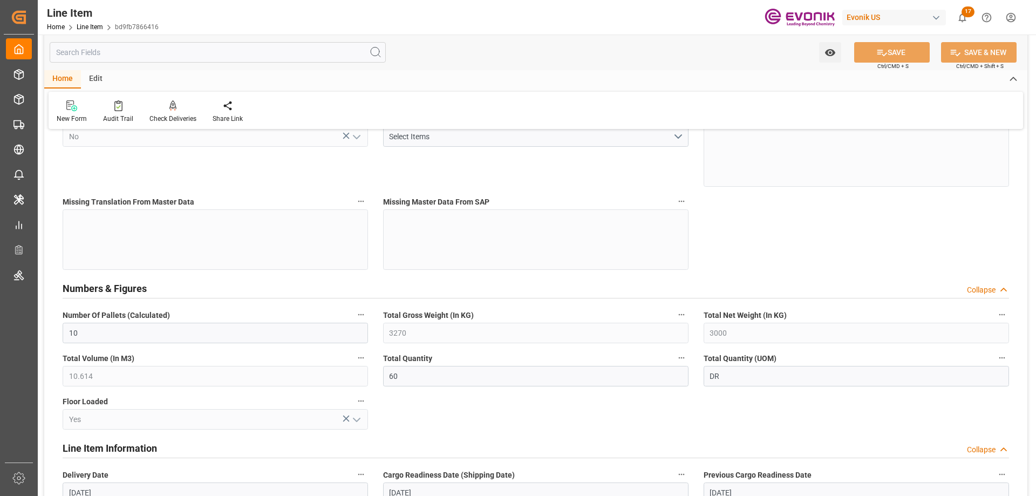
scroll to position [324, 0]
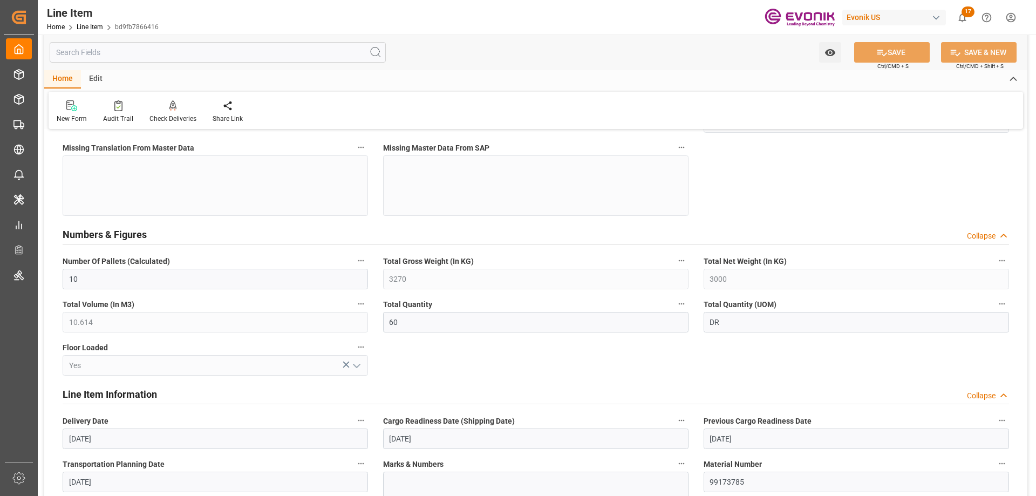
click at [254, 59] on input "text" at bounding box center [218, 52] width 336 height 21
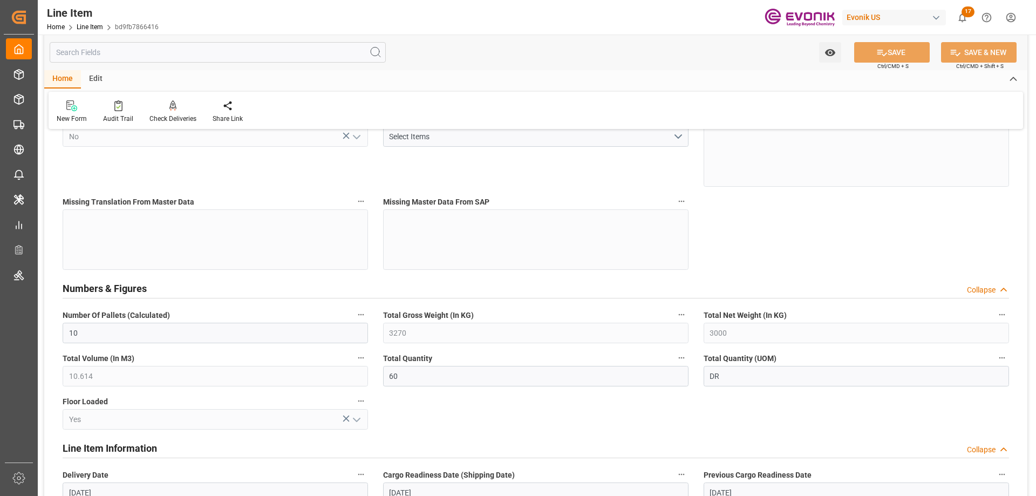
scroll to position [216, 0]
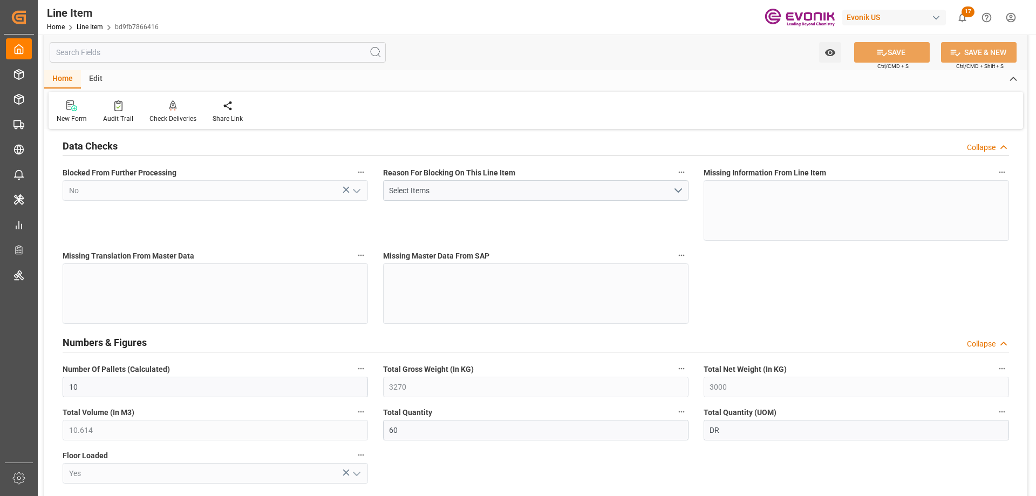
click at [194, 49] on input "text" at bounding box center [218, 52] width 336 height 21
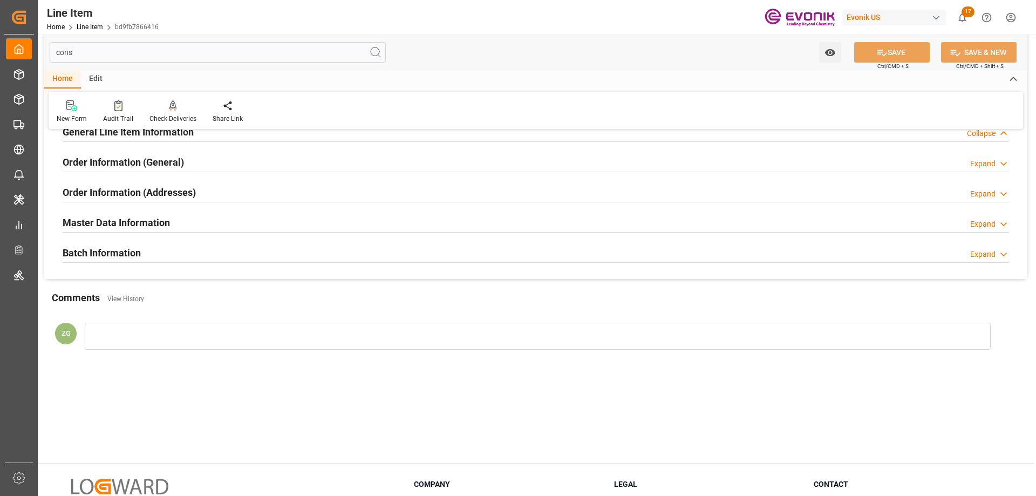
scroll to position [0, 0]
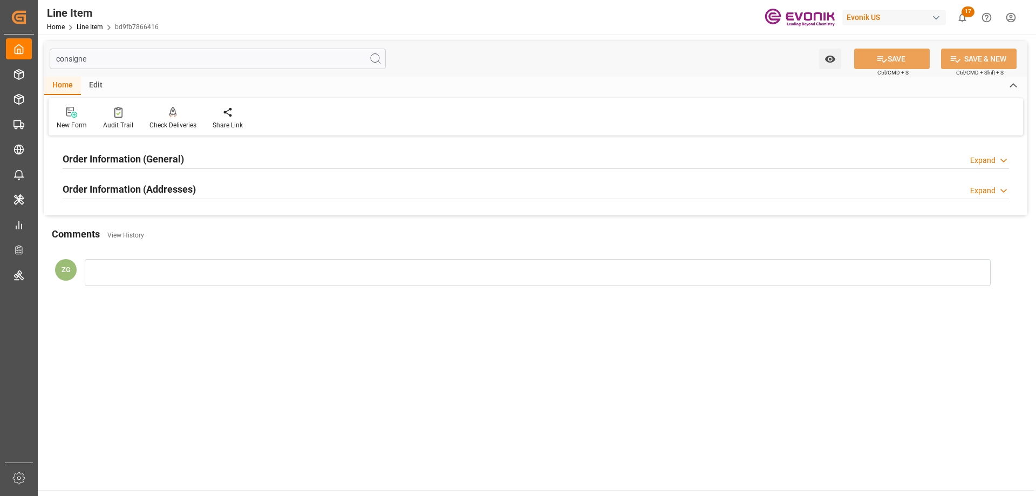
type input "consigne"
click at [173, 180] on div "Order Information (Addresses)" at bounding box center [129, 188] width 133 height 21
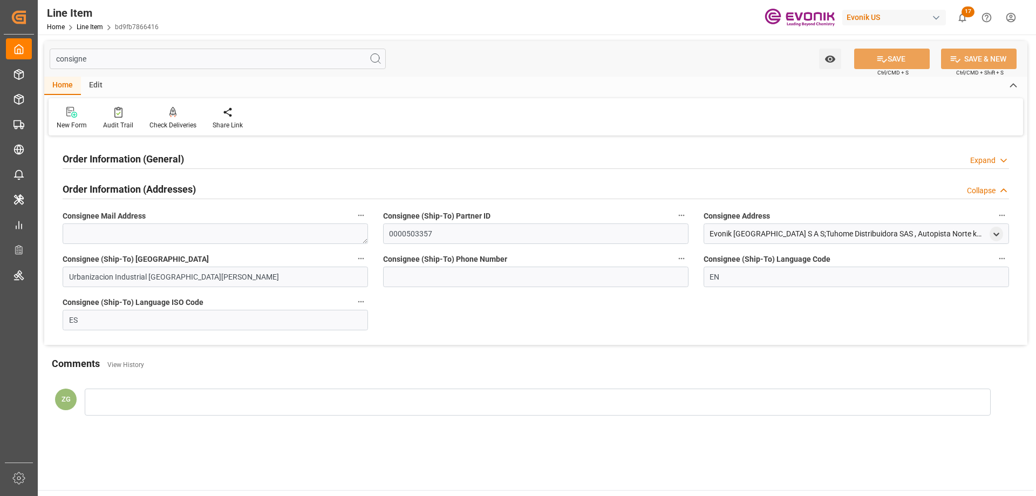
click at [162, 166] on h2 "Order Information (General)" at bounding box center [123, 159] width 121 height 15
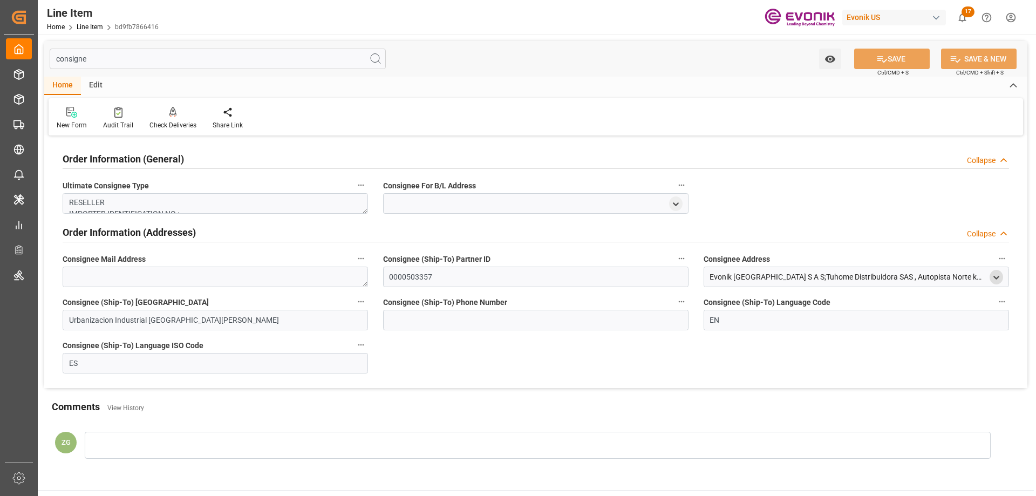
click at [990, 277] on div "open menu" at bounding box center [996, 277] width 13 height 15
click at [993, 277] on icon "open menu" at bounding box center [996, 277] width 9 height 9
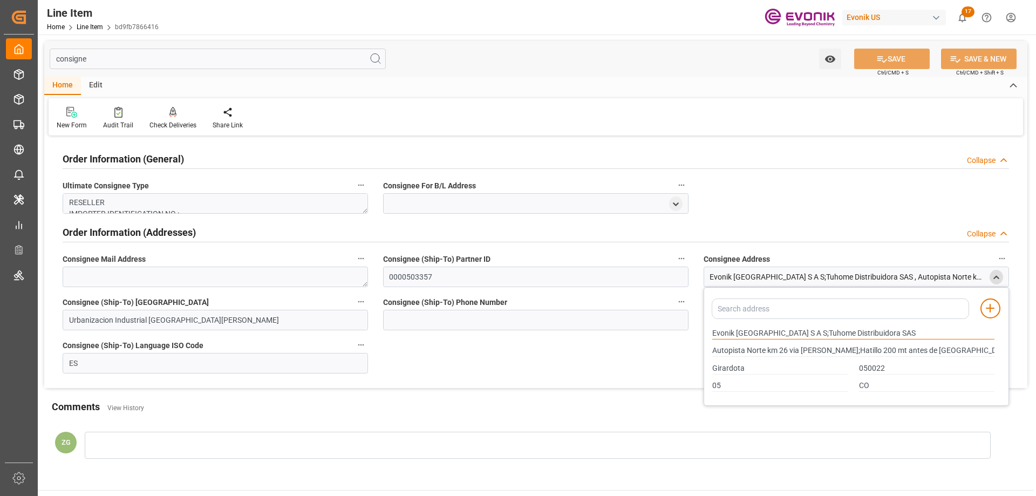
drag, startPoint x: 713, startPoint y: 334, endPoint x: 768, endPoint y: 333, distance: 54.5
click at [768, 333] on input "Evonik Colombia S A S;Tuhome Distribuidora SAS" at bounding box center [854, 334] width 282 height 12
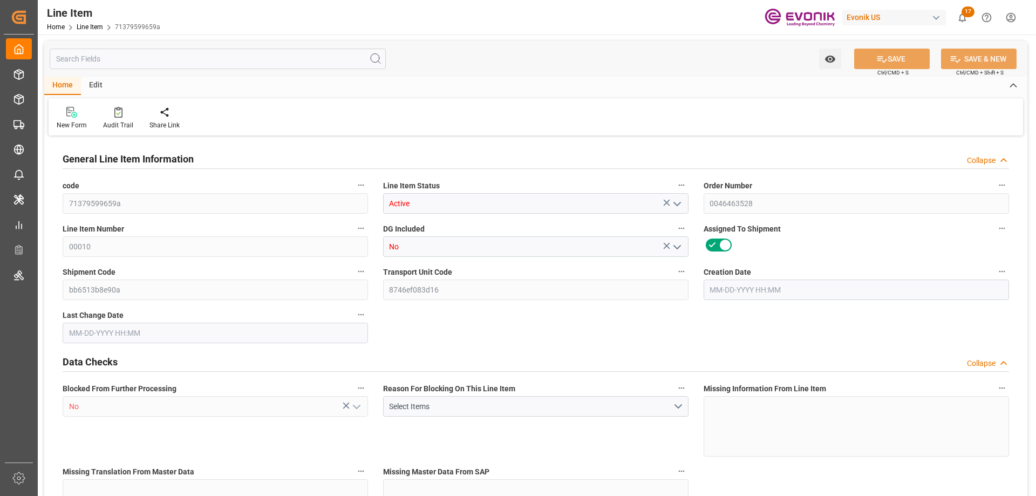
type input "20"
type input "17080"
type input "16320"
type input "23.098"
type input "80"
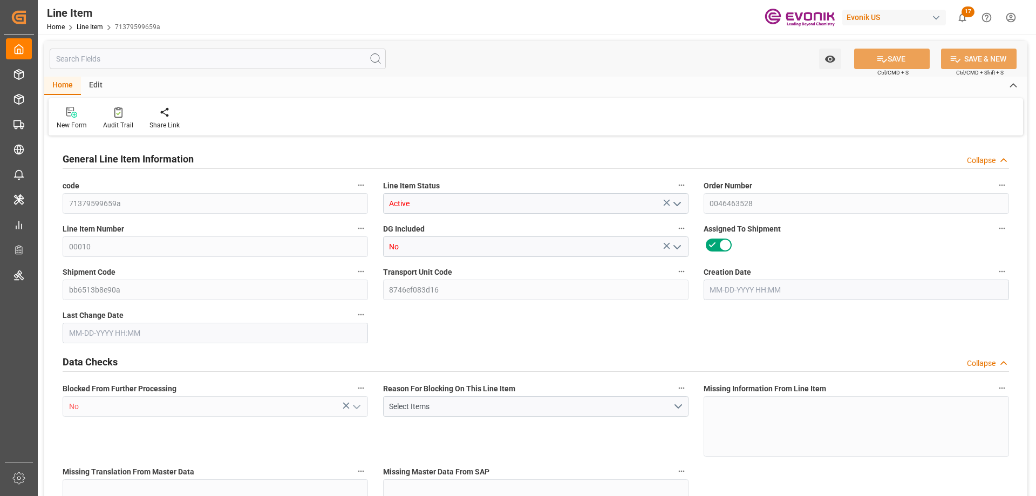
type input "62668.8"
type input "80"
type input "17080"
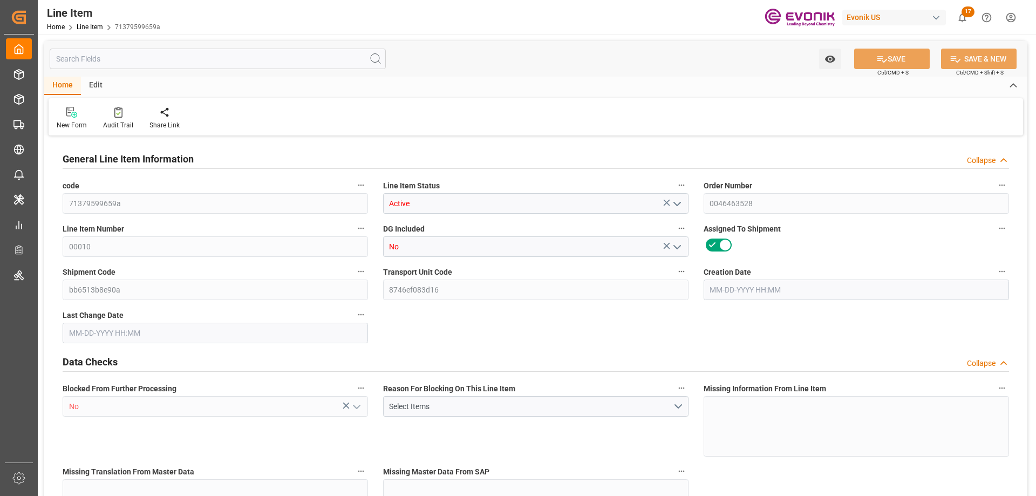
type input "17534"
type input "16320"
type input "23.098"
type input "23098"
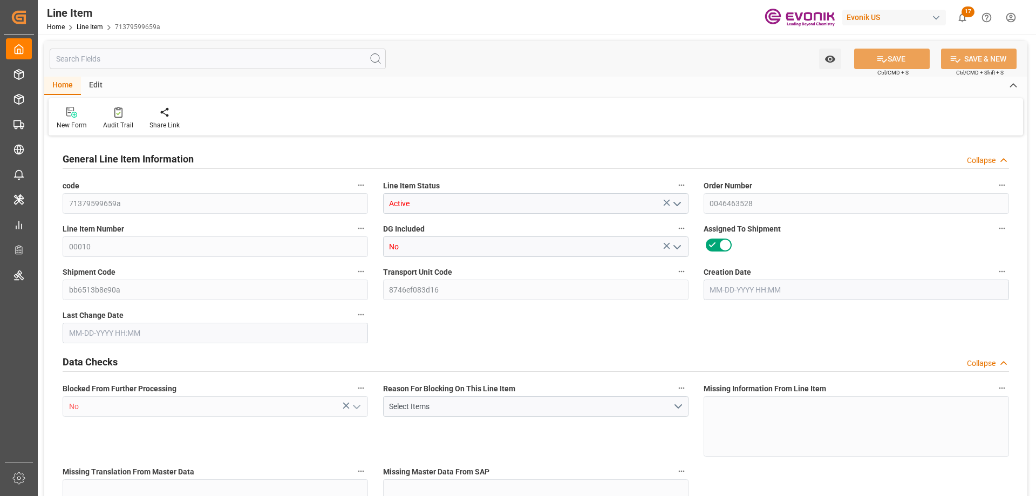
type input "80"
type input "17080"
type input "16320"
type input "23.098"
type input "[DATE] 15:51"
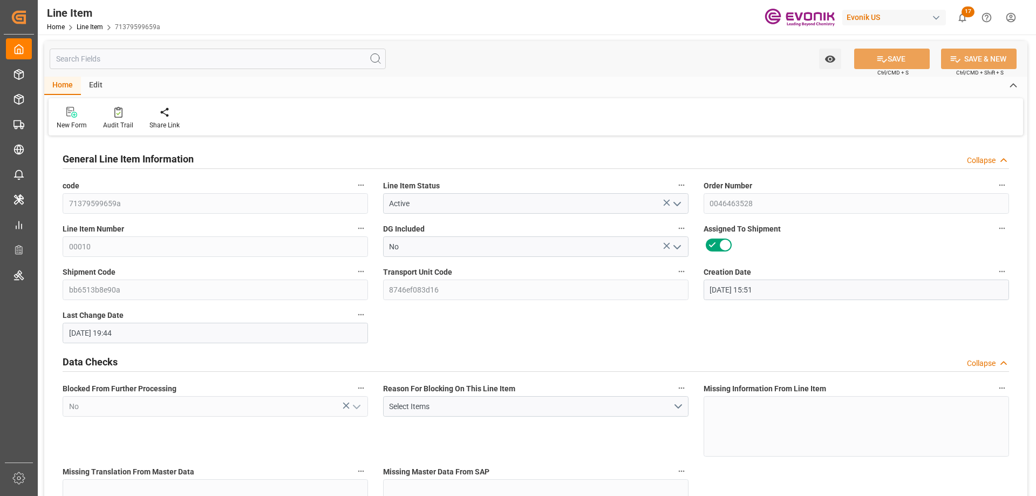
type input "[DATE] 19:44"
type input "[DATE]"
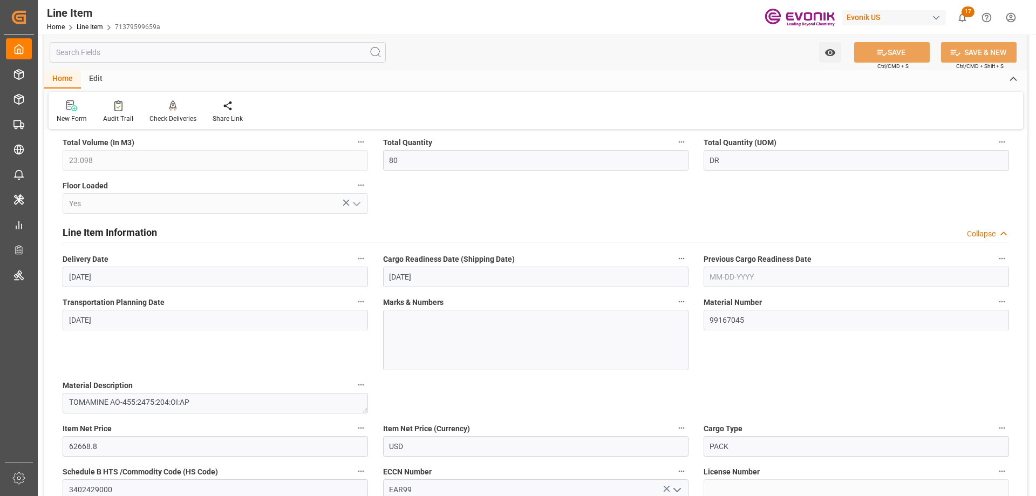
scroll to position [648, 0]
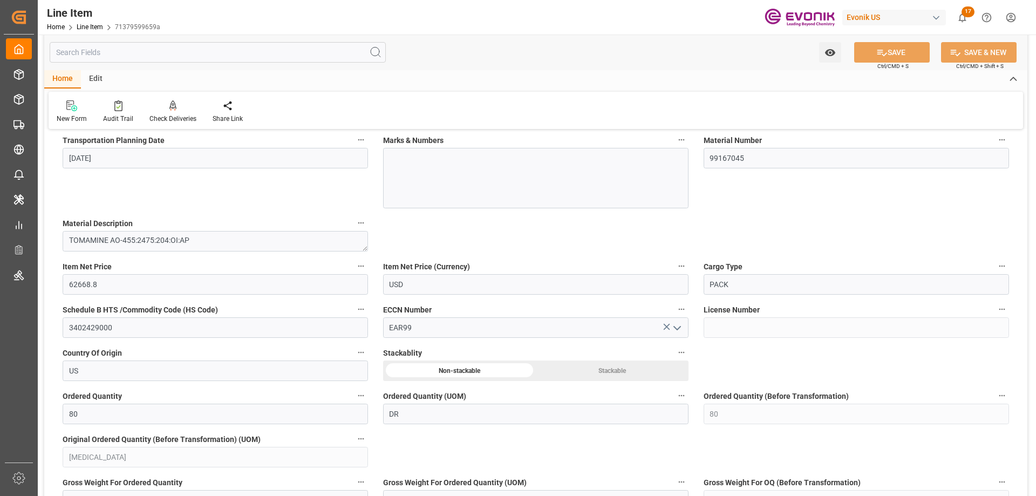
click at [99, 51] on input "text" at bounding box center [218, 52] width 336 height 21
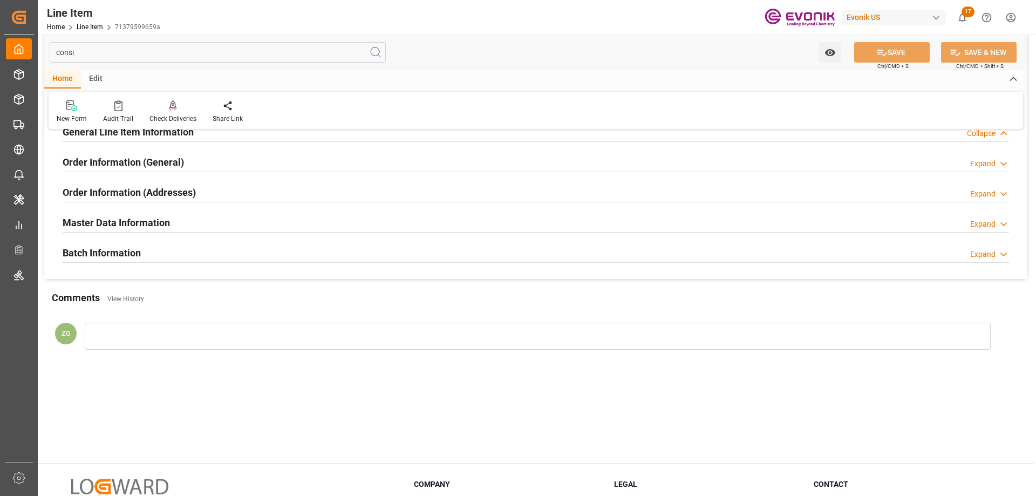
scroll to position [0, 0]
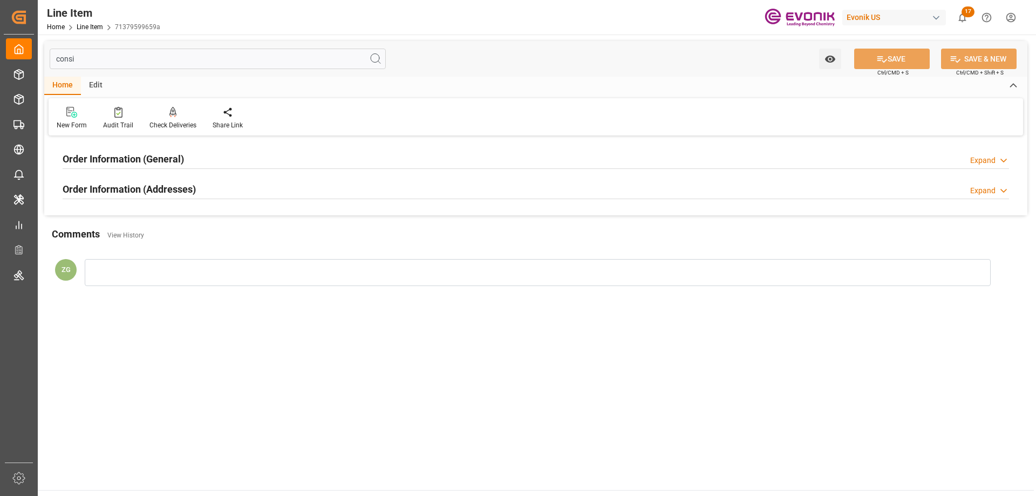
type input "consi"
drag, startPoint x: 190, startPoint y: 188, endPoint x: 167, endPoint y: 168, distance: 30.6
click at [186, 185] on h2 "Order Information (Addresses)" at bounding box center [129, 189] width 133 height 15
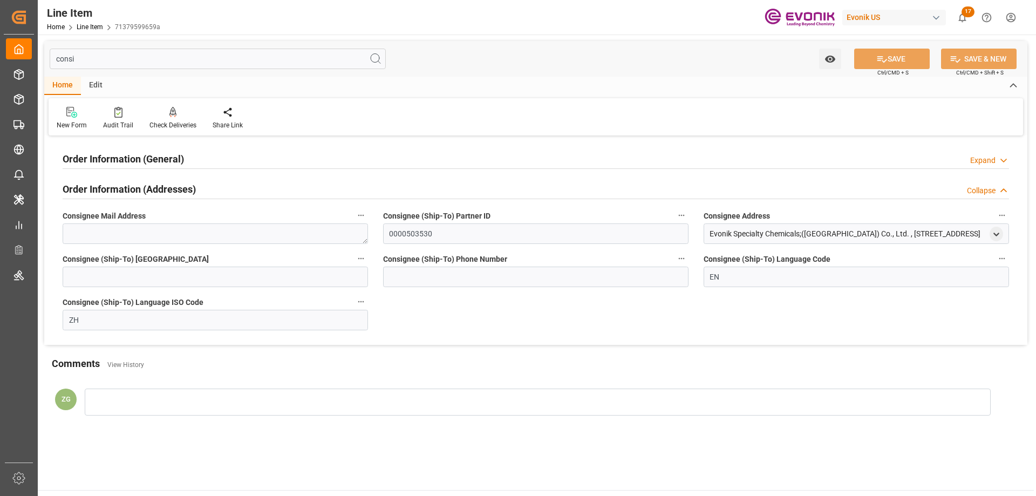
click at [162, 165] on h2 "Order Information (General)" at bounding box center [123, 159] width 121 height 15
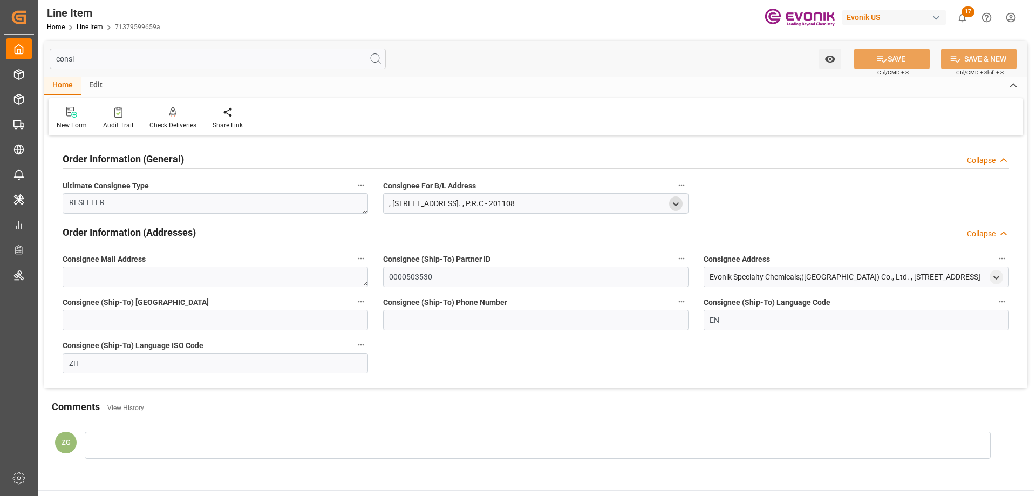
click at [680, 202] on icon "open menu" at bounding box center [675, 204] width 9 height 9
click at [998, 277] on icon "open menu" at bounding box center [996, 277] width 9 height 9
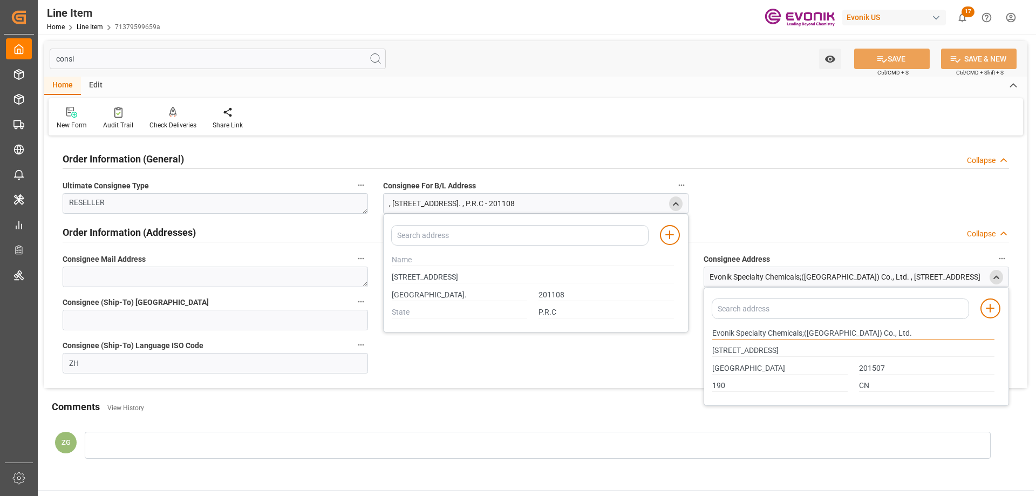
drag, startPoint x: 713, startPoint y: 333, endPoint x: 766, endPoint y: 335, distance: 53.5
click at [766, 335] on input "Evonik Specialty Chemicals;([GEOGRAPHIC_DATA]) Co., Ltd." at bounding box center [854, 334] width 282 height 12
click at [415, 296] on input "[GEOGRAPHIC_DATA]." at bounding box center [459, 295] width 135 height 12
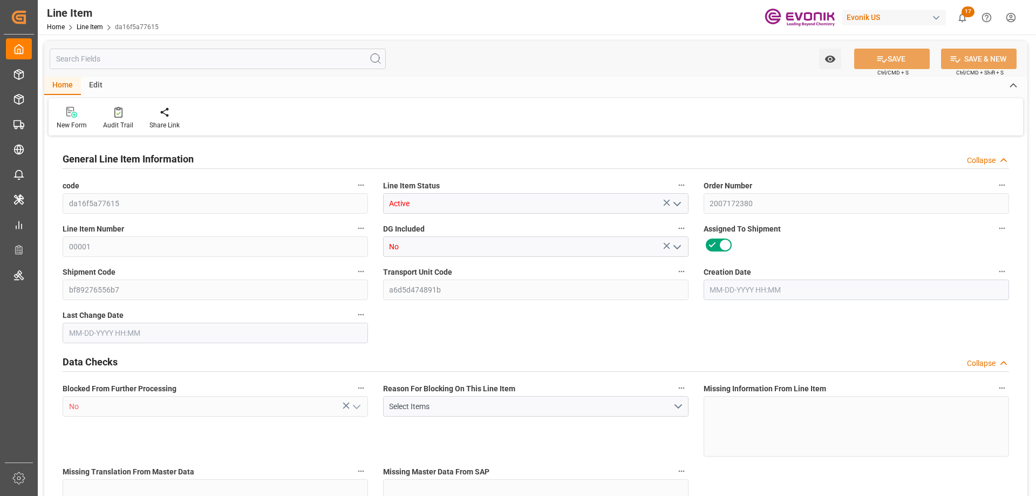
type input "10"
type input "7640"
type input "7000"
type input "13.2102"
type input "40"
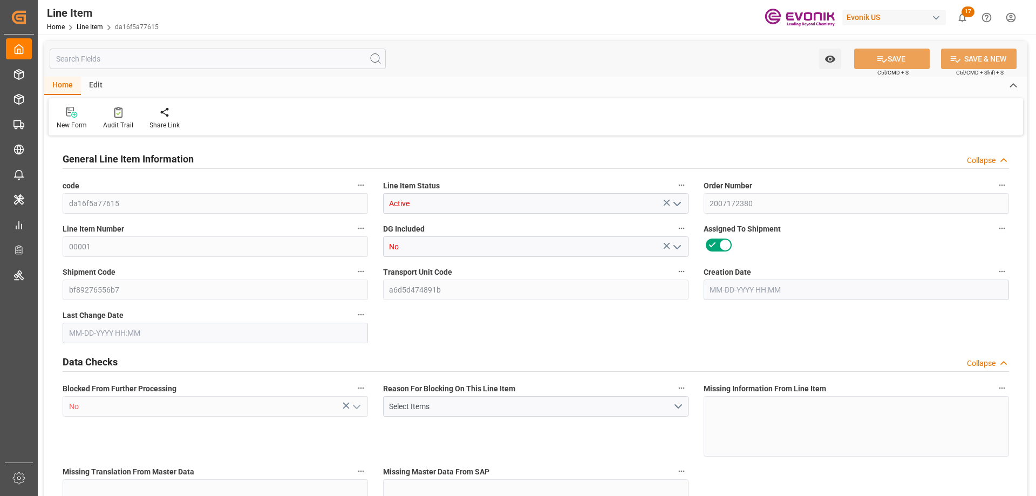
type input "36617"
type input "40"
type input "7640"
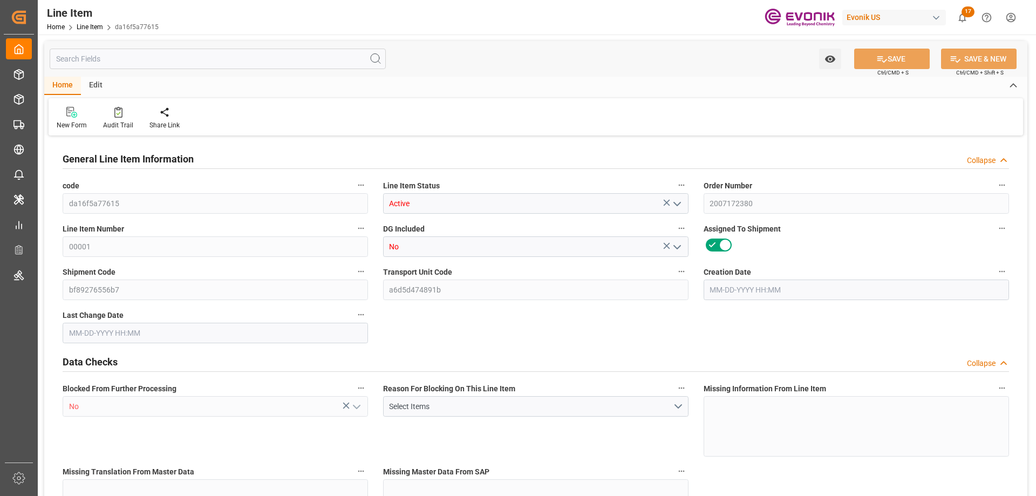
type input "8000"
type input "7000"
type input "13.2102"
type input "13210.2"
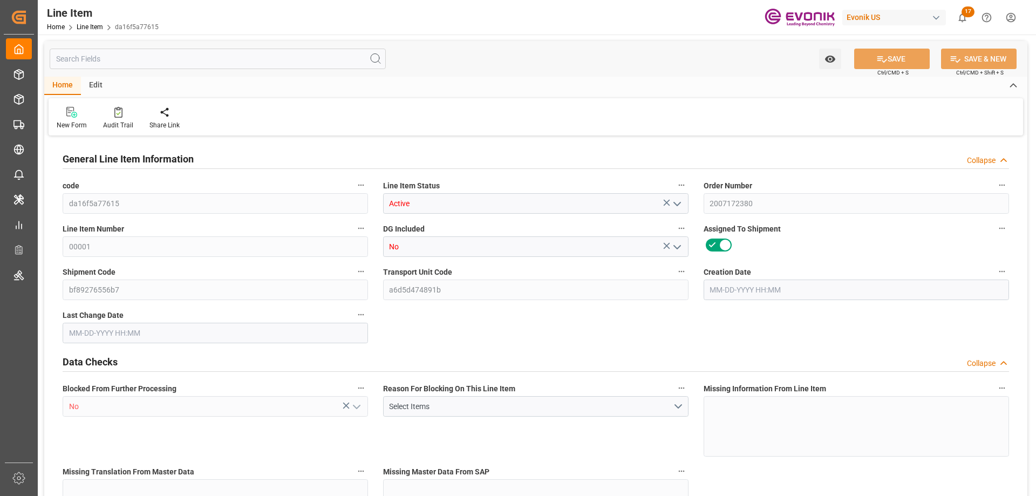
type input "40"
type input "7640"
type input "7000"
type input "13.2102"
type input "09-09-2025 01:12"
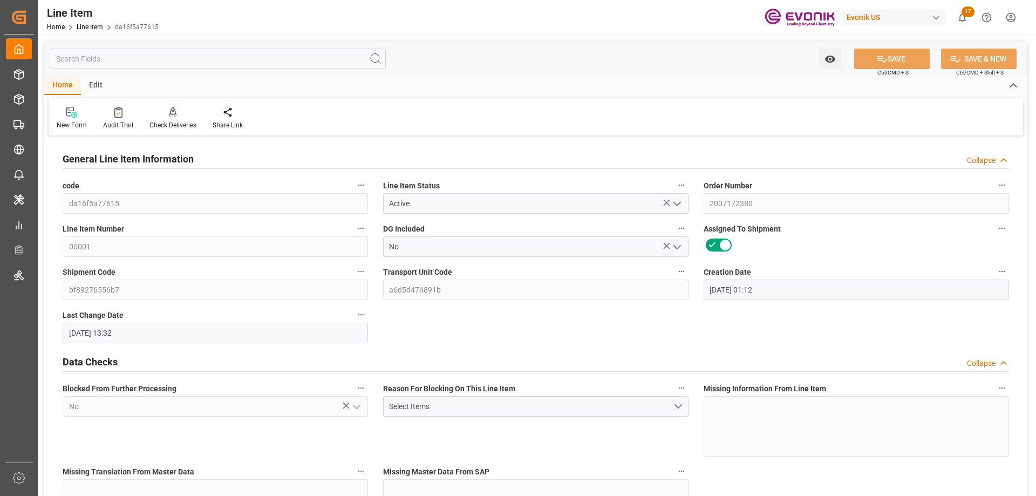
type input "09-29-2025 13:32"
type input "11-30-2025"
type input "10-14-2025"
type input "10-06-2025"
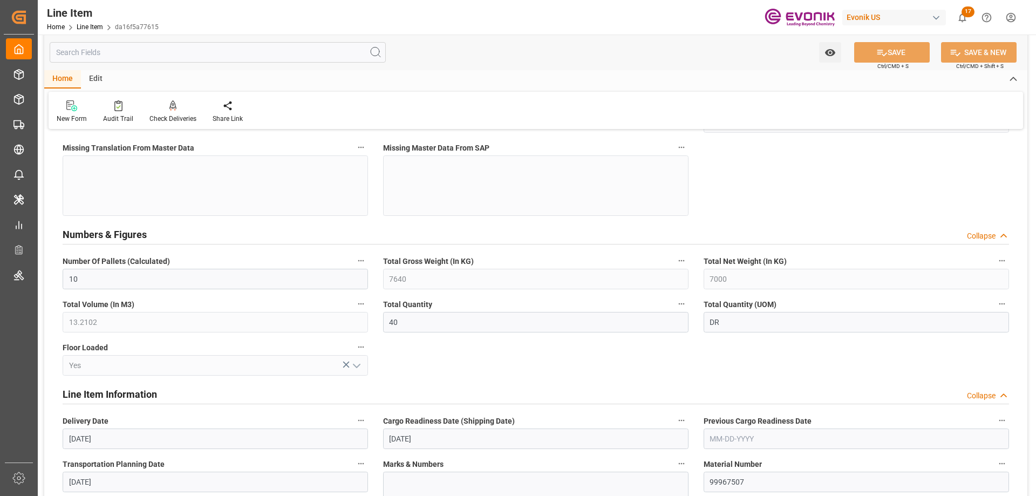
scroll to position [54, 0]
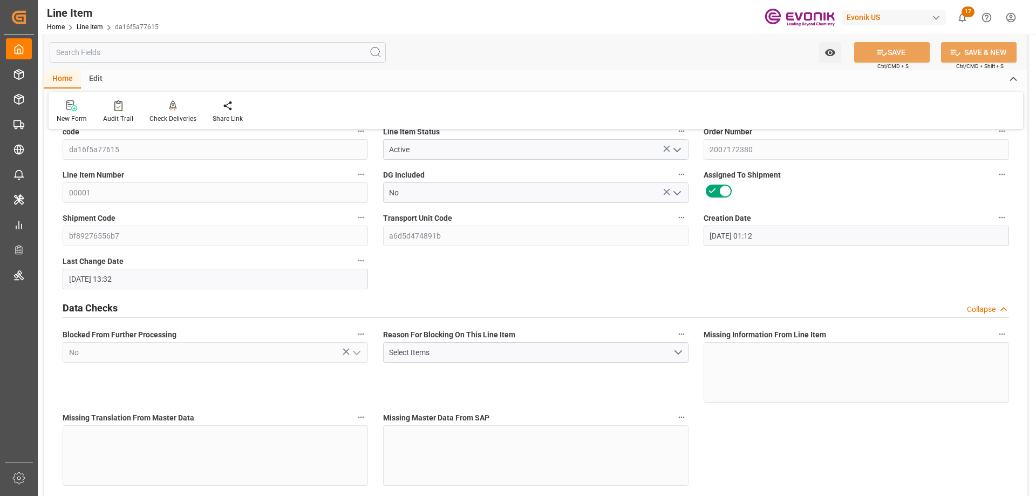
click at [122, 52] on input "text" at bounding box center [218, 52] width 336 height 21
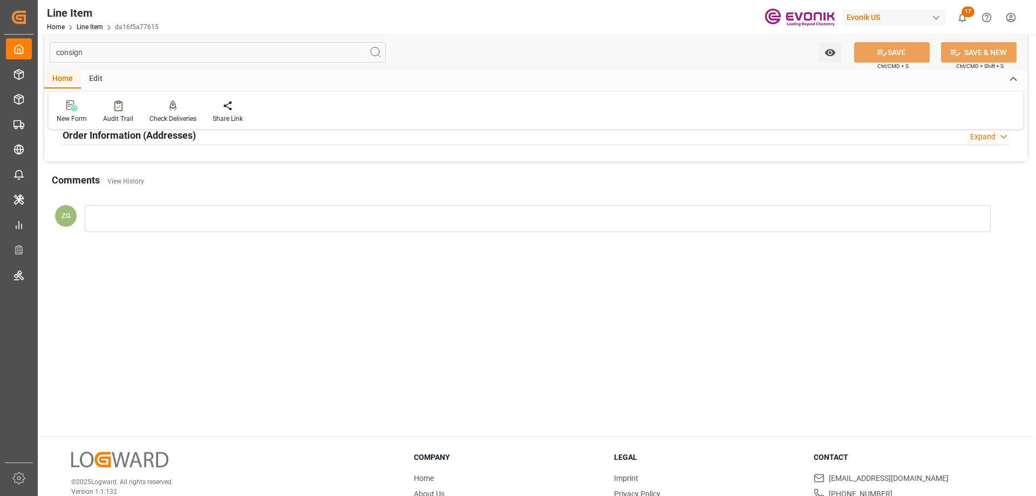
scroll to position [0, 0]
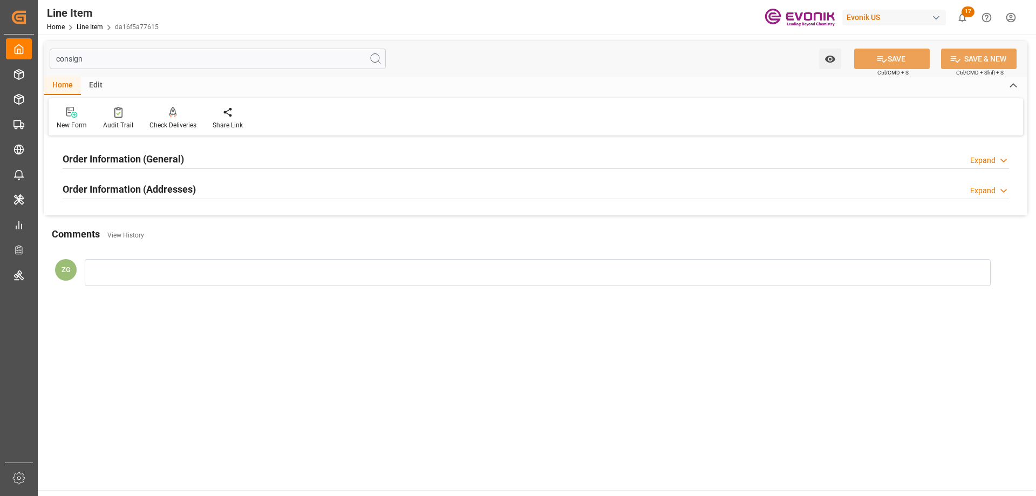
type input "consign"
click at [124, 191] on h2 "Order Information (Addresses)" at bounding box center [129, 189] width 133 height 15
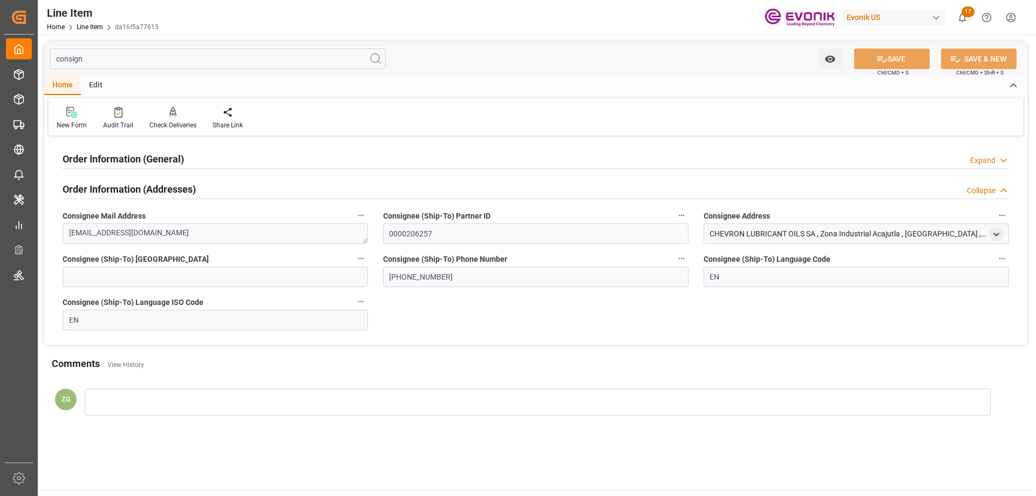
click at [119, 166] on h2 "Order Information (General)" at bounding box center [123, 159] width 121 height 15
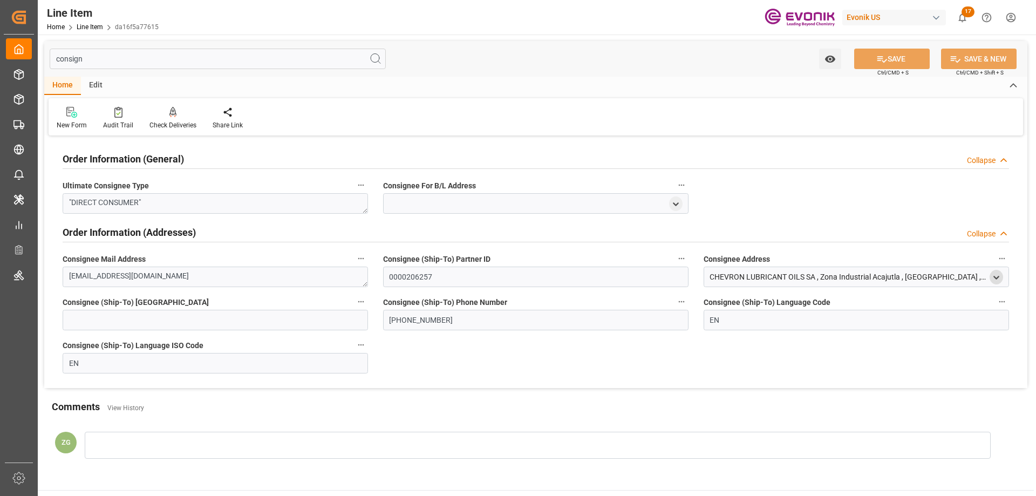
click at [999, 275] on icon "open menu" at bounding box center [996, 277] width 9 height 9
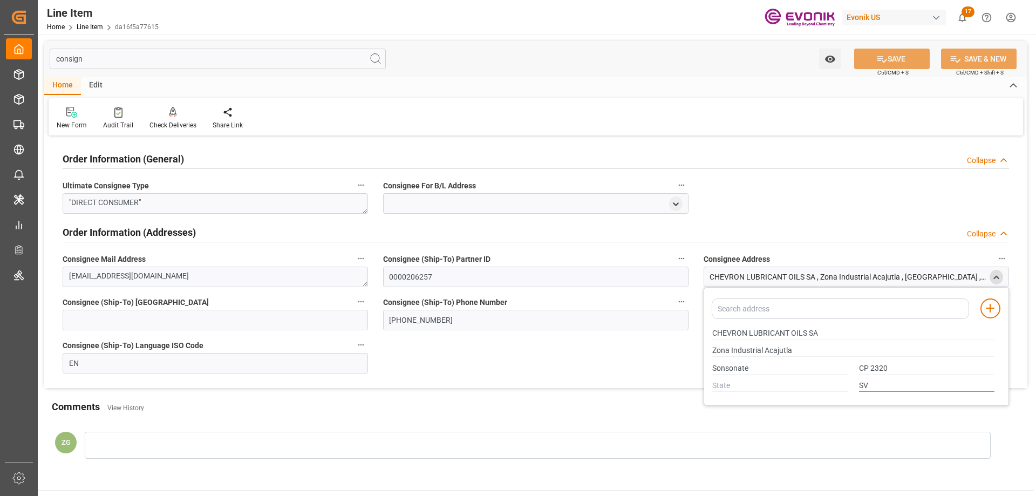
drag, startPoint x: 870, startPoint y: 389, endPoint x: 860, endPoint y: 385, distance: 9.7
click at [860, 385] on input "SV" at bounding box center [926, 386] width 135 height 12
drag, startPoint x: 714, startPoint y: 331, endPoint x: 789, endPoint y: 332, distance: 75.0
click at [789, 332] on input "CHEVRON LUBRICANT OILS SA" at bounding box center [854, 334] width 282 height 12
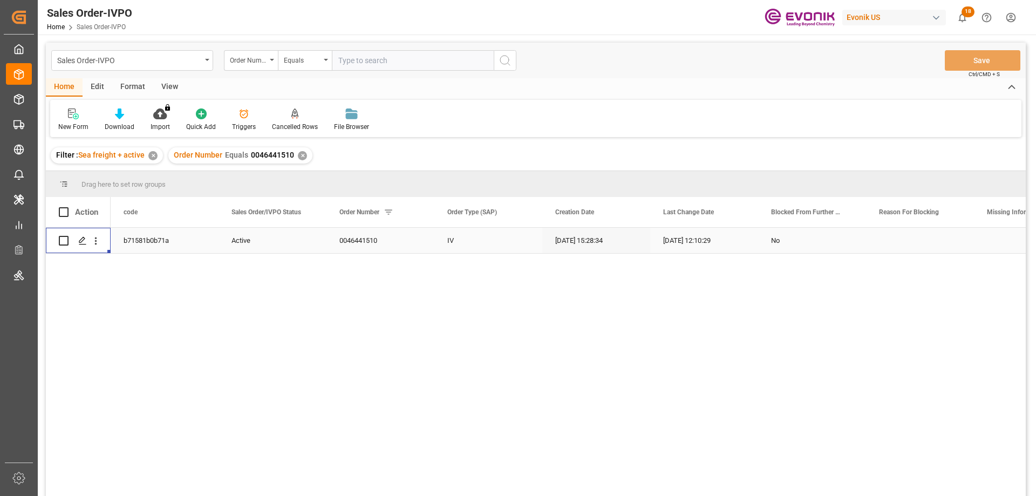
click at [383, 56] on input "text" at bounding box center [413, 60] width 162 height 21
paste input "2007138857"
type input "2007138857"
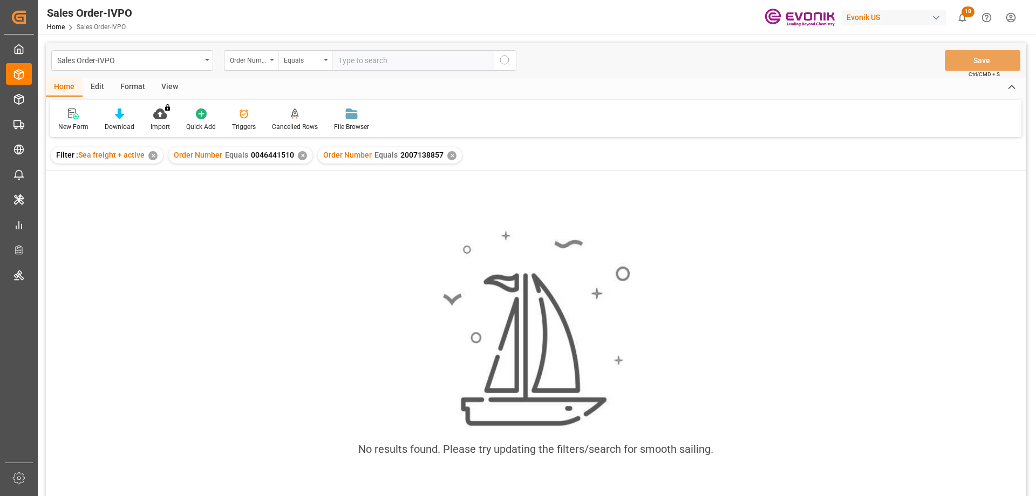
click at [298, 157] on div "✕" at bounding box center [302, 155] width 9 height 9
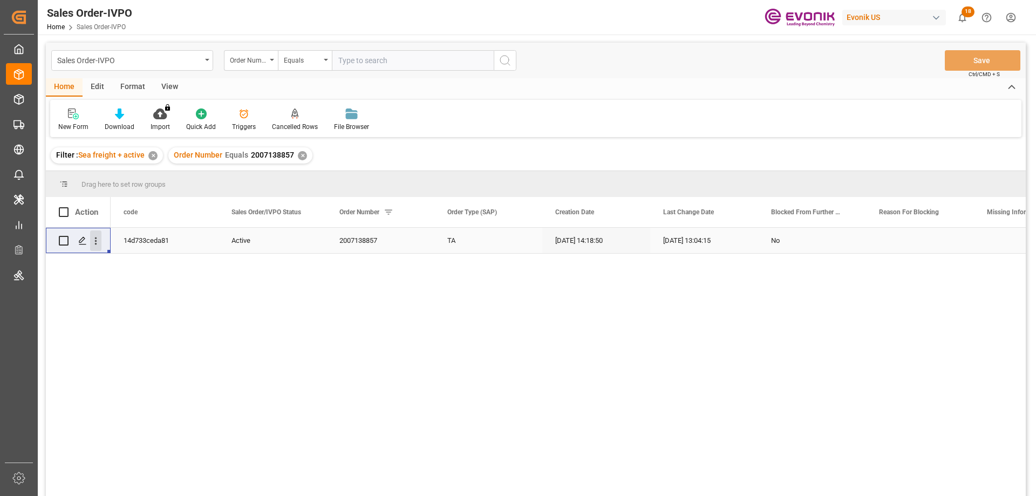
click at [99, 238] on icon "open menu" at bounding box center [95, 240] width 11 height 11
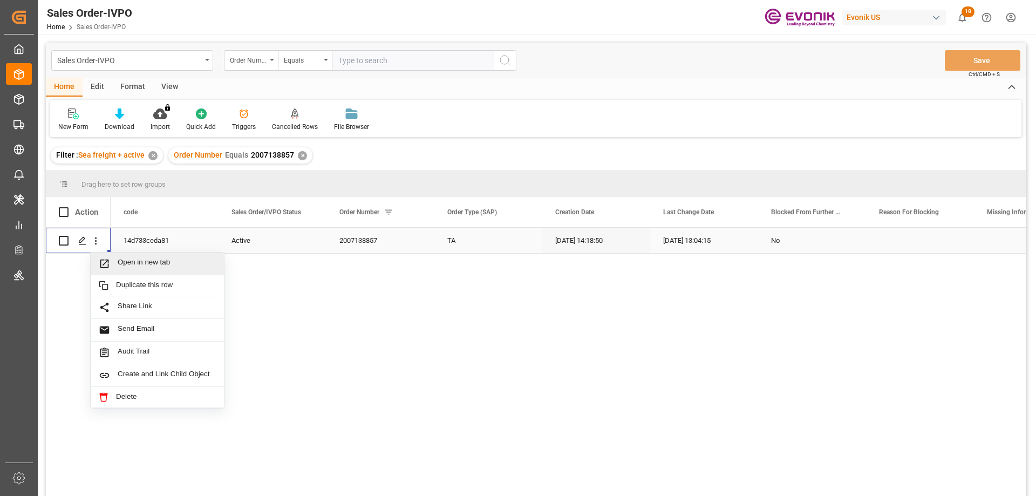
click at [126, 266] on span "Open in new tab" at bounding box center [167, 263] width 98 height 11
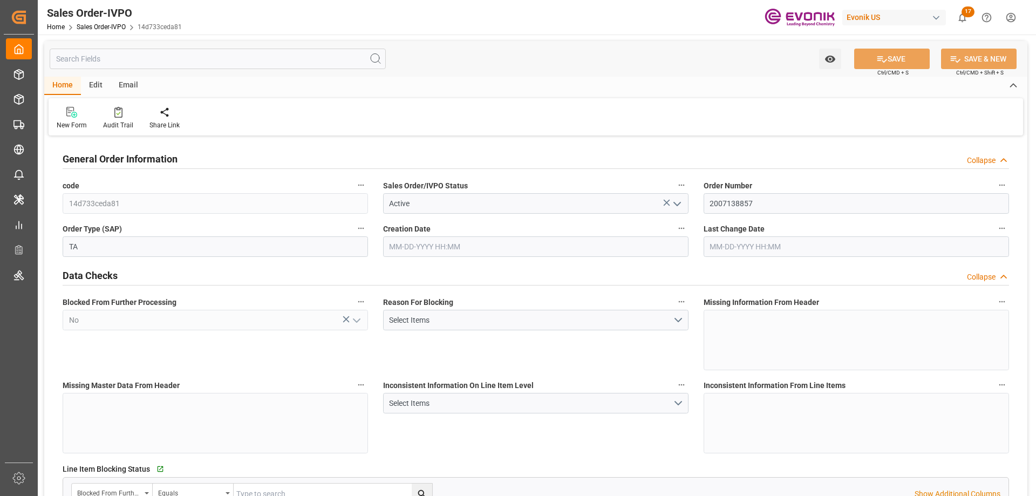
type input "BEANR"
type input "0"
type input "1"
type input "2"
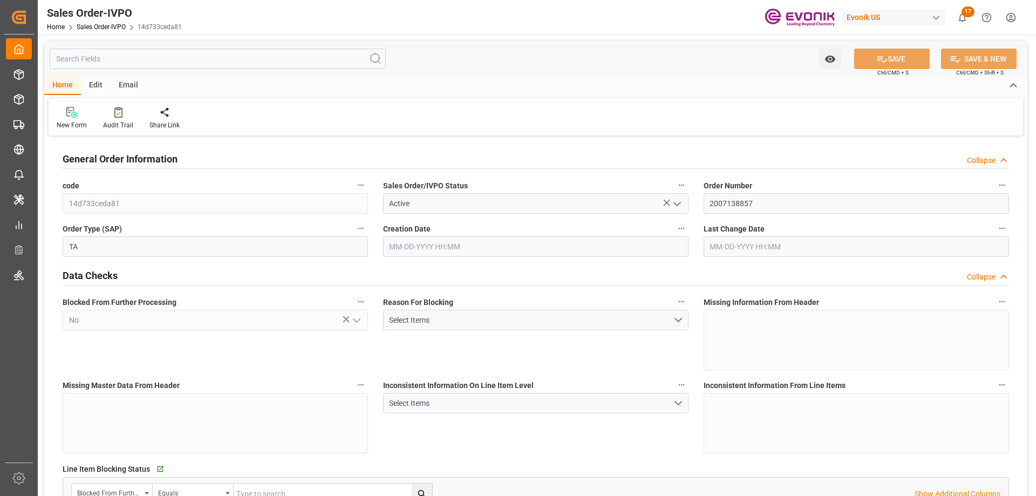
type input "10340.8"
type input "60.3894"
type input "19000"
type input "60"
type input "[DATE] 14:18"
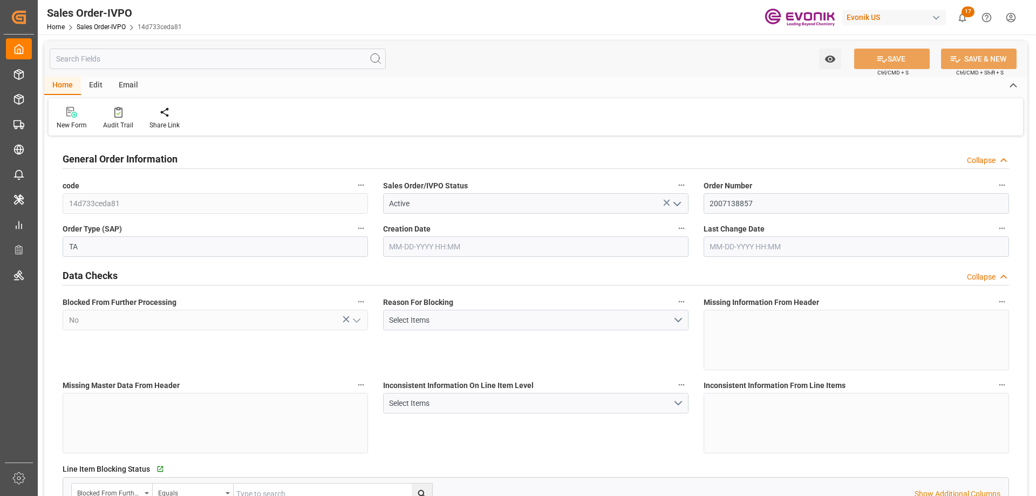
type input "[DATE] 13:04"
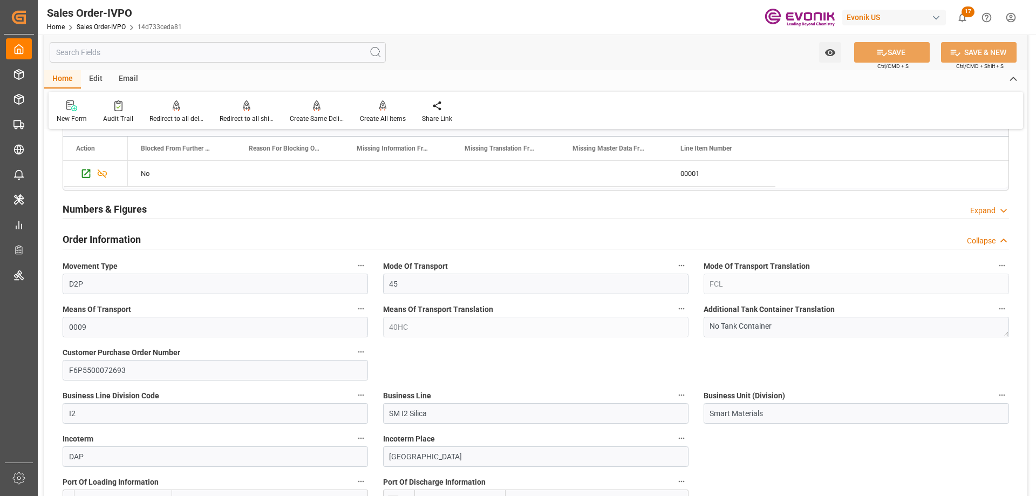
scroll to position [594, 0]
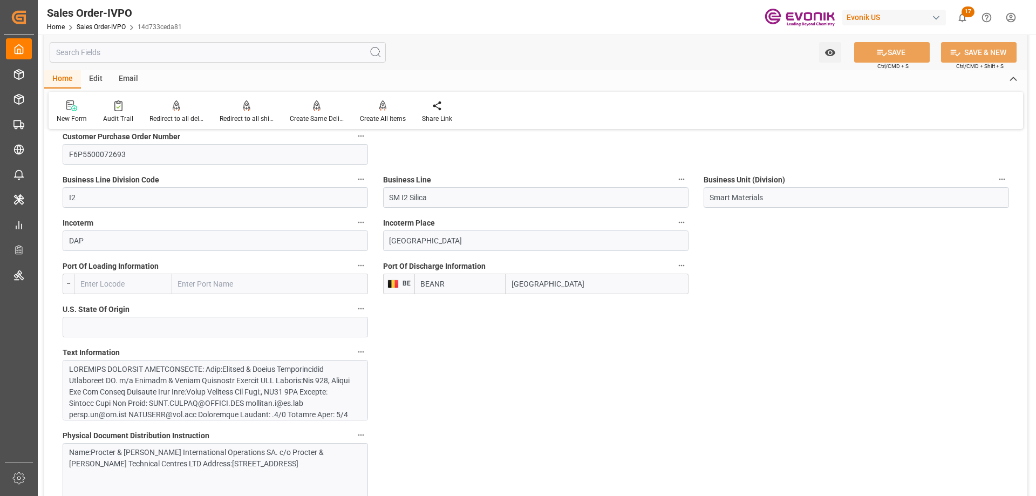
click at [178, 49] on input "text" at bounding box center [218, 52] width 336 height 21
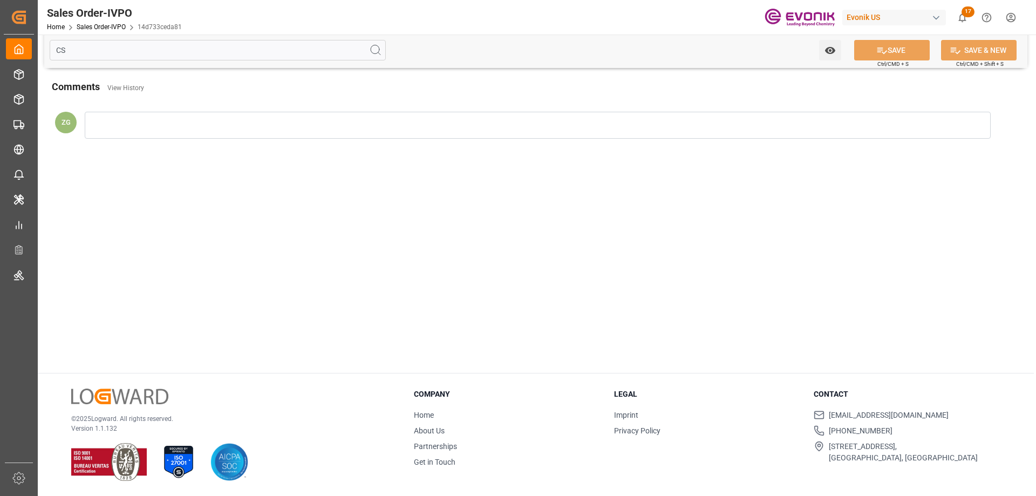
scroll to position [0, 0]
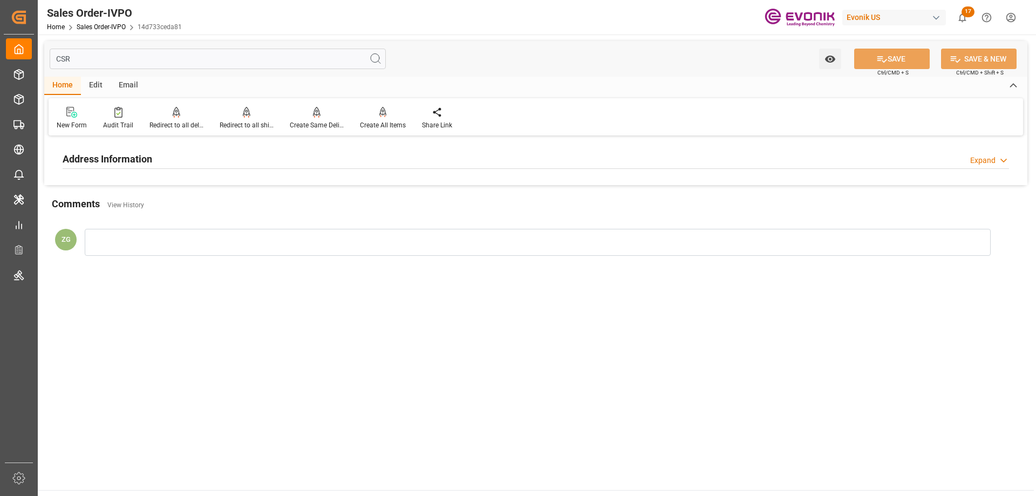
type input "CSR"
click at [125, 162] on h2 "Address Information" at bounding box center [108, 159] width 90 height 15
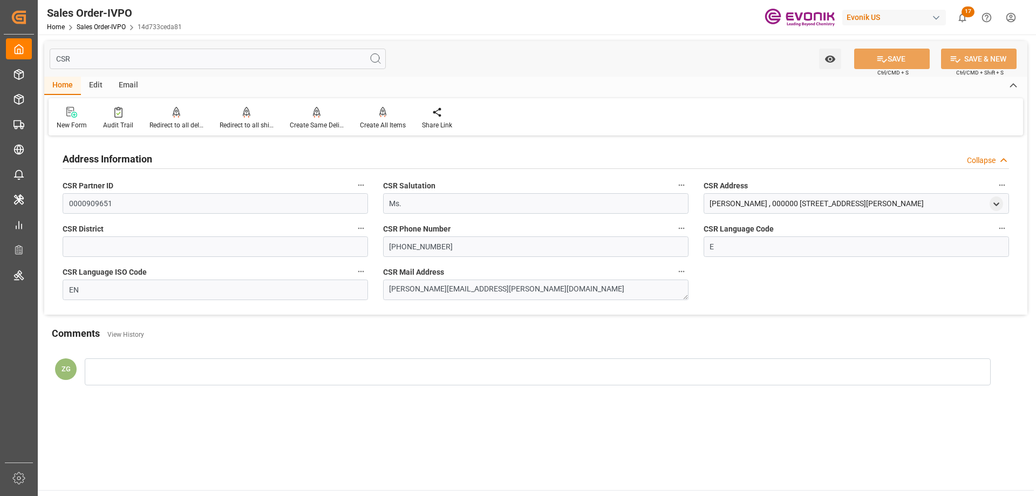
click at [86, 61] on input "CSR" at bounding box center [218, 59] width 336 height 21
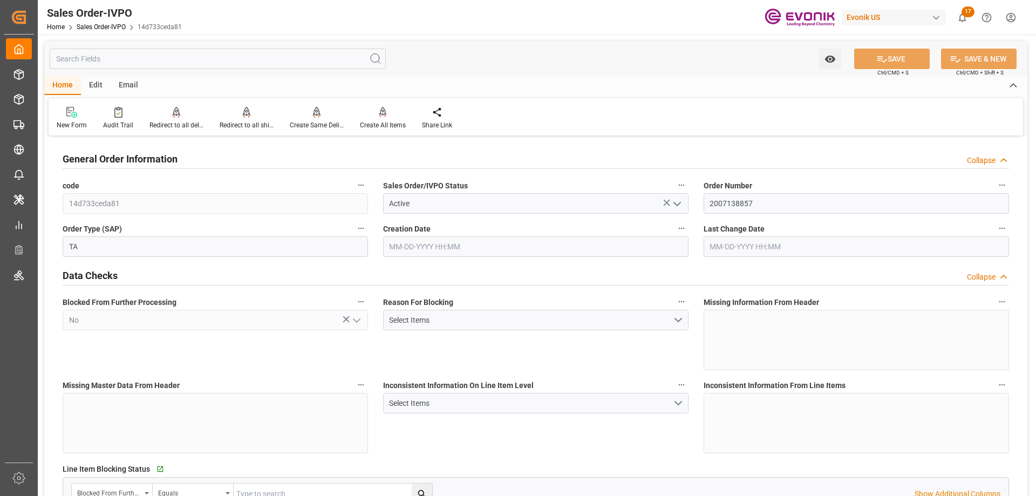
type input "BEANR"
type input "0"
type input "1"
type input "2"
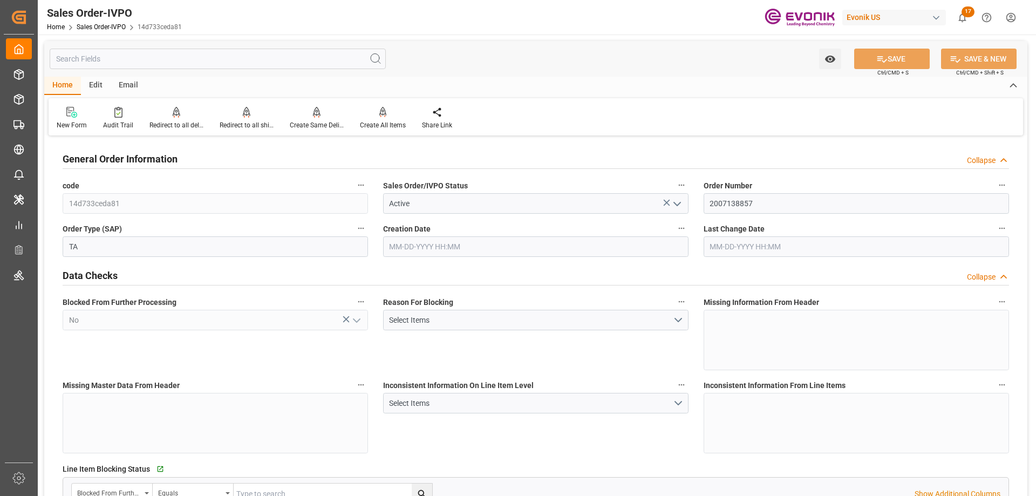
type input "10340.8"
type input "60.3894"
type input "19000"
type input "60"
type input "[DATE] 14:18"
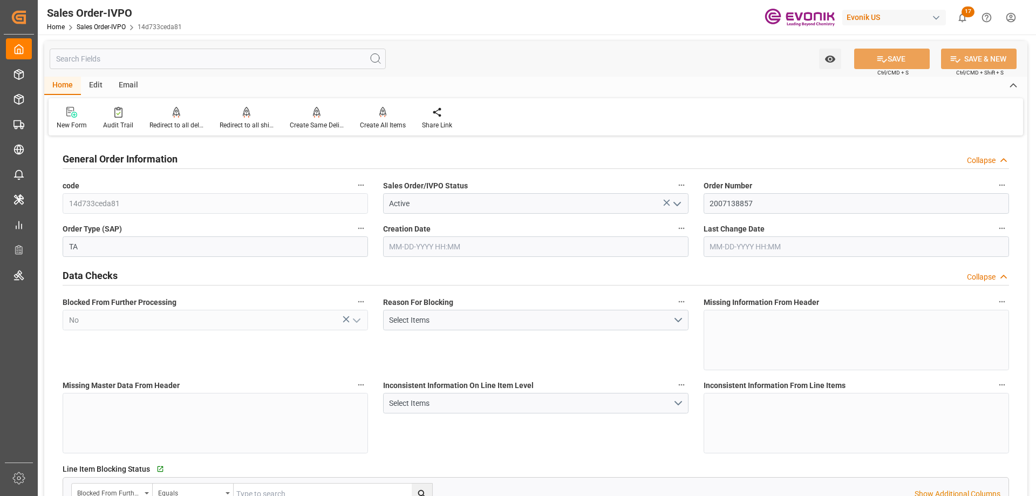
type input "[DATE] 13:04"
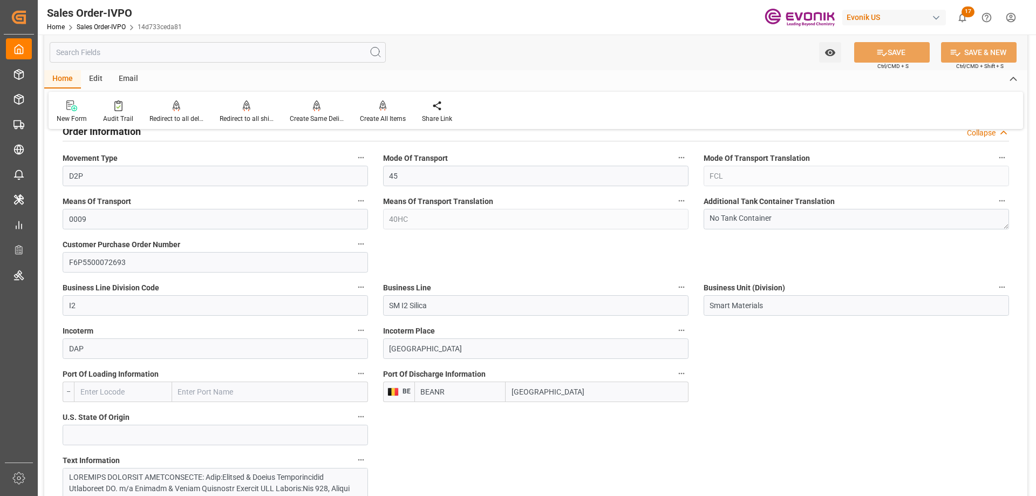
scroll to position [648, 0]
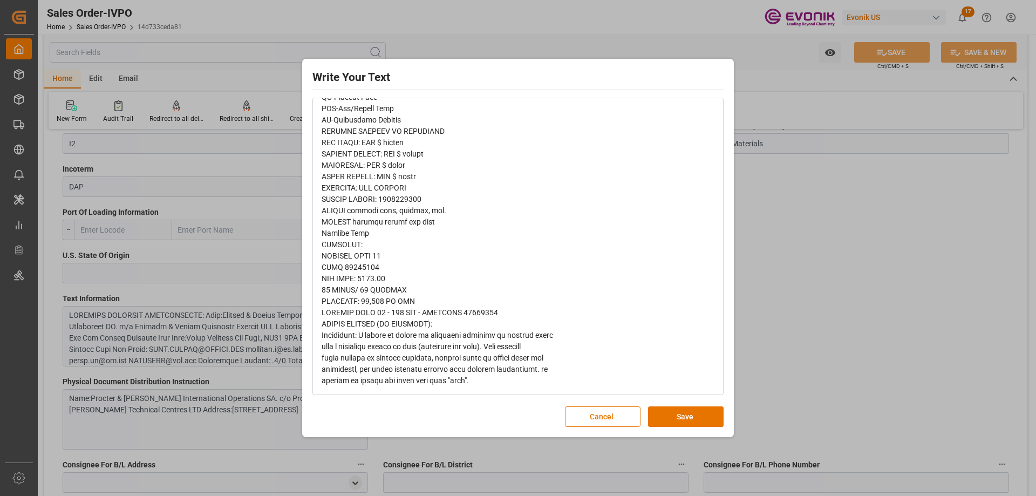
scroll to position [576, 0]
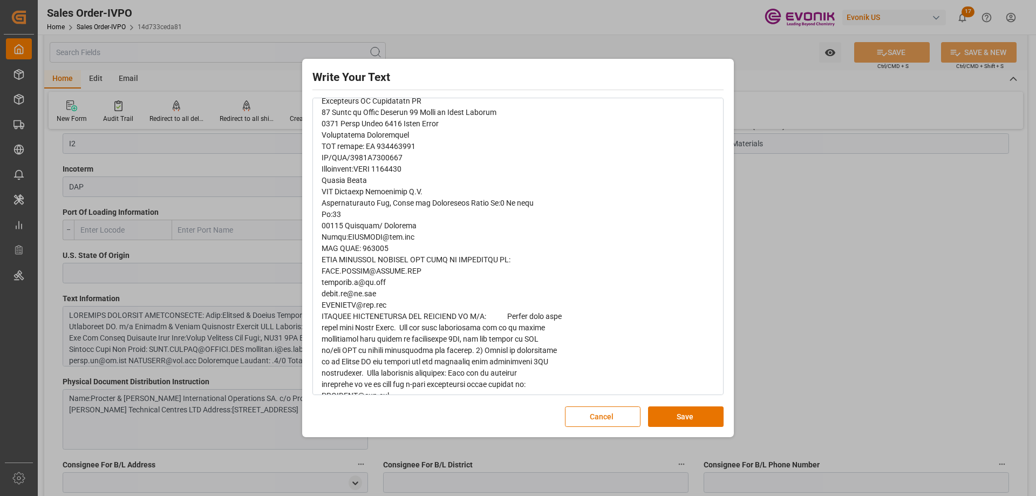
click at [761, 262] on div "Write Your Text Normal 14 Font Cancel Save" at bounding box center [518, 248] width 1036 height 496
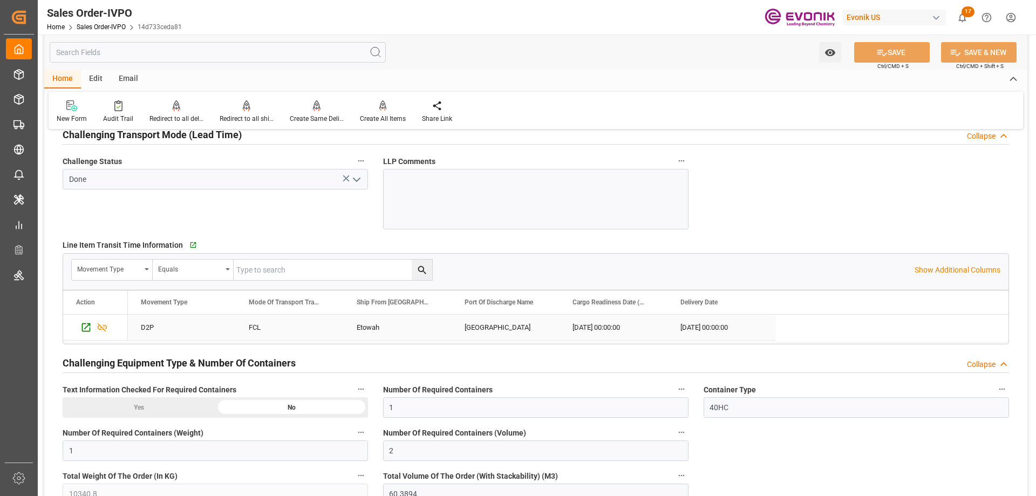
scroll to position [1781, 0]
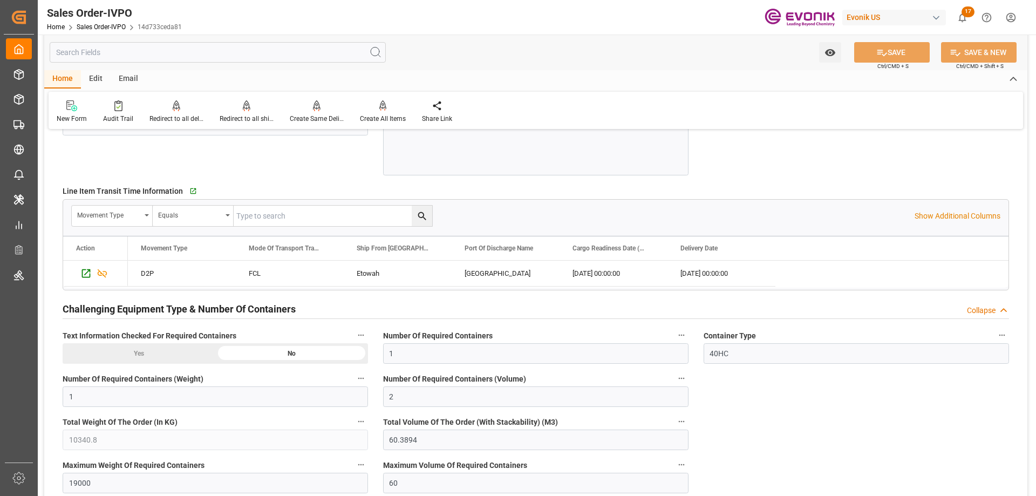
click at [189, 54] on input "text" at bounding box center [218, 52] width 336 height 21
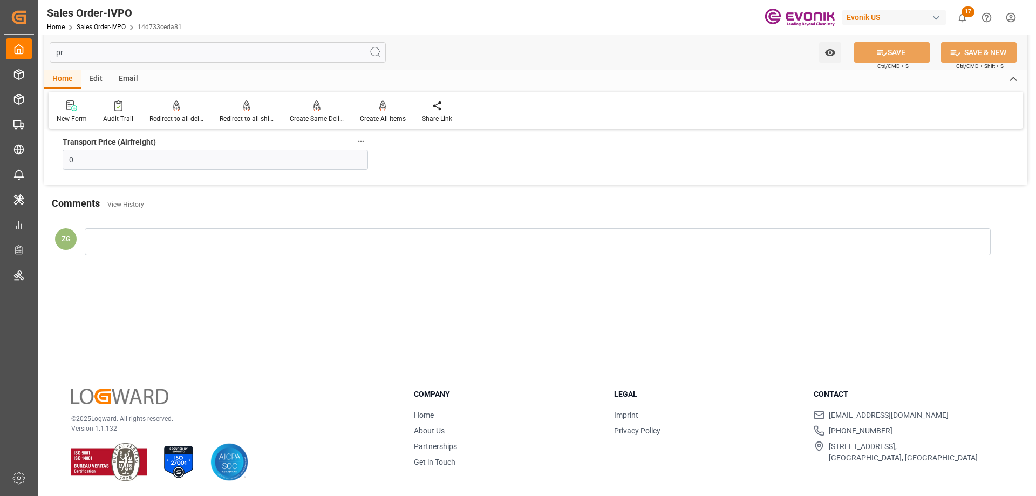
scroll to position [117, 0]
type input "pri"
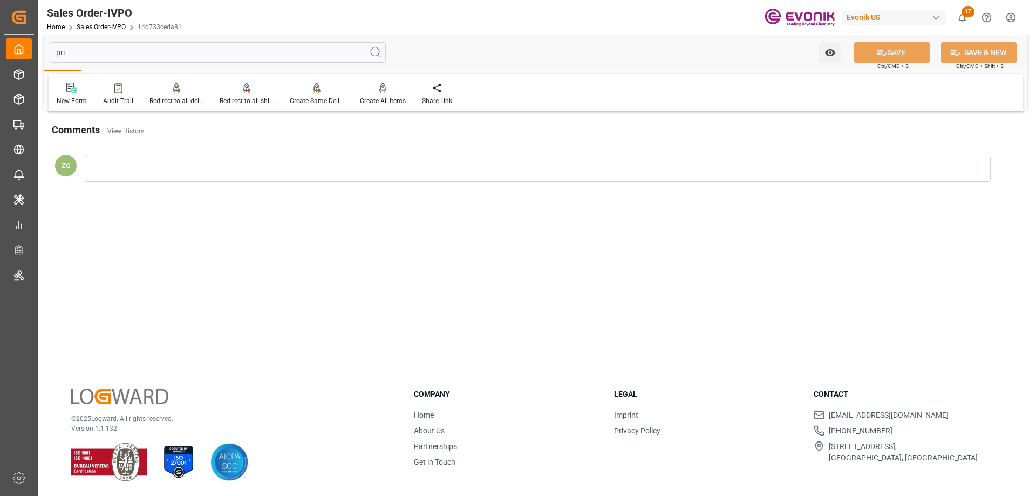
scroll to position [0, 0]
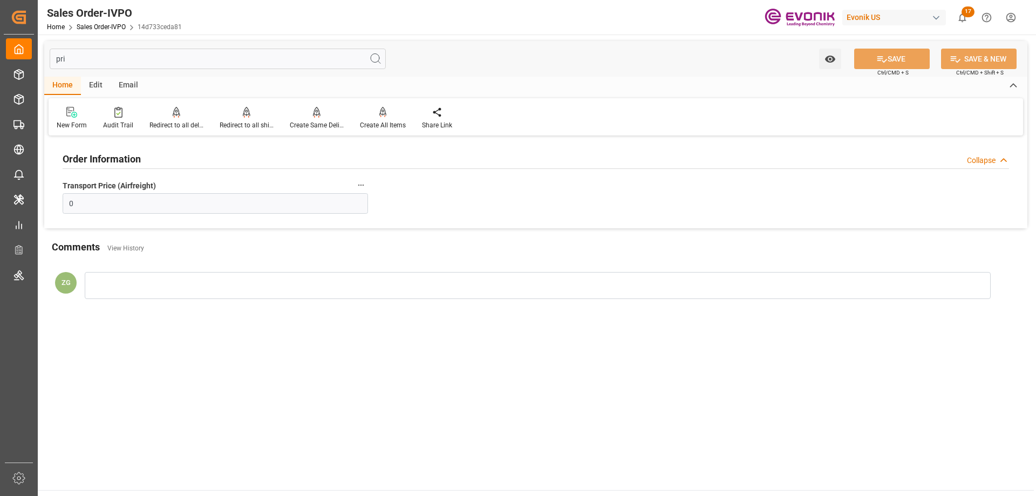
click at [76, 55] on input "pri" at bounding box center [218, 59] width 336 height 21
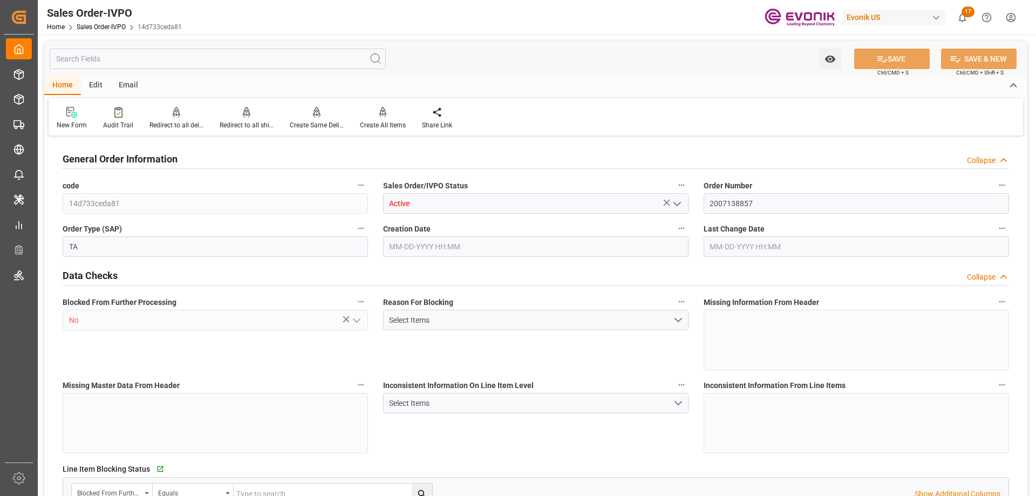
type input "BEANR"
type input "1"
type input "2"
type input "10340.8"
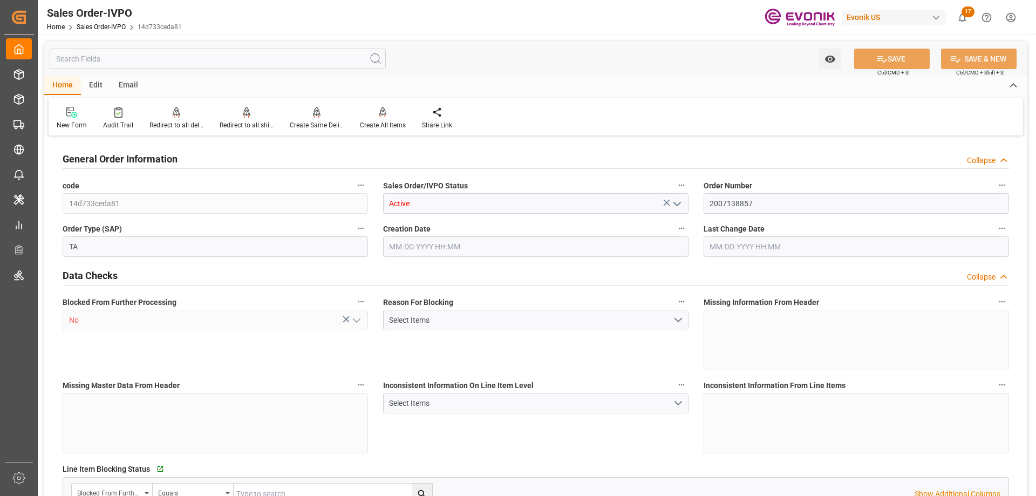
type input "60.3894"
type input "19000"
type input "60"
type input "[DATE] 14:18"
type input "[DATE] 13:04"
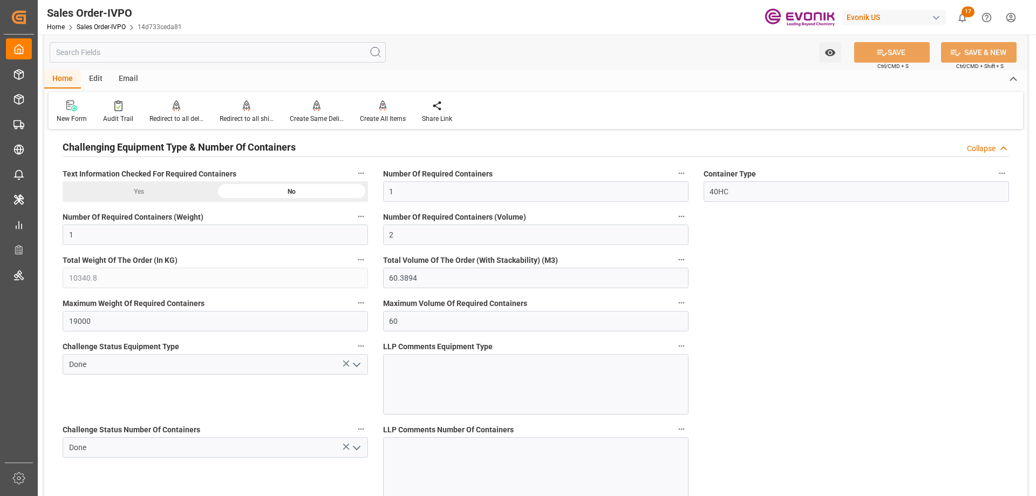
scroll to position [2105, 0]
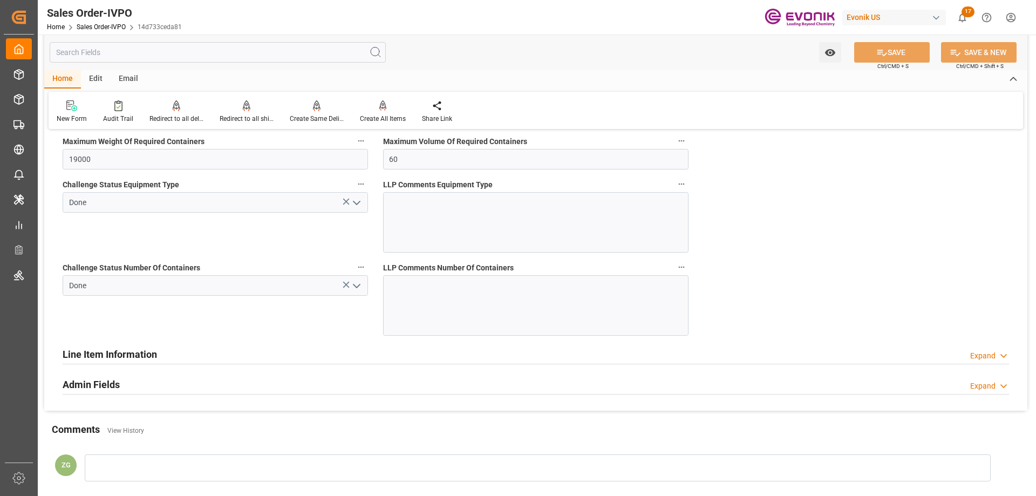
click at [89, 357] on h2 "Line Item Information" at bounding box center [110, 354] width 94 height 15
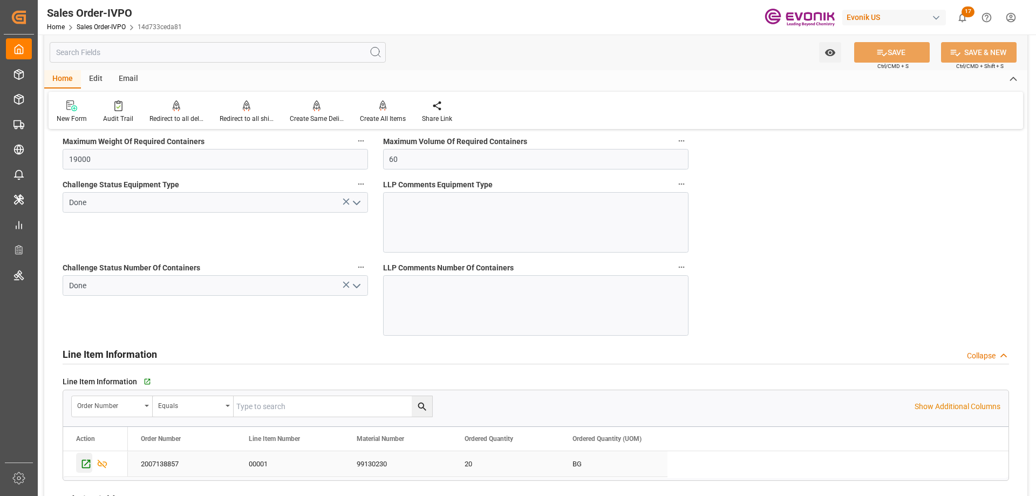
click at [83, 464] on icon "Press SPACE to select this row." at bounding box center [86, 464] width 9 height 9
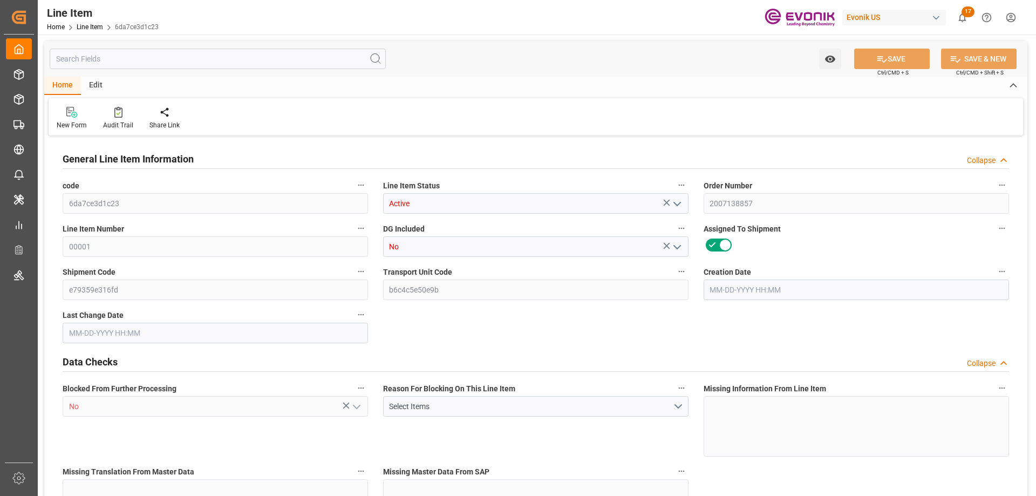
type input "20"
type input "10060.8"
type input "10000"
type input "30.1947"
type input "20"
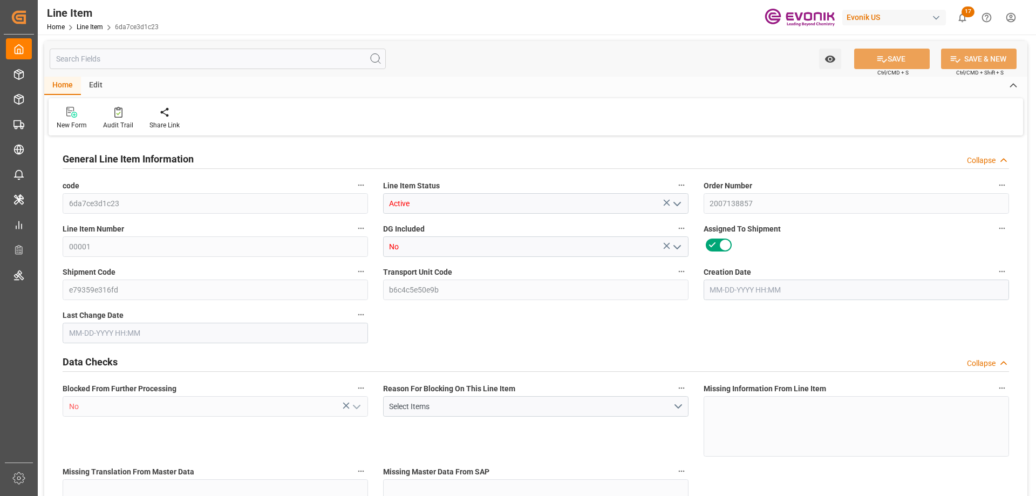
type input "0"
type input "20"
type input "10060.8"
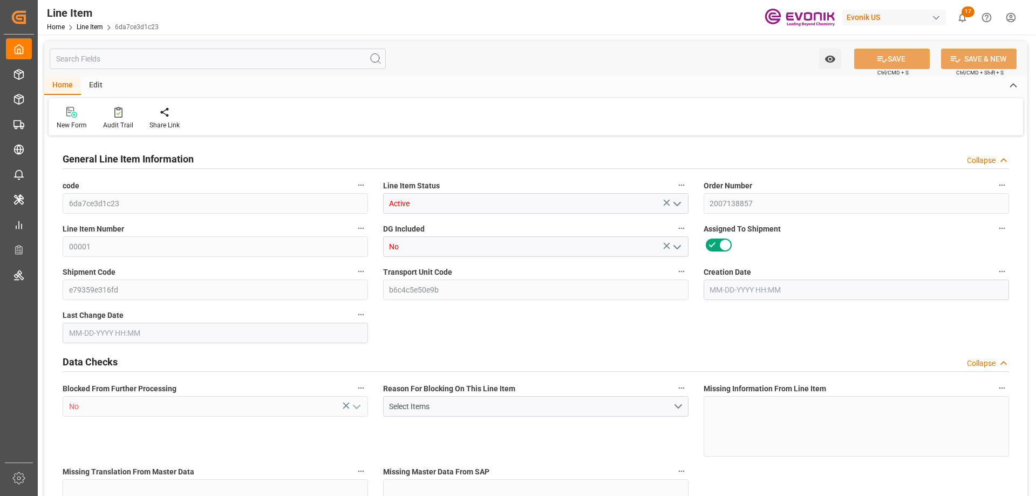
type input "10340.8"
type input "10000"
type input "30.1947"
type input "30194.72"
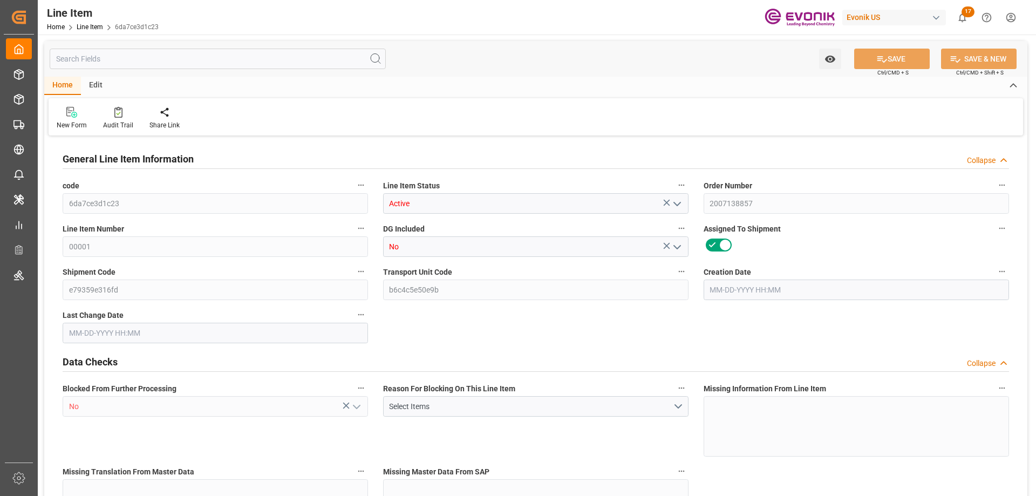
type input "0"
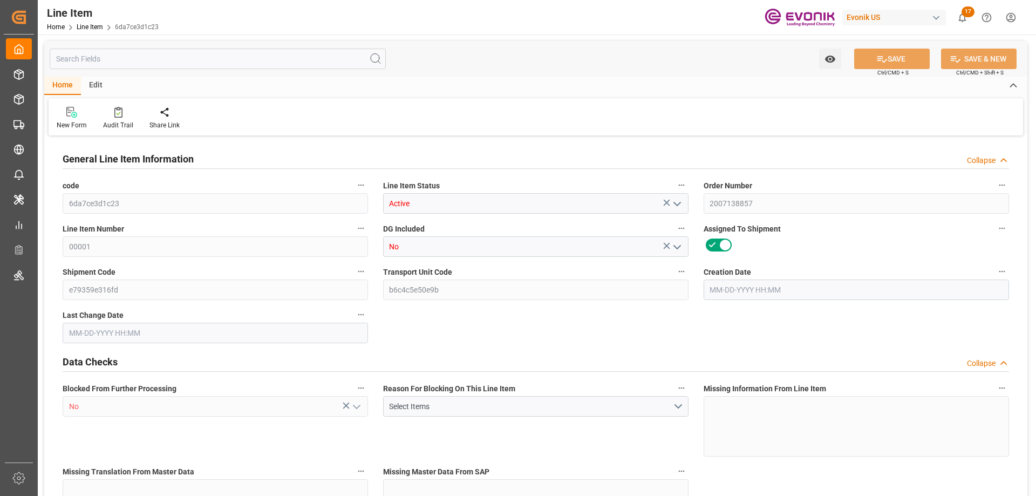
type input "503.04"
type input "1.3852"
type input "1"
type input "500"
type input "106.6"
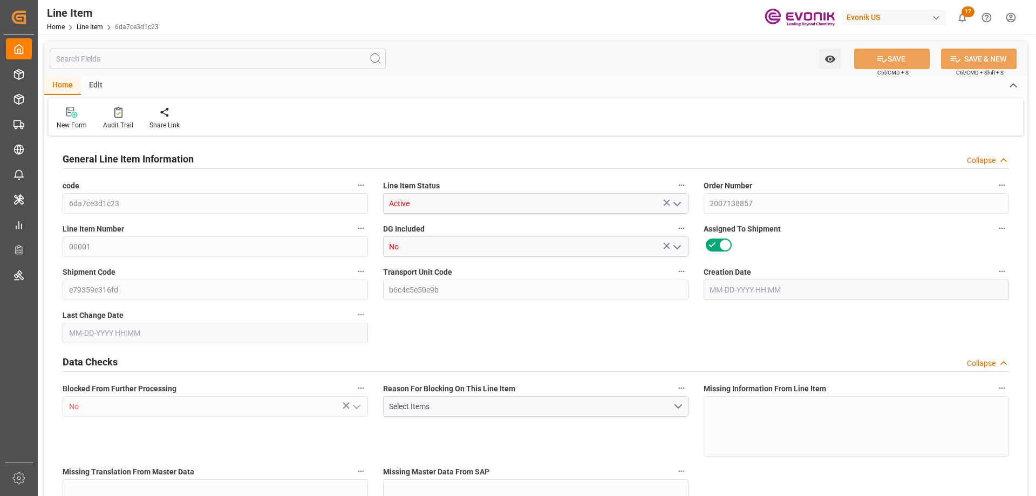
type input "106.6"
type input "121.9"
type input "503.04"
type input "1385.218"
type input "1066"
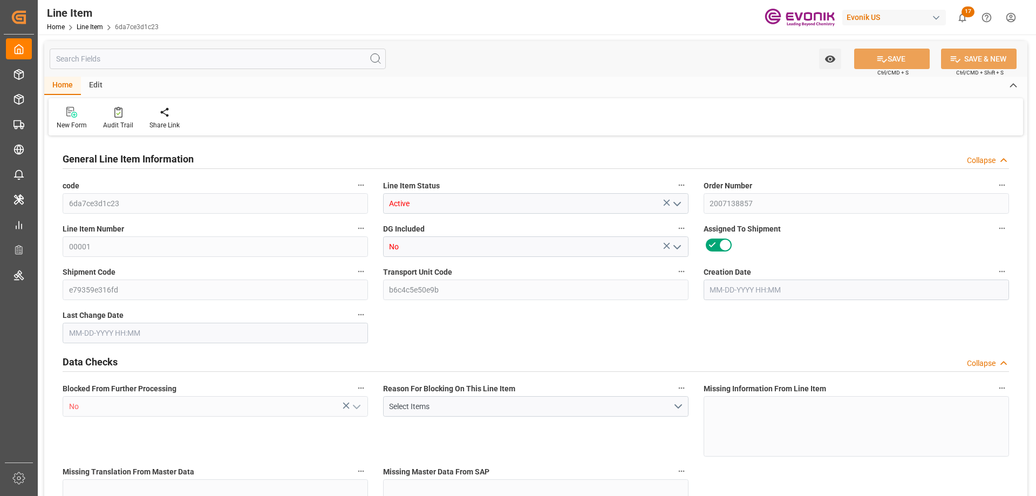
type input "1066"
type input "1219"
type input "[DATE] 14:18"
type input "[DATE] 13:04"
type input "[DATE]"
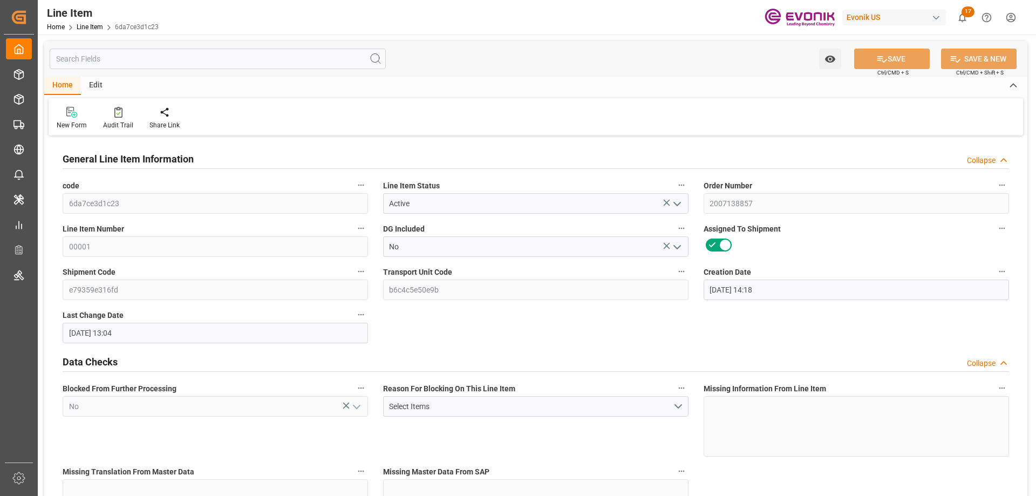
type input "[DATE]"
click at [154, 62] on input "text" at bounding box center [218, 59] width 336 height 21
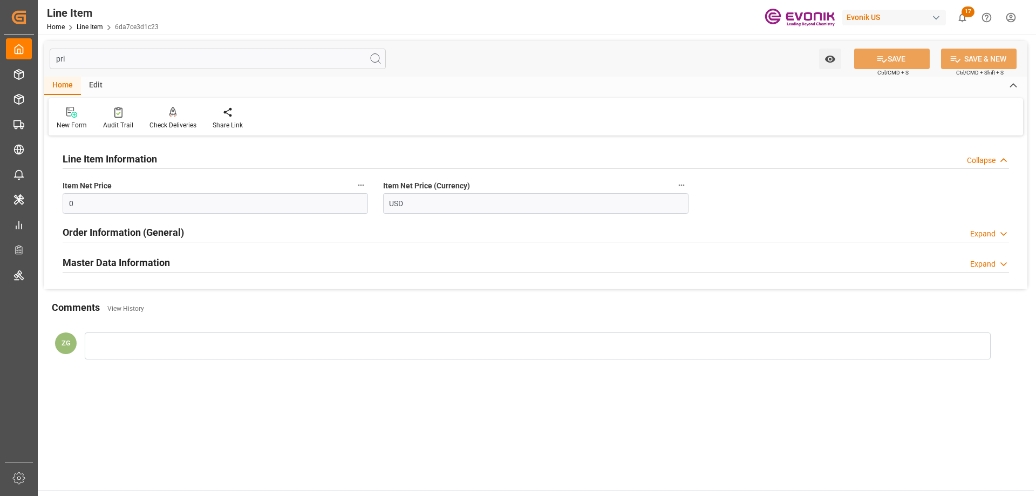
type input "pri"
click at [137, 250] on div "Master Data Information Expand" at bounding box center [536, 263] width 962 height 30
click at [135, 261] on h2 "Master Data Information" at bounding box center [116, 262] width 107 height 15
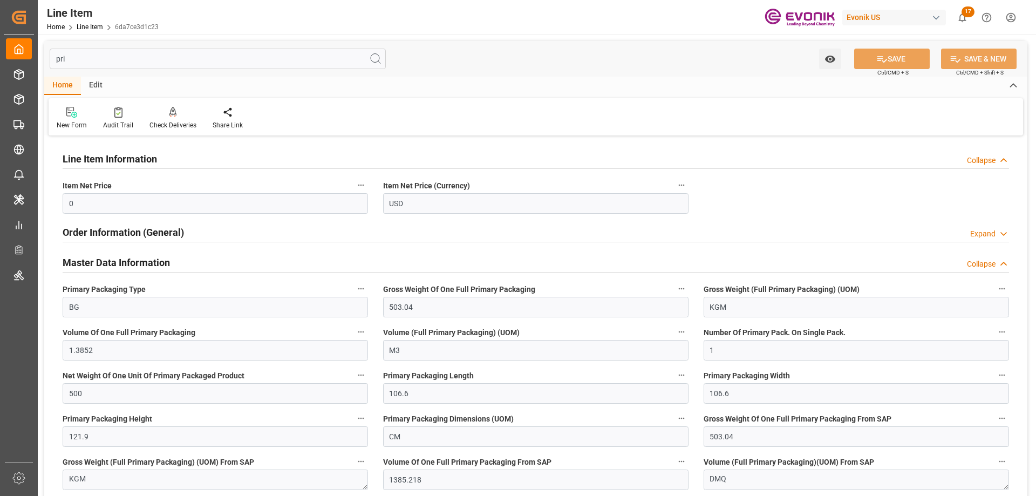
click at [128, 232] on h2 "Order Information (General)" at bounding box center [123, 232] width 121 height 15
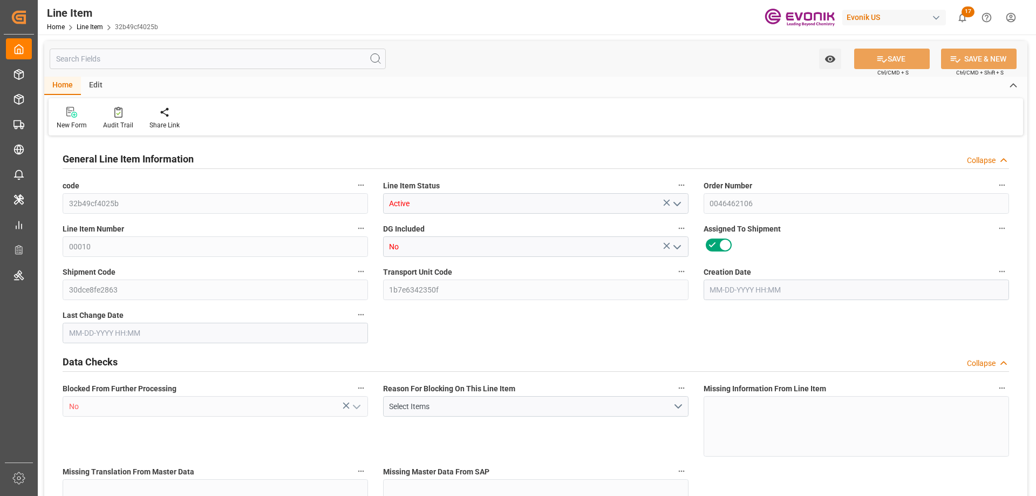
type input "16"
type input "5062.176"
type input "4898.88"
type input "36.6574"
type input "432"
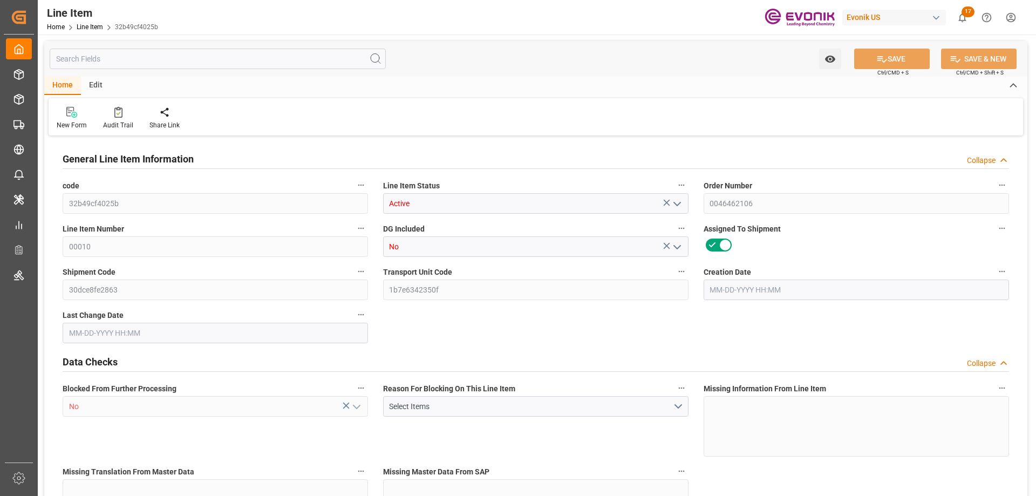
type input "21604.06"
type input "432"
type input "5062.176"
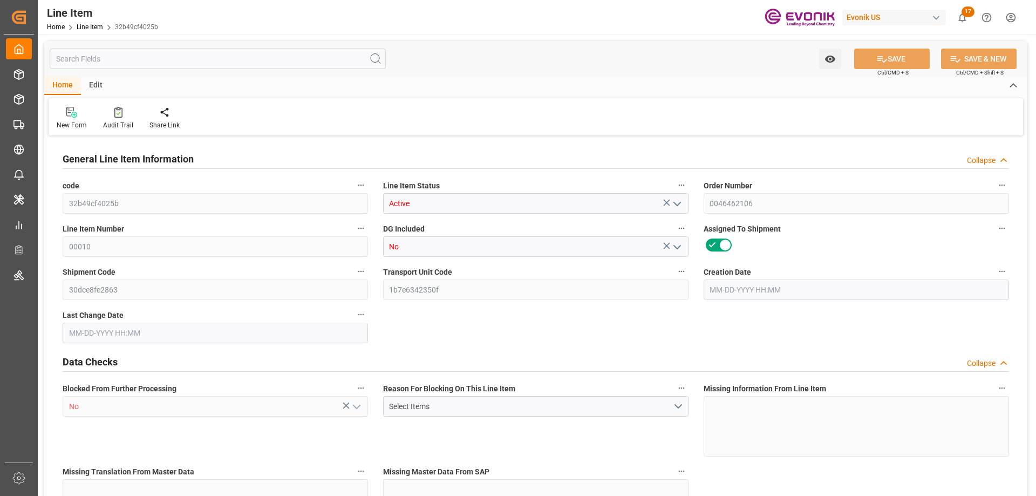
type input "5316.576"
type input "4898.88"
type input "36.6574"
type input "36657.36"
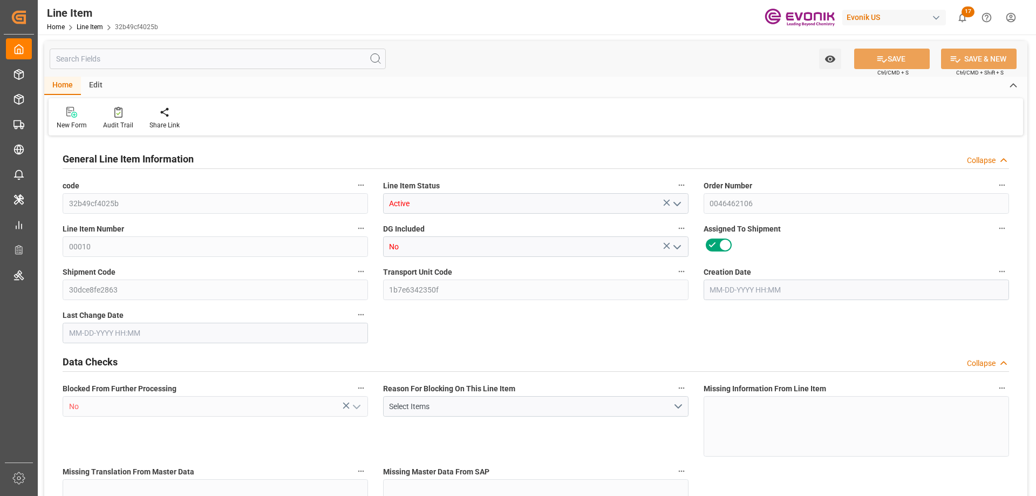
type input "0"
type input "07-29-2025 17:37"
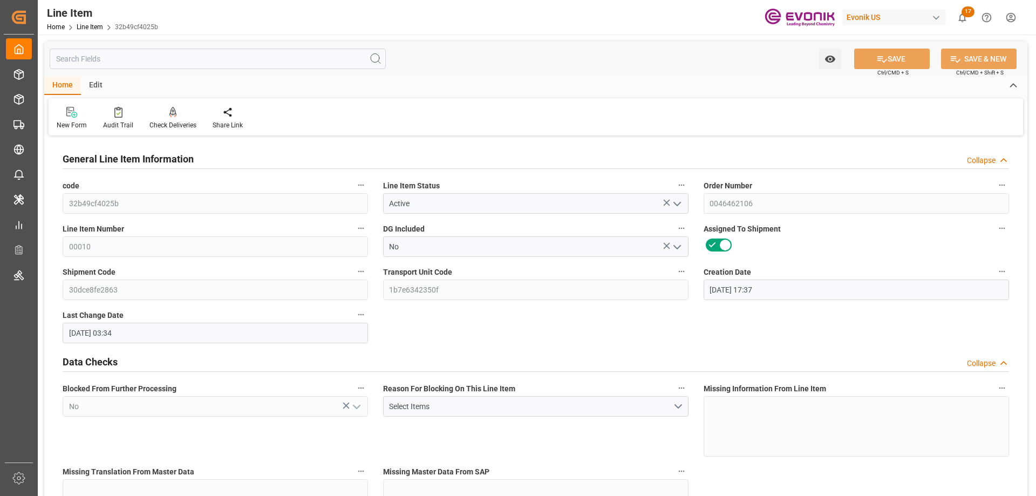
type input "09-12-2025 03:34"
type input "11-13-2025"
type input "10-16-2025"
type input "10-09-2025"
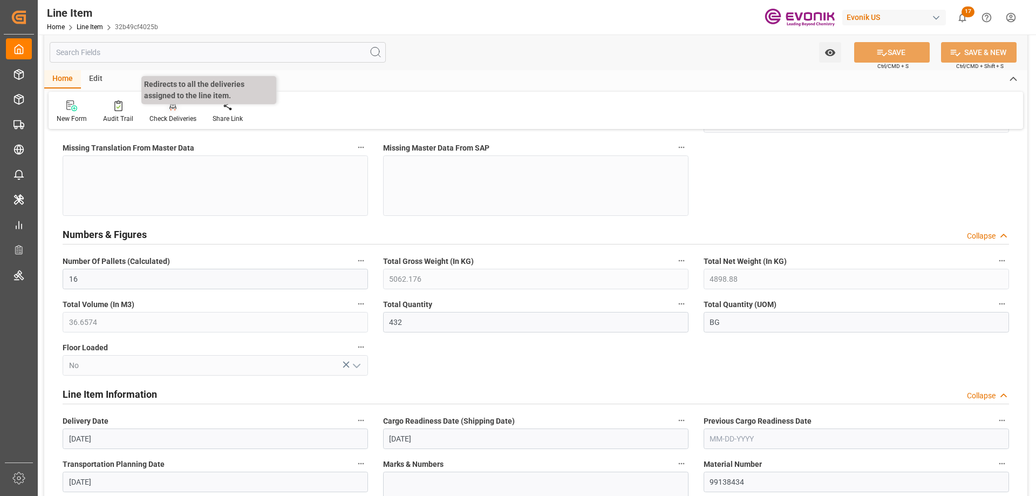
scroll to position [540, 0]
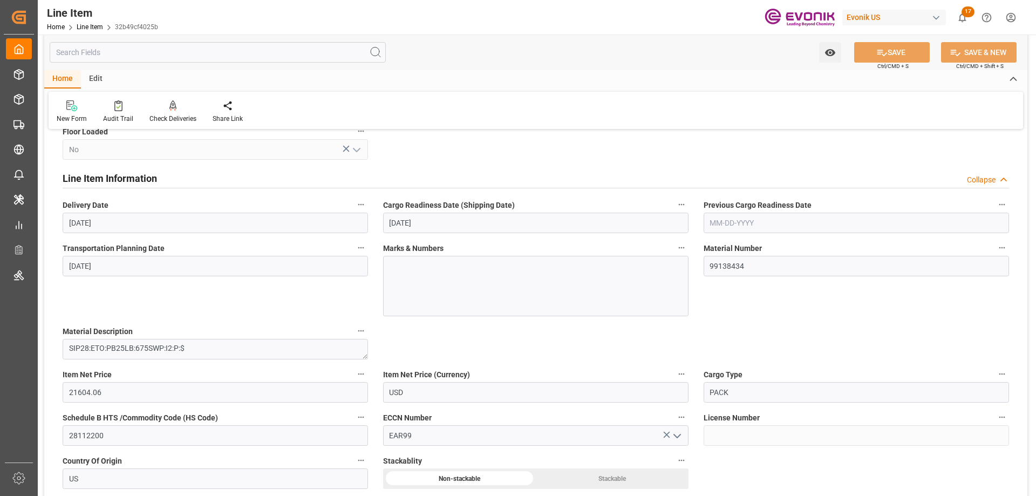
click at [119, 49] on input "text" at bounding box center [218, 52] width 336 height 21
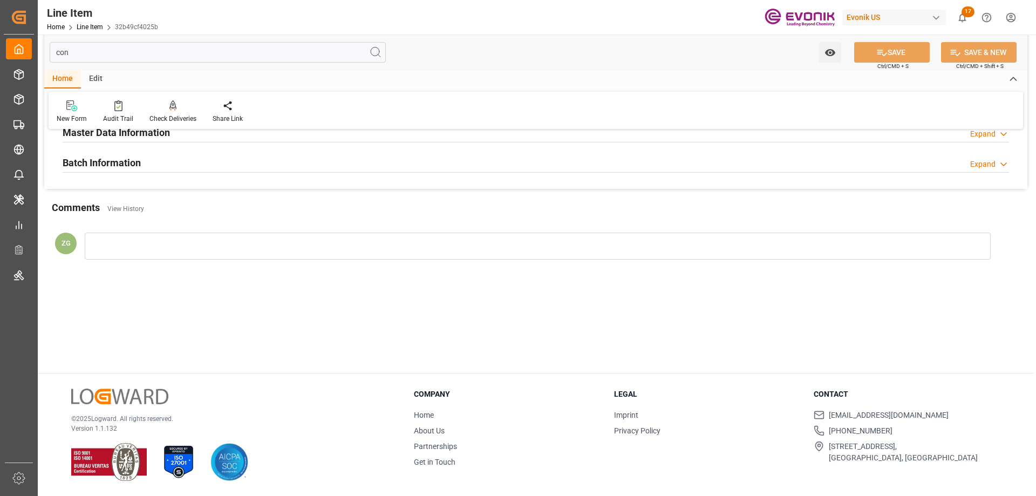
scroll to position [0, 0]
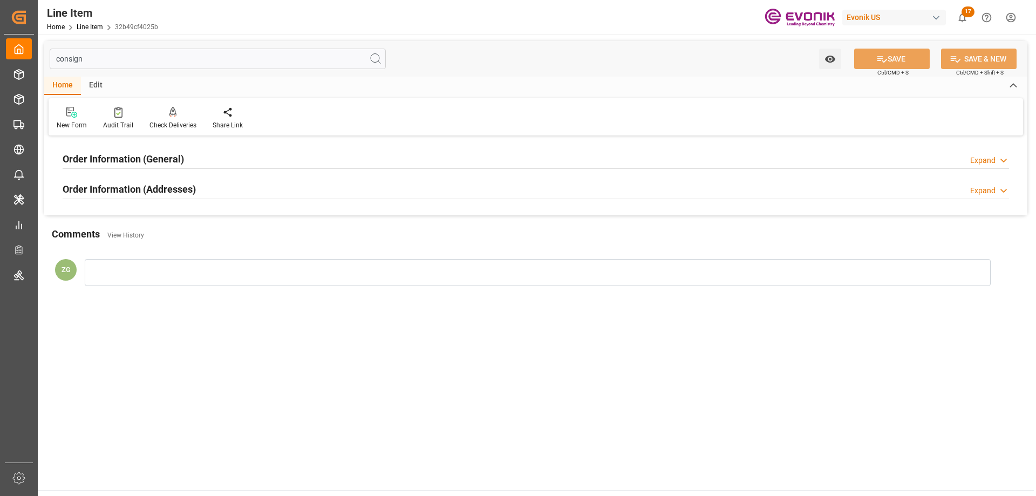
type input "consign"
click at [147, 180] on div "Order Information (Addresses)" at bounding box center [129, 188] width 133 height 21
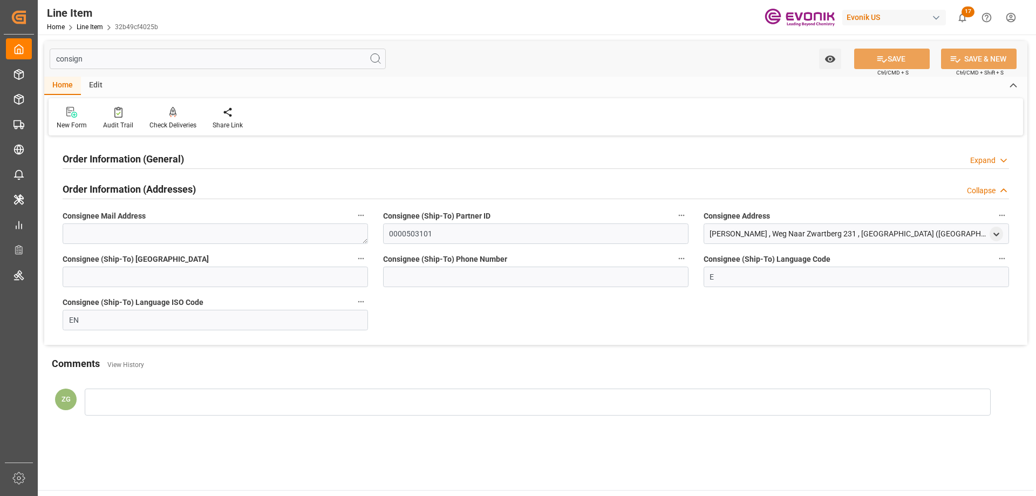
click at [146, 154] on h2 "Order Information (General)" at bounding box center [123, 159] width 121 height 15
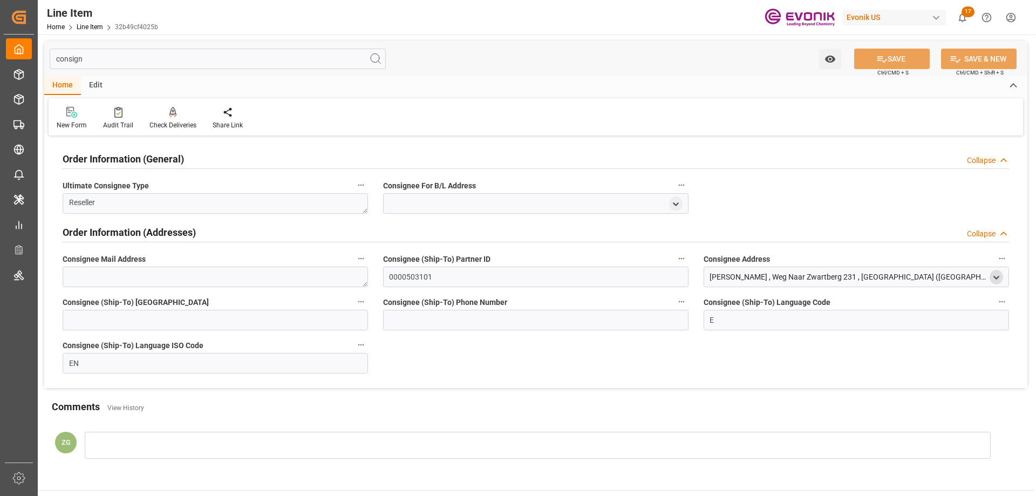
click at [995, 277] on polyline "open menu" at bounding box center [996, 277] width 5 height 2
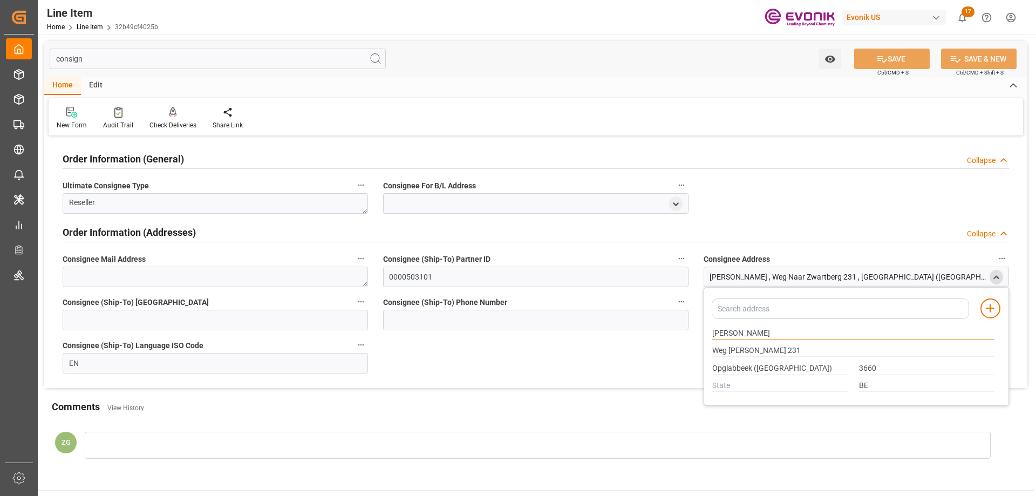
drag, startPoint x: 713, startPoint y: 336, endPoint x: 747, endPoint y: 336, distance: 34.0
click at [747, 336] on input "H.Essers" at bounding box center [854, 334] width 282 height 12
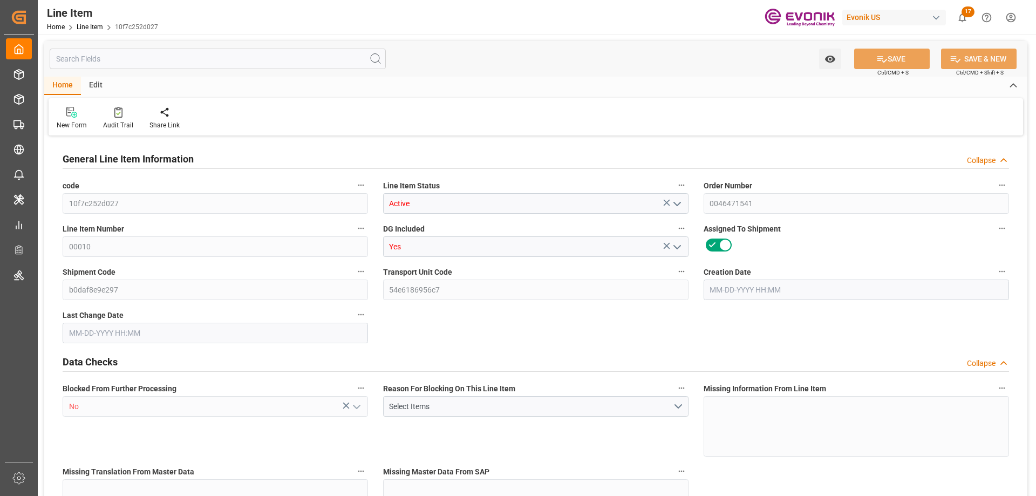
type input "20"
type input "16775.2"
type input "15360"
type input "23.1069"
type input "80"
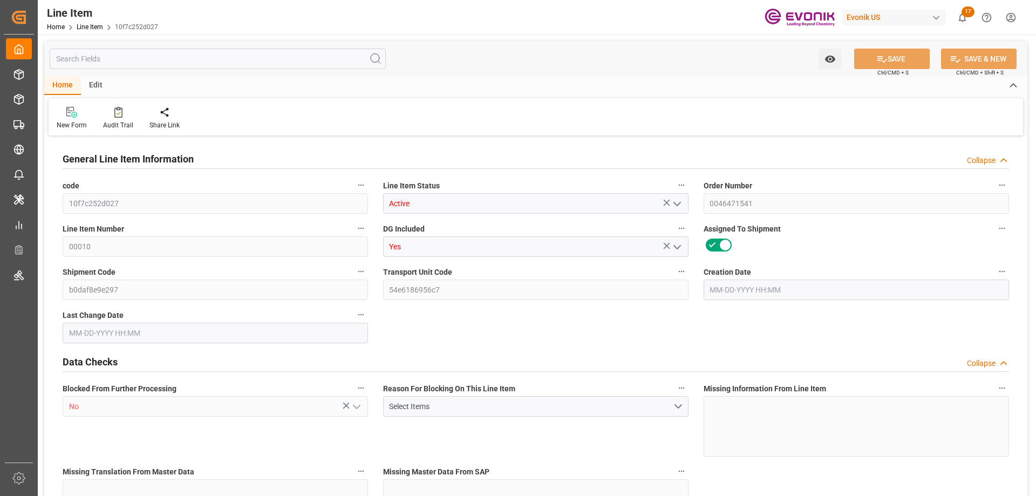
type input "13718.9"
type input "80"
type input "16775.2"
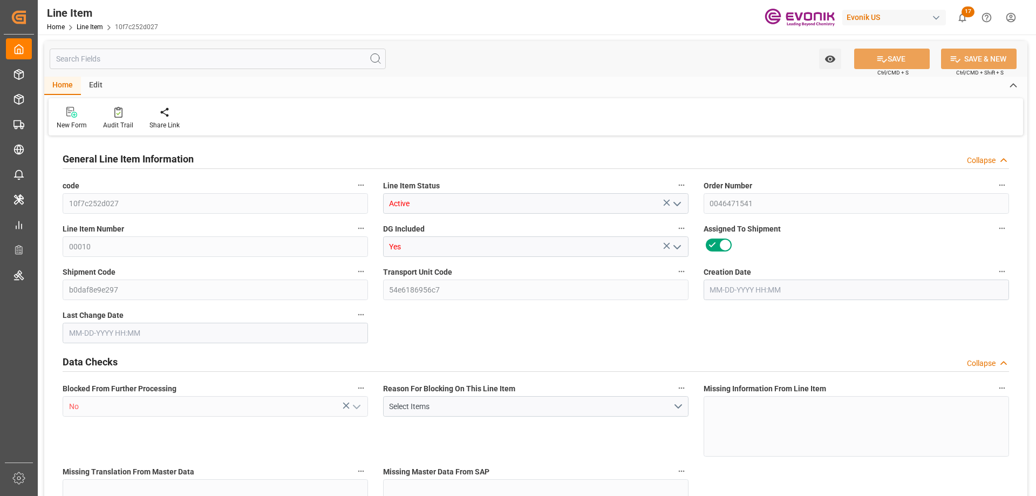
type input "17175.2"
type input "15360"
type input "23.1069"
type input "23106.88"
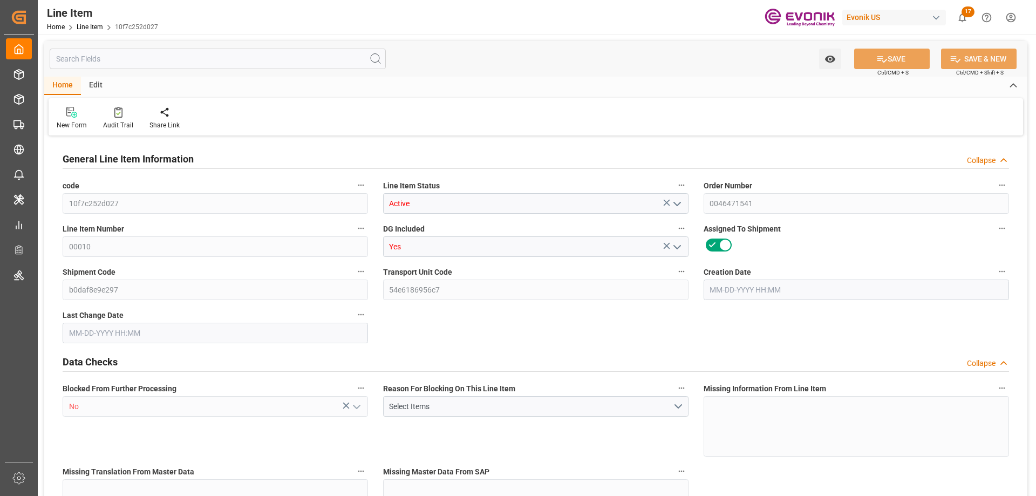
type input "0"
click at [216, 55] on input "text" at bounding box center [218, 59] width 336 height 21
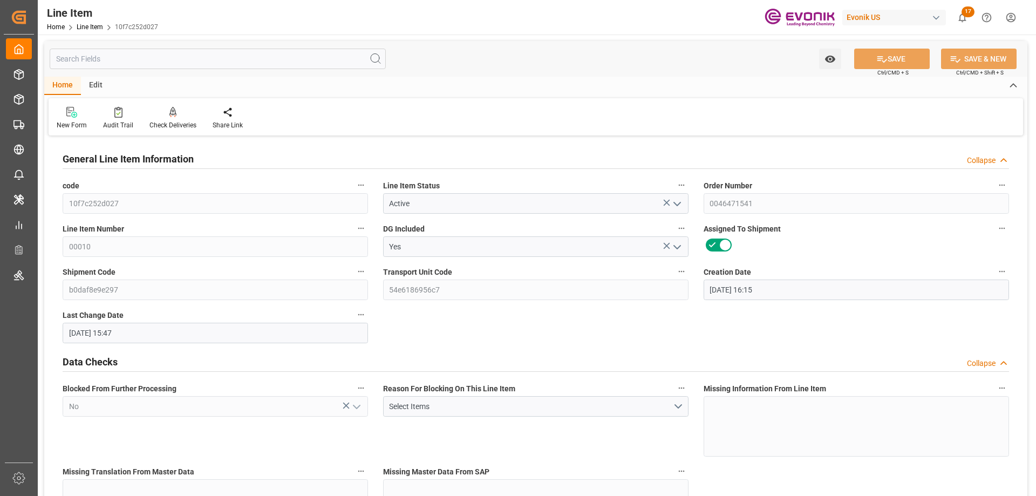
type input "09-03-2025 16:15"
type input "09-17-2025 15:47"
type input "11-25-2025"
type input "10-22-2025"
type input "10-15-2025"
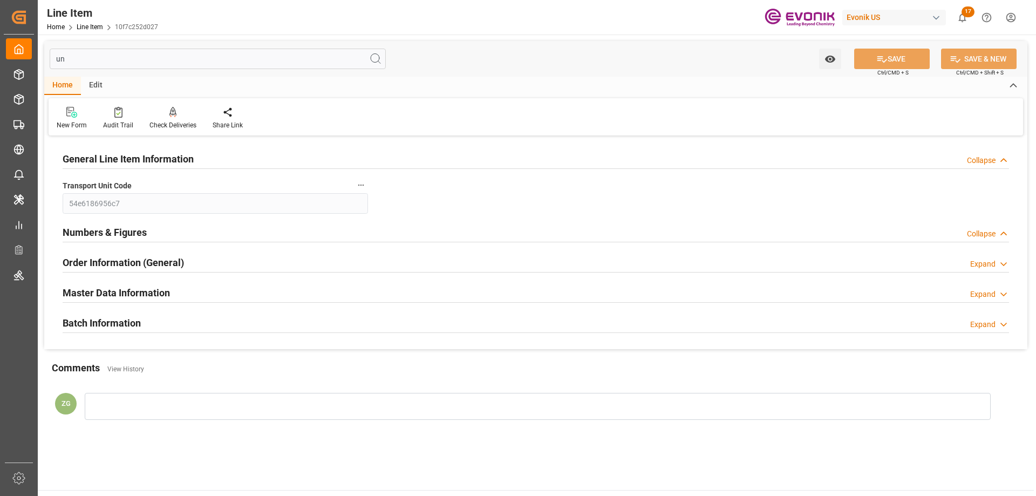
type input "u"
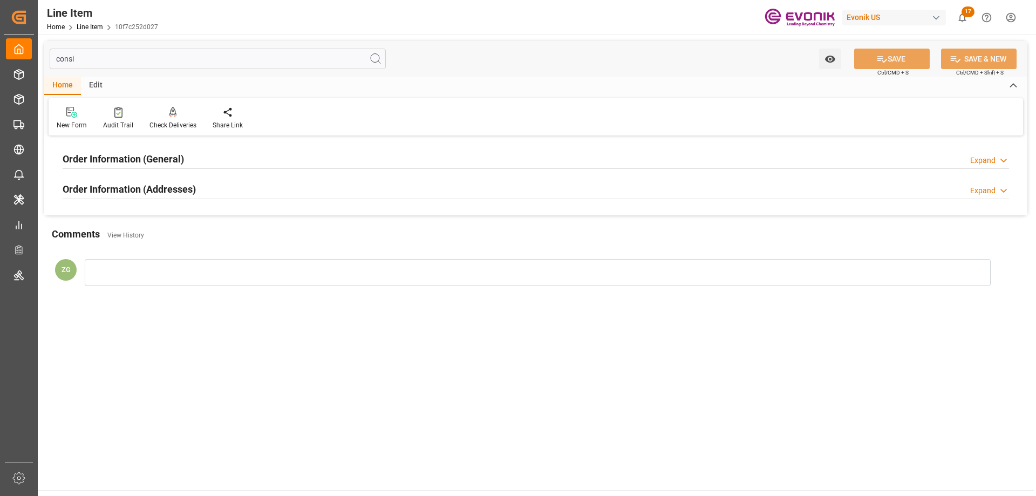
type input "consi"
click at [165, 180] on div "Order Information (Addresses)" at bounding box center [129, 188] width 133 height 21
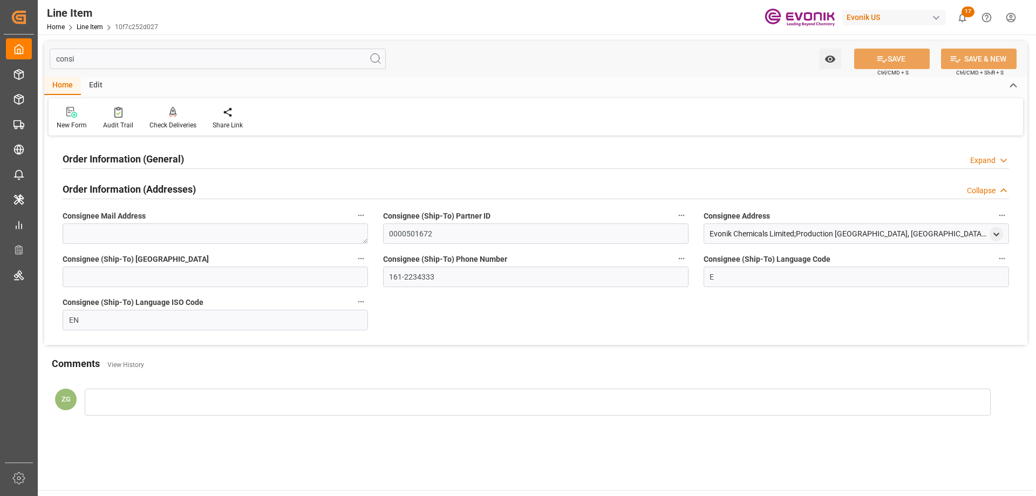
click at [162, 165] on h2 "Order Information (General)" at bounding box center [123, 159] width 121 height 15
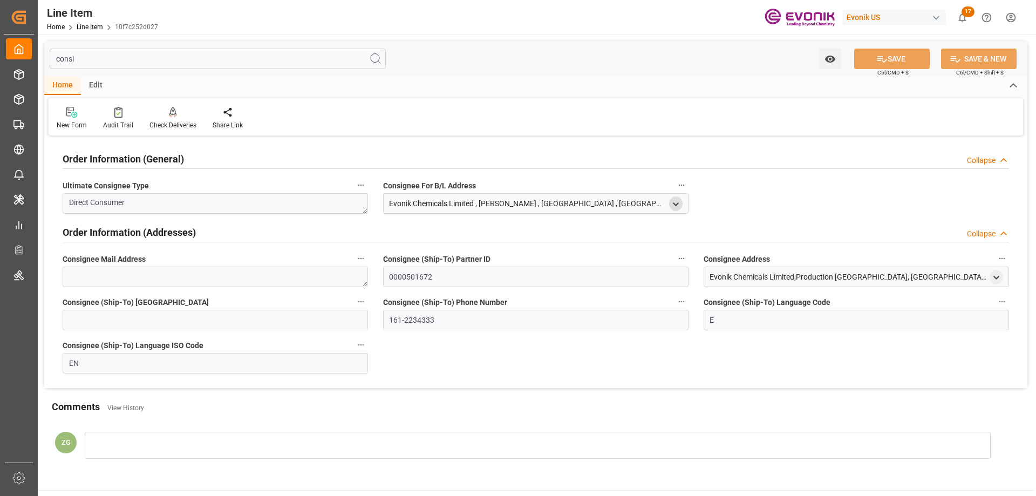
click at [672, 208] on icon "open menu" at bounding box center [675, 204] width 9 height 9
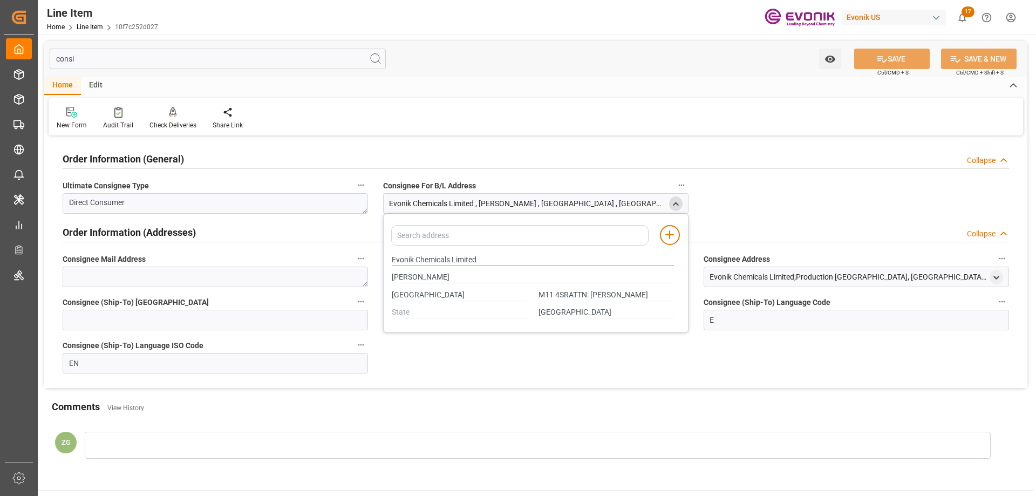
drag, startPoint x: 392, startPoint y: 259, endPoint x: 478, endPoint y: 257, distance: 86.4
click at [478, 257] on input "Evonik Chemicals Limited" at bounding box center [533, 260] width 282 height 12
click at [429, 293] on input "MANCHESTER" at bounding box center [459, 295] width 135 height 12
type input "M11 4SRATTN: Alan Hodson-Ridgway"
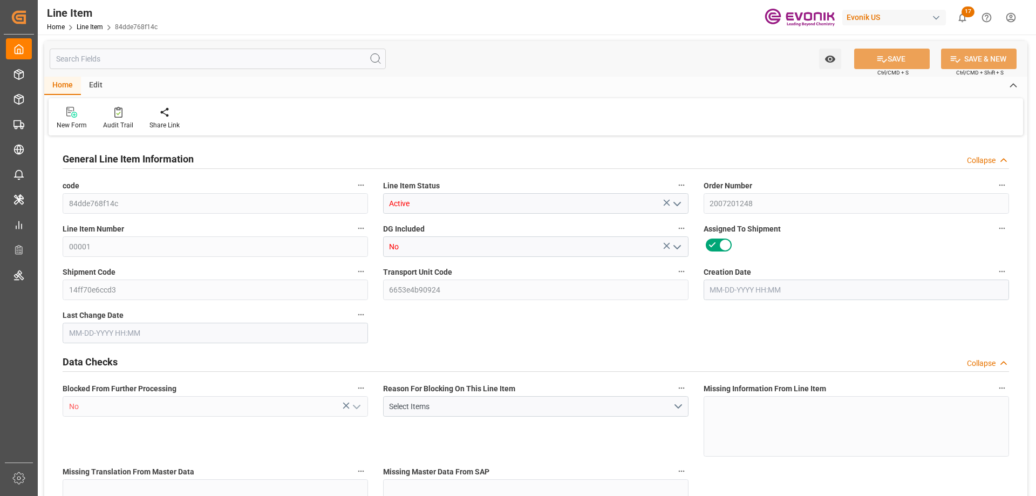
type input "11"
type input "8404"
type input "7700"
type input "12.7088"
type input "44"
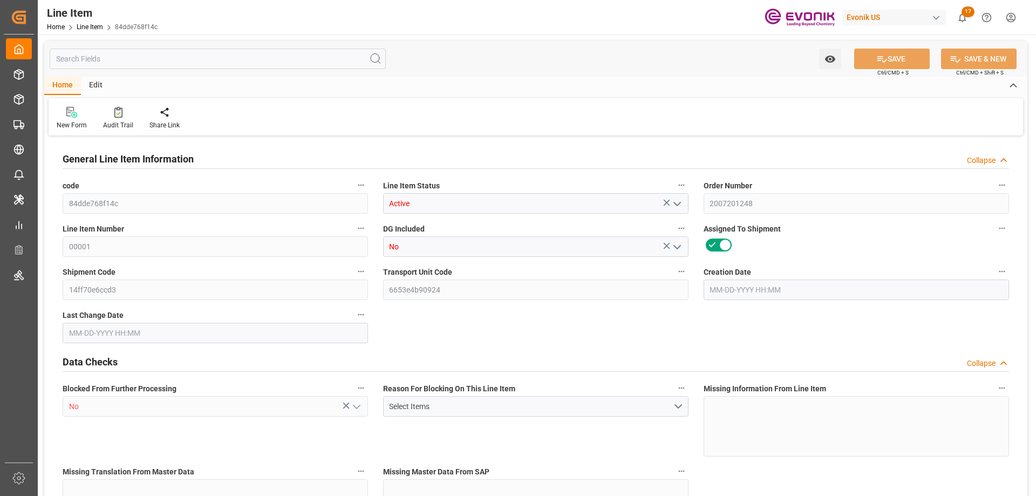
type input "40717.6"
type input "44"
type input "7700"
type input "8404"
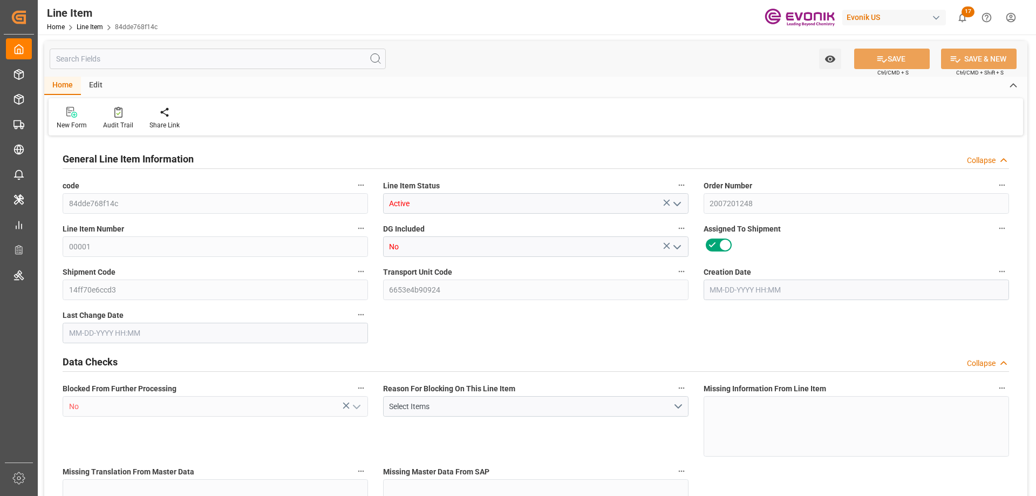
type input "8624"
type input "7700"
type input "12.7088"
type input "12708.784"
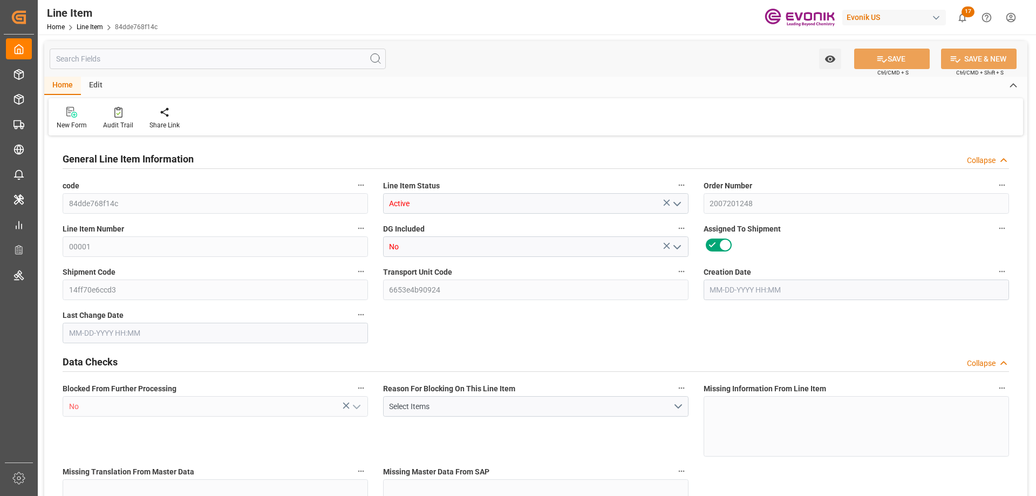
type input "44"
type input "8404"
type input "7700"
type input "12.7088"
type input "09-26-2025 13:29"
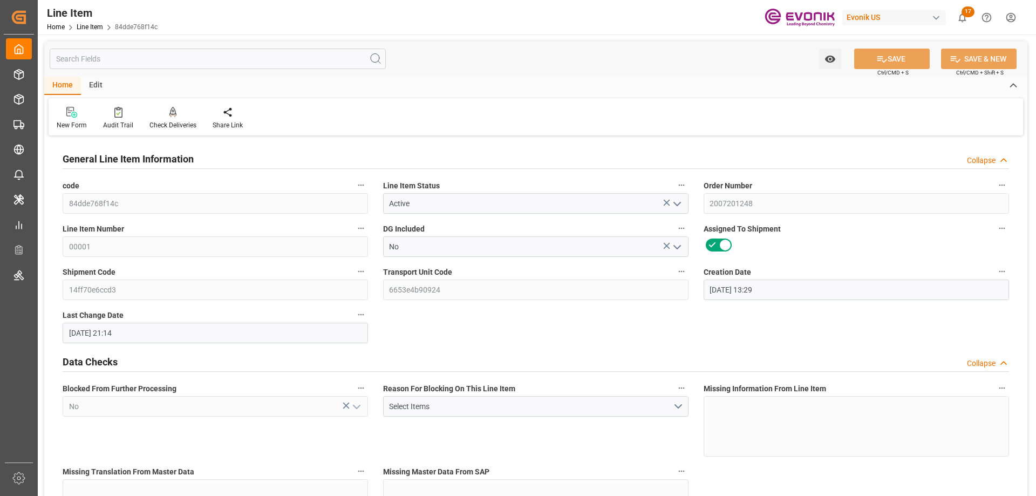
type input "10-07-2025 21:14"
type input "12-14-2025"
type input "10-09-2025"
type input "10-02-2025"
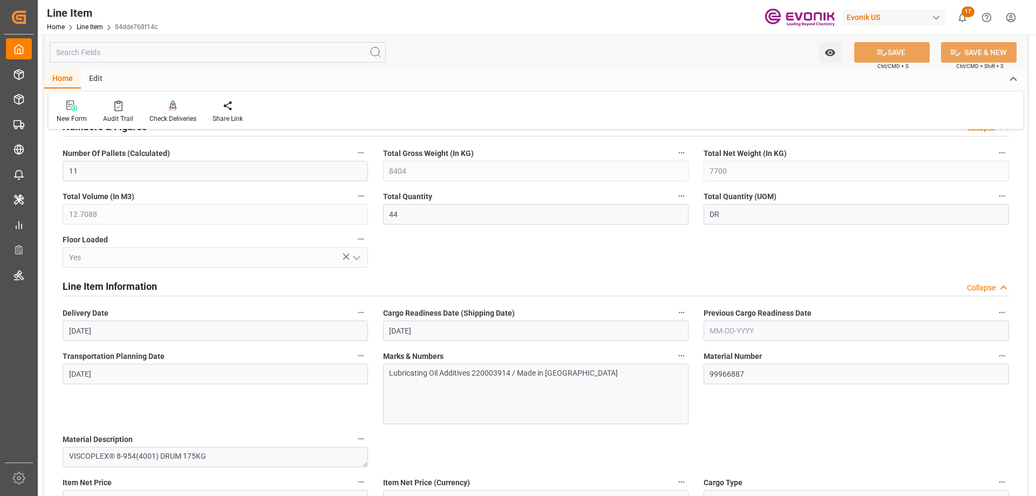
scroll to position [540, 0]
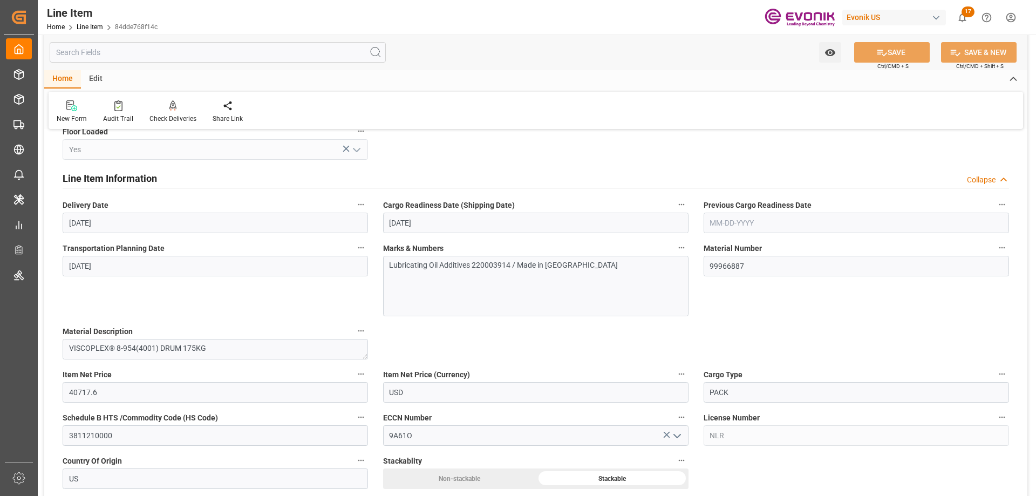
click at [194, 55] on input "text" at bounding box center [218, 52] width 336 height 21
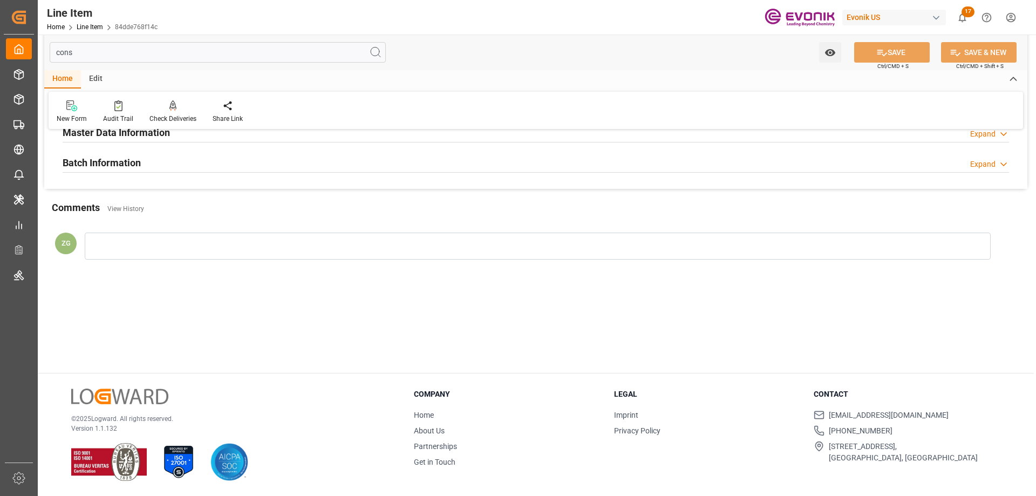
scroll to position [0, 0]
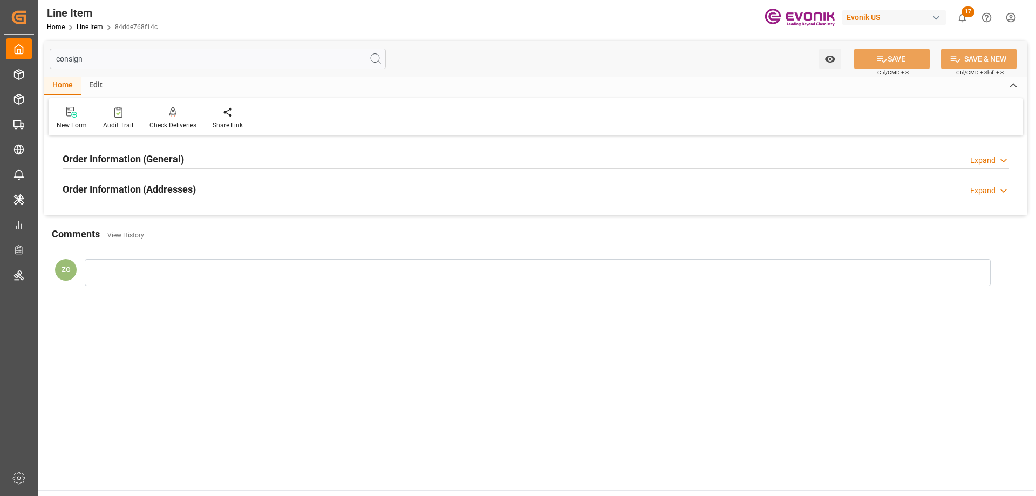
type input "consign"
click at [176, 181] on div "Order Information (Addresses)" at bounding box center [129, 188] width 133 height 21
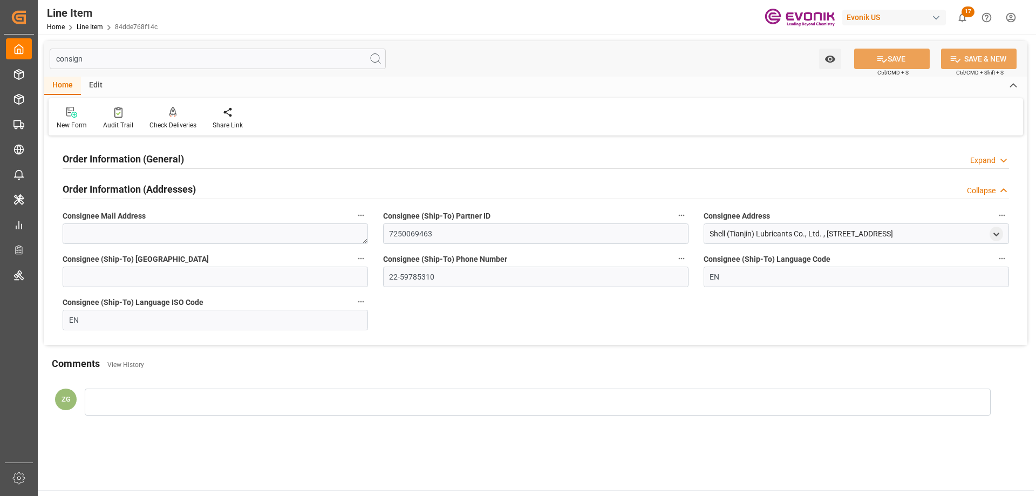
click at [166, 150] on div "Order Information (General)" at bounding box center [123, 158] width 121 height 21
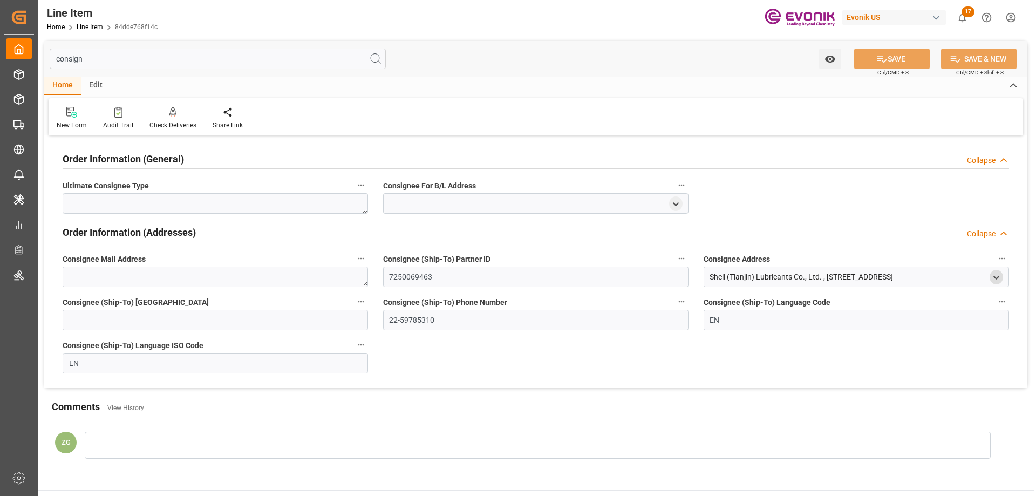
click at [999, 276] on polyline "open menu" at bounding box center [996, 277] width 5 height 2
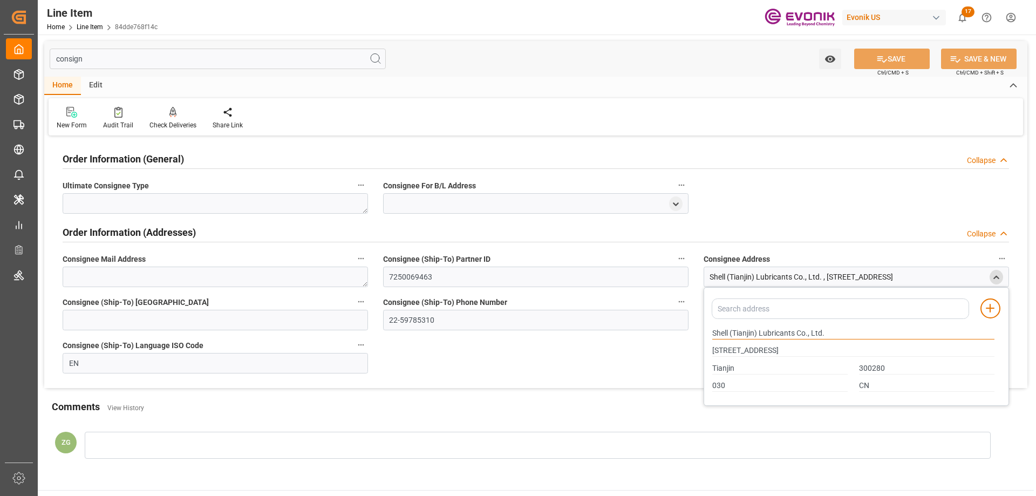
drag, startPoint x: 714, startPoint y: 332, endPoint x: 758, endPoint y: 335, distance: 44.9
click at [758, 335] on input "Shell (Tianjin) Lubricants Co., Ltd." at bounding box center [854, 334] width 282 height 12
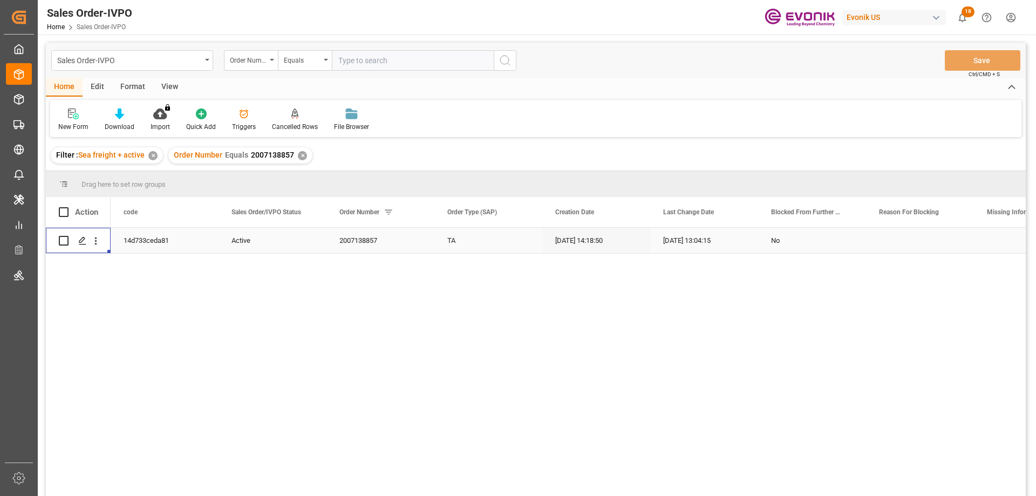
click at [388, 57] on input "text" at bounding box center [413, 60] width 162 height 21
paste input "2007130167"
type input "2007130167"
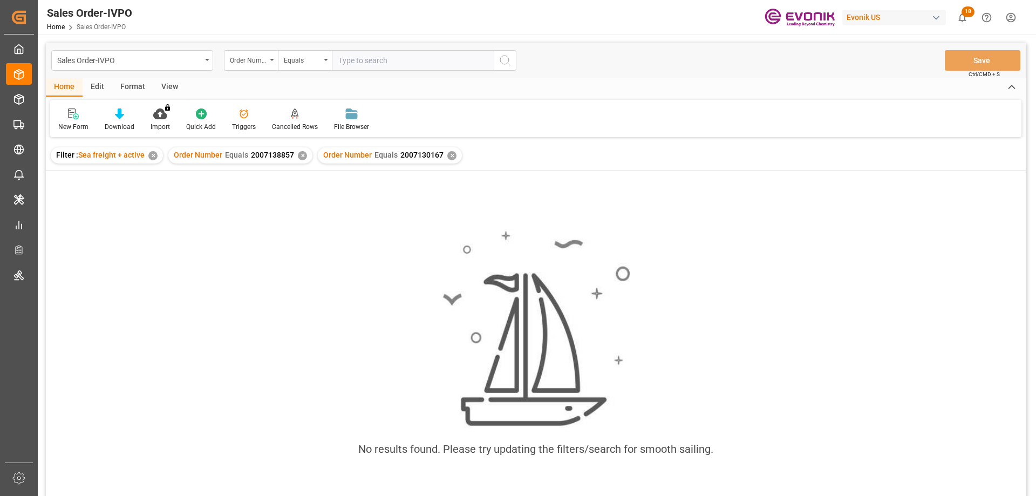
click at [298, 158] on div "✕" at bounding box center [302, 155] width 9 height 9
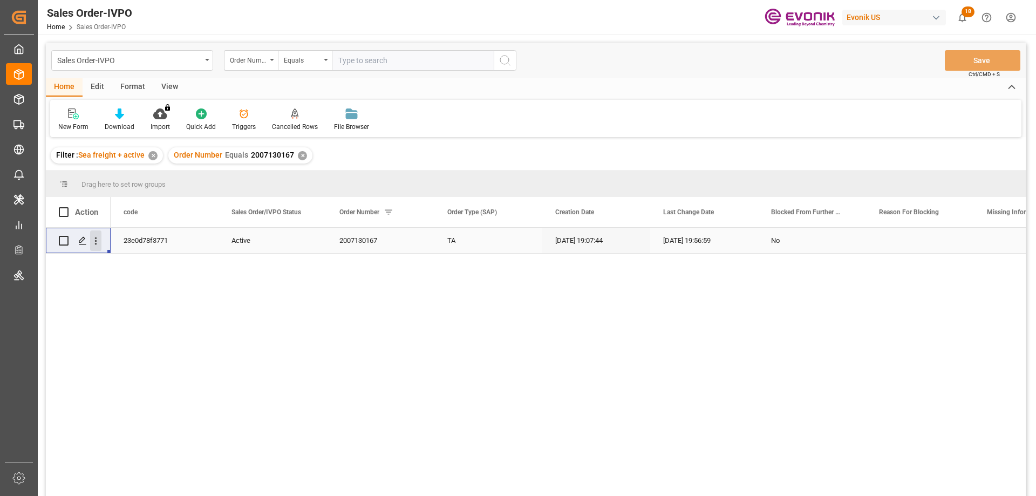
click at [95, 243] on icon "open menu" at bounding box center [95, 240] width 11 height 11
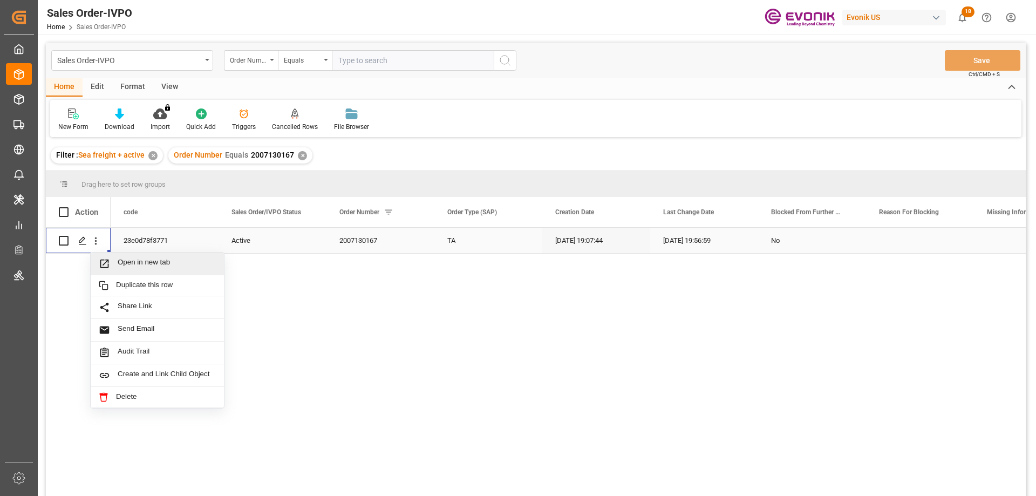
click at [126, 262] on span "Open in new tab" at bounding box center [167, 263] width 98 height 11
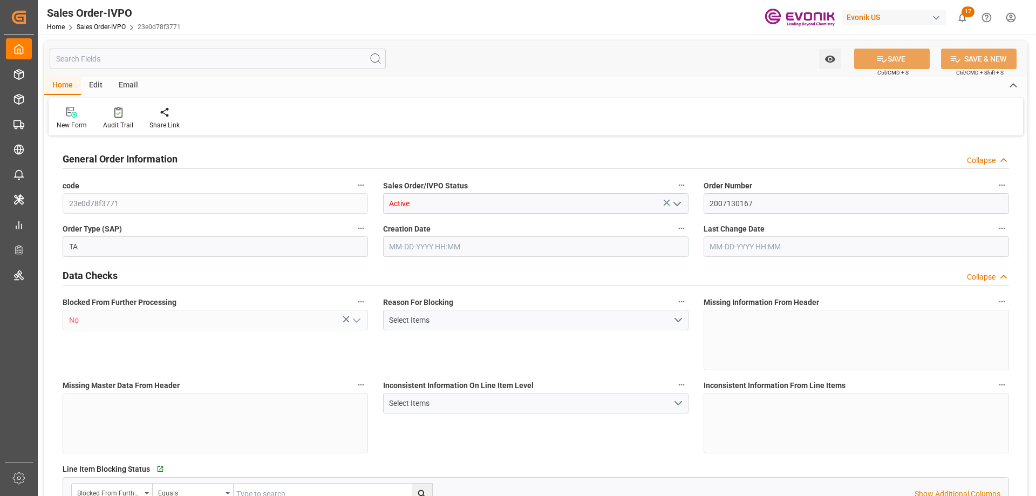
type input "BRSSZ"
type input "0"
type input "1"
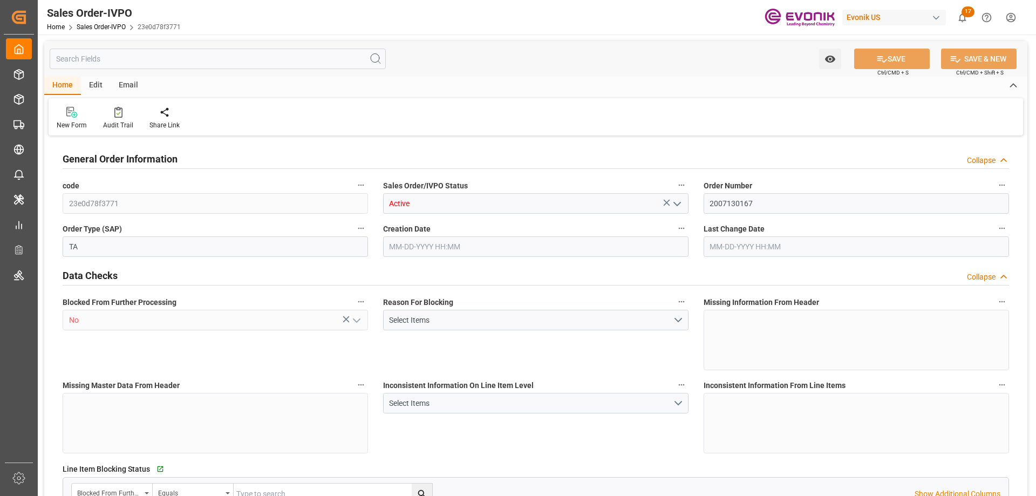
type input "8070"
type input "13.2102"
type input "17000"
type input "30"
type input "[DATE] 19:07"
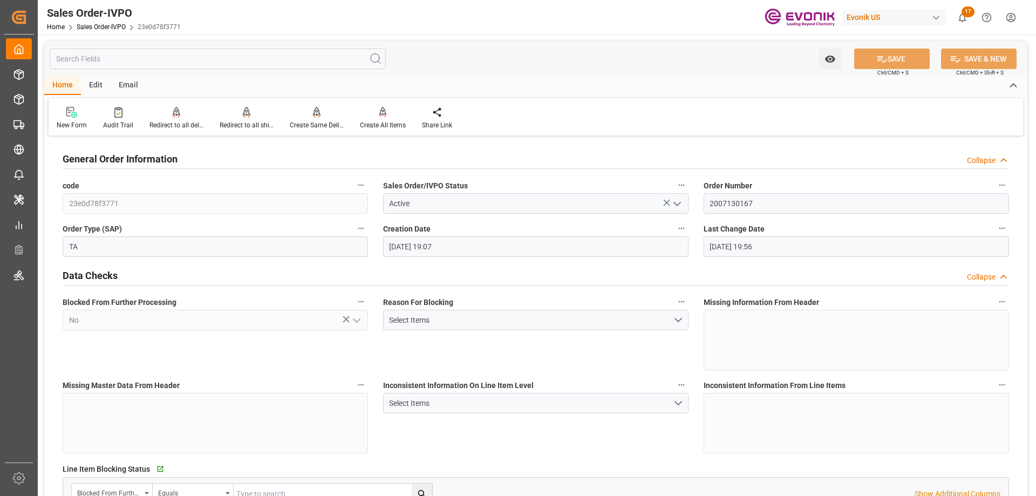
type input "[DATE] 19:56"
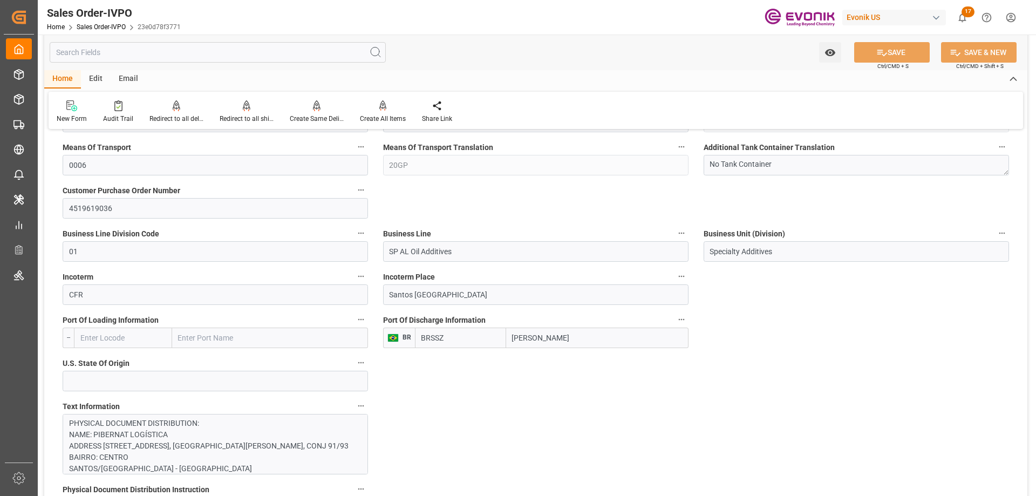
scroll to position [594, 0]
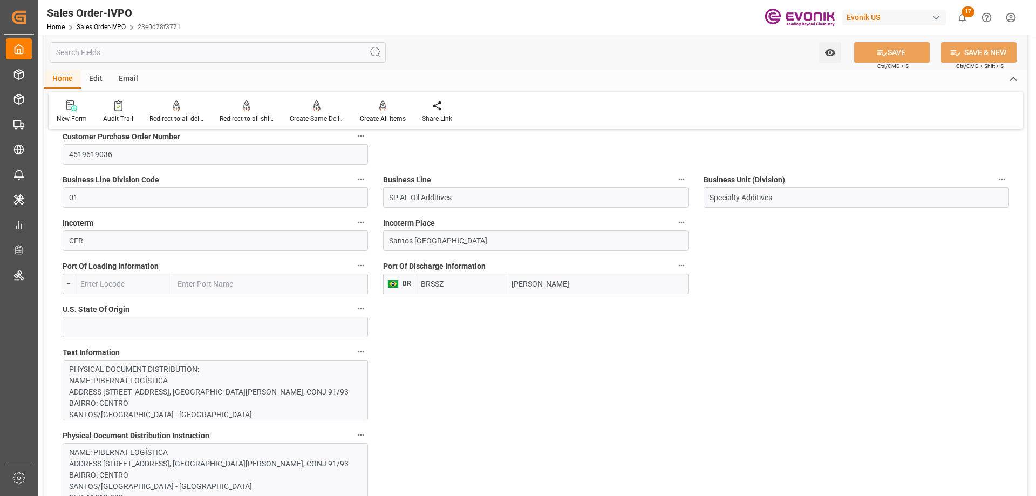
click at [200, 49] on input "text" at bounding box center [218, 52] width 336 height 21
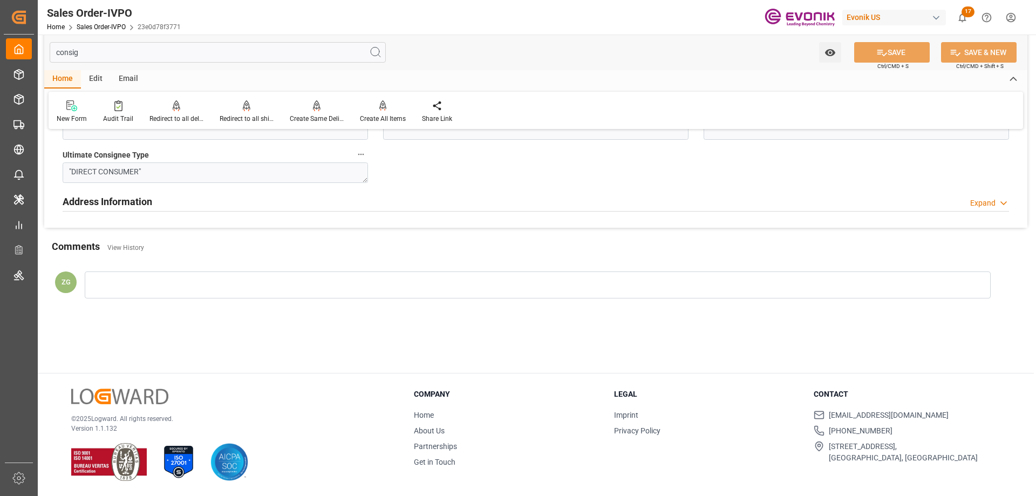
scroll to position [117, 0]
type input "consign"
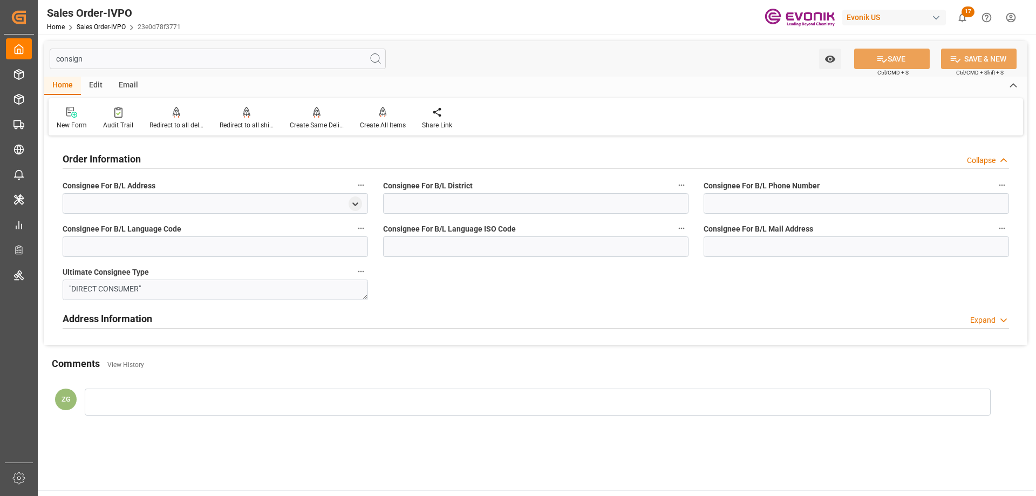
click at [85, 54] on input "consign" at bounding box center [218, 59] width 336 height 21
click at [87, 56] on input "consign" at bounding box center [218, 59] width 336 height 21
click at [79, 58] on input "consign" at bounding box center [218, 59] width 336 height 21
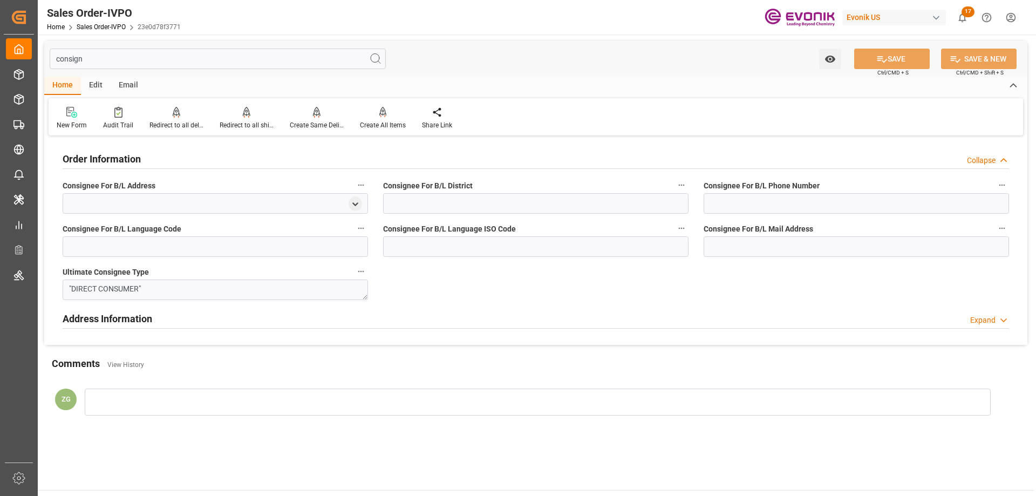
click at [79, 58] on input "consign" at bounding box center [218, 59] width 336 height 21
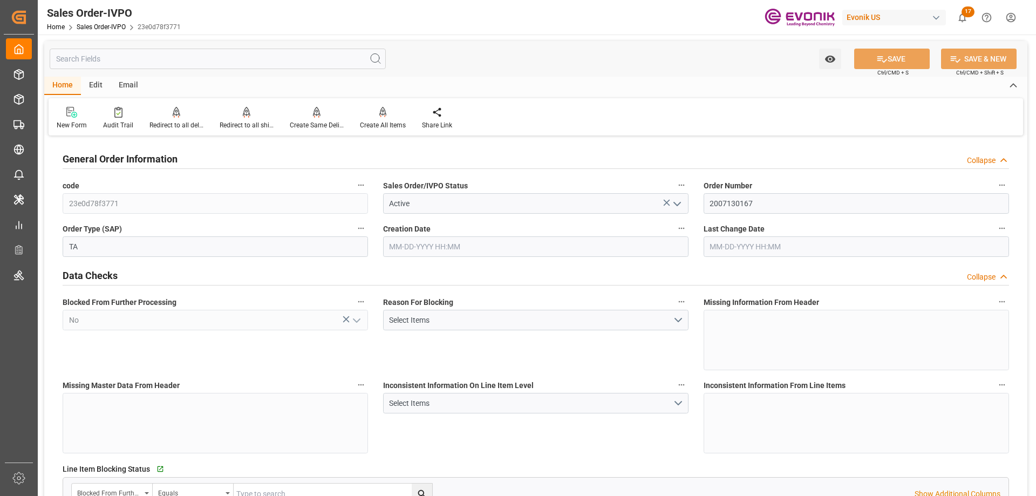
type input "BRSSZ"
type input "0"
type input "1"
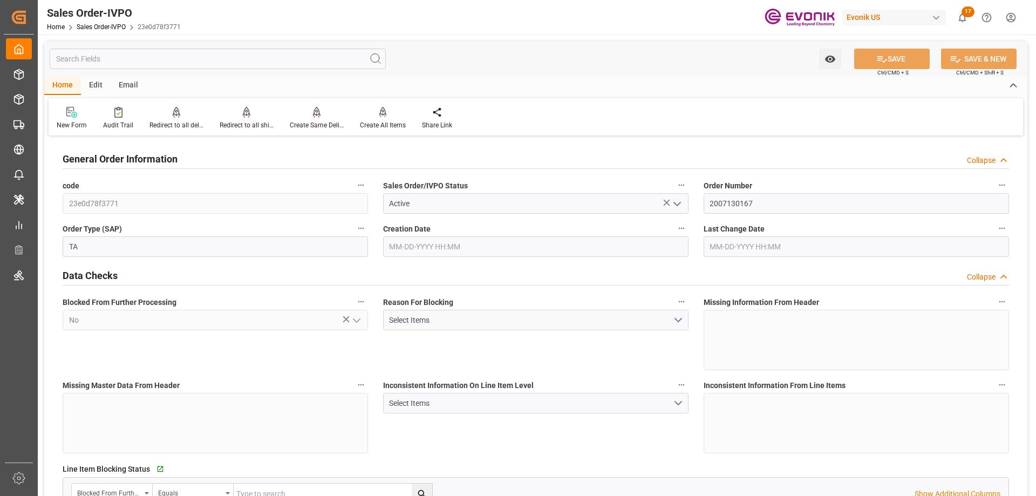
type input "8070"
type input "13.2102"
type input "17000"
type input "30"
type input "[DATE] 19:07"
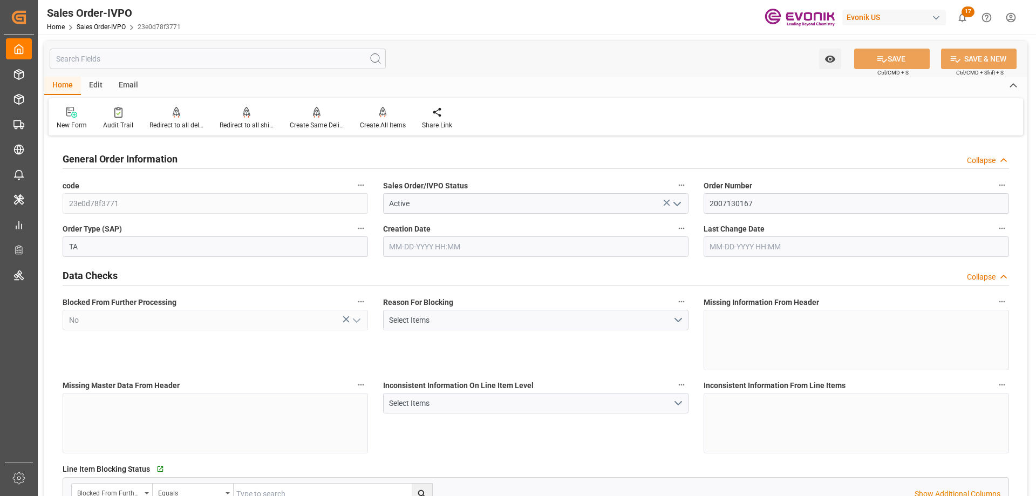
type input "[DATE] 19:56"
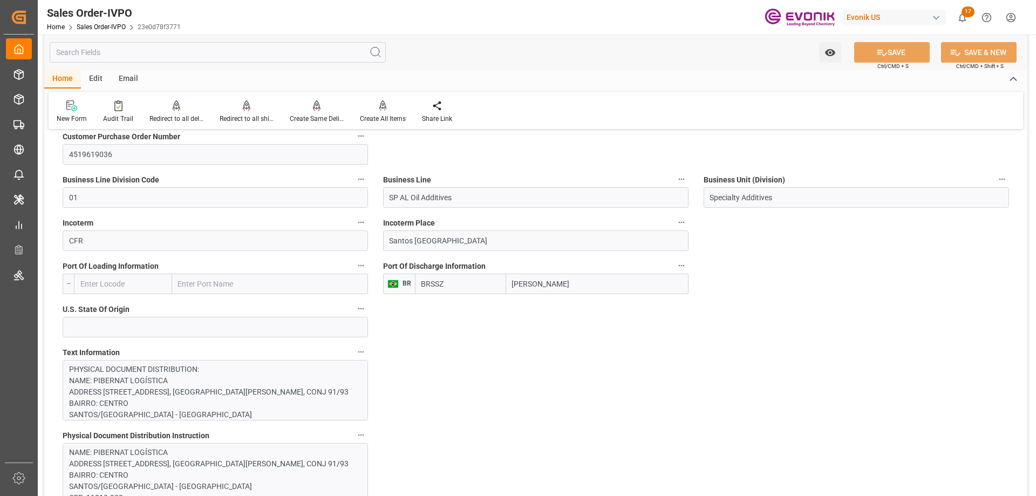
scroll to position [594, 0]
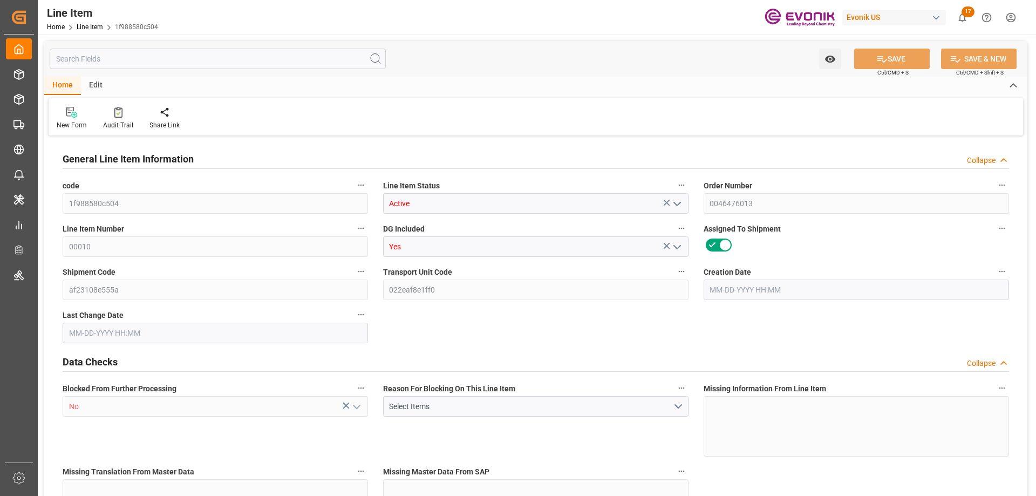
type input "9"
type input "7948.8"
type input "7344"
type input "10.3162"
type input "36"
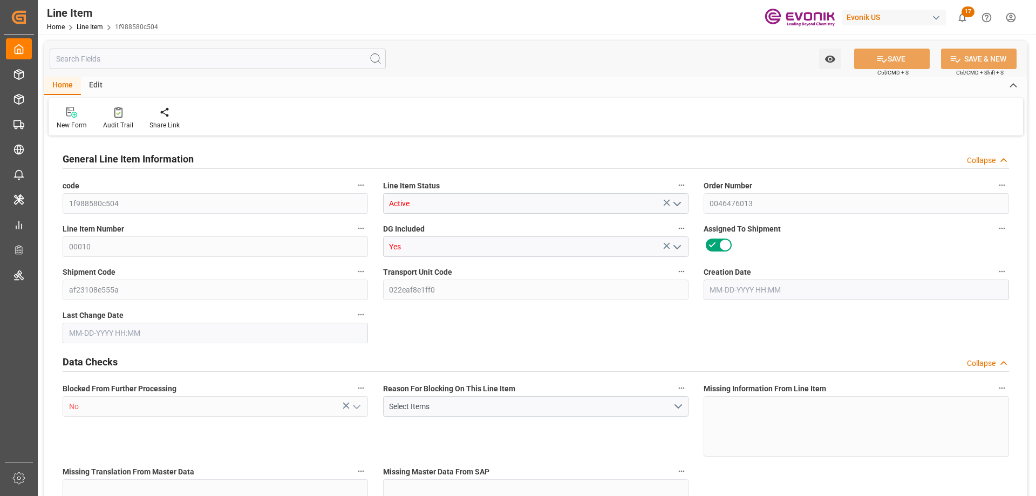
type input "91726.56"
type input "36"
type input "7948.8"
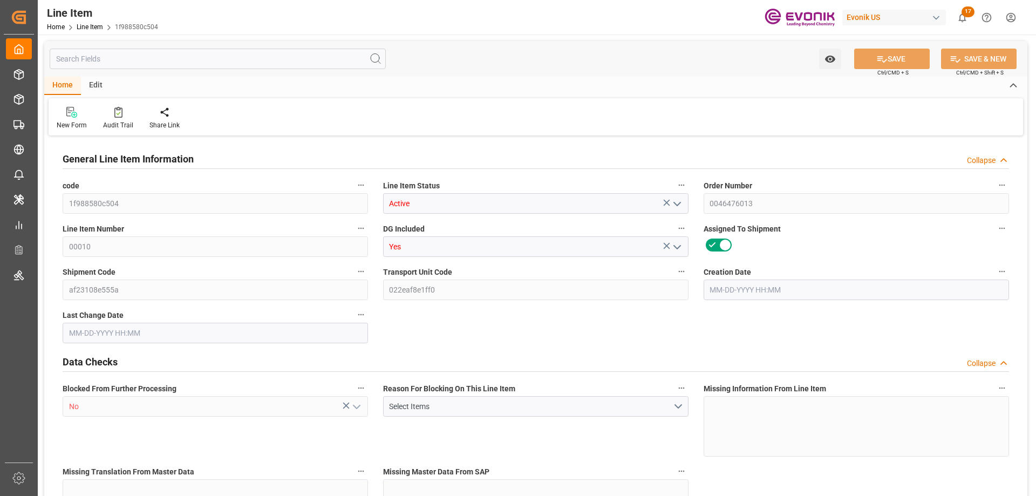
type input "8128.8"
type input "7344"
type input "10.3162"
type input "10316.232"
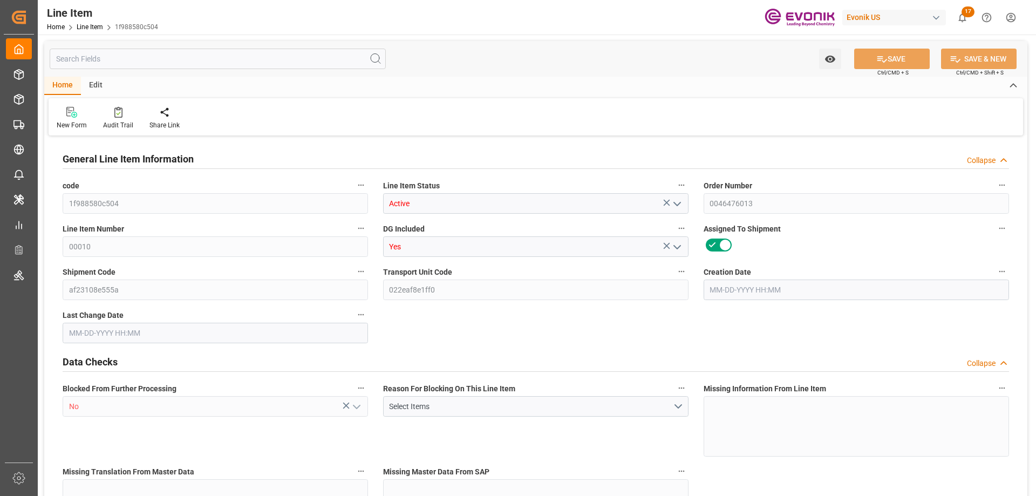
type input "36"
type input "7948.8"
type input "7344"
type input "10.3162"
type input "10-02-2025 17:59"
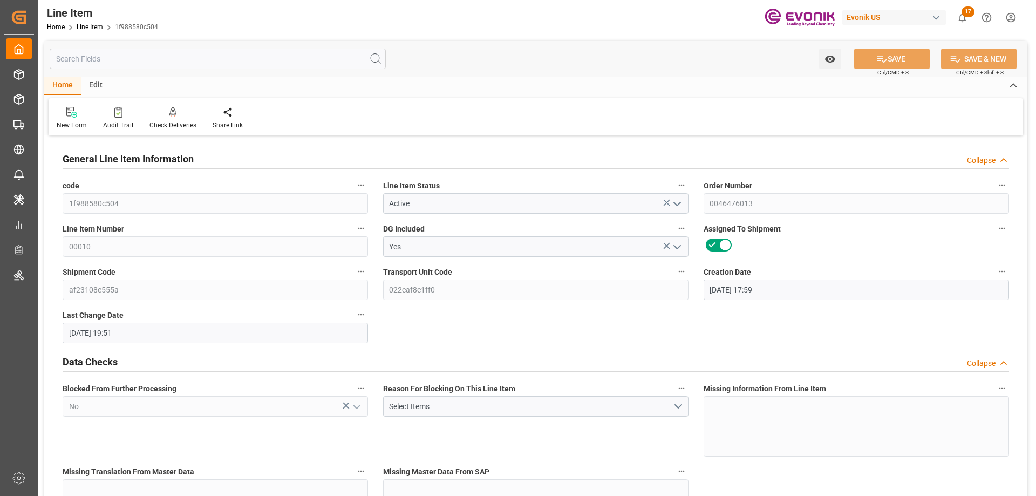
type input "10-07-2025 19:51"
type input "11-20-2025"
type input "10-23-2025"
type input "10-09-2025"
type input "10-16-2025"
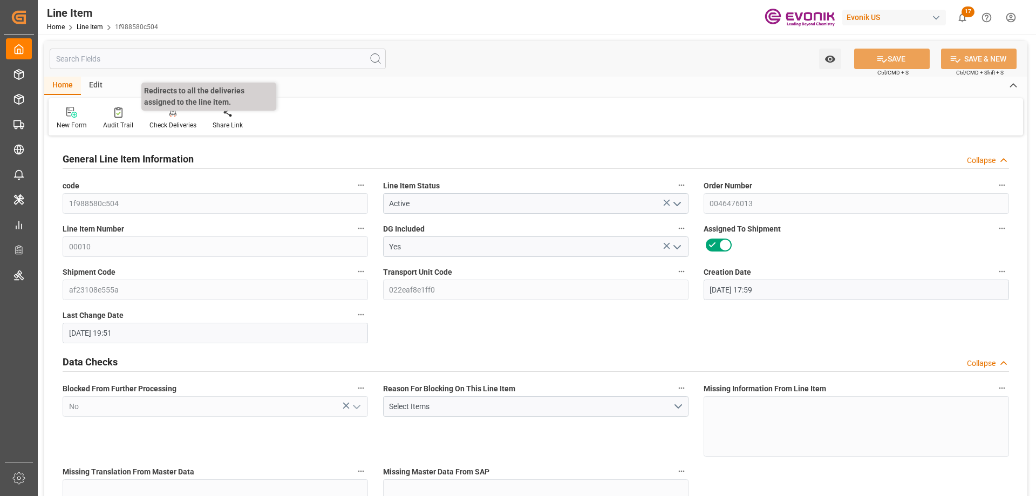
scroll to position [324, 0]
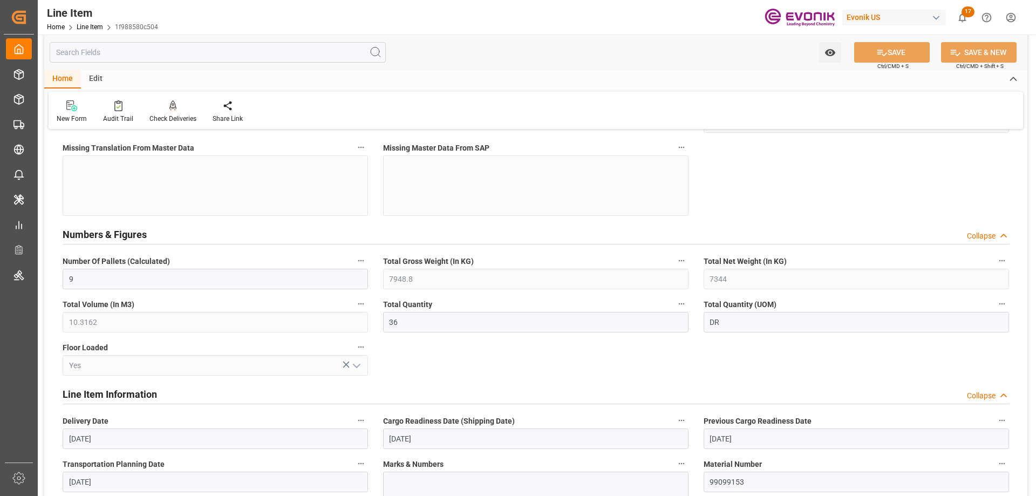
click at [142, 56] on input "text" at bounding box center [218, 52] width 336 height 21
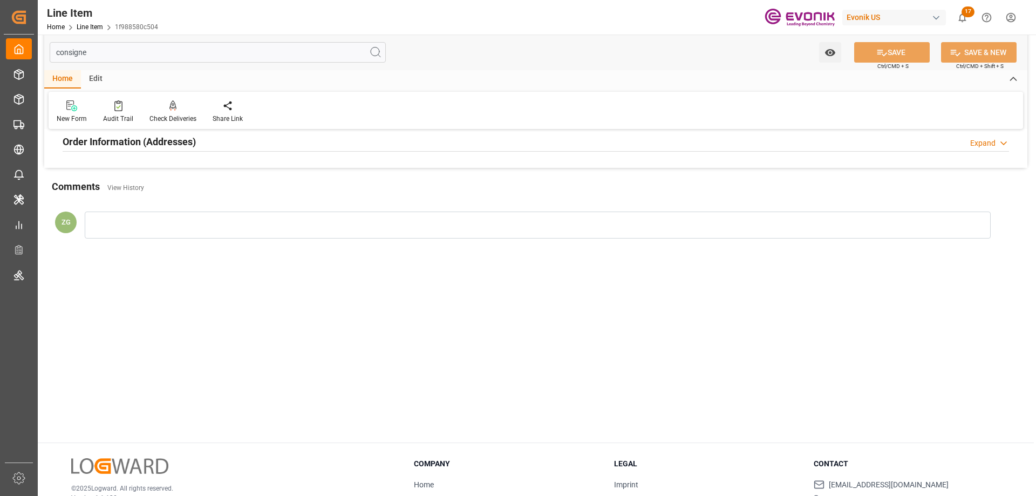
scroll to position [0, 0]
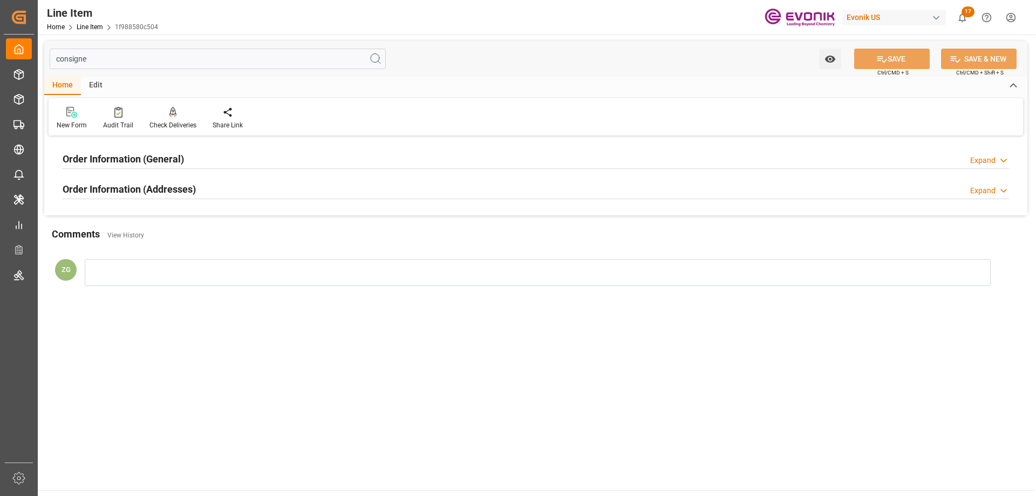
type input "consigne"
click at [164, 178] on div "Order Information (Addresses) Expand" at bounding box center [536, 189] width 962 height 30
click at [155, 161] on h2 "Order Information (General)" at bounding box center [123, 159] width 121 height 15
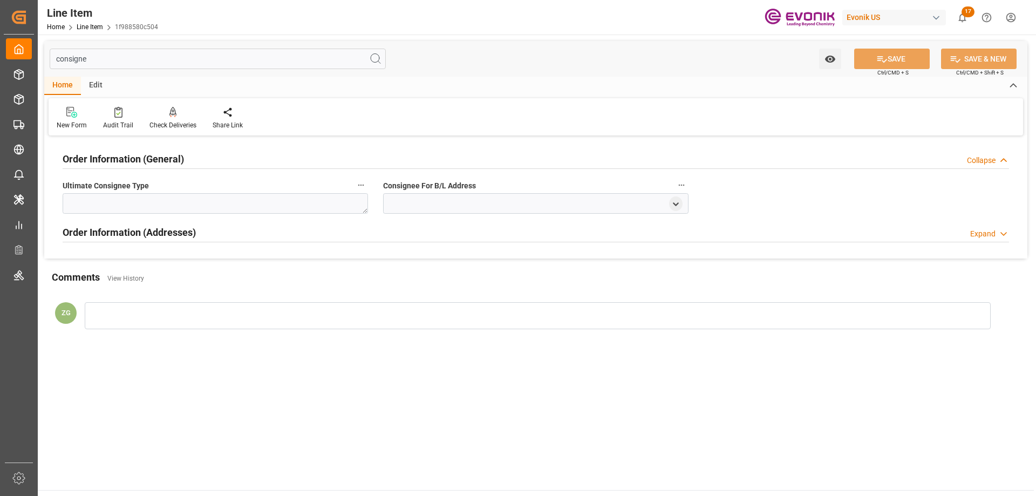
click at [163, 224] on div "Order Information (Addresses)" at bounding box center [129, 231] width 133 height 21
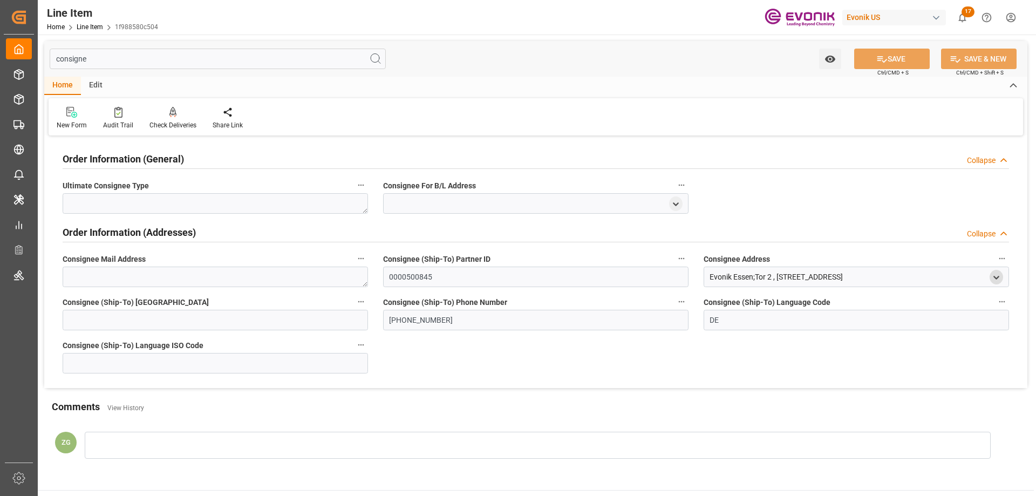
click at [996, 277] on icon "open menu" at bounding box center [996, 277] width 9 height 9
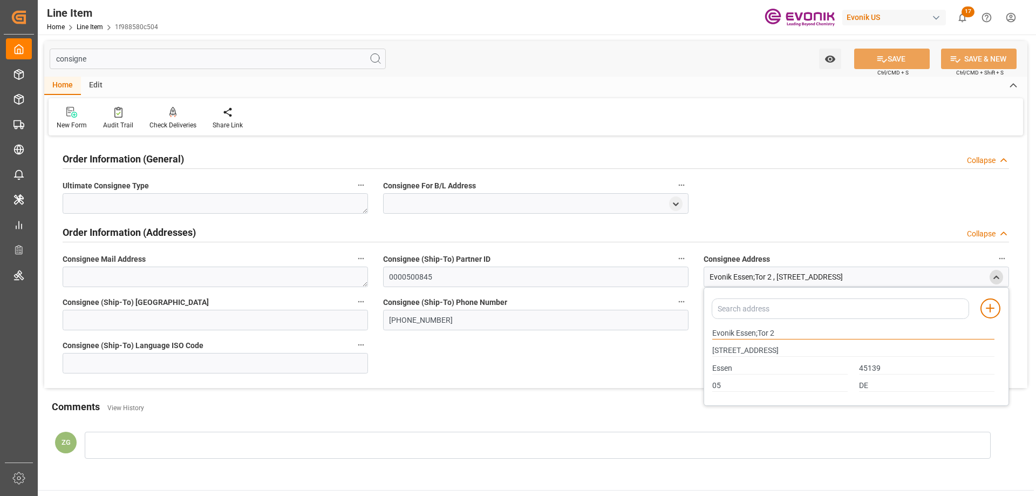
drag, startPoint x: 714, startPoint y: 333, endPoint x: 756, endPoint y: 336, distance: 42.8
click at [756, 336] on input "Evonik Essen;Tor 2" at bounding box center [854, 334] width 282 height 12
click at [724, 363] on input "Essen" at bounding box center [780, 369] width 135 height 12
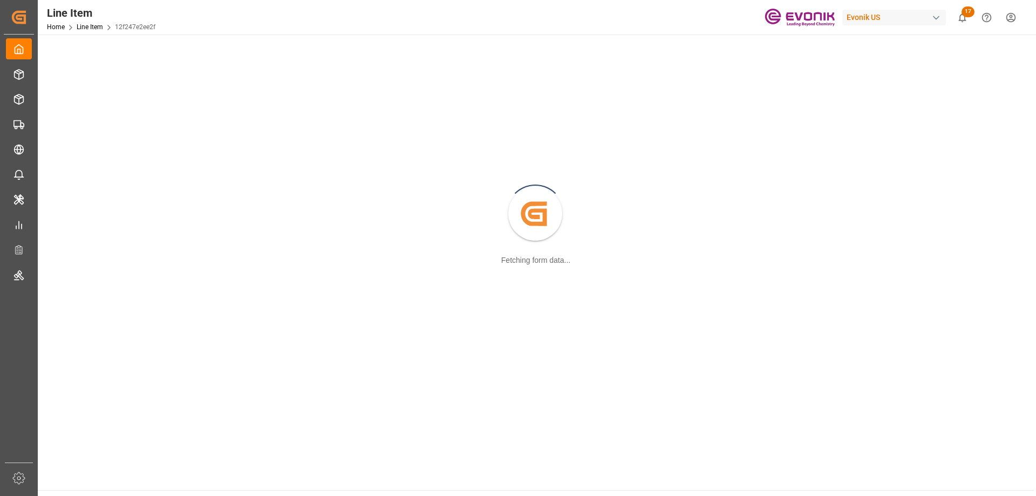
scroll to position [117, 0]
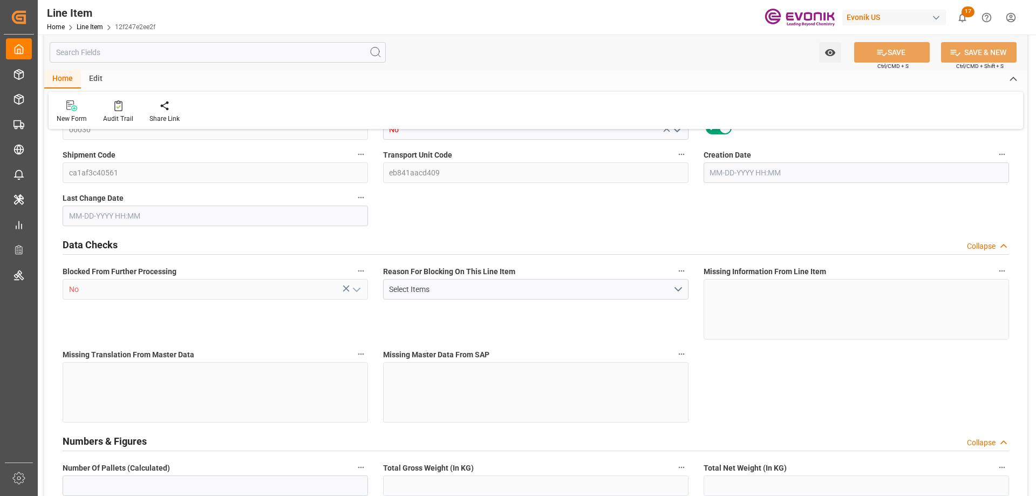
type input "1"
type input "824.4"
type input "760"
type input "1.1436"
type input "4"
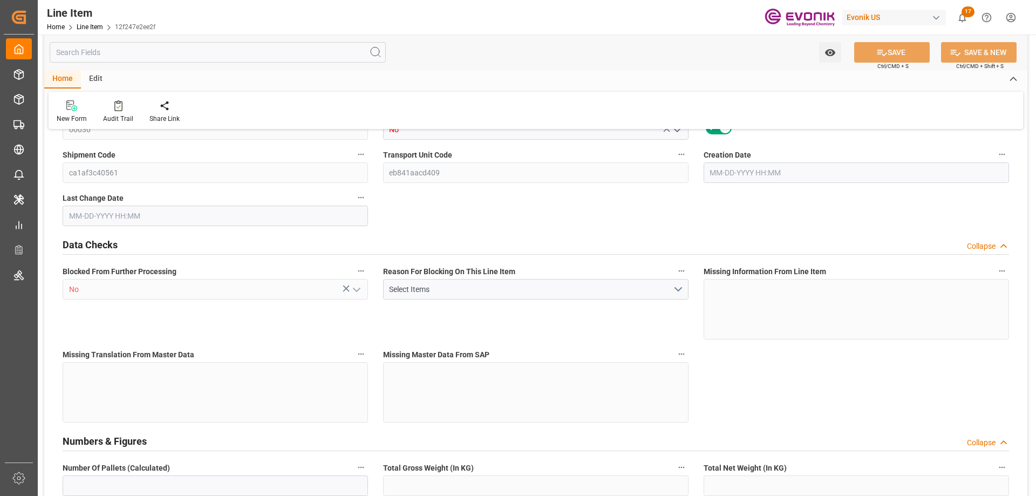
type input "10146"
type input "4"
type input "824.4"
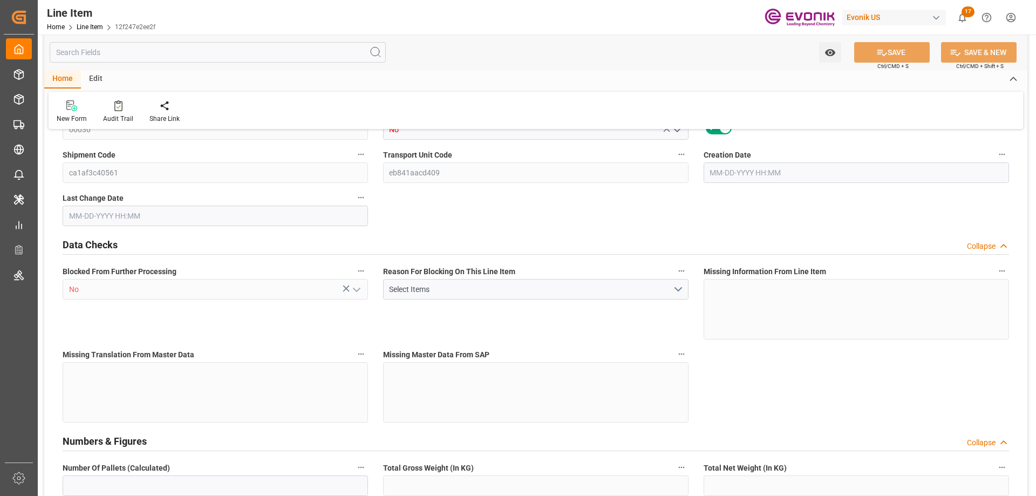
type input "844.4"
type input "760"
type input "1.1436"
type input "1143.648"
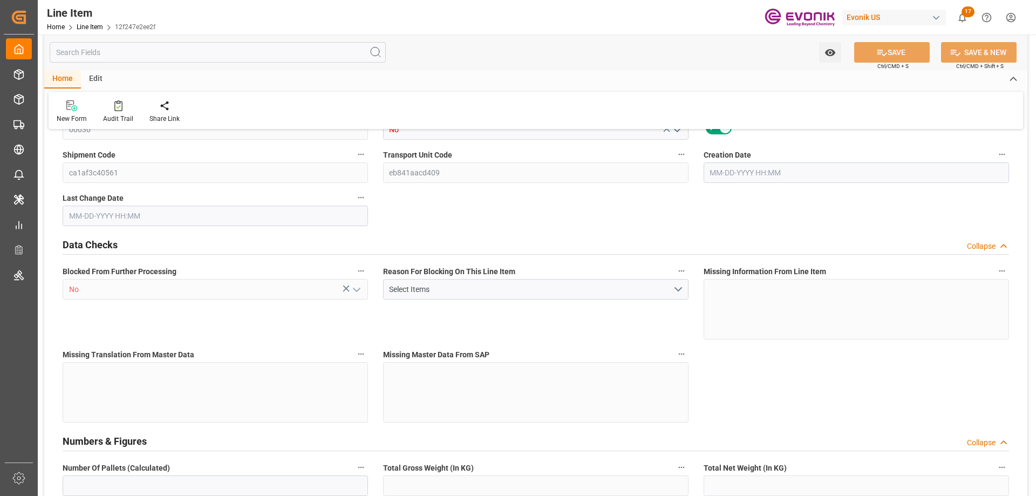
type input "0"
type input "10-02-2025 21:28"
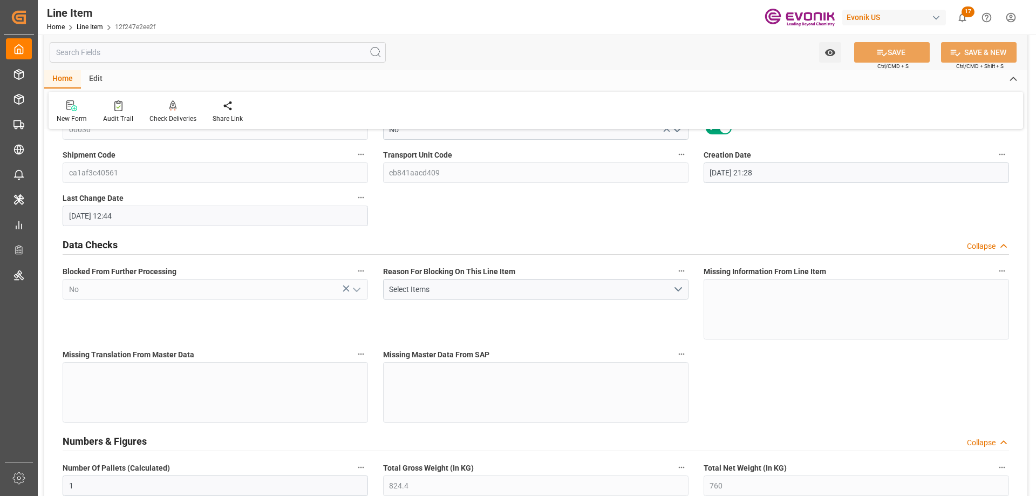
type input "10-06-2025 12:44"
type input "[DATE]"
type input "10-13-2025"
type input "10-03-2025"
type input "10-06-2025"
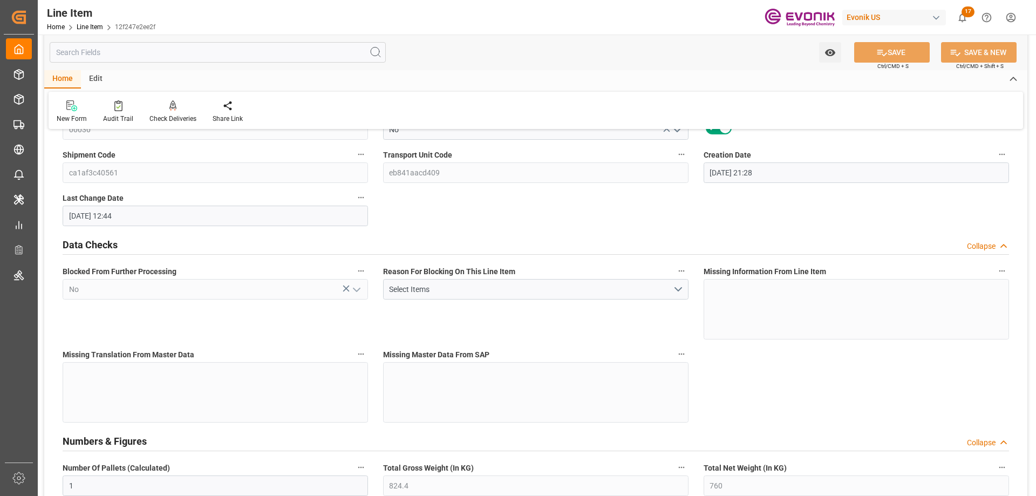
scroll to position [495, 0]
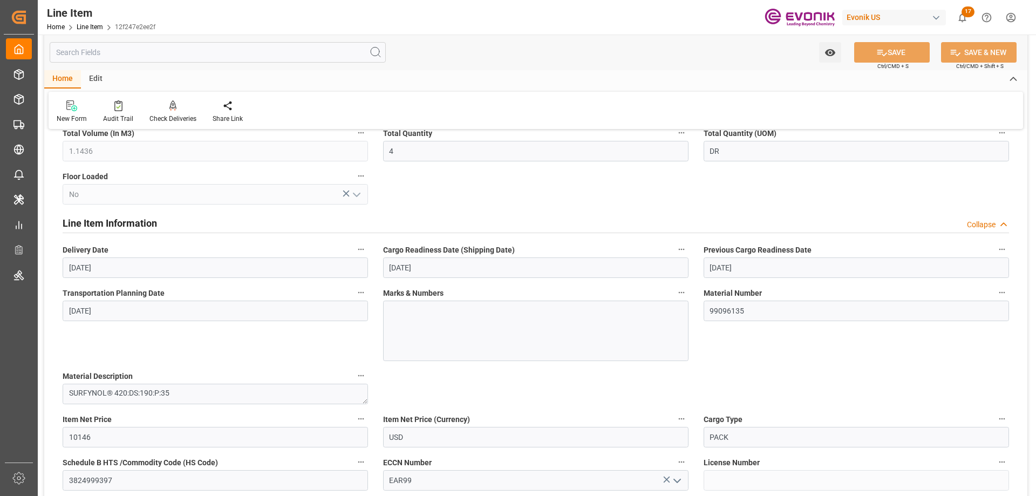
click at [110, 52] on input "text" at bounding box center [218, 52] width 336 height 21
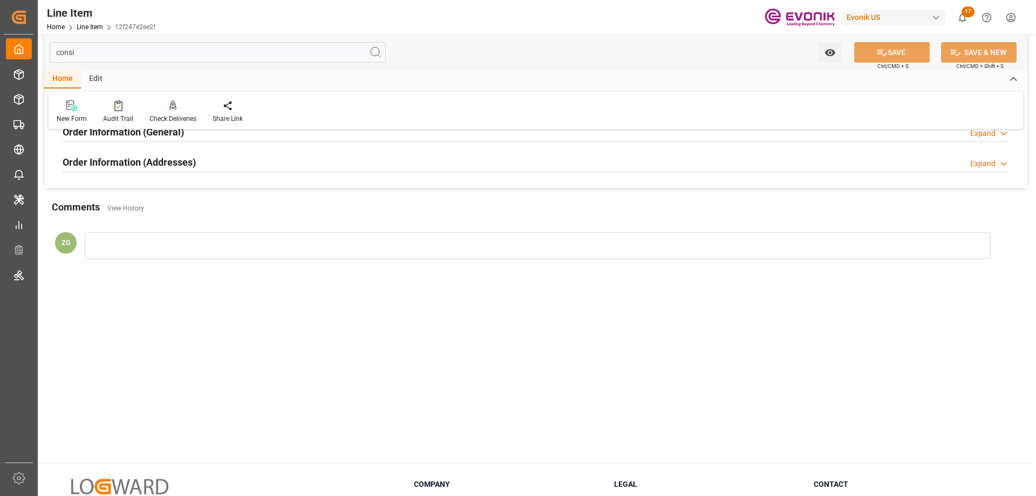
scroll to position [0, 0]
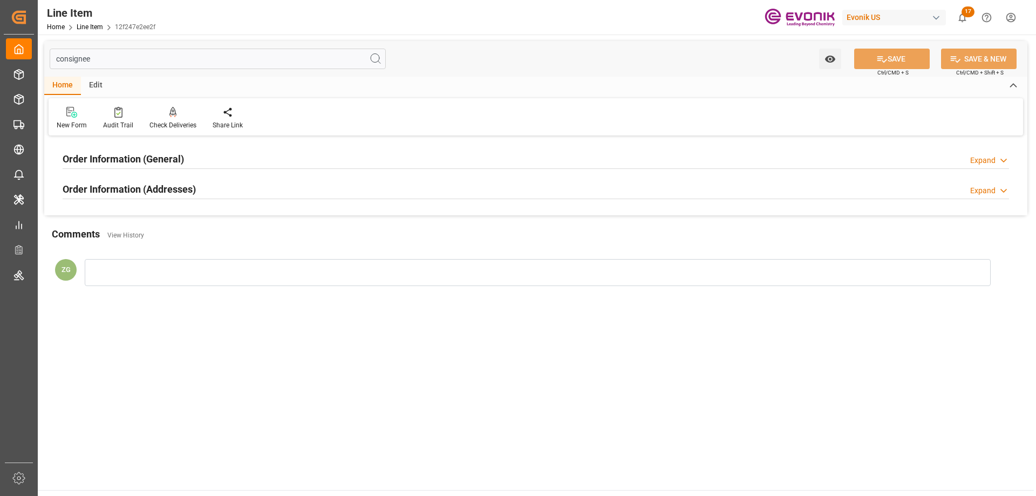
type input "consignee"
click at [167, 185] on h2 "Order Information (Addresses)" at bounding box center [129, 189] width 133 height 15
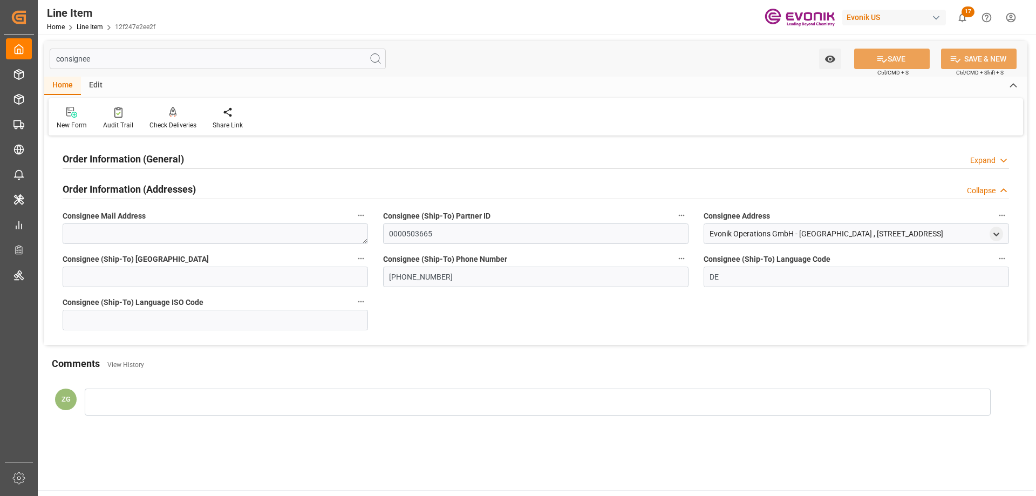
click at [164, 161] on h2 "Order Information (General)" at bounding box center [123, 159] width 121 height 15
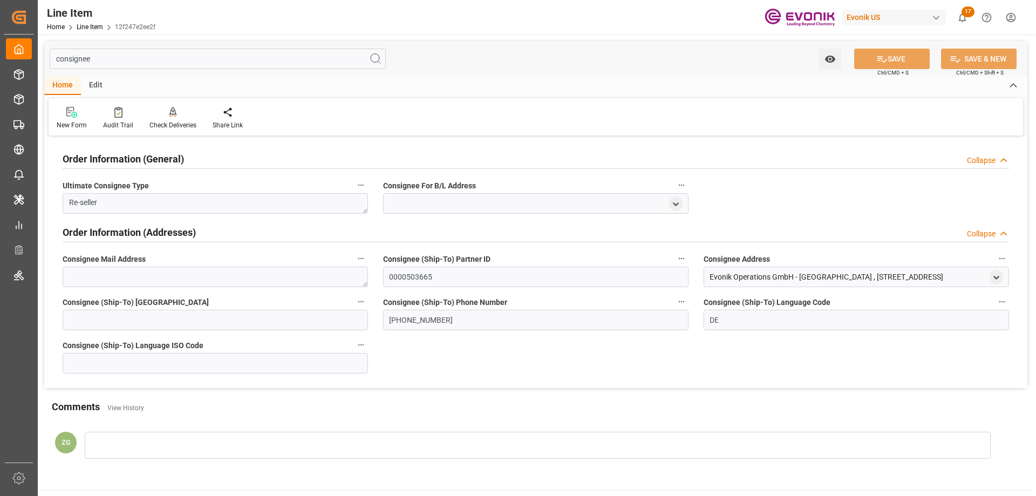
click at [989, 278] on div "Evonik Operations GmbH - Lager BGS , Burggrafenstrasse 13 , Essen , 05 , DE - 4…" at bounding box center [857, 277] width 306 height 21
click at [992, 278] on icon "open menu" at bounding box center [996, 277] width 9 height 9
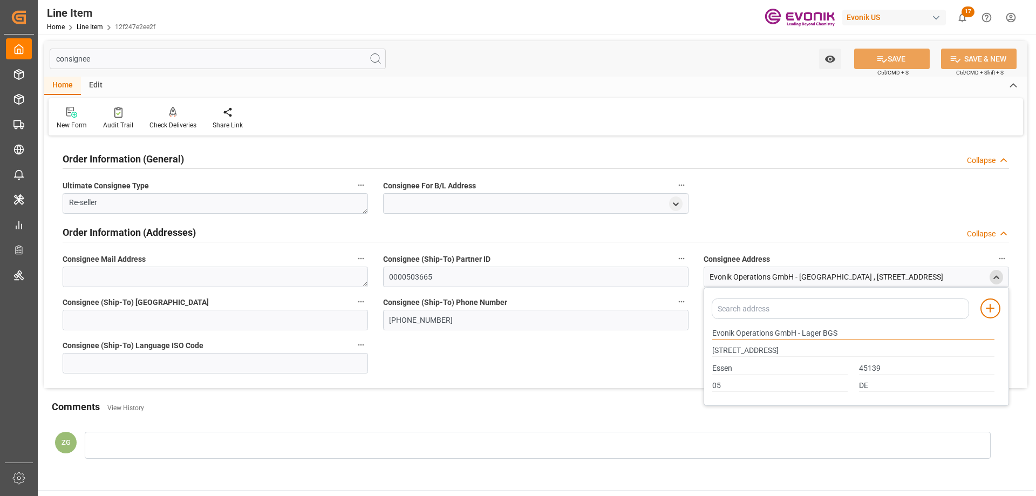
drag, startPoint x: 713, startPoint y: 332, endPoint x: 796, endPoint y: 332, distance: 83.1
click at [796, 332] on input "Evonik Operations GmbH - Lager BGS" at bounding box center [854, 334] width 282 height 12
click at [729, 362] on div "Essen" at bounding box center [780, 368] width 147 height 18
click at [717, 370] on input "Essen" at bounding box center [780, 369] width 135 height 12
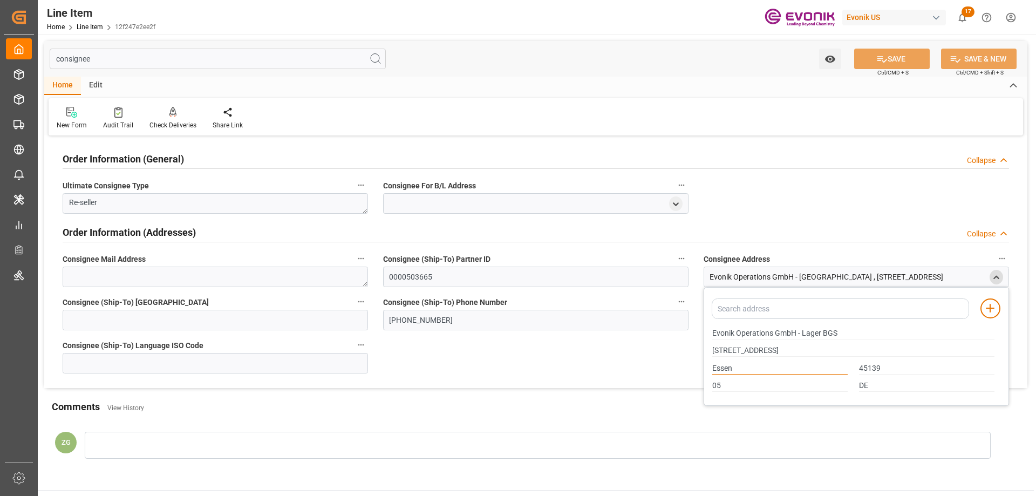
click at [717, 370] on input "Essen" at bounding box center [780, 369] width 135 height 12
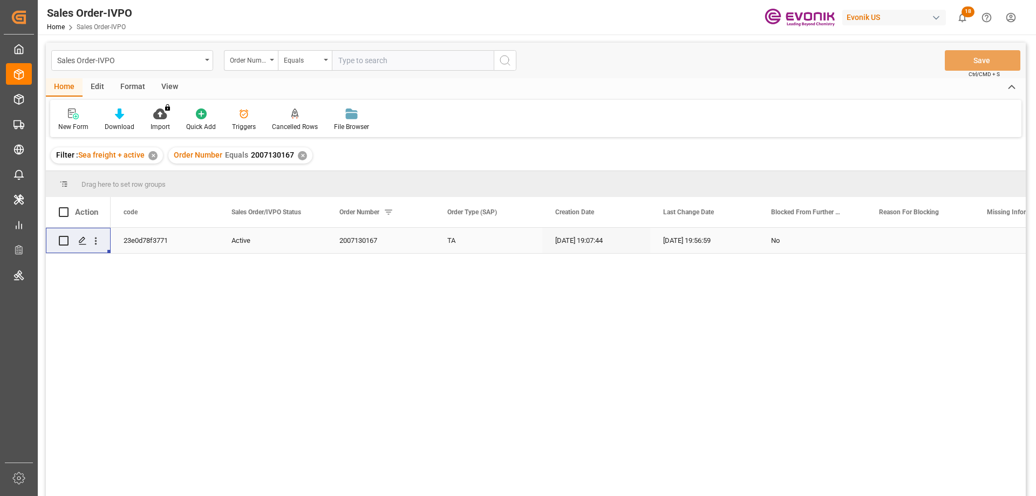
click at [408, 66] on input "text" at bounding box center [413, 60] width 162 height 21
type input "2007200632"
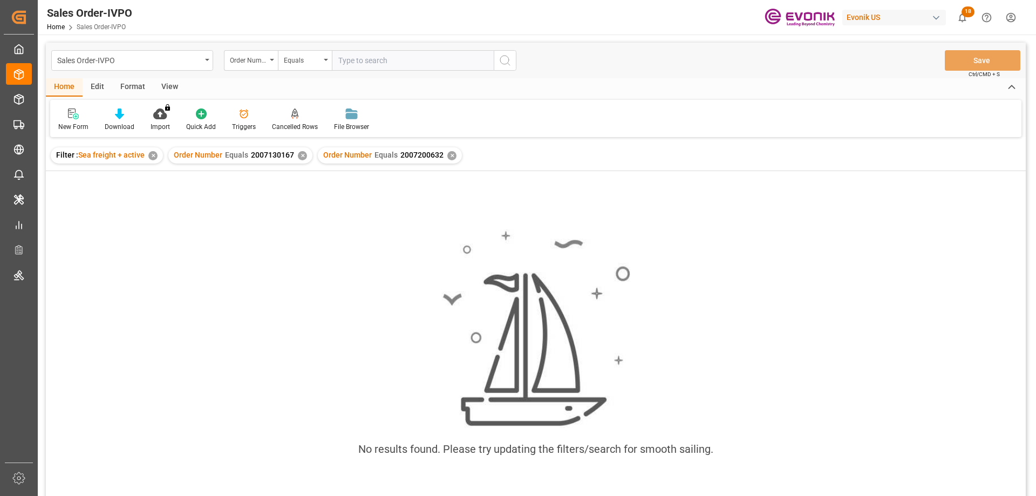
click at [303, 155] on div "✕" at bounding box center [302, 155] width 9 height 9
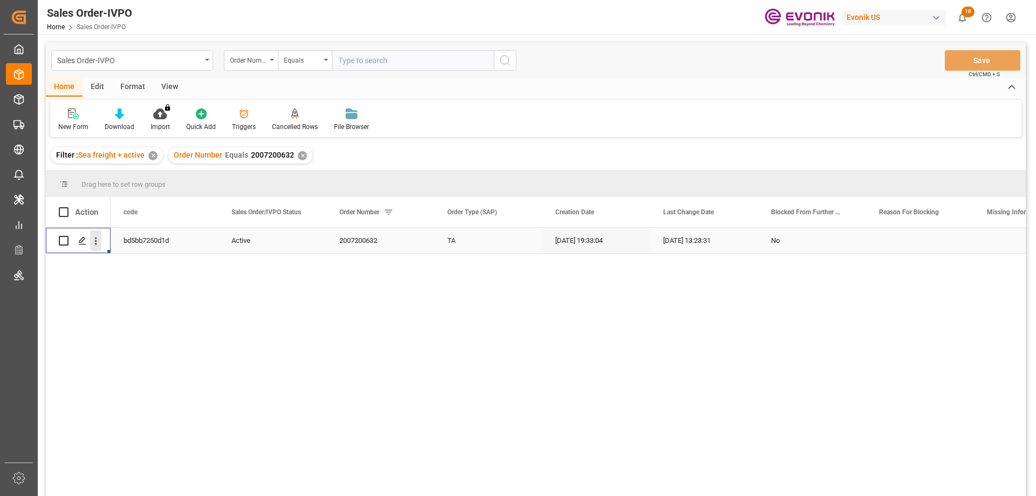
click at [96, 235] on icon "open menu" at bounding box center [95, 240] width 11 height 11
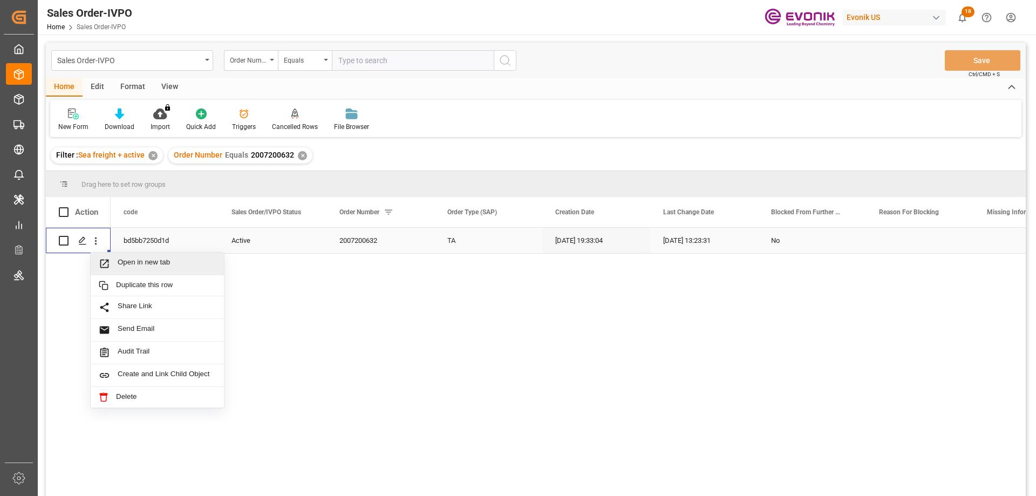
click at [134, 268] on span "Open in new tab" at bounding box center [167, 263] width 98 height 11
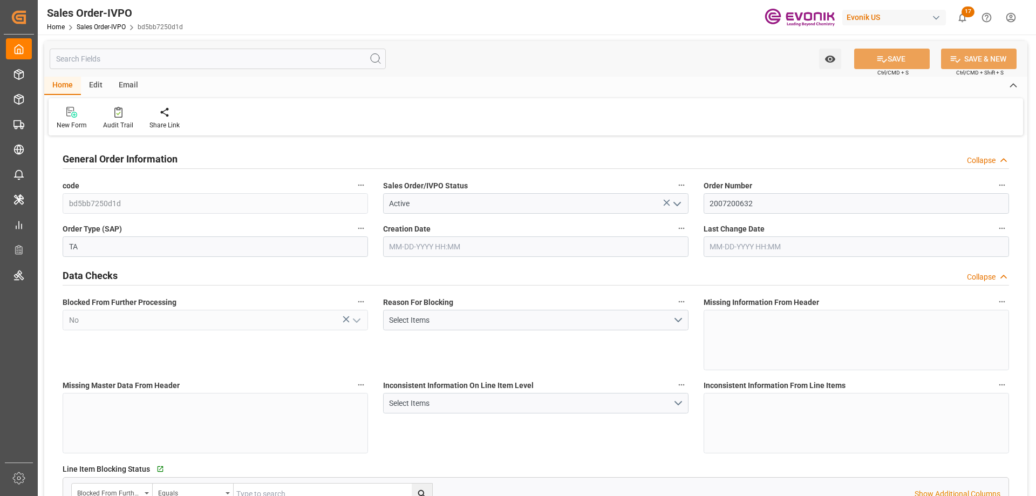
type input "CLVAP"
type input "0"
type input "1"
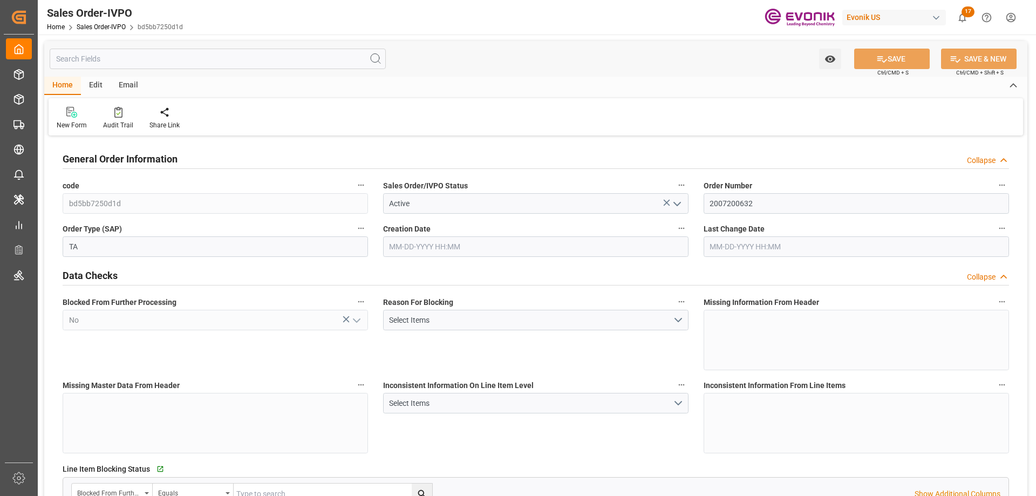
type input "16200"
type input "26.4204"
type input "17000"
type input "30"
type input "09-25-2025 19:33"
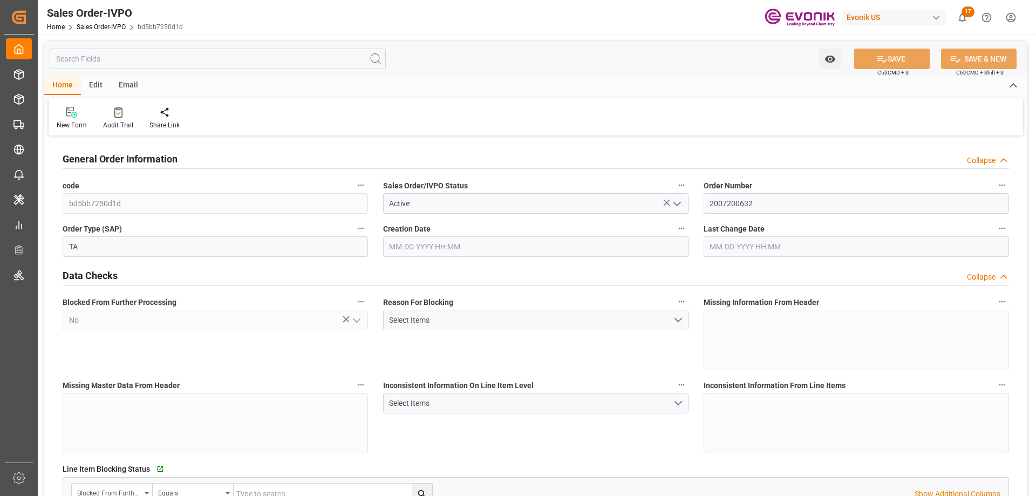
type input "09-29-2025 13:23"
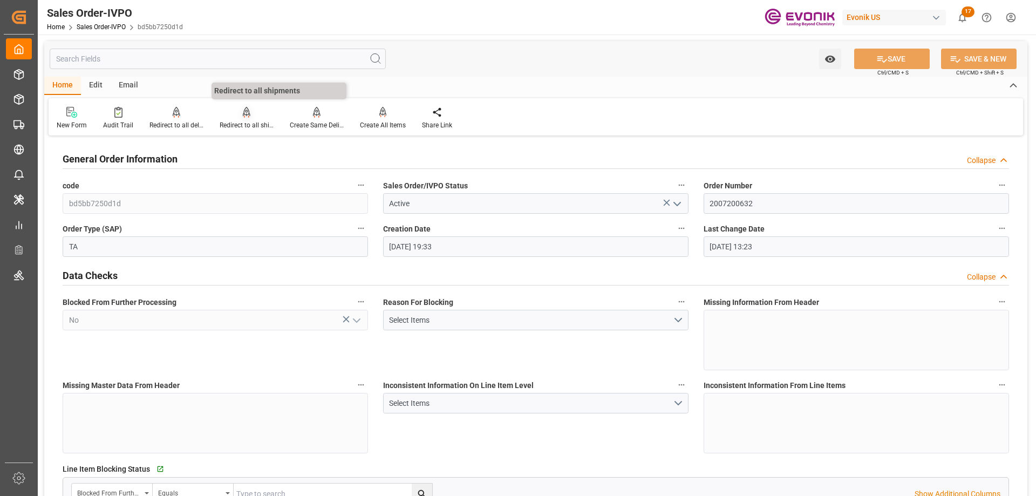
click at [250, 124] on div "Redirect to all shipments" at bounding box center [247, 125] width 54 height 10
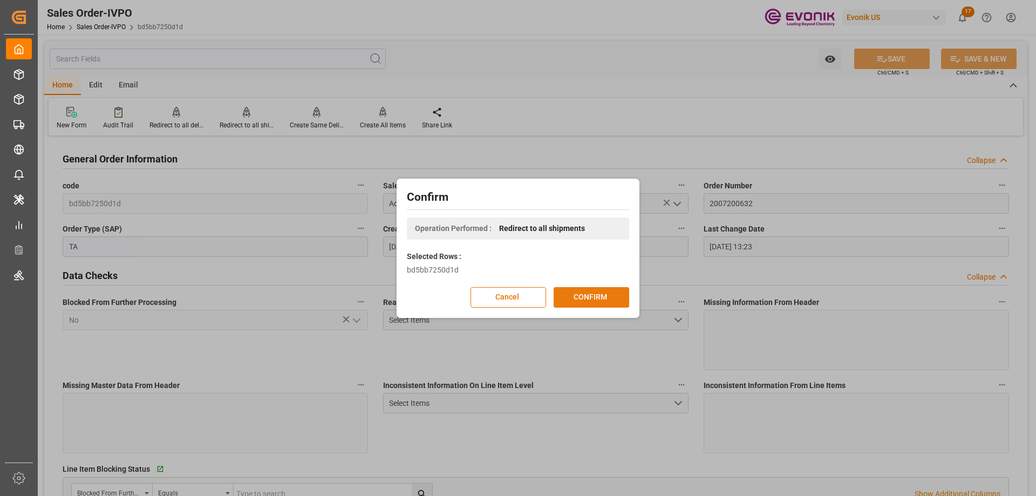
click at [578, 290] on button "CONFIRM" at bounding box center [592, 297] width 76 height 21
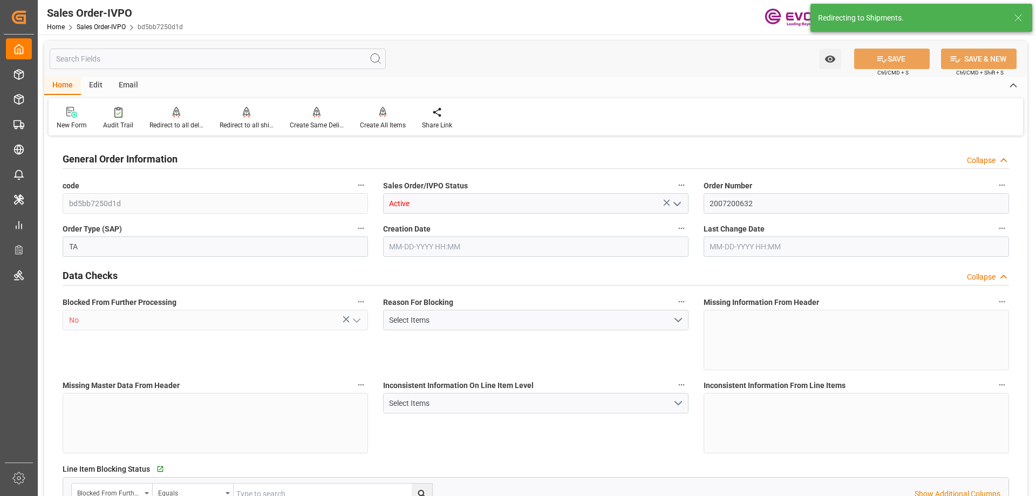
type input "CLVAP"
type input "0"
type input "1"
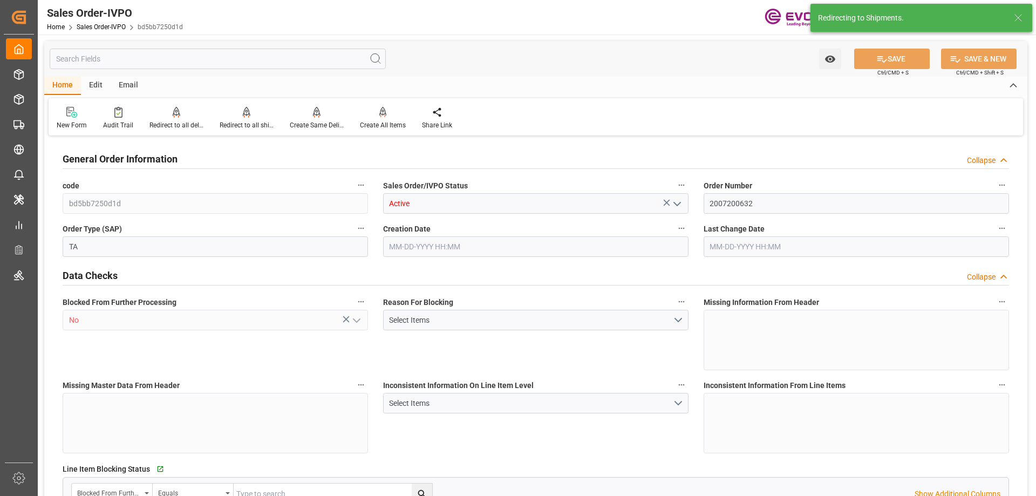
type input "16200"
type input "26.4204"
type input "17000"
type input "30"
type input "09-25-2025 19:33"
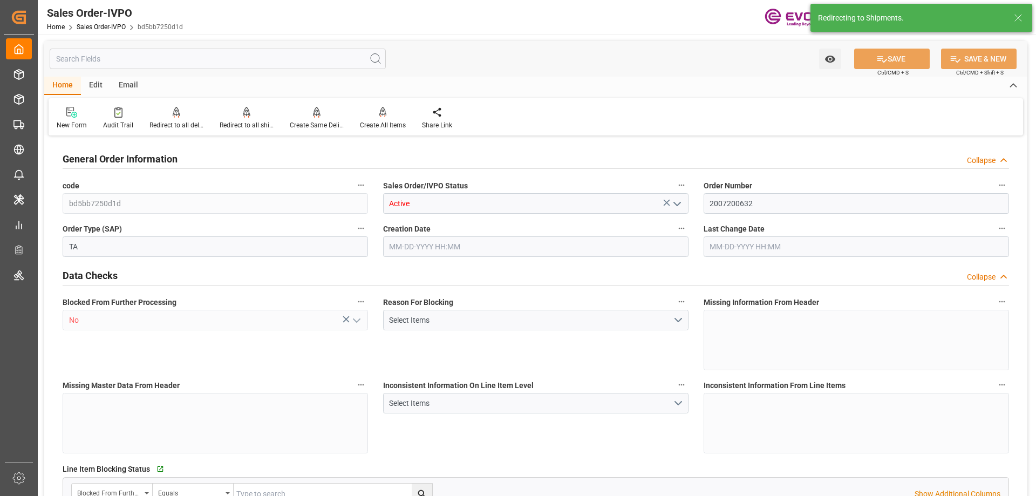
type input "09-29-2025 13:23"
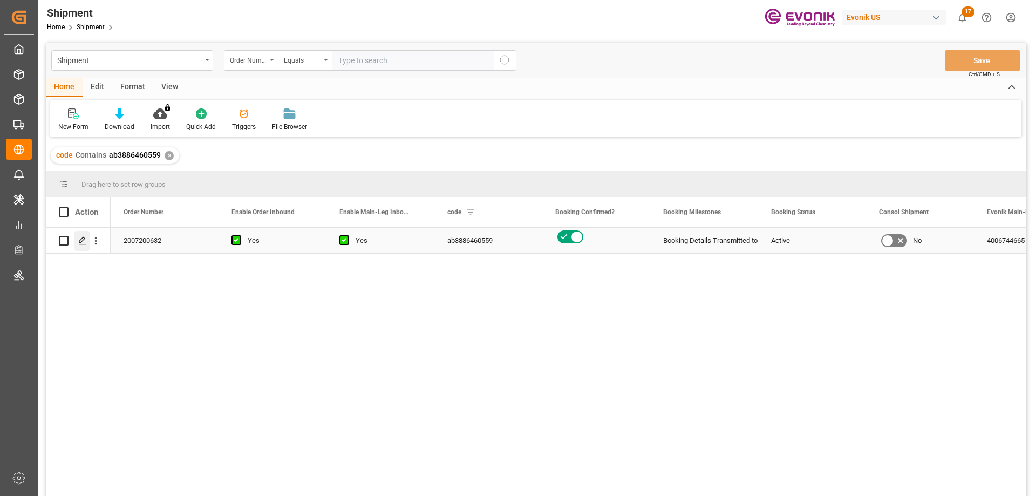
click at [78, 240] on icon "Press SPACE to select this row." at bounding box center [82, 240] width 9 height 9
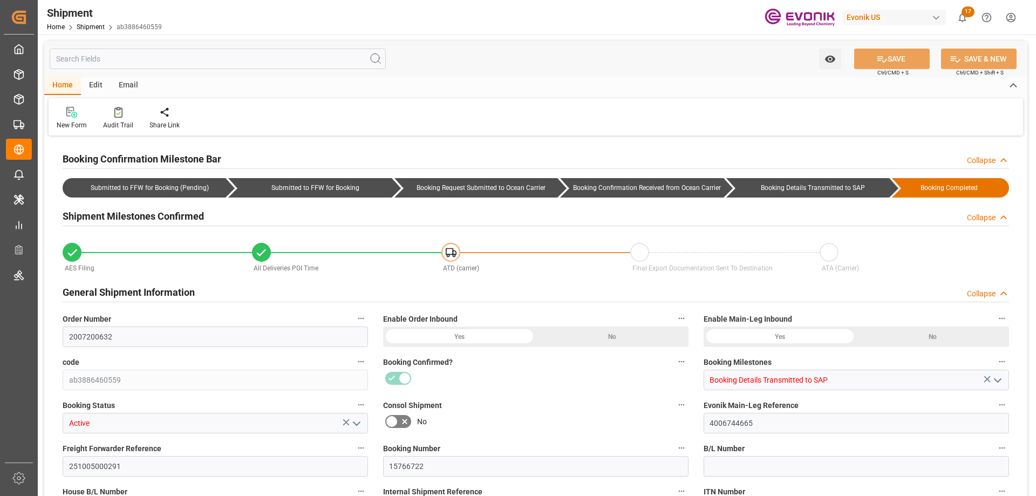
type input "Hapag [PERSON_NAME]"
type input "Hapag Lloyd Aktiengesellschaft"
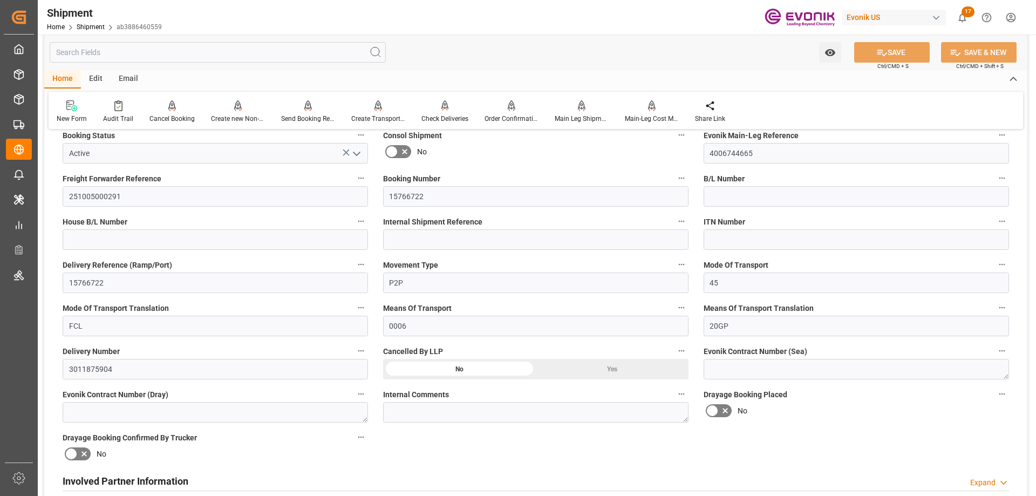
scroll to position [270, 0]
click at [107, 479] on h2 "Involved Partner Information" at bounding box center [126, 481] width 126 height 15
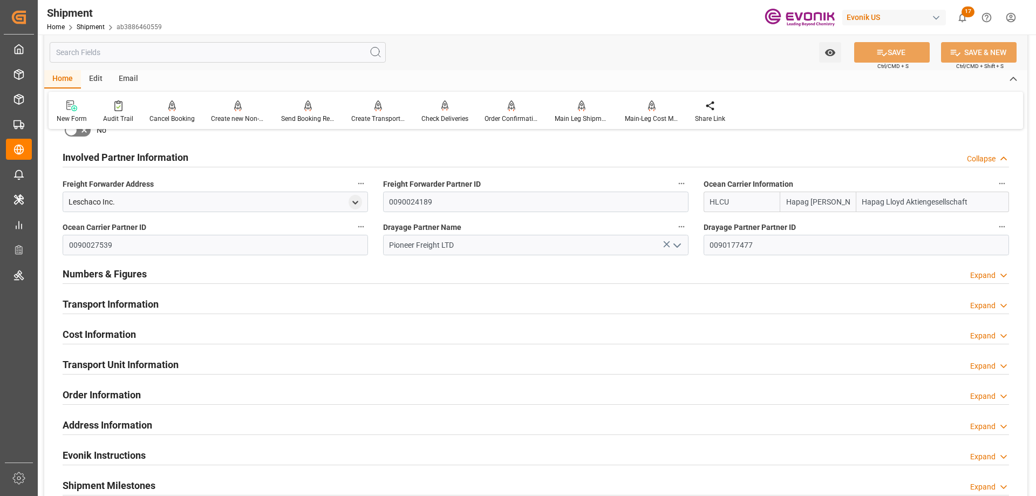
click at [137, 308] on h2 "Transport Information" at bounding box center [111, 304] width 96 height 15
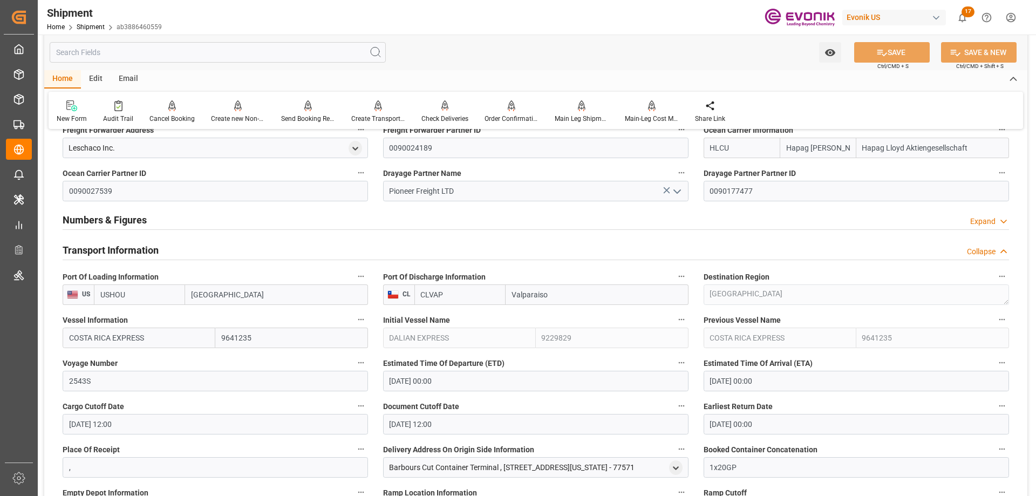
scroll to position [702, 0]
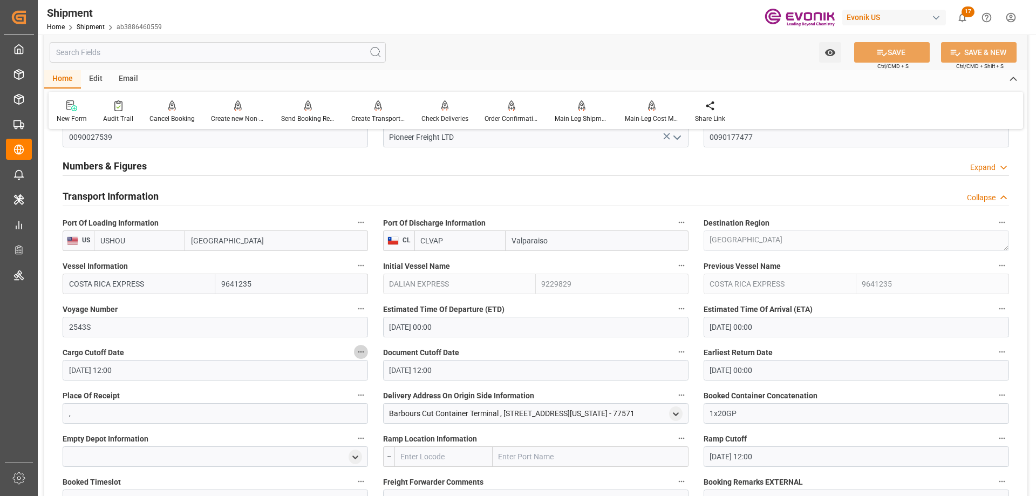
click at [359, 349] on icon "button" at bounding box center [361, 352] width 9 height 9
click at [384, 347] on li "Audits" at bounding box center [381, 352] width 55 height 18
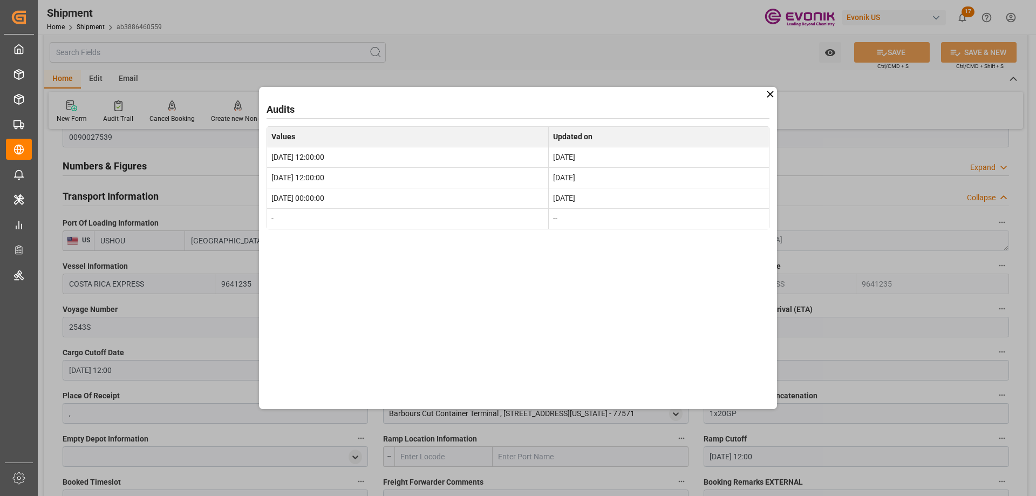
click at [770, 96] on icon at bounding box center [770, 94] width 6 height 6
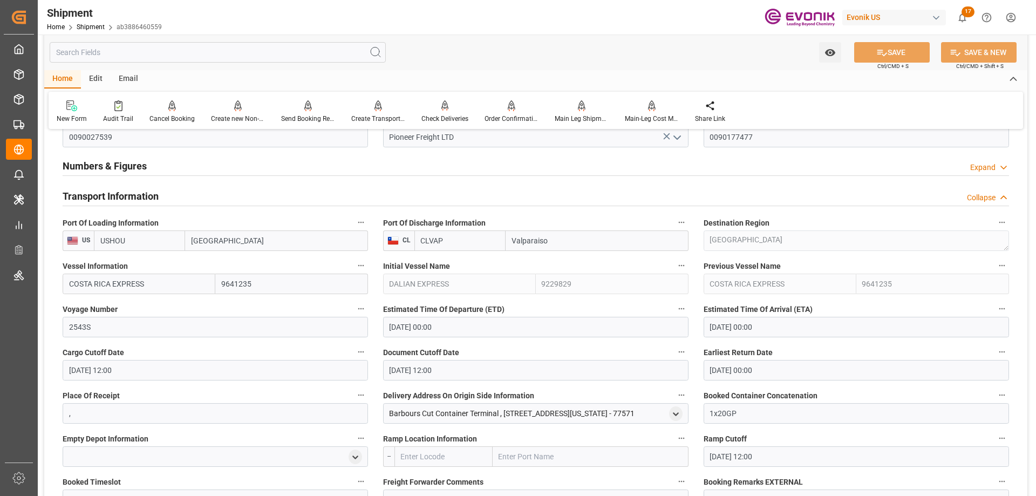
click at [679, 354] on icon "button" at bounding box center [681, 352] width 9 height 9
click at [696, 347] on li "Audits" at bounding box center [702, 352] width 55 height 18
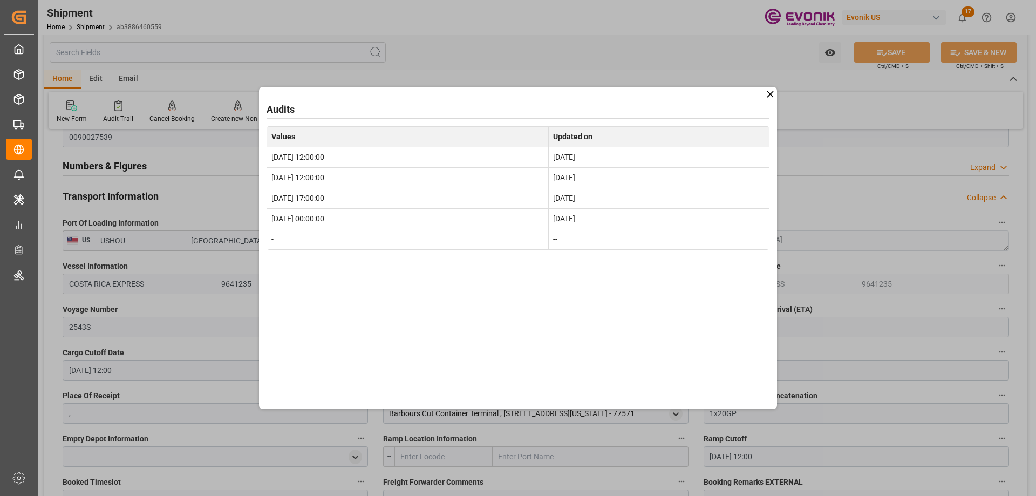
click at [771, 94] on icon at bounding box center [770, 94] width 6 height 6
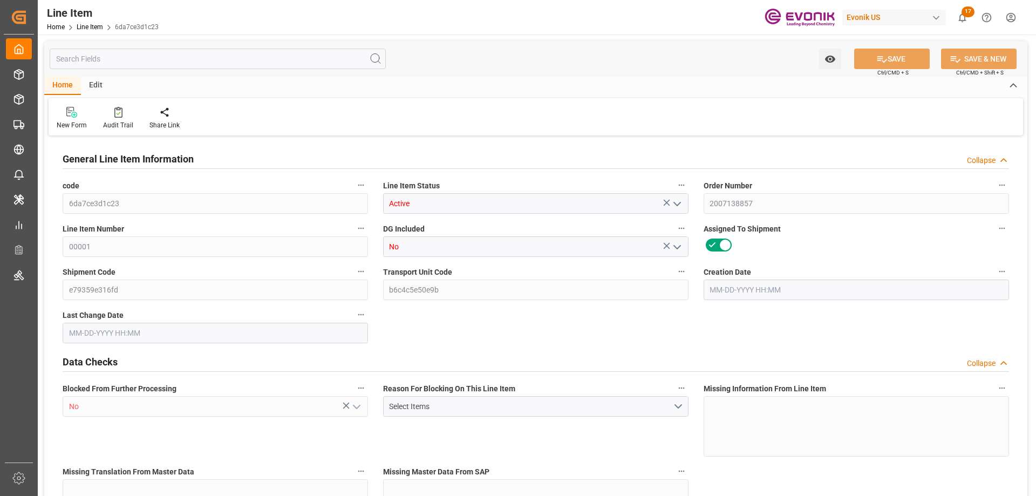
type input "20"
type input "10060.8"
type input "10000"
type input "30.1947"
type input "20"
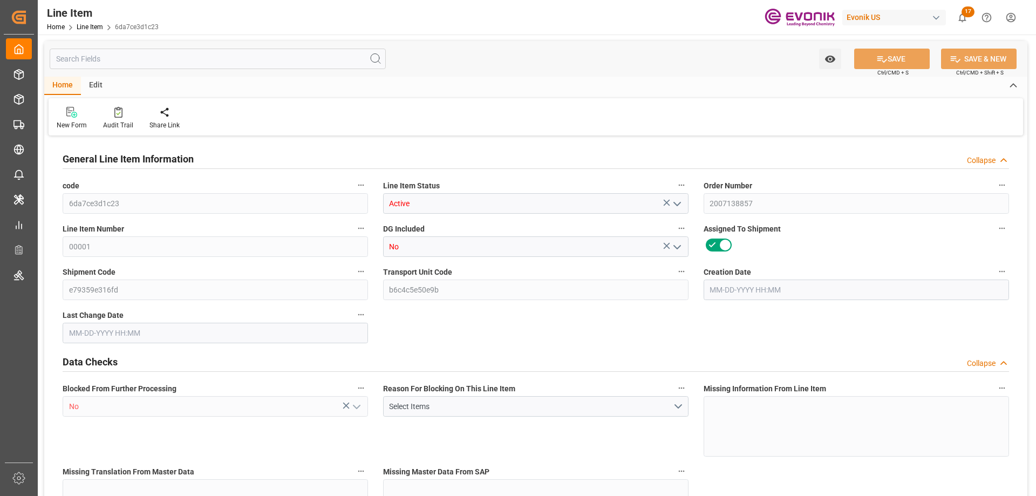
type input "0"
type input "20"
type input "10060.8"
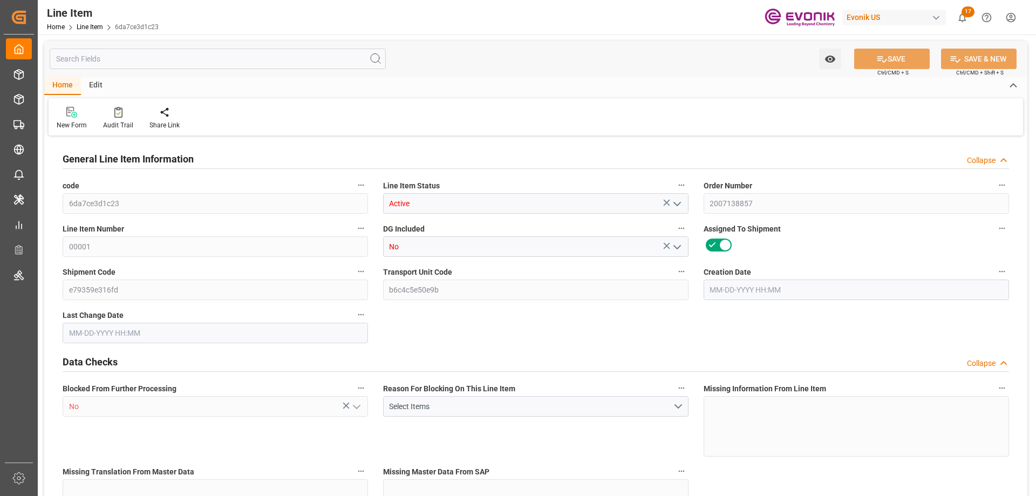
type input "10340.8"
type input "10000"
type input "30.1947"
type input "30194.72"
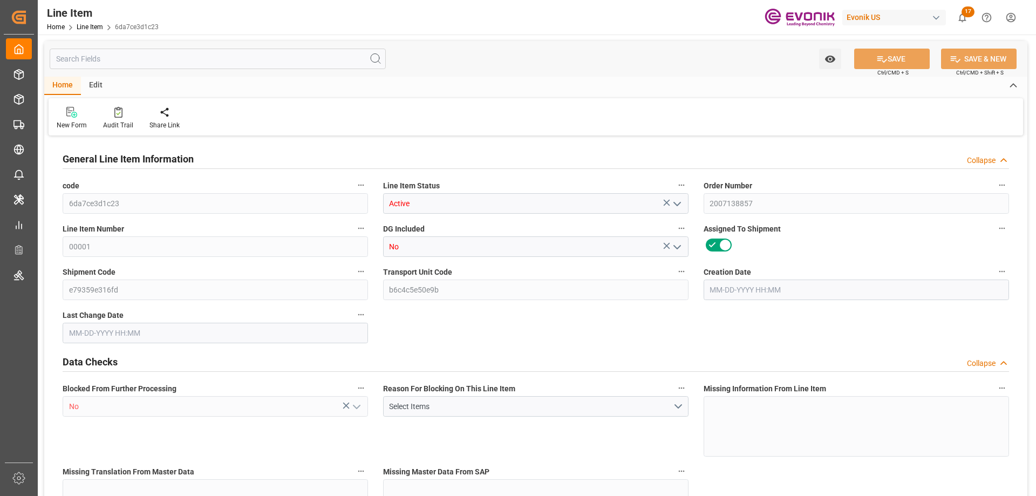
type input "0"
type input "[DATE] 14:18"
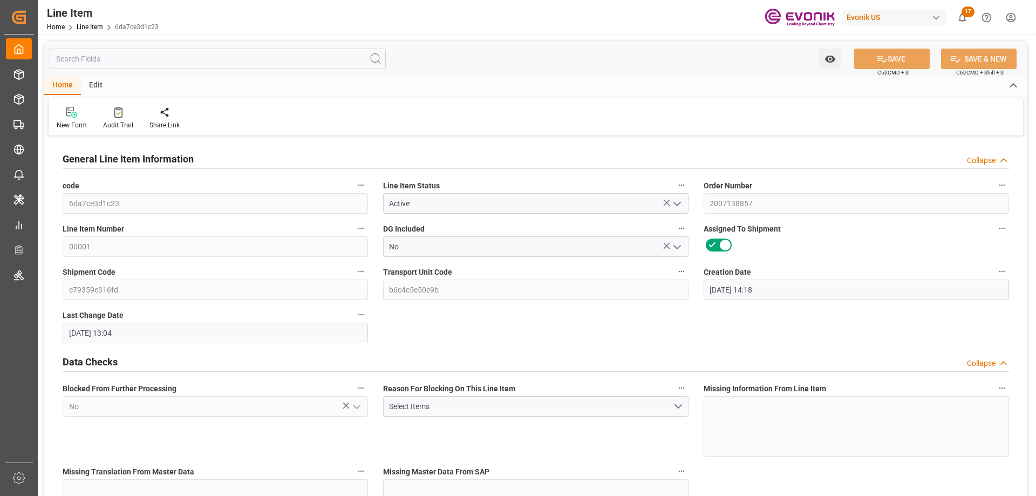
type input "[DATE] 13:04"
type input "[DATE]"
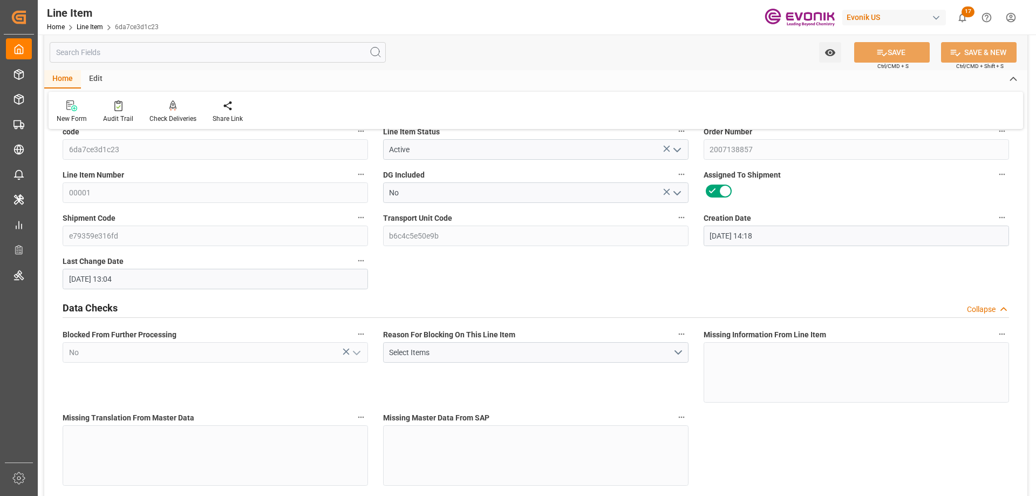
click at [235, 50] on input "text" at bounding box center [218, 52] width 336 height 21
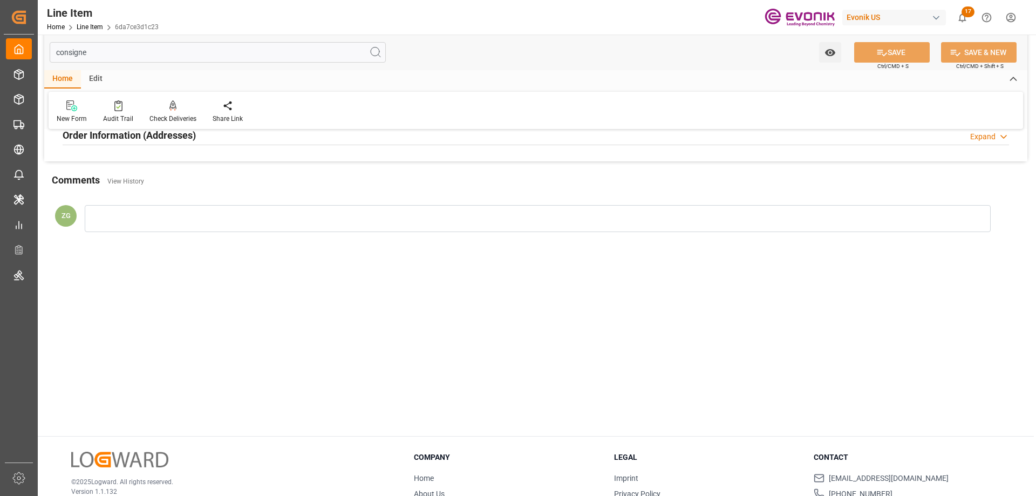
scroll to position [0, 0]
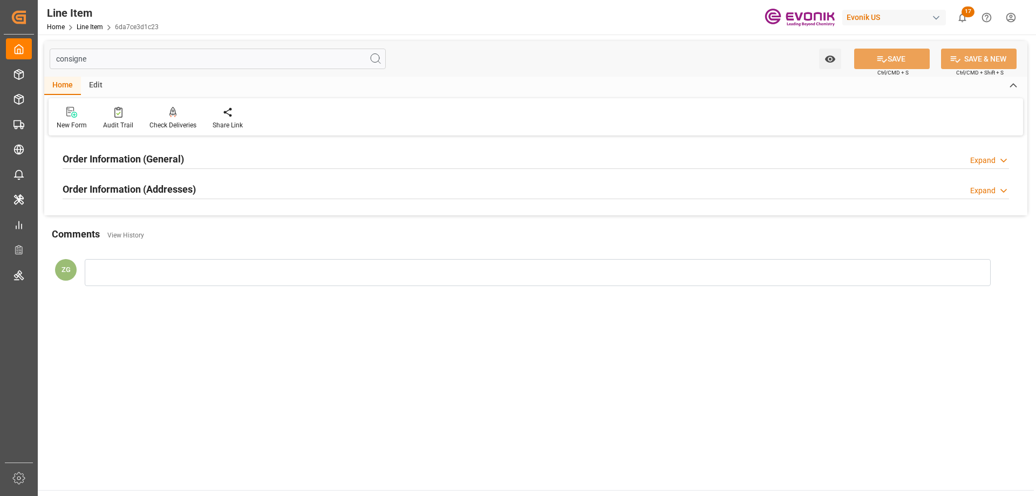
type input "consigne"
click at [164, 193] on h2 "Order Information (Addresses)" at bounding box center [129, 189] width 133 height 15
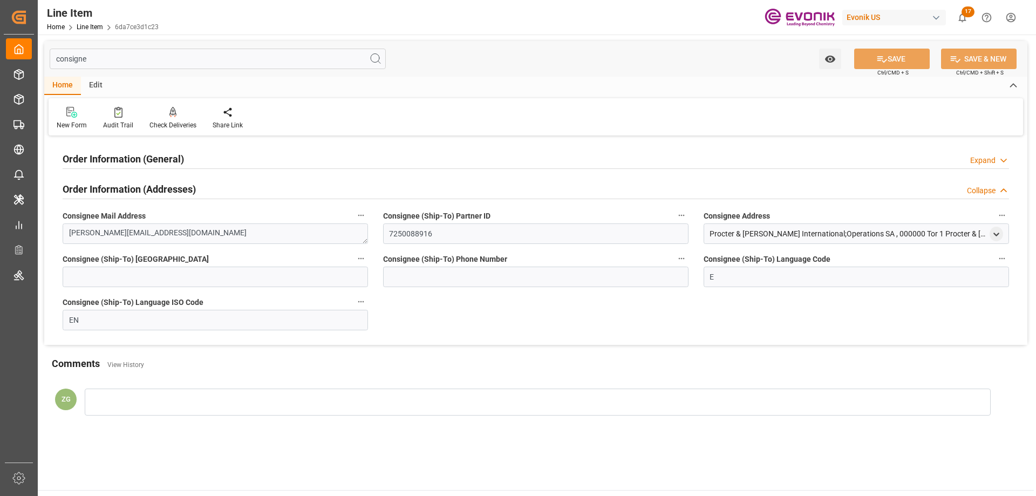
click at [147, 163] on h2 "Order Information (General)" at bounding box center [123, 159] width 121 height 15
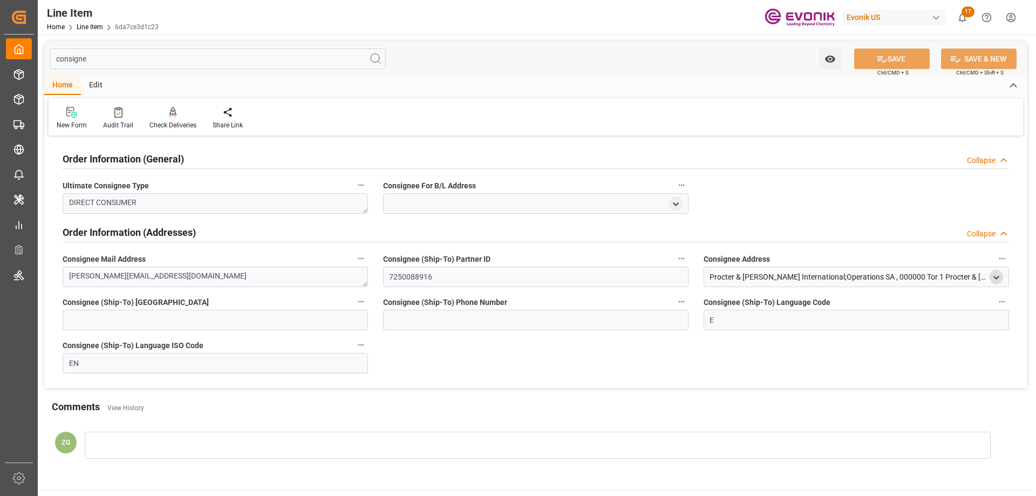
click at [994, 277] on icon "open menu" at bounding box center [996, 277] width 9 height 9
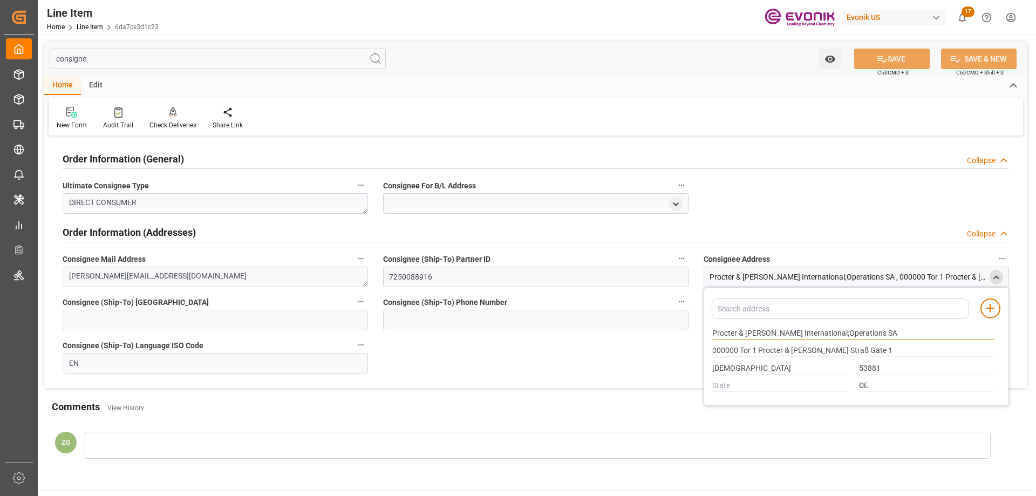
drag, startPoint x: 714, startPoint y: 331, endPoint x: 771, endPoint y: 334, distance: 56.7
click at [771, 334] on input "Procter & [PERSON_NAME] International;Operations SA" at bounding box center [854, 334] width 282 height 12
click at [739, 369] on input "[DEMOGRAPHIC_DATA]" at bounding box center [780, 369] width 135 height 12
